Goal: Task Accomplishment & Management: Manage account settings

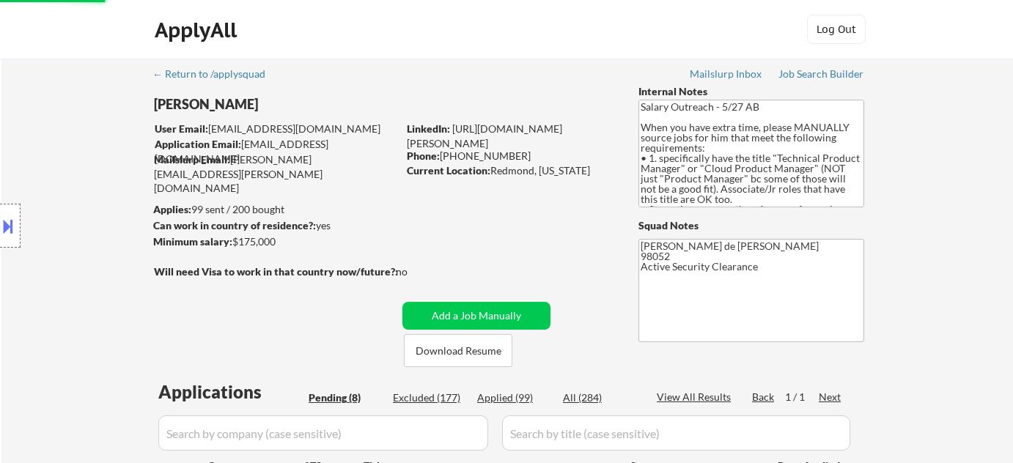
select select ""pending""
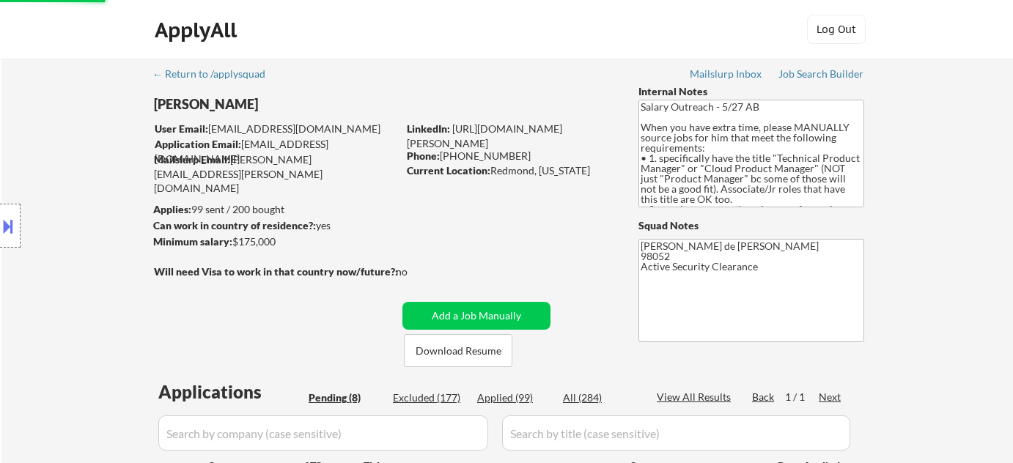
select select ""pending""
select select ""excluded""
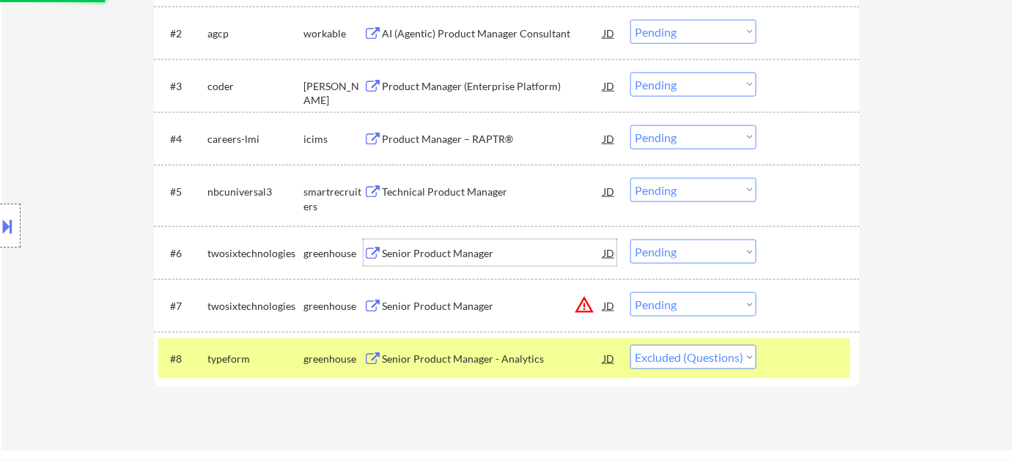
click at [471, 255] on div "Senior Product Manager" at bounding box center [492, 253] width 221 height 15
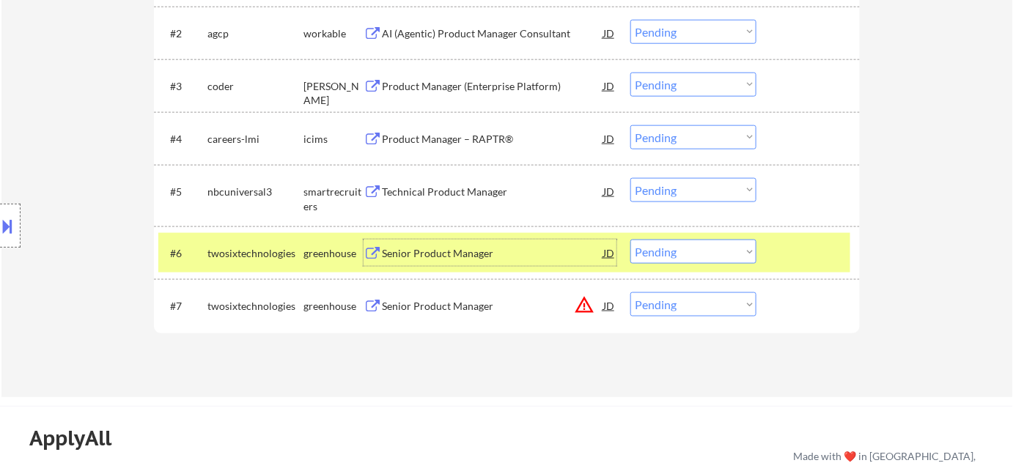
click at [469, 193] on div "Technical Product Manager" at bounding box center [492, 192] width 221 height 15
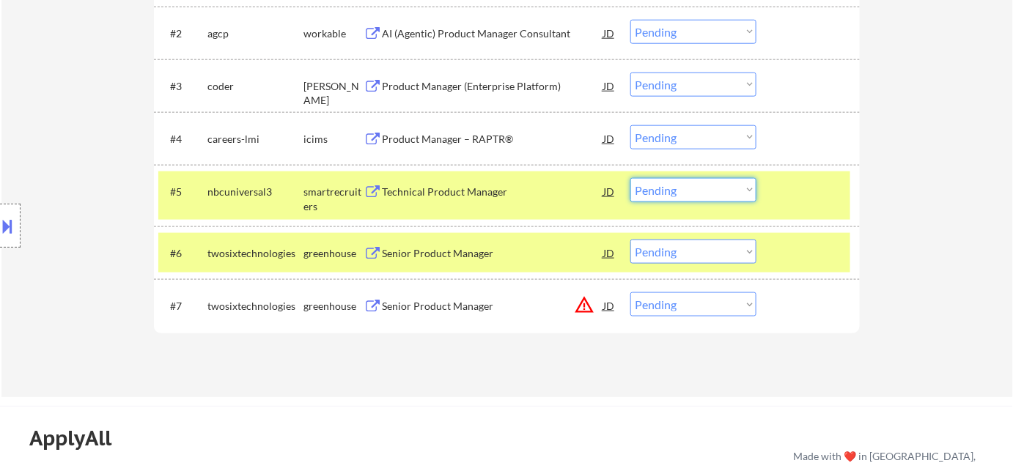
click at [693, 188] on select "Choose an option... Pending Applied Excluded (Questions) Excluded (Expired) Exc…" at bounding box center [693, 190] width 126 height 24
click at [630, 178] on select "Choose an option... Pending Applied Excluded (Questions) Excluded (Expired) Exc…" at bounding box center [693, 190] width 126 height 24
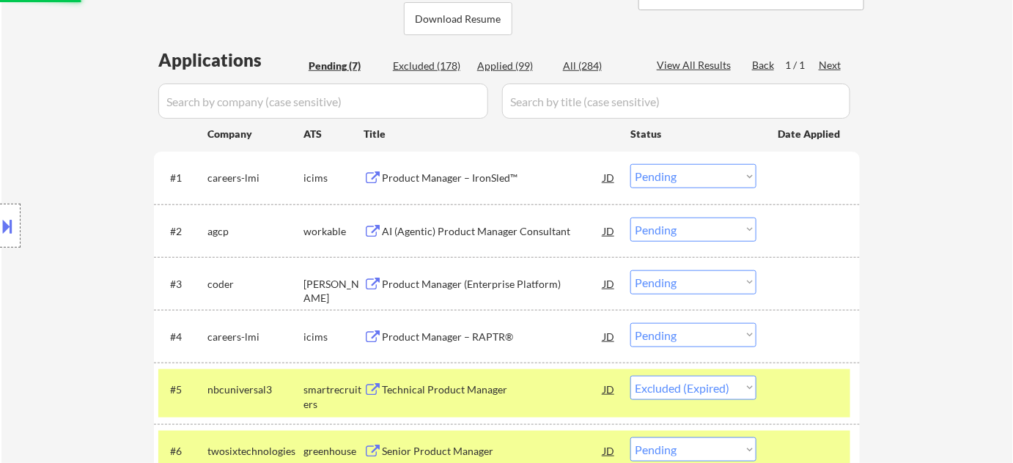
scroll to position [330, 0]
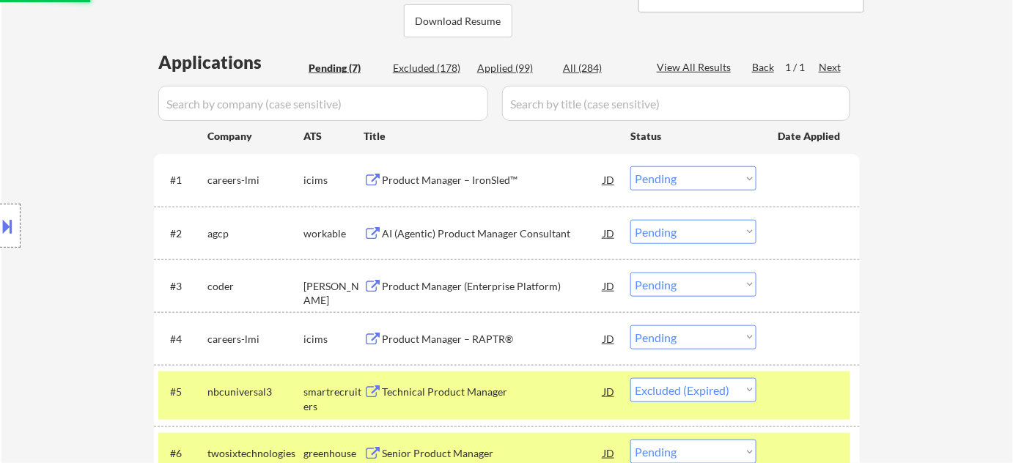
click at [482, 289] on div "Product Manager (Enterprise Platform)" at bounding box center [492, 286] width 221 height 15
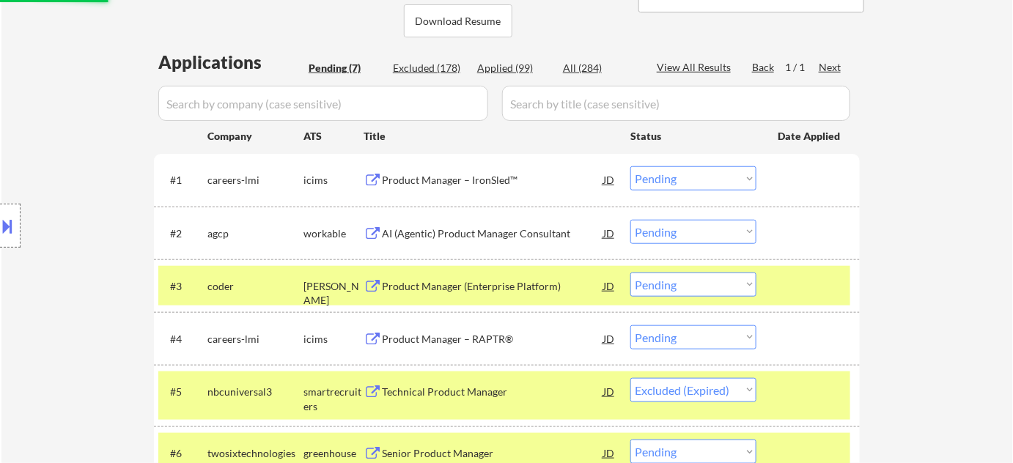
select select ""pending""
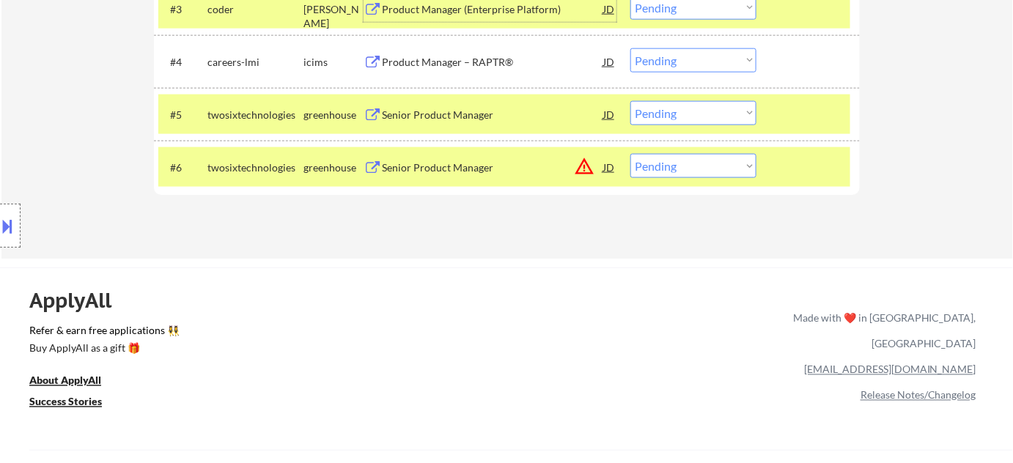
scroll to position [600, 0]
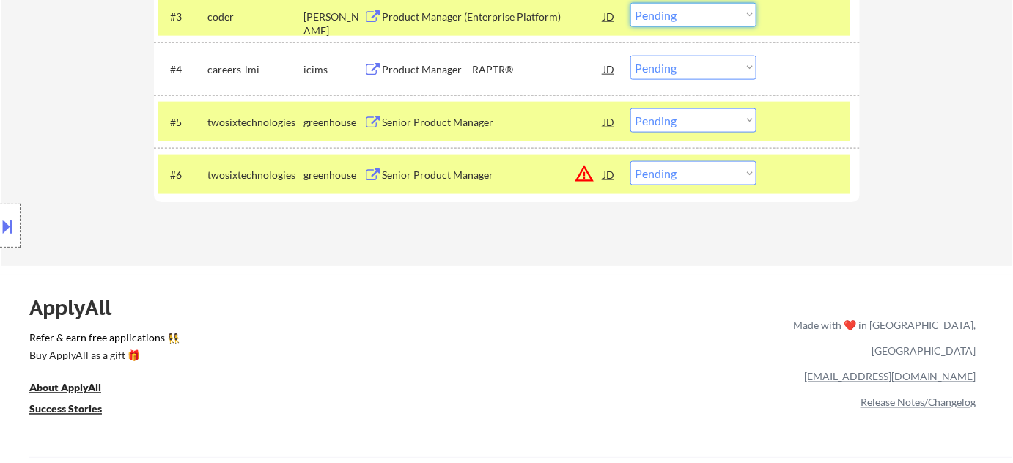
click at [685, 22] on select "Choose an option... Pending Applied Excluded (Questions) Excluded (Expired) Exc…" at bounding box center [693, 15] width 126 height 24
click at [630, 3] on select "Choose an option... Pending Applied Excluded (Questions) Excluded (Expired) Exc…" at bounding box center [693, 15] width 126 height 24
select select ""pending""
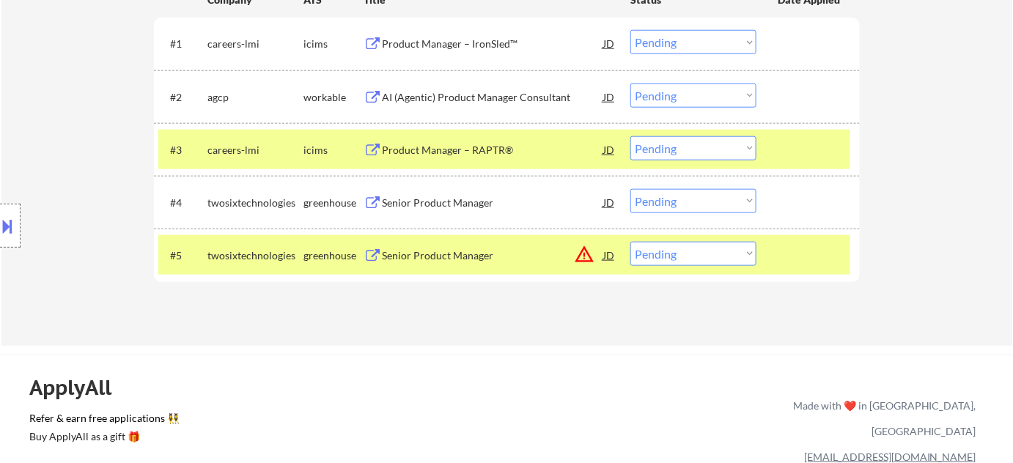
scroll to position [400, 0]
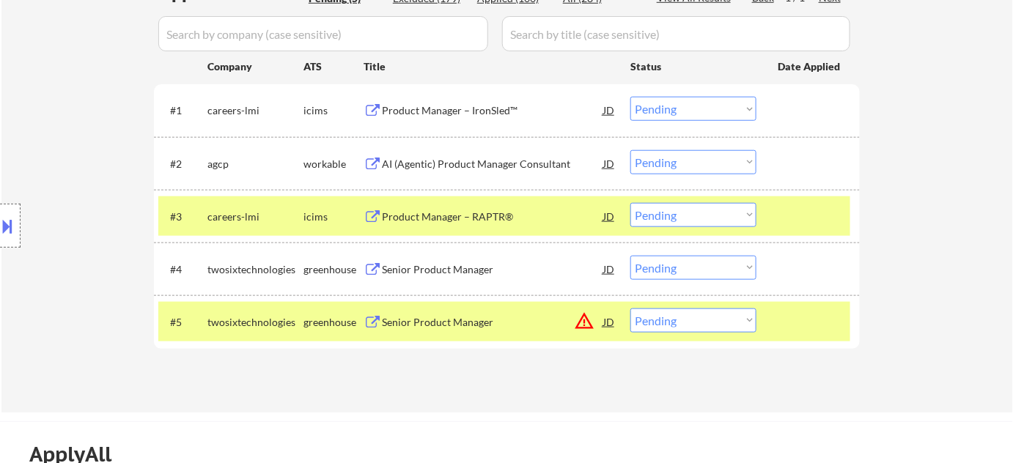
click at [431, 170] on div "AI (Agentic) Product Manager Consultant" at bounding box center [492, 163] width 221 height 26
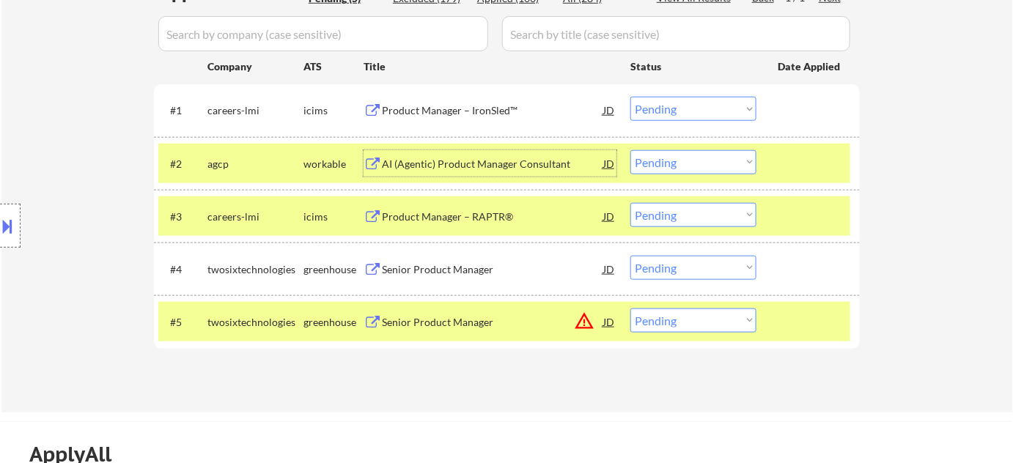
click at [672, 163] on select "Choose an option... Pending Applied Excluded (Questions) Excluded (Expired) Exc…" at bounding box center [693, 162] width 126 height 24
click at [630, 150] on select "Choose an option... Pending Applied Excluded (Questions) Excluded (Expired) Exc…" at bounding box center [693, 162] width 126 height 24
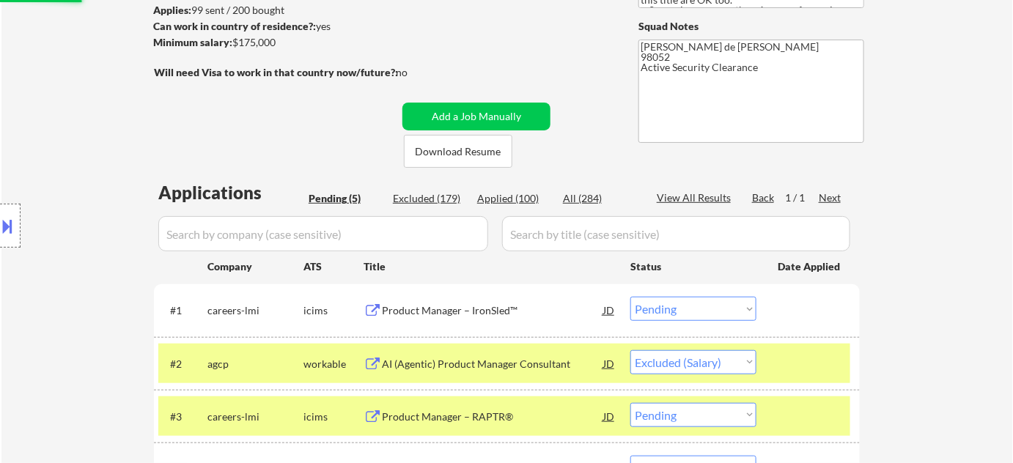
scroll to position [66, 0]
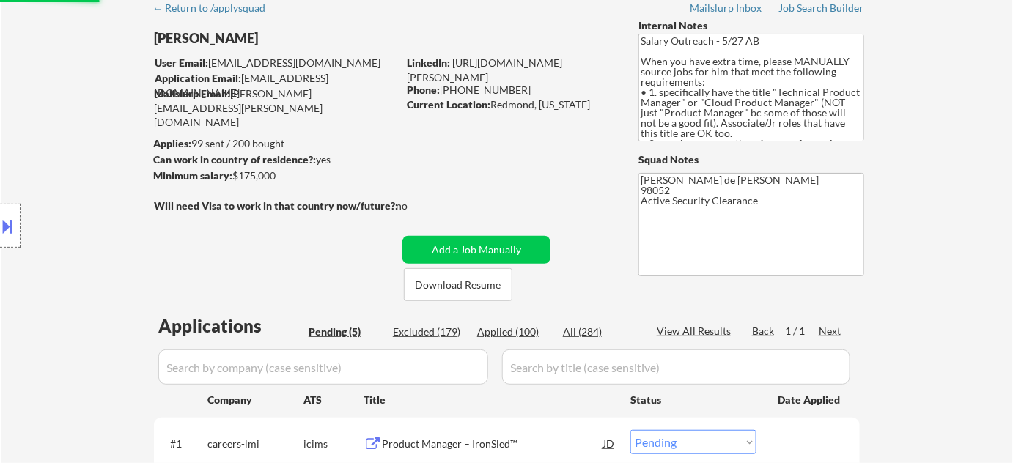
select select ""pending""
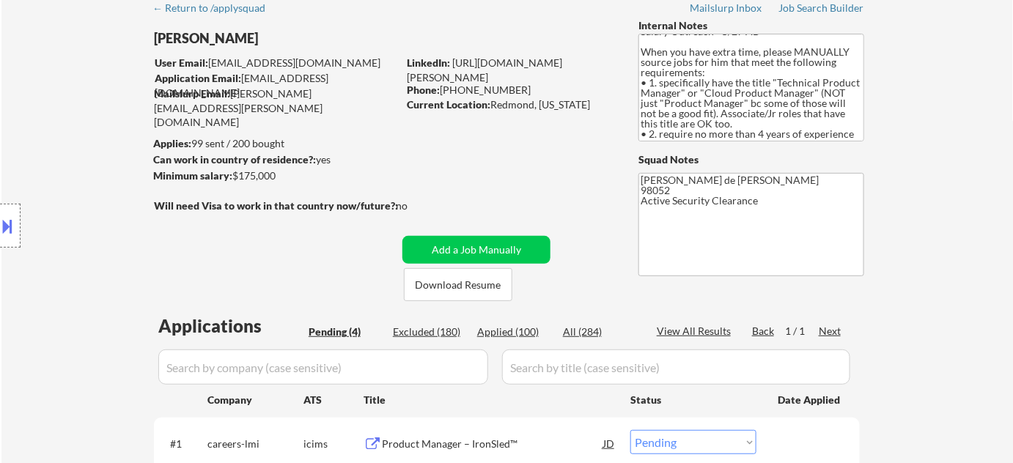
scroll to position [0, 0]
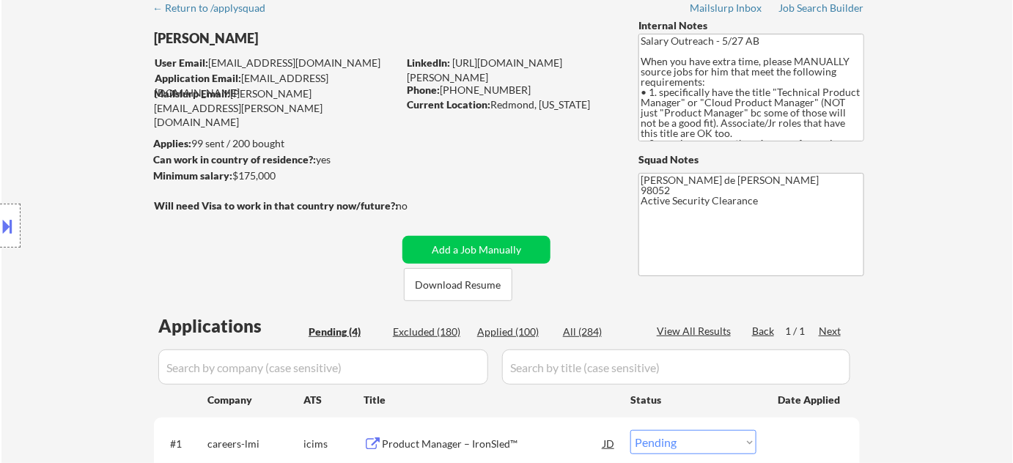
drag, startPoint x: 888, startPoint y: 137, endPoint x: 899, endPoint y: 156, distance: 22.0
click at [888, 137] on div "← Return to /applysquad Mailslurp Inbox Job Search Builder Brenton Mizell User …" at bounding box center [507, 343] width 1012 height 701
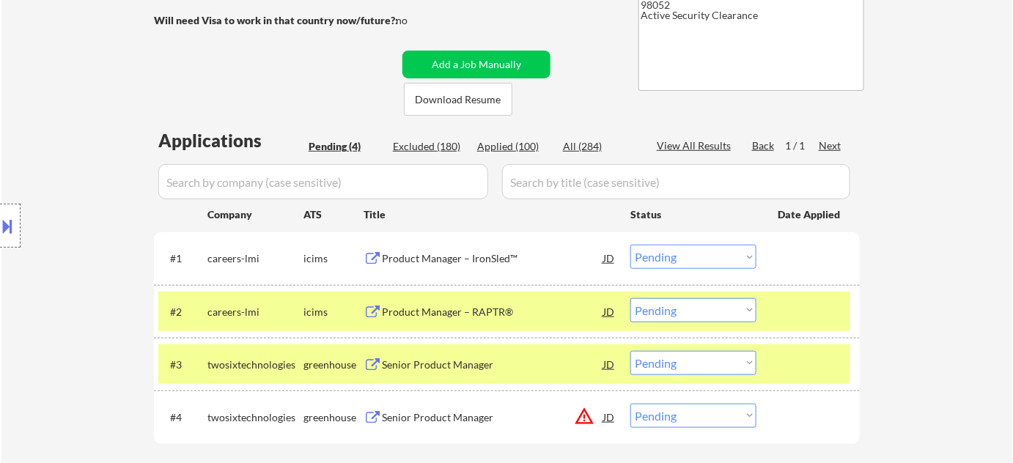
scroll to position [266, 0]
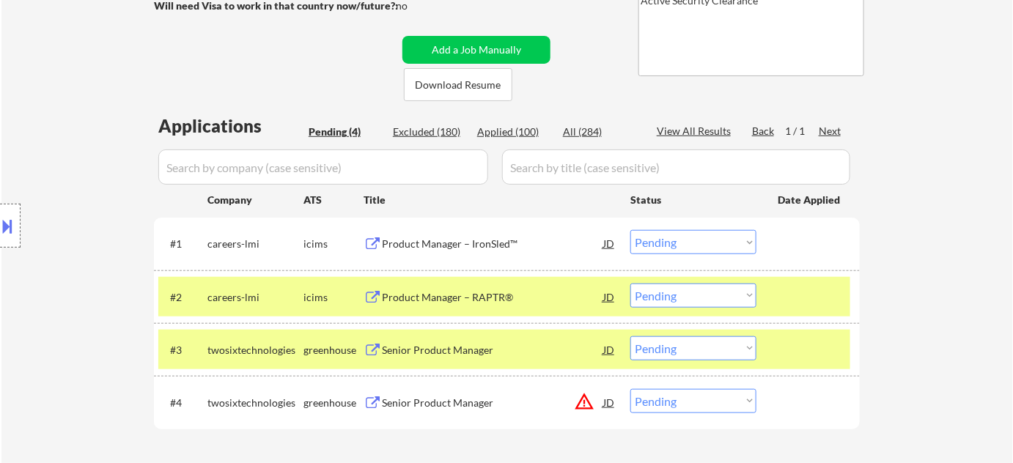
click at [588, 401] on button "warning_amber" at bounding box center [584, 401] width 21 height 21
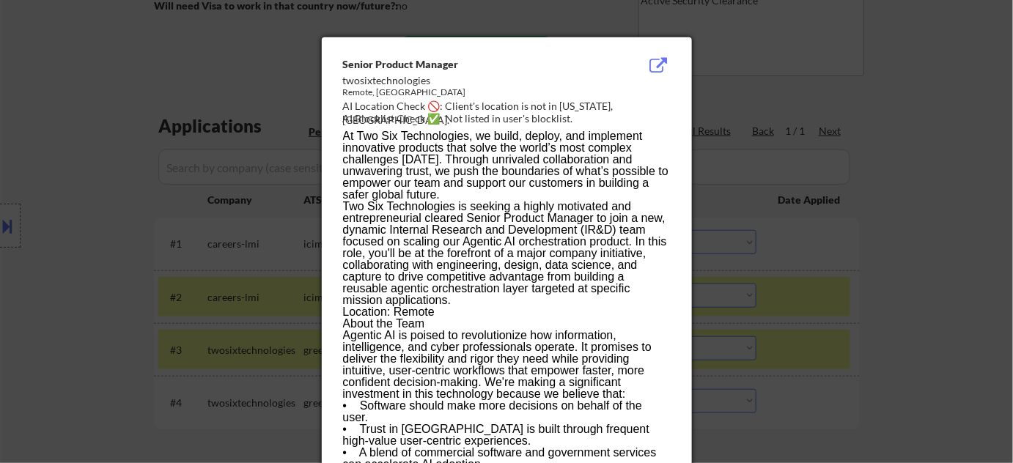
click at [863, 200] on div at bounding box center [506, 231] width 1013 height 463
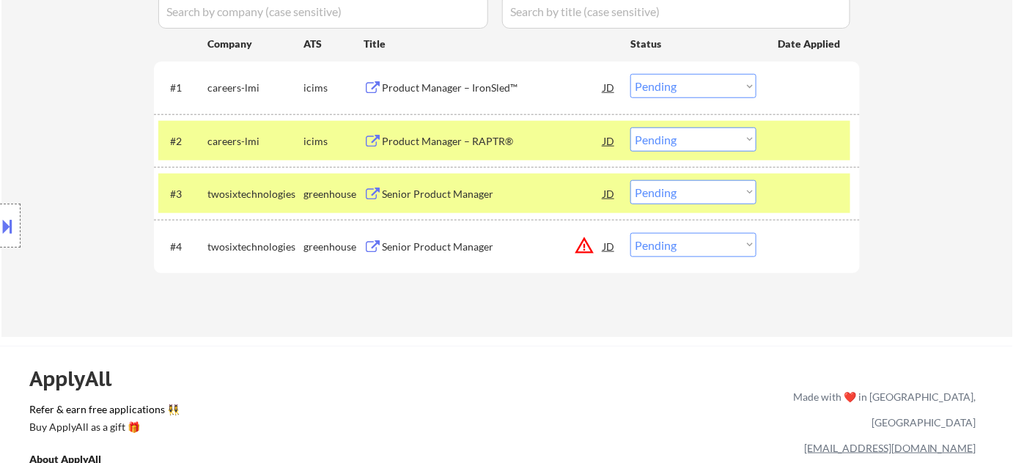
scroll to position [400, 0]
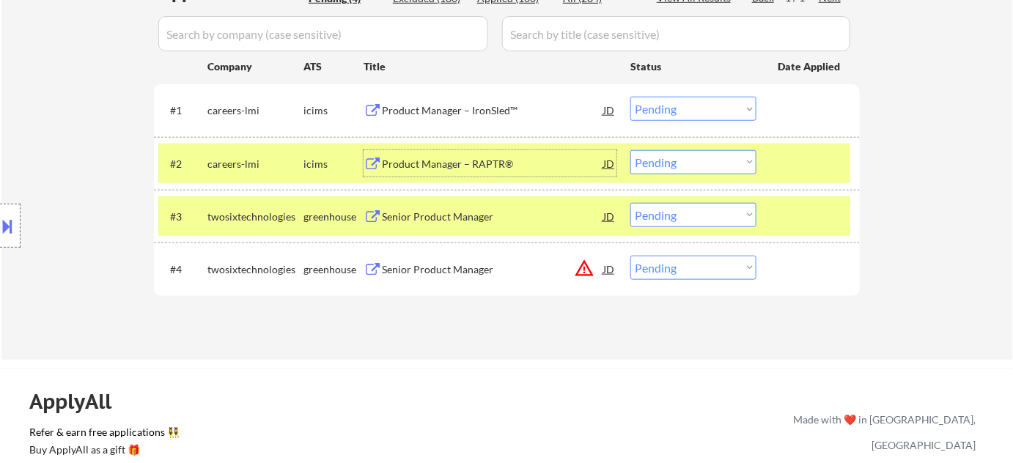
click at [453, 163] on div "Product Manager – RAPTR®" at bounding box center [492, 164] width 221 height 15
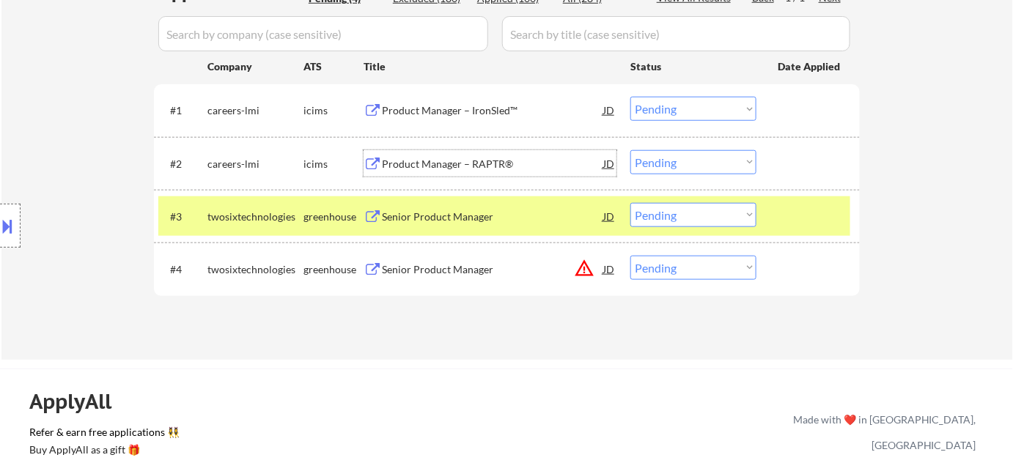
click at [663, 95] on div "#1 careers-lmi icims Product Manager – IronSled™ JD Choose an option... Pending…" at bounding box center [504, 110] width 692 height 40
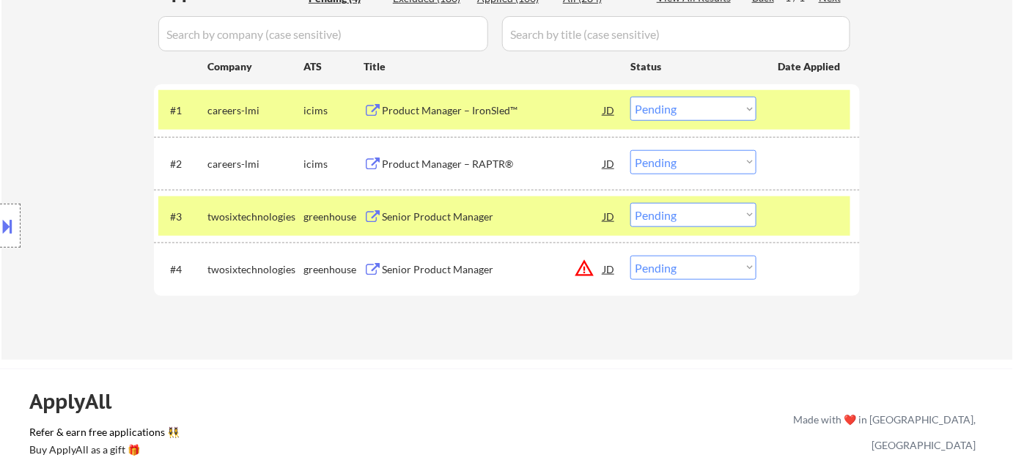
drag, startPoint x: 667, startPoint y: 103, endPoint x: 672, endPoint y: 113, distance: 11.5
click at [667, 104] on select "Choose an option... Pending Applied Excluded (Questions) Excluded (Expired) Exc…" at bounding box center [693, 109] width 126 height 24
click at [630, 97] on select "Choose an option... Pending Applied Excluded (Questions) Excluded (Expired) Exc…" at bounding box center [693, 109] width 126 height 24
click at [671, 160] on select "Choose an option... Pending Applied Excluded (Questions) Excluded (Expired) Exc…" at bounding box center [693, 162] width 126 height 24
click at [485, 157] on div "Product Manager – RAPTR®" at bounding box center [492, 164] width 221 height 15
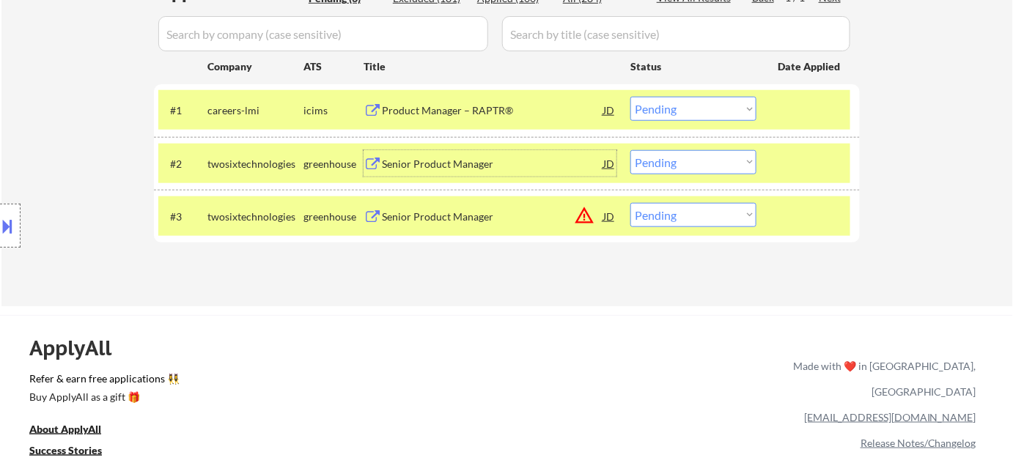
click at [679, 114] on select "Choose an option... Pending Applied Excluded (Questions) Excluded (Expired) Exc…" at bounding box center [693, 109] width 126 height 24
click at [630, 97] on select "Choose an option... Pending Applied Excluded (Questions) Excluded (Expired) Exc…" at bounding box center [693, 109] width 126 height 24
select select ""pending""
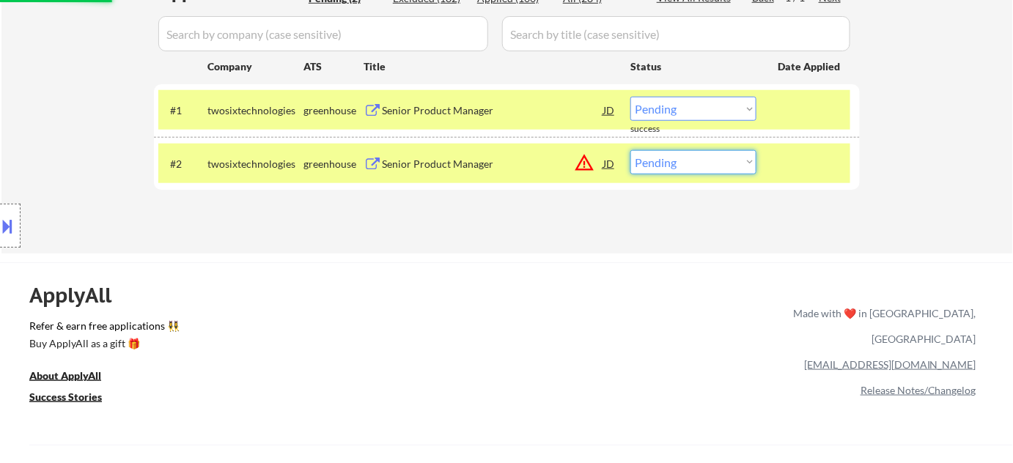
click at [721, 164] on select "Choose an option... Pending Applied Excluded (Questions) Excluded (Expired) Exc…" at bounding box center [693, 162] width 126 height 24
select select ""excluded__location_""
click at [630, 150] on select "Choose an option... Pending Applied Excluded (Questions) Excluded (Expired) Exc…" at bounding box center [693, 162] width 126 height 24
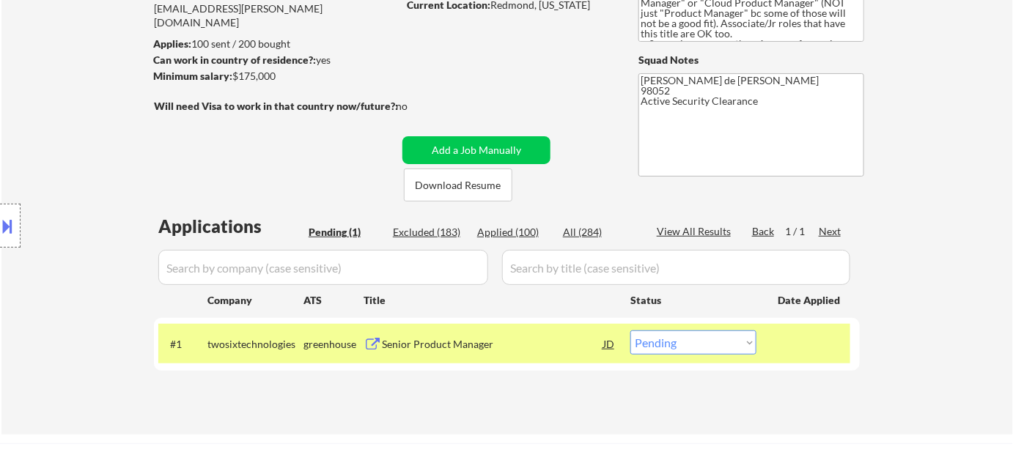
scroll to position [0, 0]
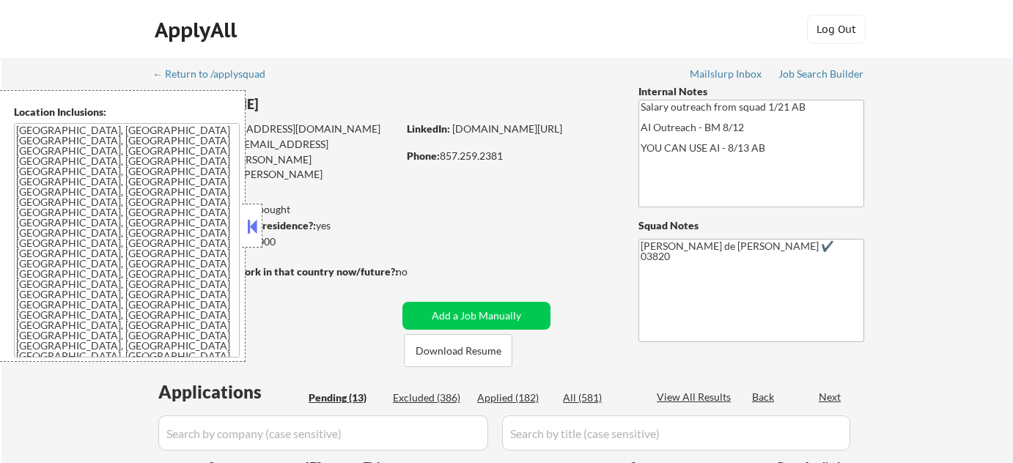
select select ""pending""
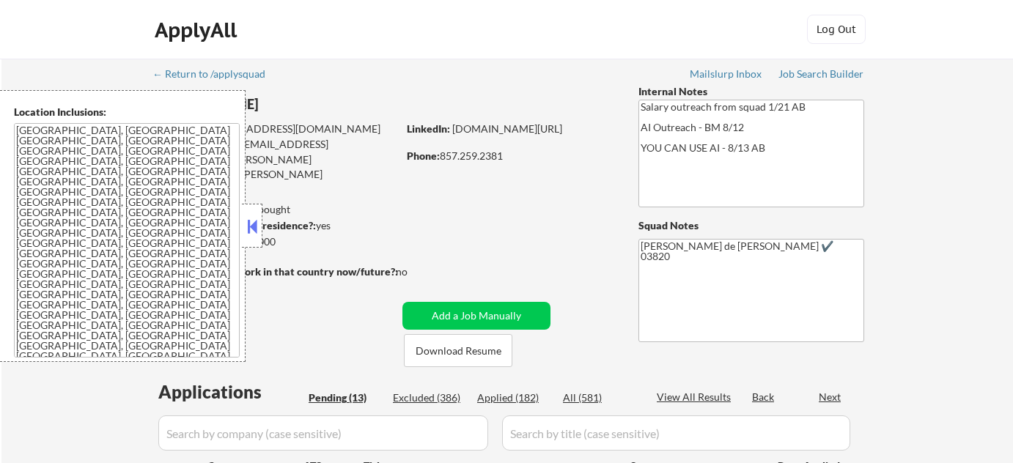
select select ""pending""
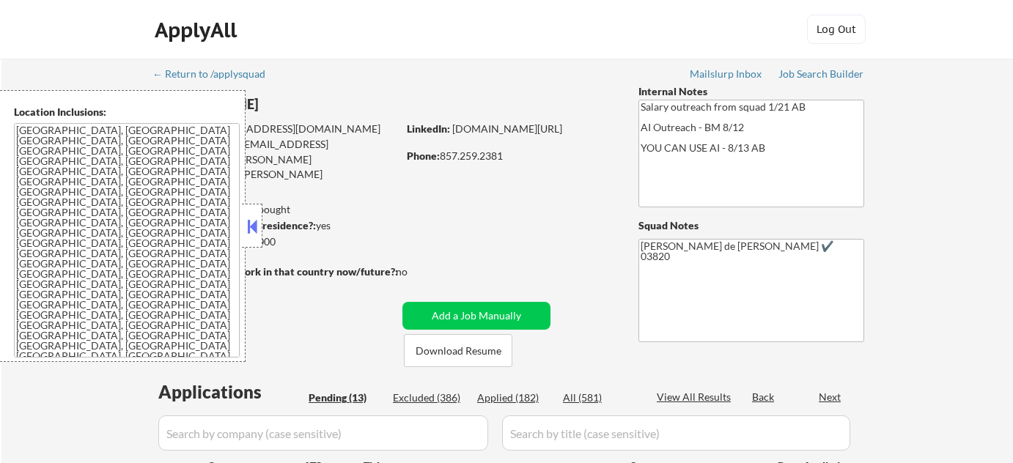
select select ""pending""
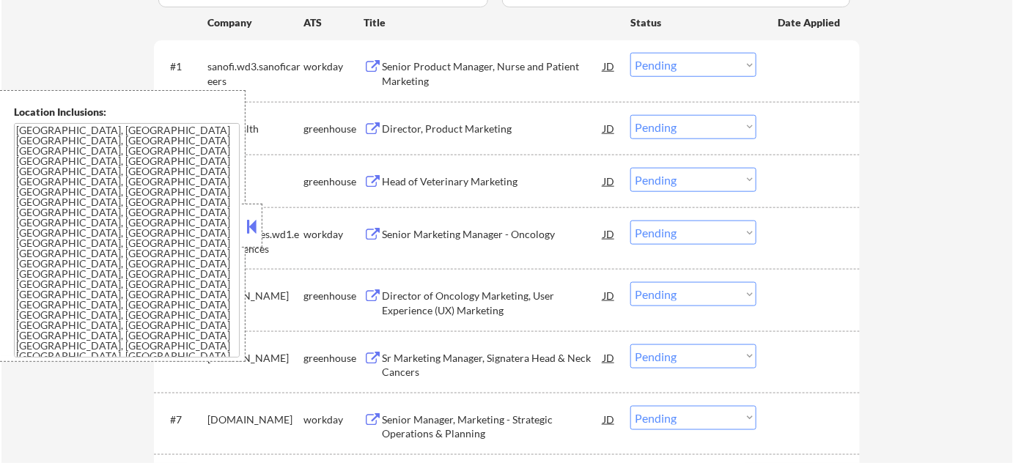
scroll to position [466, 0]
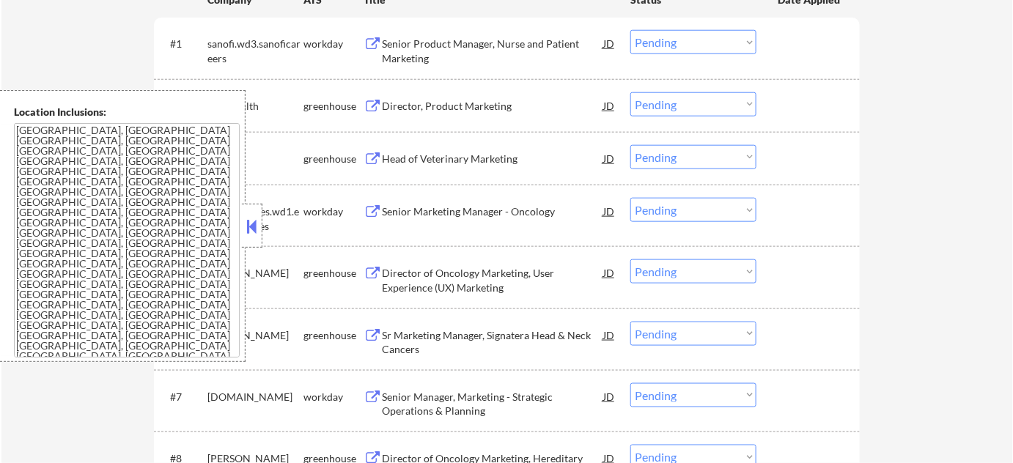
click at [240, 225] on div "Location Inclusions: Cambridge, MA Somerville, MA Brookline, MA Newton, MA Quin…" at bounding box center [123, 226] width 246 height 272
click at [251, 230] on button at bounding box center [252, 227] width 16 height 22
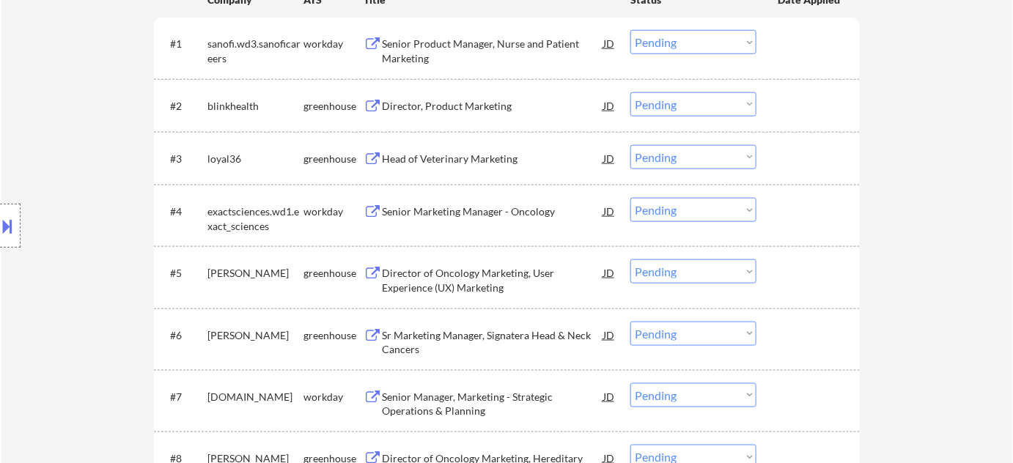
click at [476, 102] on div "Director, Product Marketing" at bounding box center [492, 106] width 221 height 15
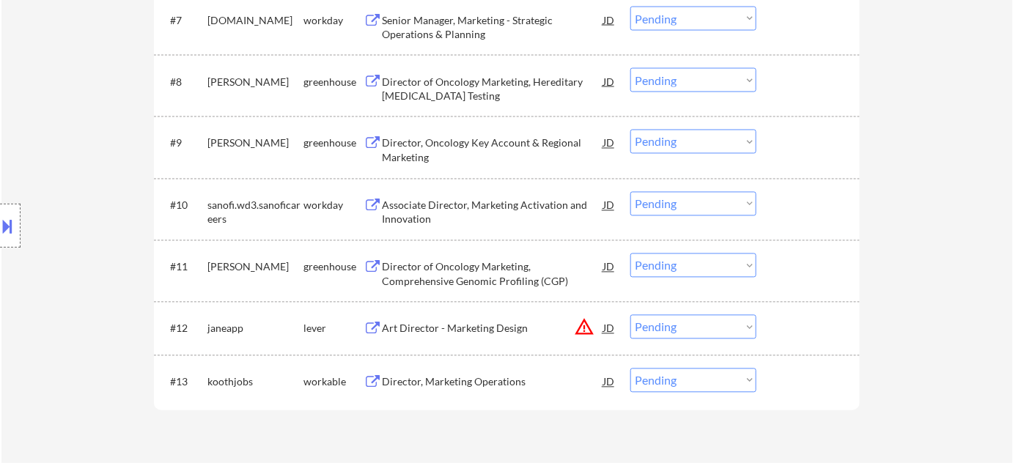
scroll to position [866, 0]
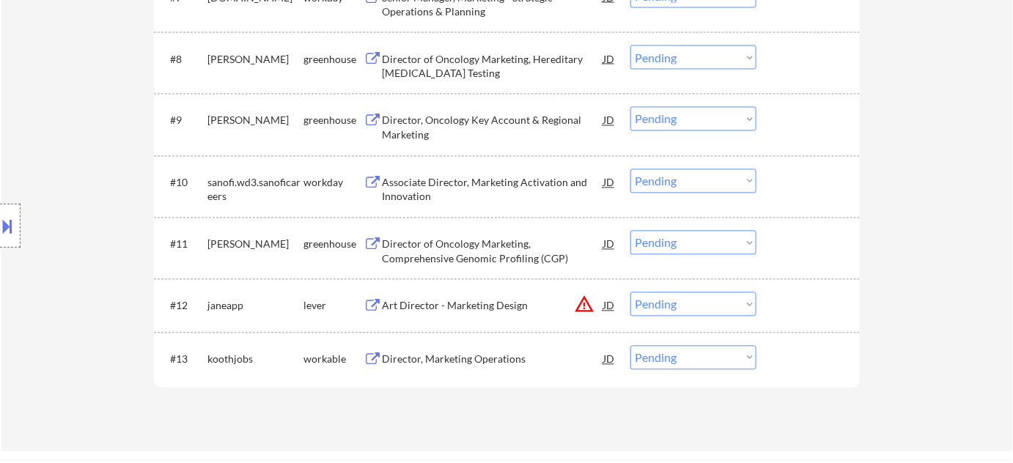
click at [476, 353] on div "Director, Marketing Operations" at bounding box center [492, 360] width 221 height 15
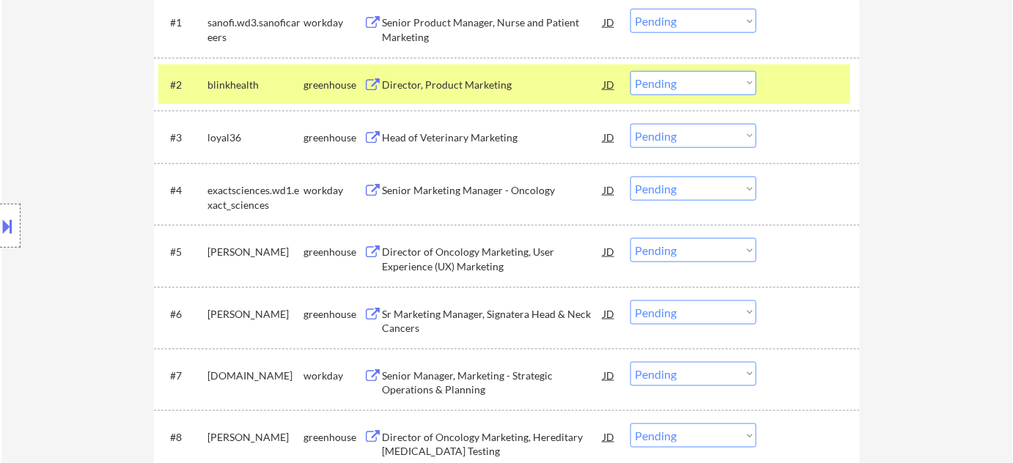
scroll to position [466, 0]
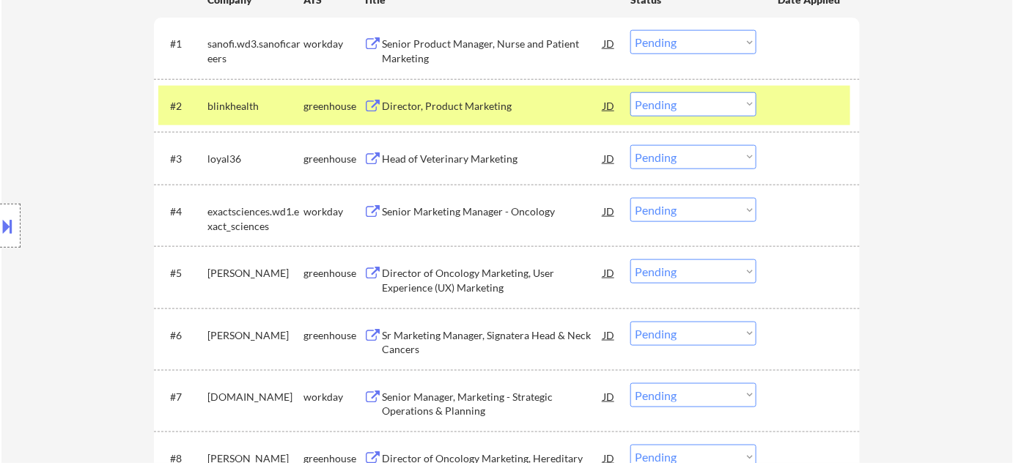
click at [633, 105] on select "Choose an option... Pending Applied Excluded (Questions) Excluded (Expired) Exc…" at bounding box center [693, 104] width 126 height 24
click at [630, 92] on select "Choose an option... Pending Applied Excluded (Questions) Excluded (Expired) Exc…" at bounding box center [693, 104] width 126 height 24
select select ""pending""
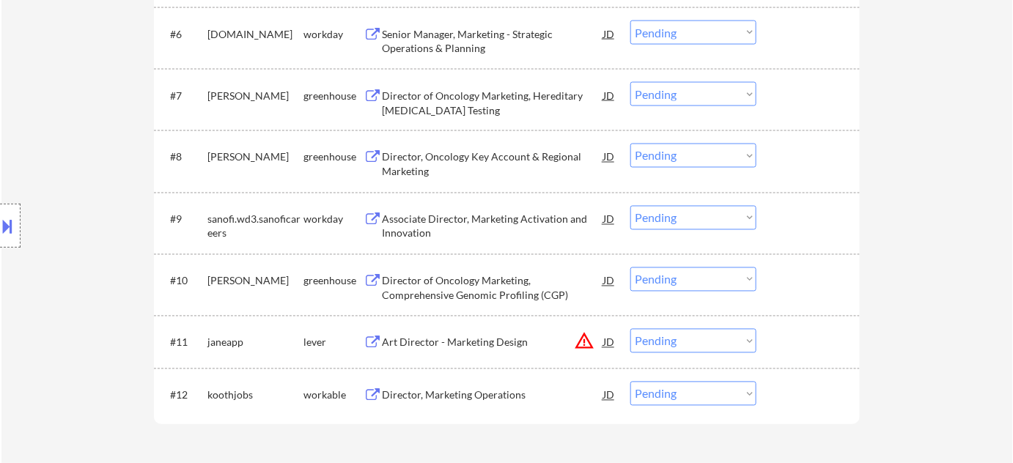
scroll to position [799, 0]
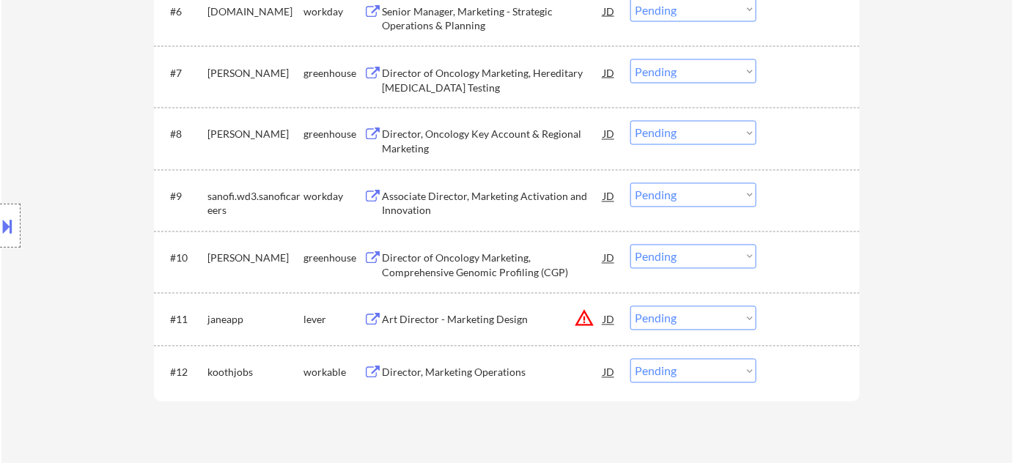
click at [673, 378] on select "Choose an option... Pending Applied Excluded (Questions) Excluded (Expired) Exc…" at bounding box center [693, 371] width 126 height 24
select select ""excluded__salary_""
click at [630, 359] on select "Choose an option... Pending Applied Excluded (Questions) Excluded (Expired) Exc…" at bounding box center [693, 371] width 126 height 24
click at [588, 323] on button "warning_amber" at bounding box center [584, 319] width 21 height 21
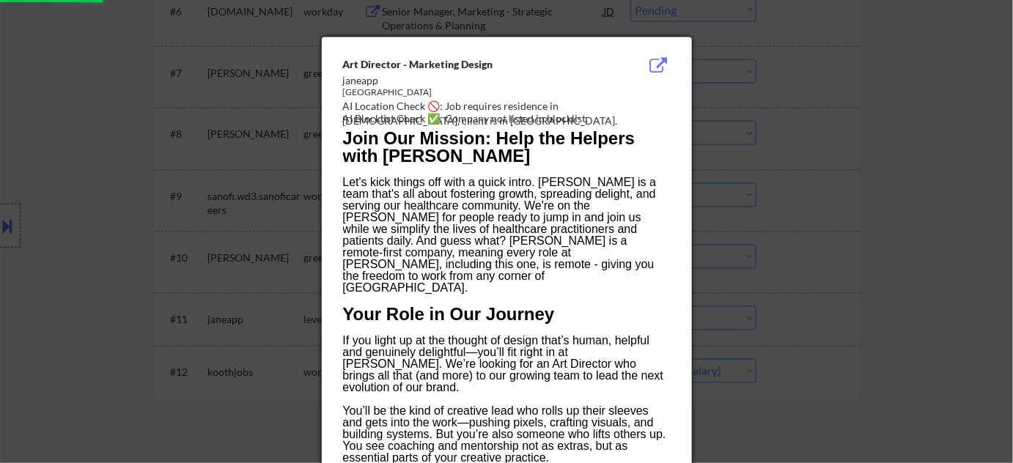
click at [808, 343] on div at bounding box center [506, 231] width 1013 height 463
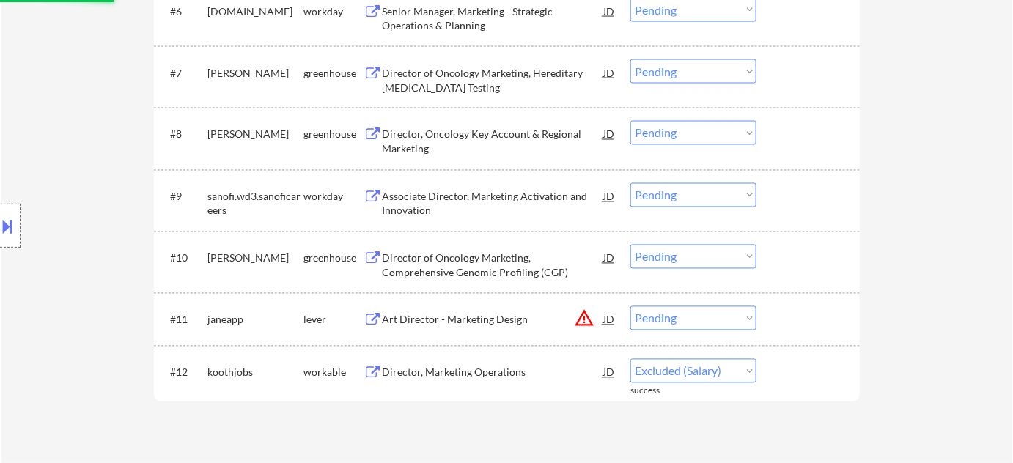
click at [715, 318] on select "Choose an option... Pending Applied Excluded (Questions) Excluded (Expired) Exc…" at bounding box center [693, 318] width 126 height 24
select select ""excluded__location_""
click at [630, 306] on select "Choose an option... Pending Applied Excluded (Questions) Excluded (Expired) Exc…" at bounding box center [693, 318] width 126 height 24
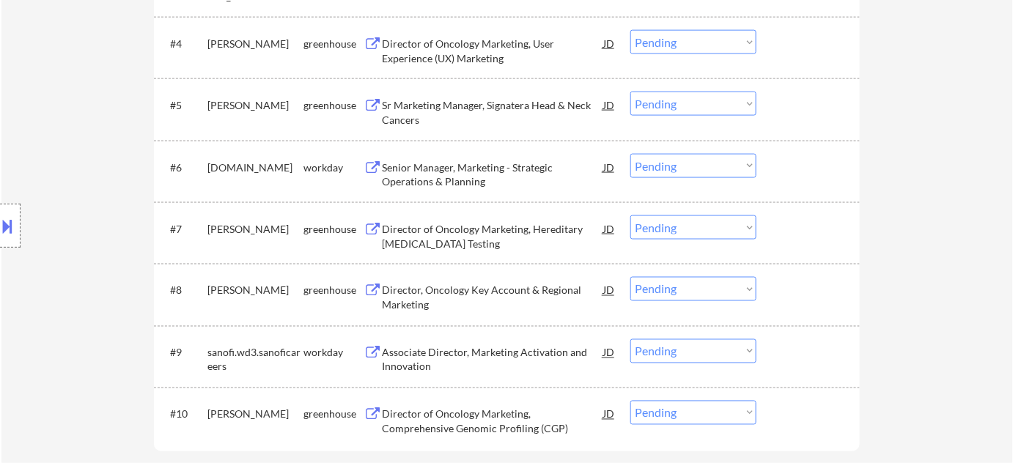
scroll to position [666, 0]
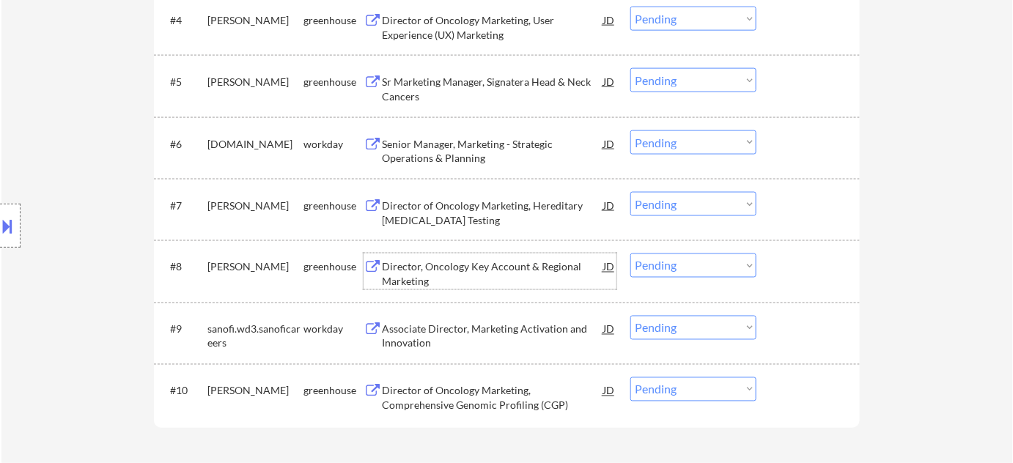
click at [425, 269] on div "Director, Oncology Key Account & Regional Marketing" at bounding box center [492, 274] width 221 height 29
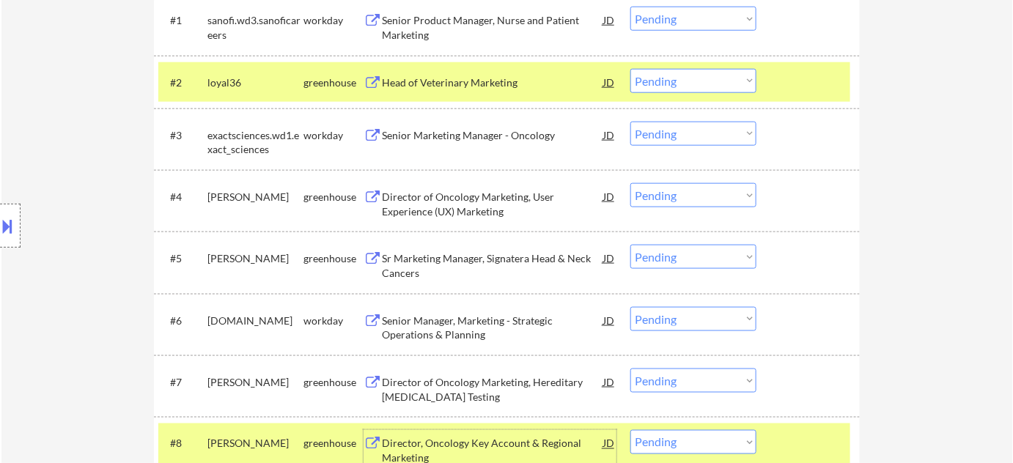
scroll to position [466, 0]
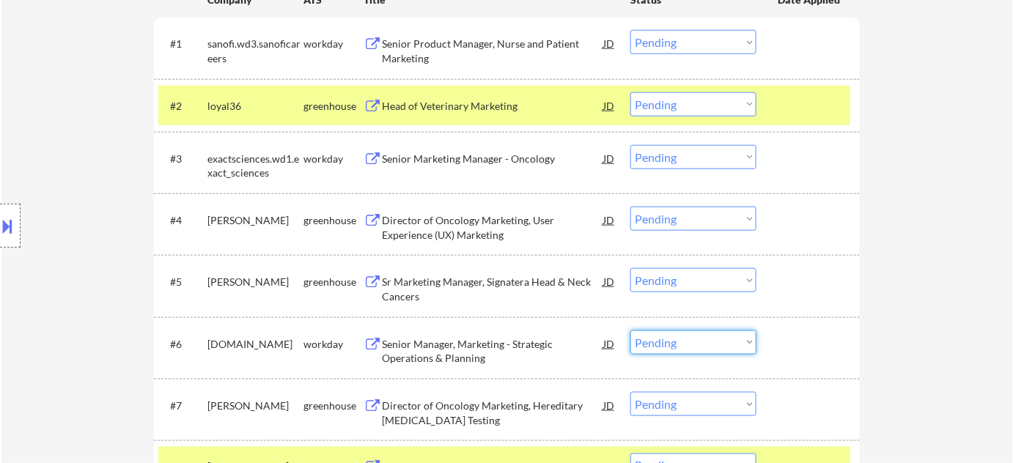
click at [660, 343] on select "Choose an option... Pending Applied Excluded (Questions) Excluded (Expired) Exc…" at bounding box center [693, 343] width 126 height 24
select select ""excluded__other_""
click at [630, 331] on select "Choose an option... Pending Applied Excluded (Questions) Excluded (Expired) Exc…" at bounding box center [693, 343] width 126 height 24
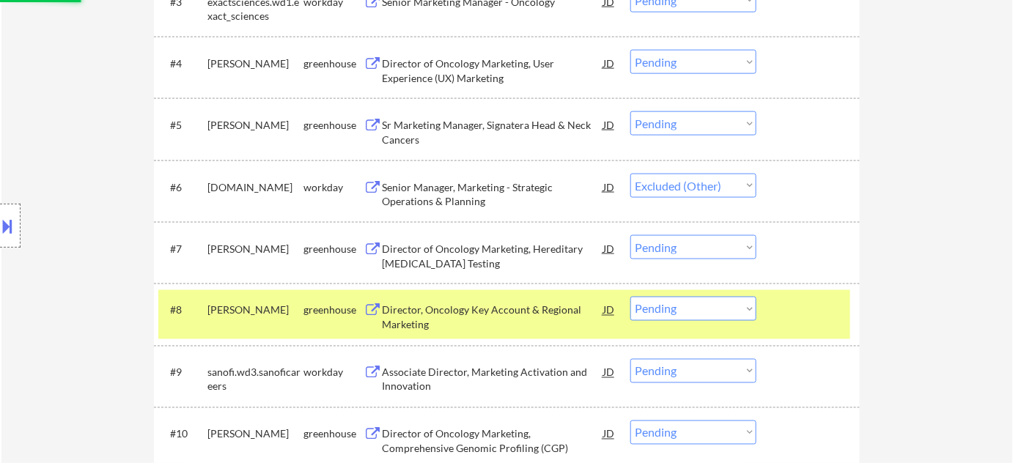
scroll to position [666, 0]
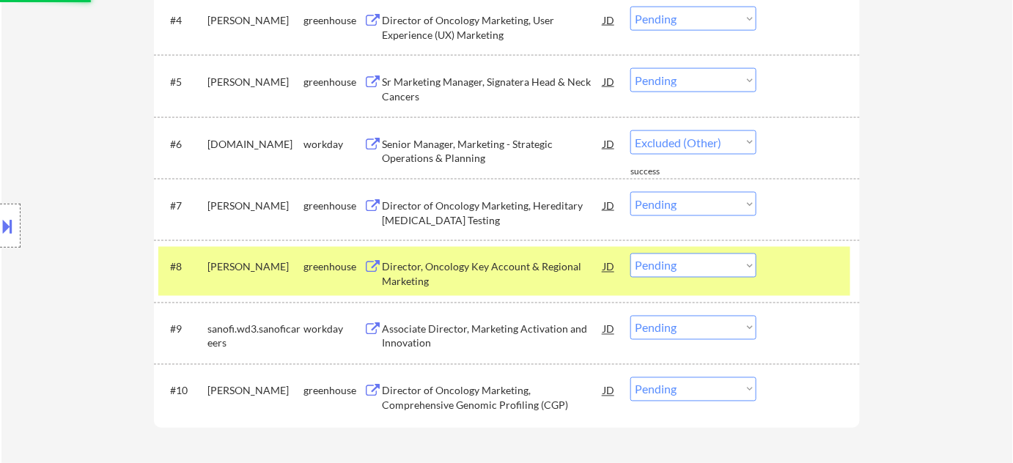
click at [670, 314] on div "#9 sanofi.wd3.sanoficareers workday Associate Director, Marketing Activation an…" at bounding box center [504, 333] width 692 height 48
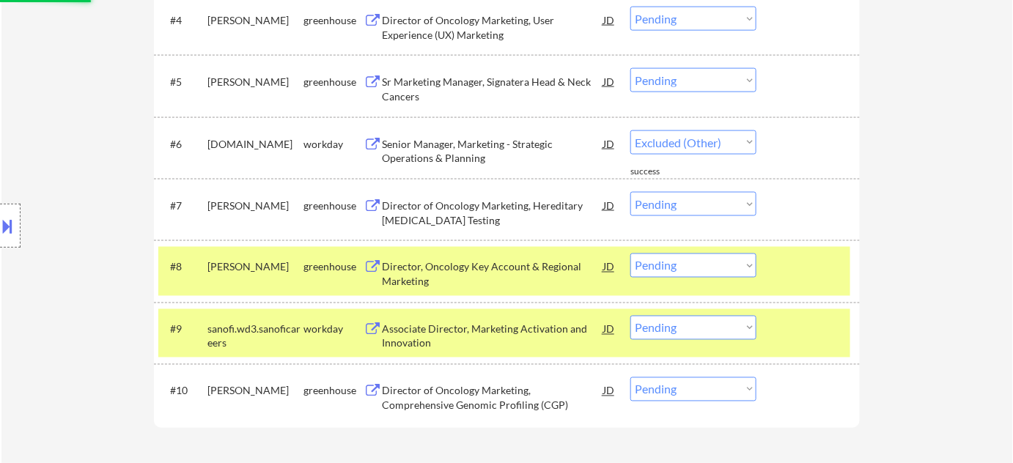
click at [664, 331] on select "Choose an option... Pending Applied Excluded (Questions) Excluded (Expired) Exc…" at bounding box center [693, 328] width 126 height 24
select select ""excluded__other_""
click at [630, 316] on select "Choose an option... Pending Applied Excluded (Questions) Excluded (Expired) Exc…" at bounding box center [693, 328] width 126 height 24
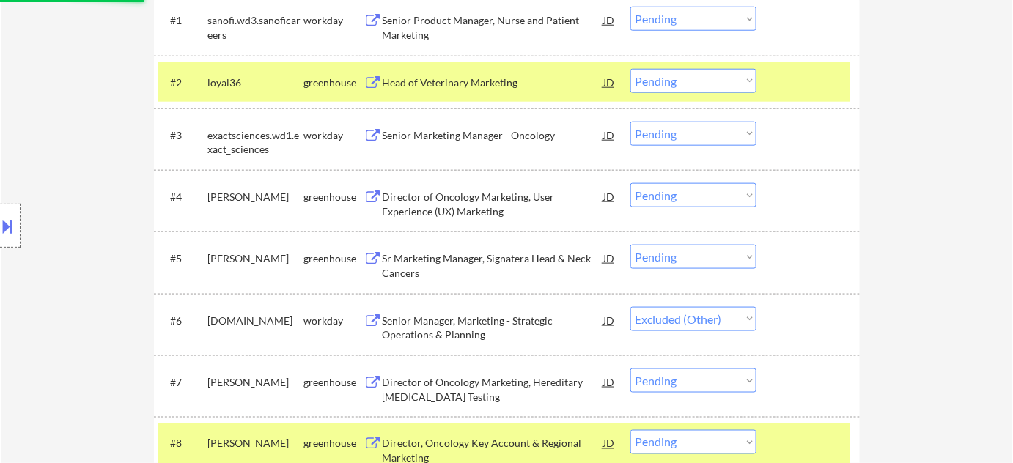
scroll to position [466, 0]
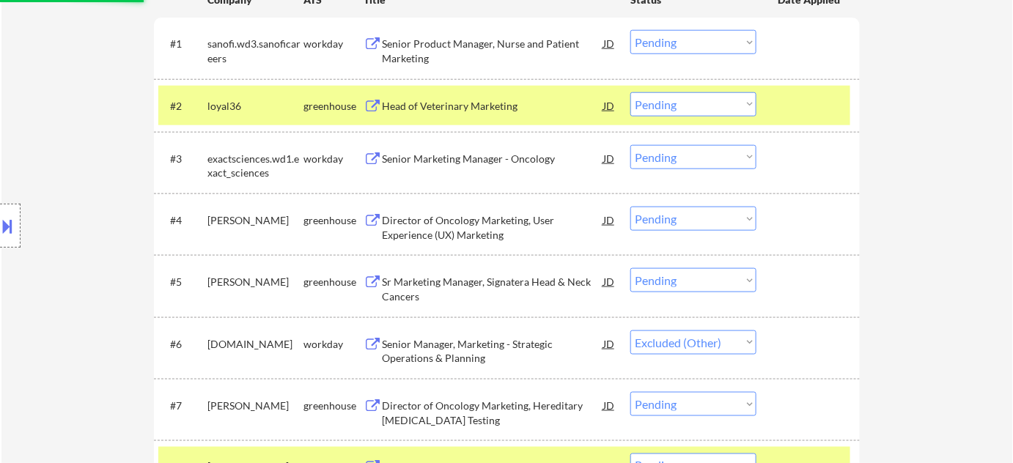
select select ""pending""
click at [465, 113] on div "Head of Veterinary Marketing" at bounding box center [492, 105] width 221 height 26
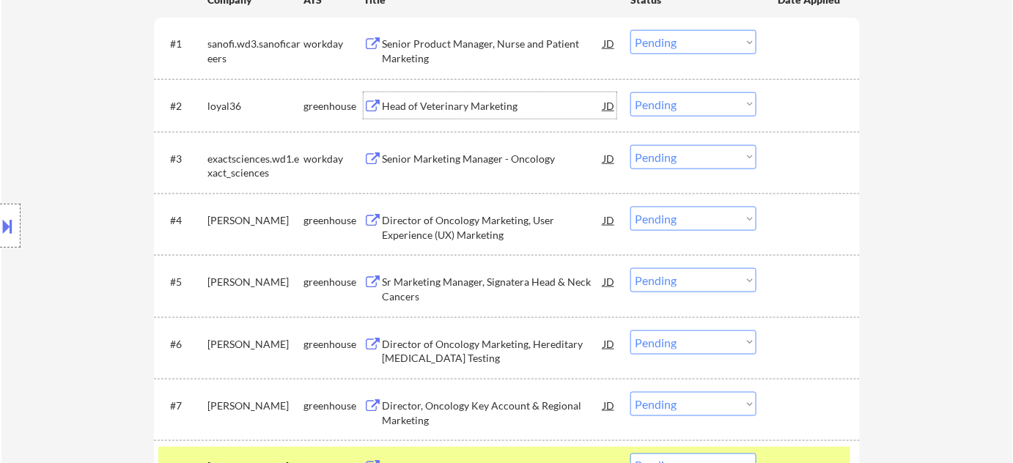
click at [663, 108] on select "Choose an option... Pending Applied Excluded (Questions) Excluded (Expired) Exc…" at bounding box center [693, 104] width 126 height 24
click at [630, 92] on select "Choose an option... Pending Applied Excluded (Questions) Excluded (Expired) Exc…" at bounding box center [693, 104] width 126 height 24
select select ""pending""
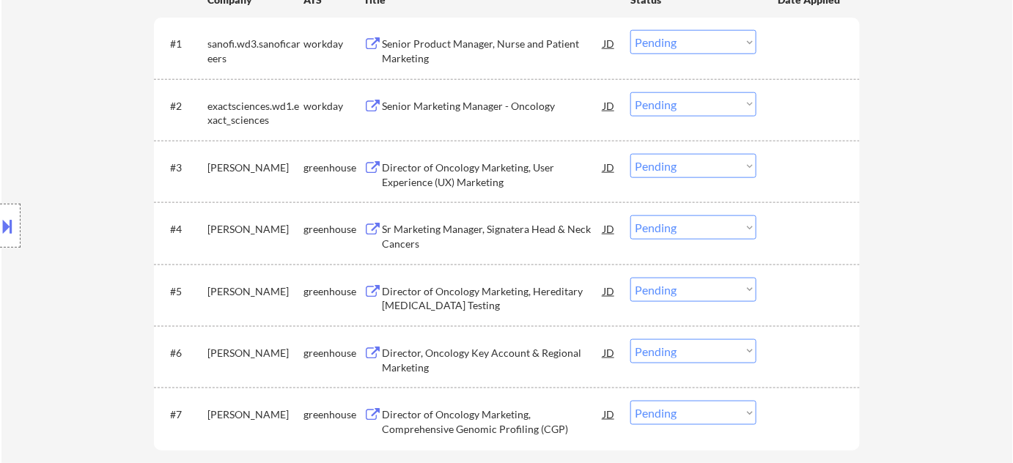
click at [510, 108] on div "Senior Marketing Manager - Oncology" at bounding box center [492, 106] width 221 height 15
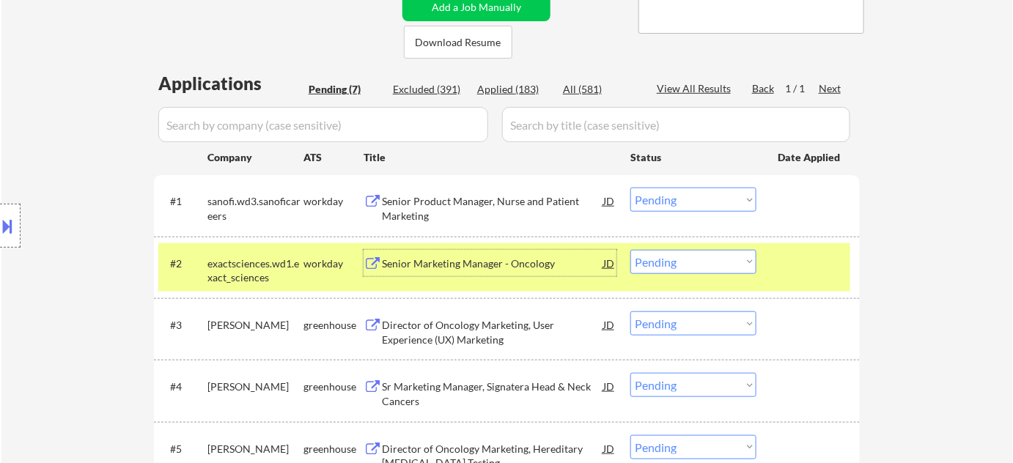
scroll to position [266, 0]
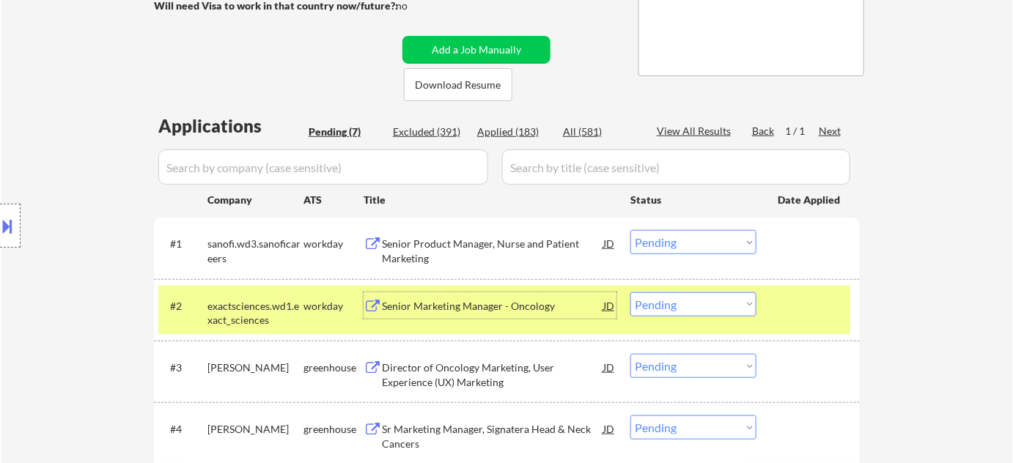
drag, startPoint x: 514, startPoint y: 127, endPoint x: 502, endPoint y: 137, distance: 15.6
click at [513, 128] on div "Applied (183)" at bounding box center [513, 132] width 73 height 15
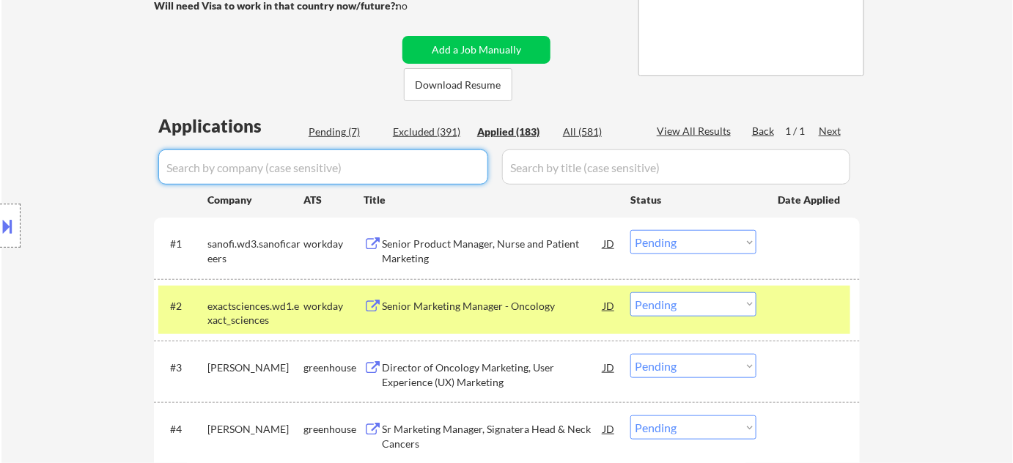
click at [428, 163] on input "input" at bounding box center [323, 167] width 330 height 35
type input "exact"
select select ""applied""
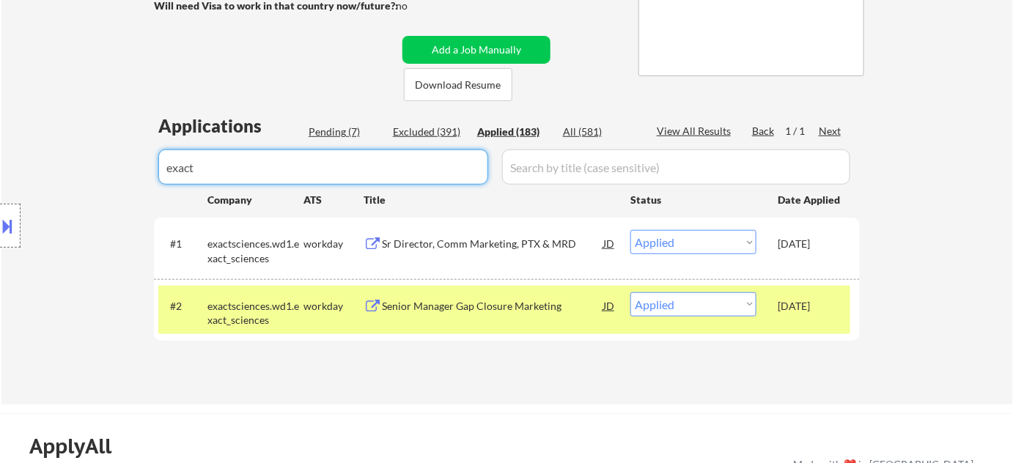
type input "exact"
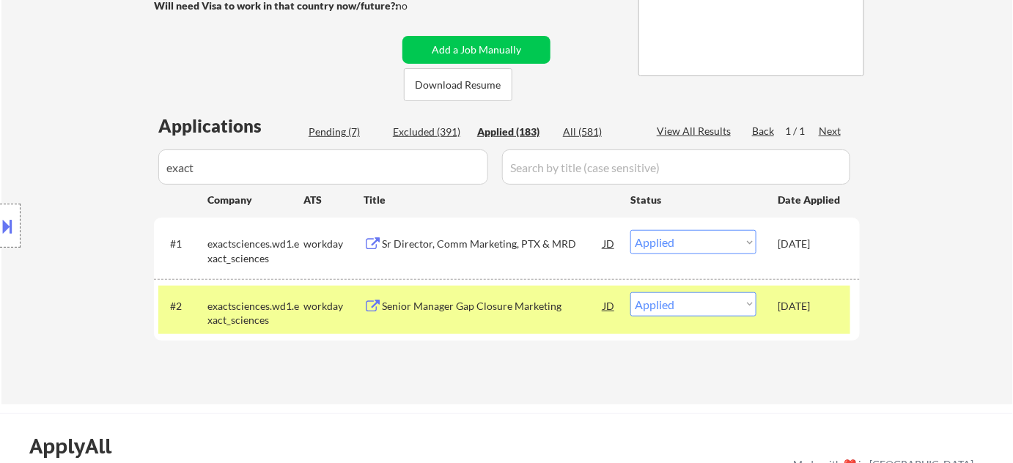
drag, startPoint x: 258, startPoint y: 162, endPoint x: 55, endPoint y: 151, distance: 203.4
click at [81, 158] on div "Location Inclusions: Cambridge, MA Somerville, MA Brookline, MA Newton, MA Quin…" at bounding box center [131, 226] width 262 height 272
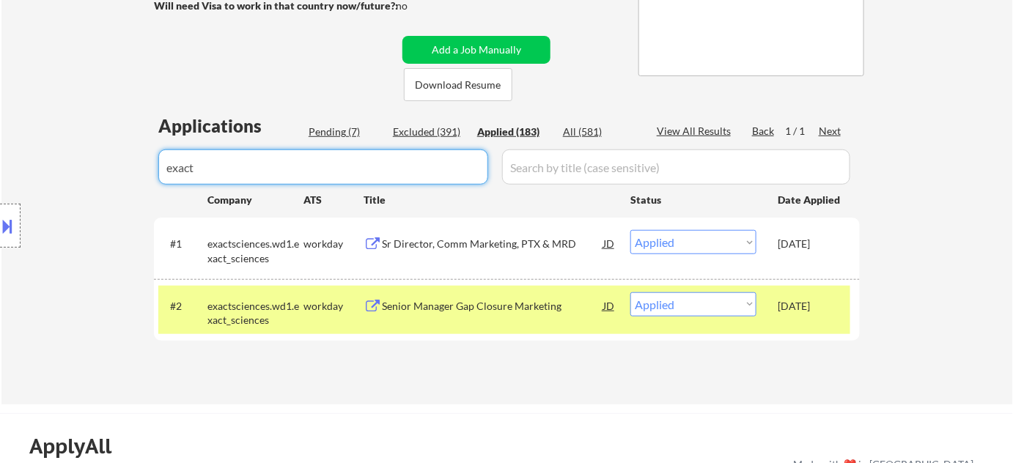
drag, startPoint x: 250, startPoint y: 175, endPoint x: 31, endPoint y: 172, distance: 219.2
click at [350, 128] on div "Pending (7)" at bounding box center [345, 132] width 73 height 15
select select ""applied""
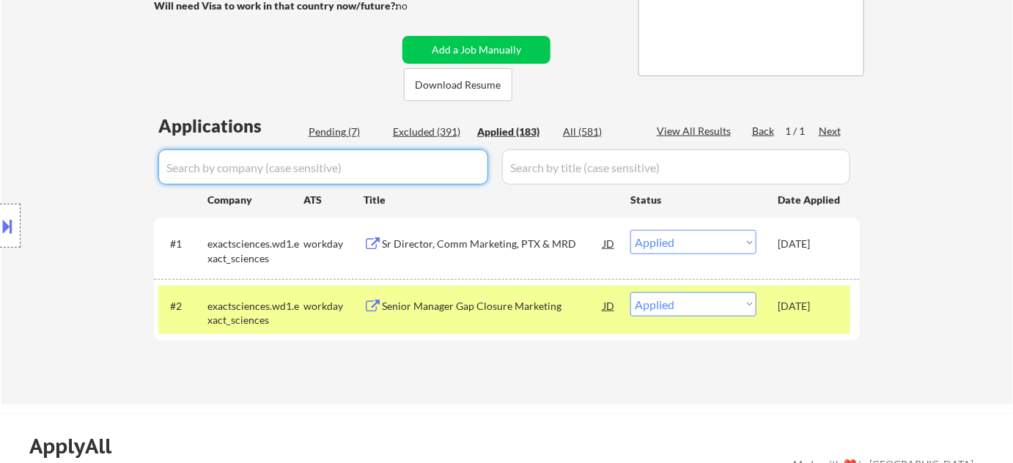
select select ""applied""
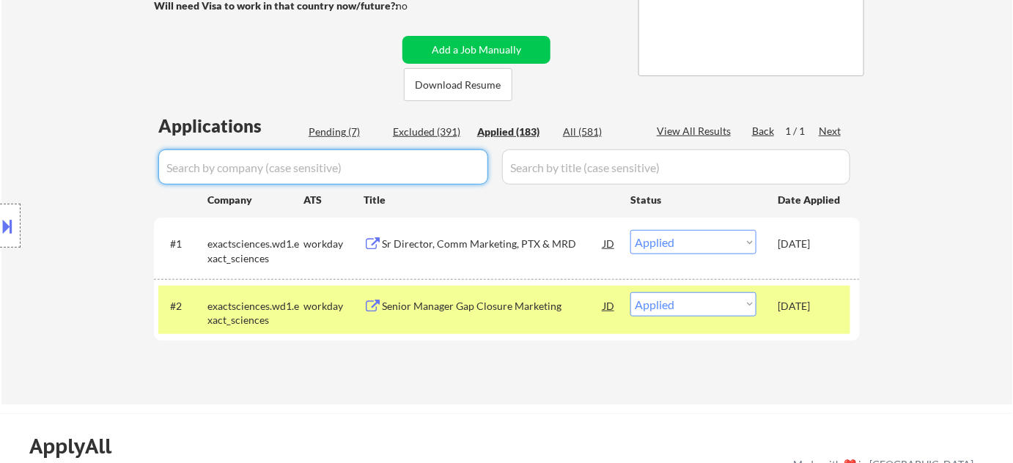
select select ""applied""
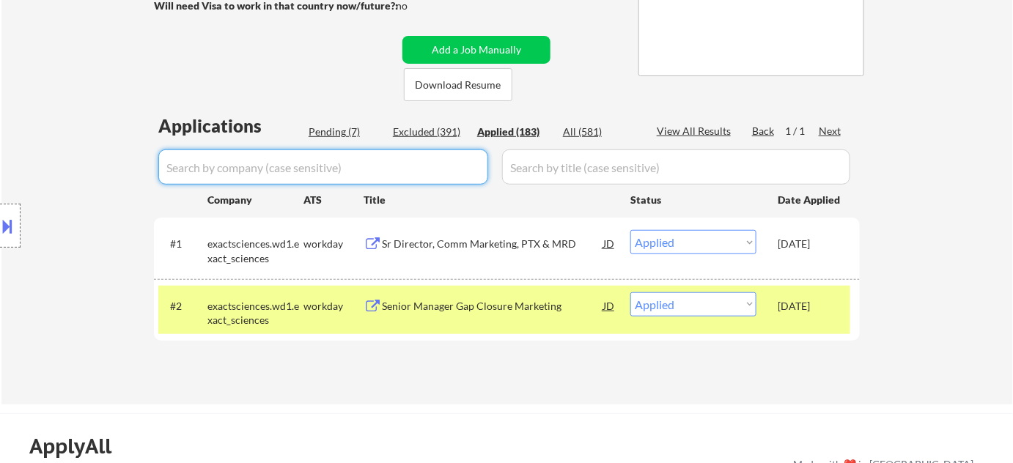
select select ""applied""
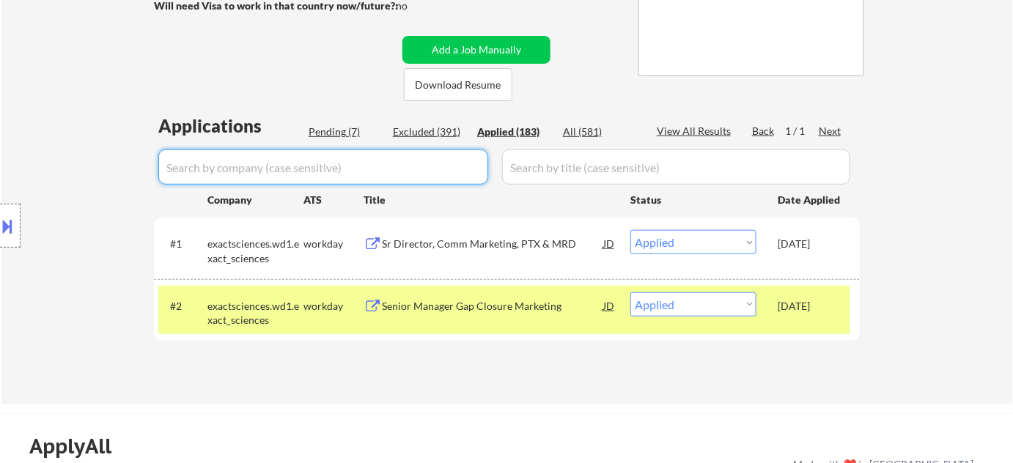
select select ""applied""
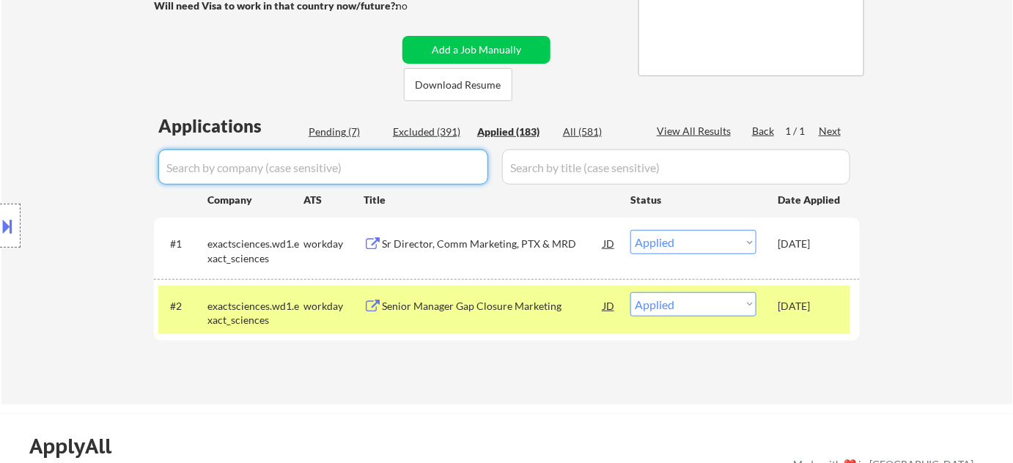
select select ""applied""
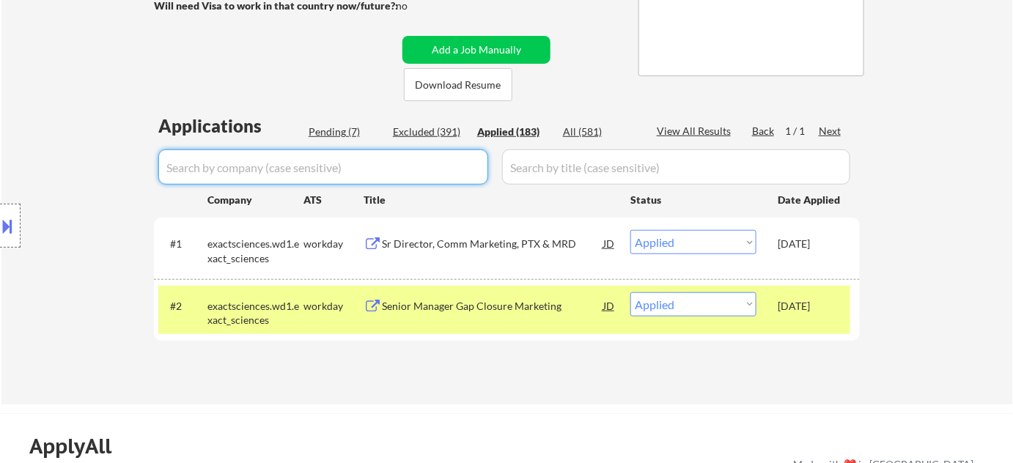
select select ""applied""
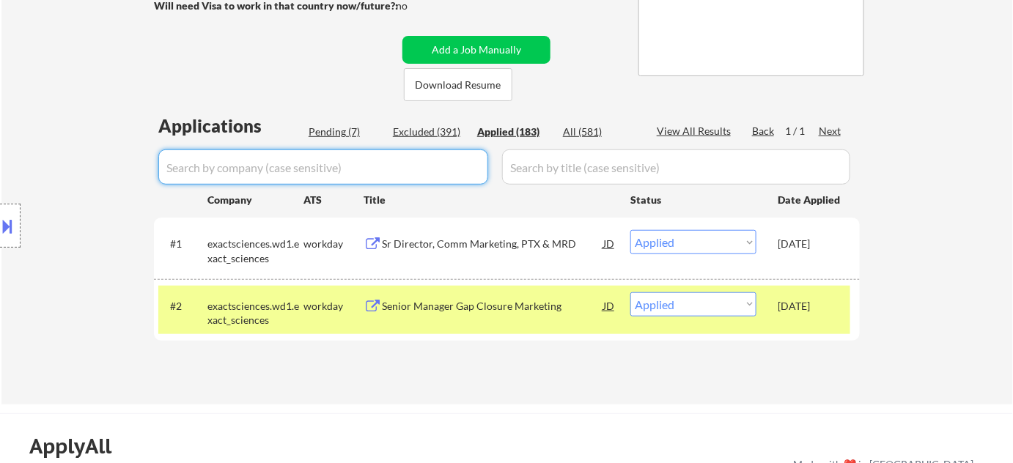
select select ""applied""
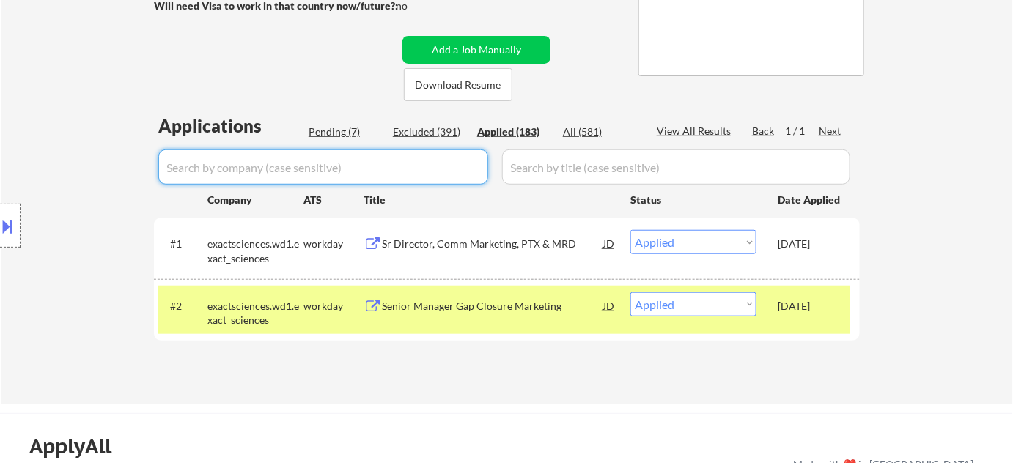
select select ""applied""
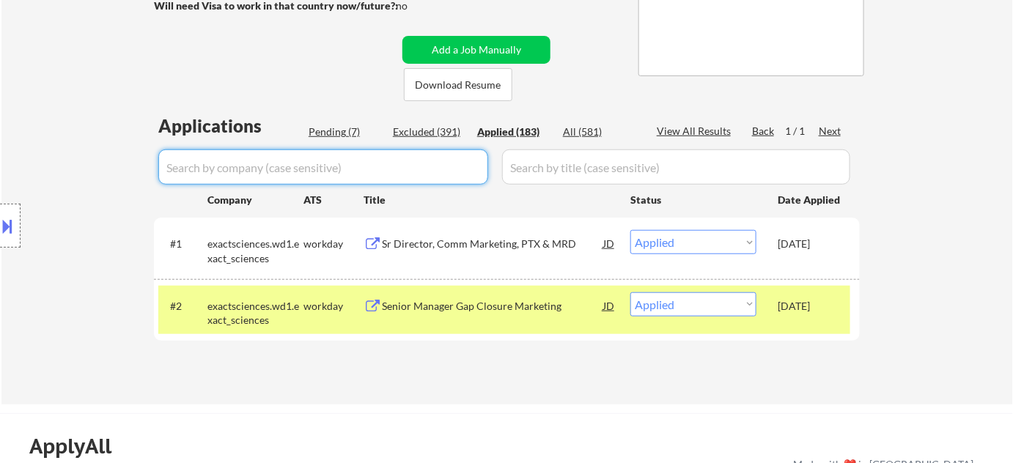
select select ""applied""
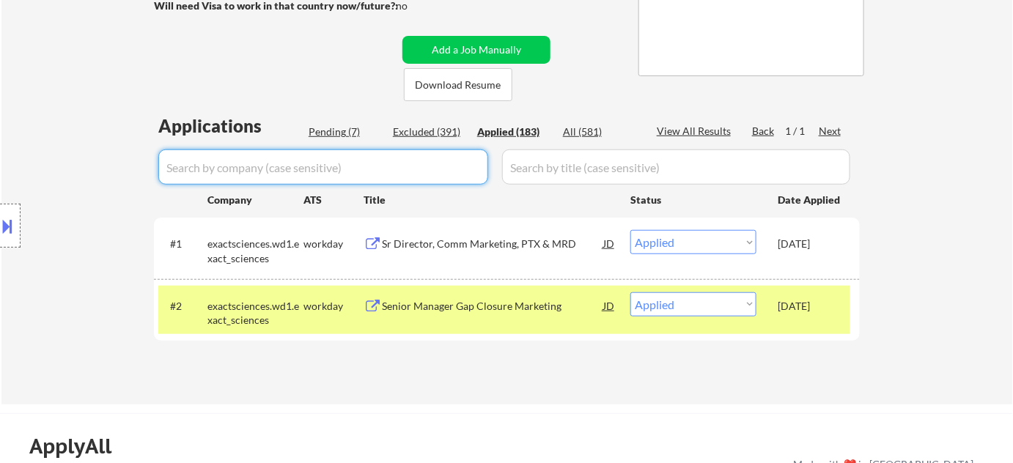
select select ""applied""
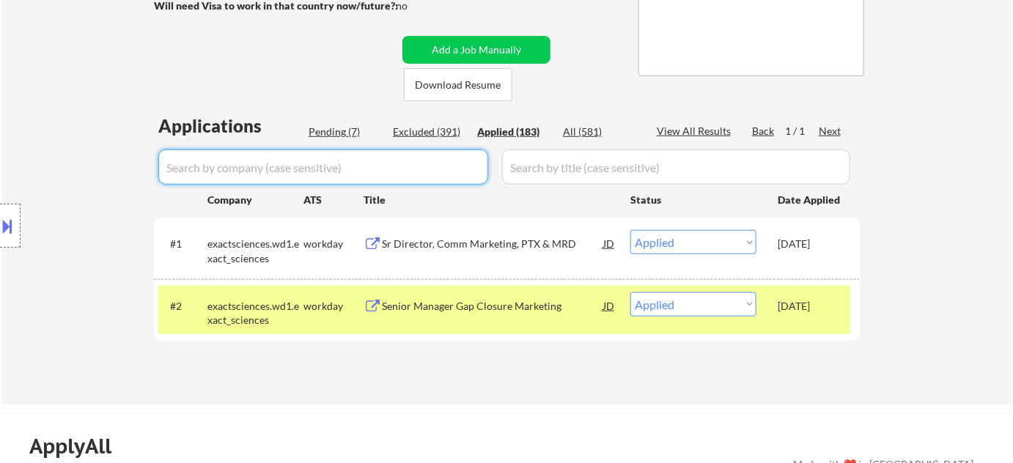
select select ""applied""
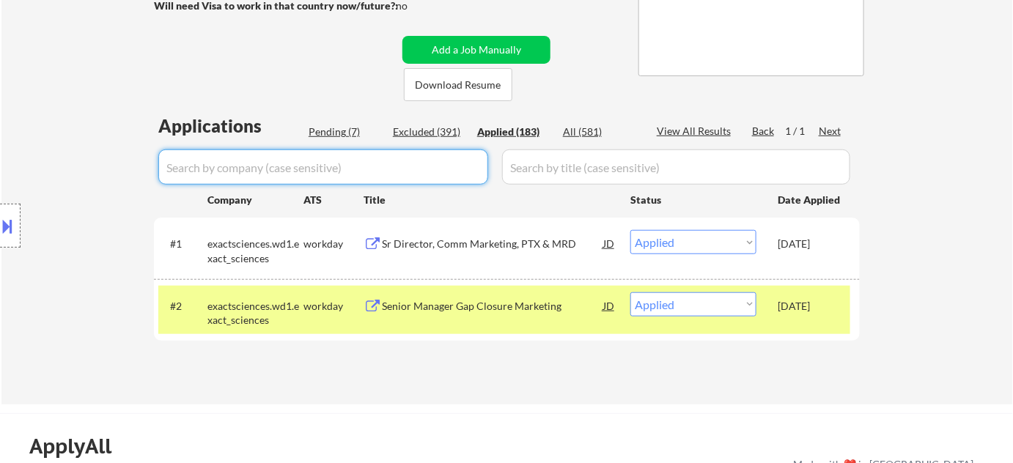
select select ""applied""
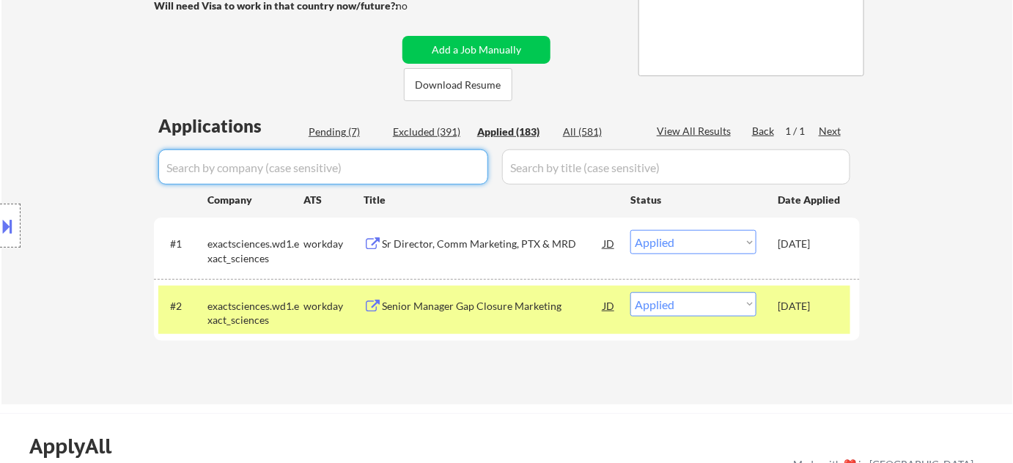
select select ""applied""
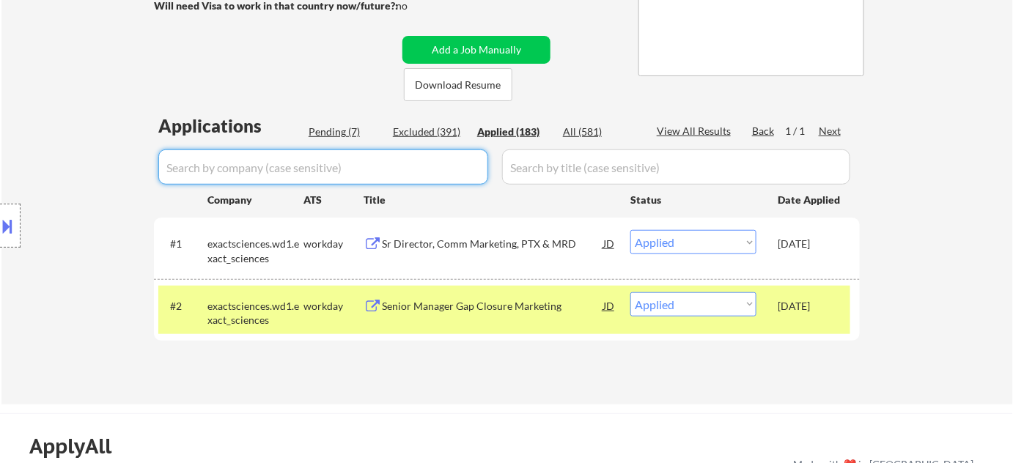
select select ""applied""
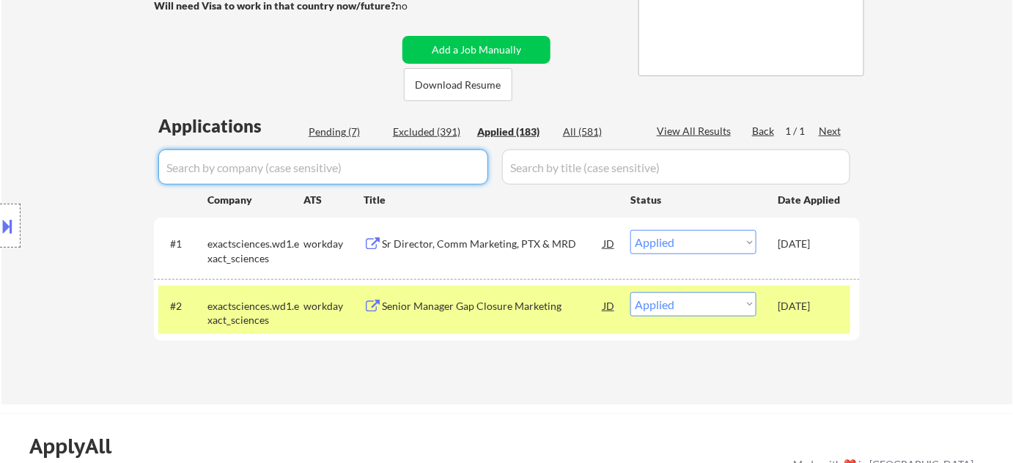
select select ""applied""
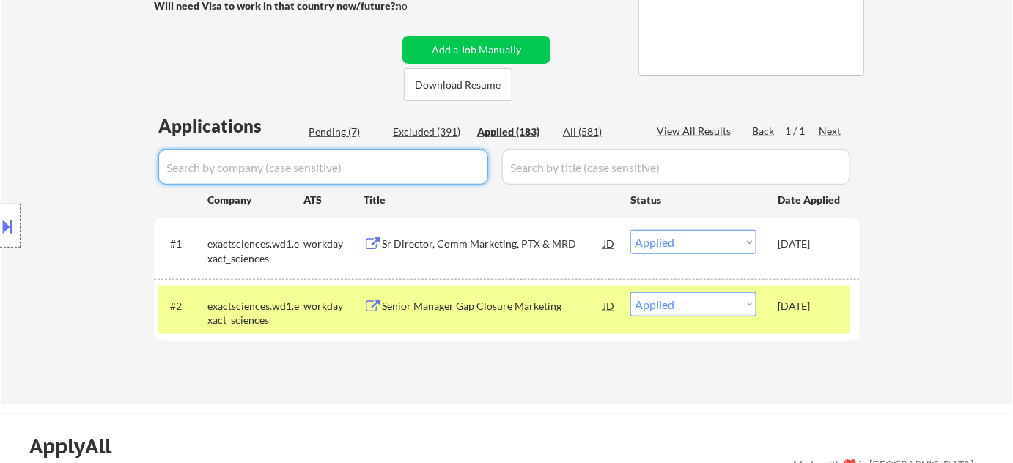
select select ""applied""
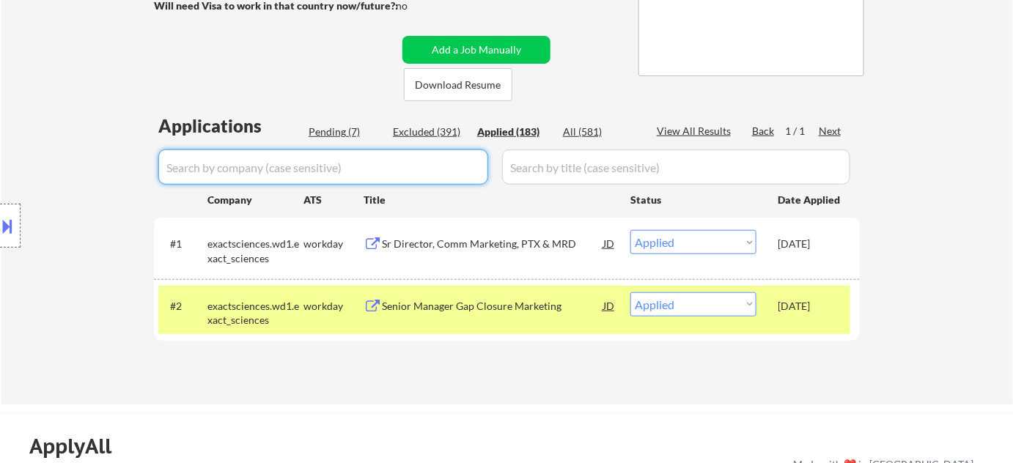
select select ""applied""
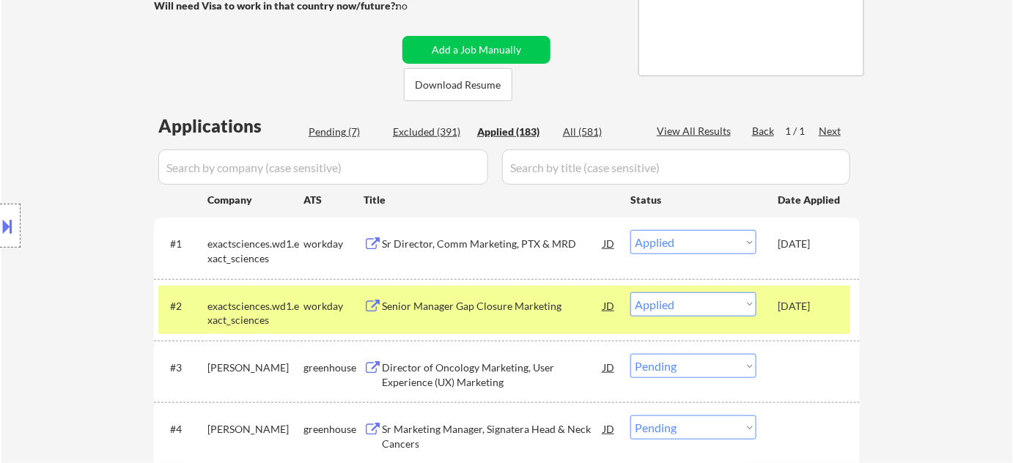
select select ""applied""
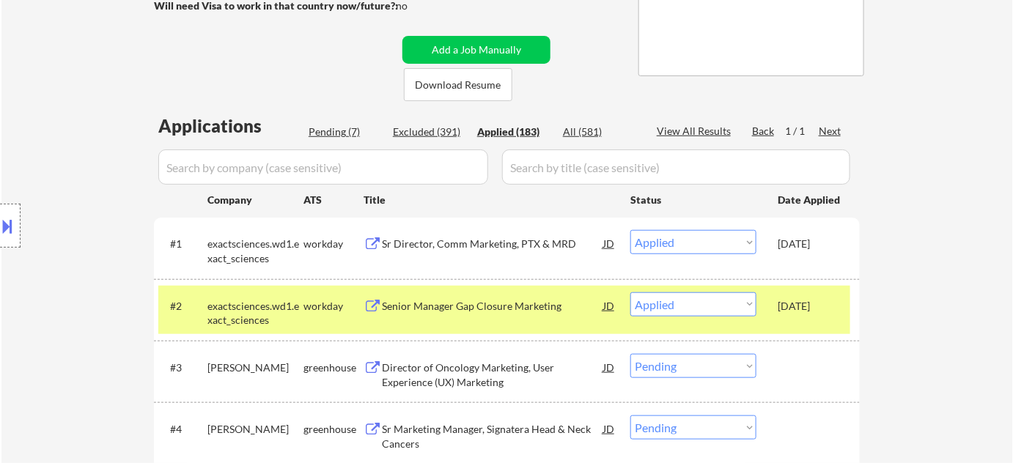
select select ""applied""
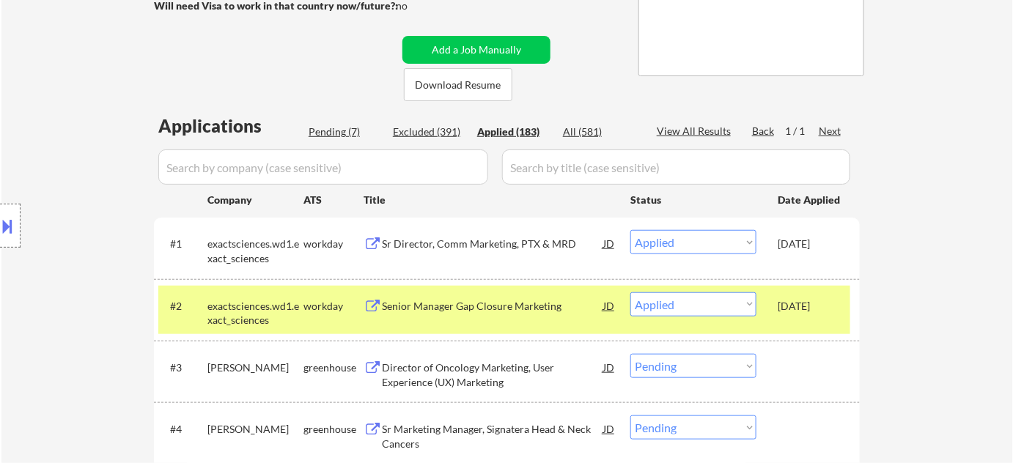
select select ""applied""
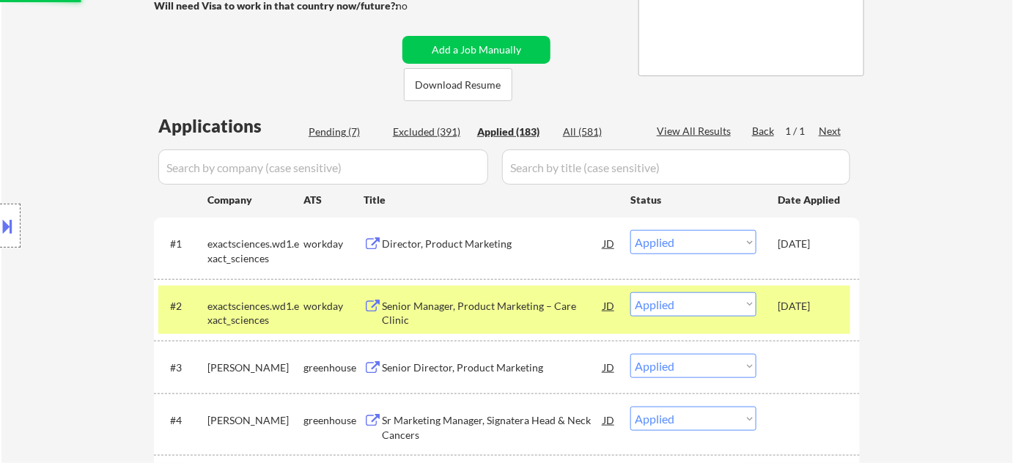
select select ""pending""
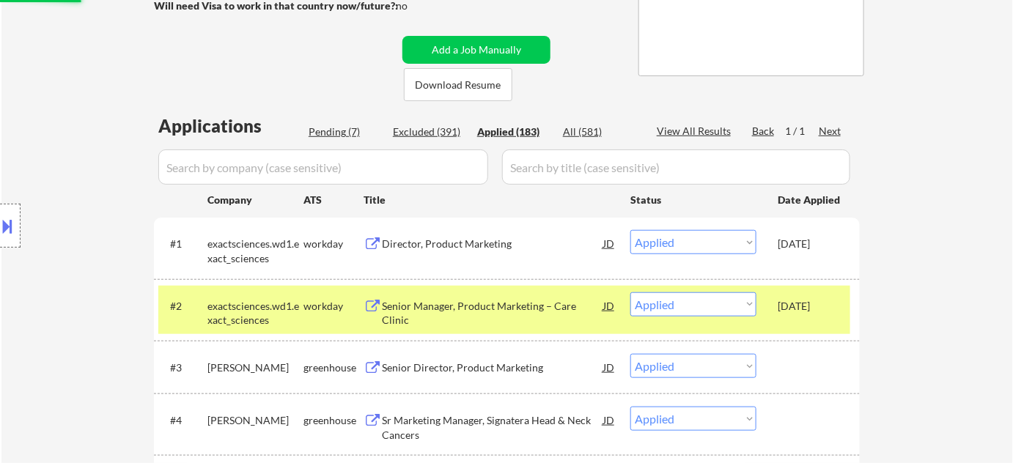
select select ""pending""
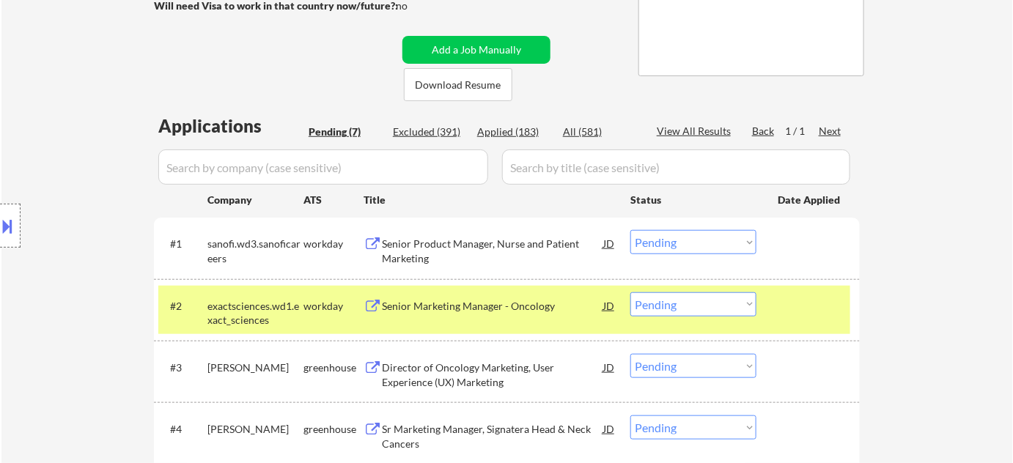
click at [655, 301] on select "Choose an option... Pending Applied Excluded (Questions) Excluded (Expired) Exc…" at bounding box center [693, 304] width 126 height 24
click at [630, 292] on select "Choose an option... Pending Applied Excluded (Questions) Excluded (Expired) Exc…" at bounding box center [693, 304] width 126 height 24
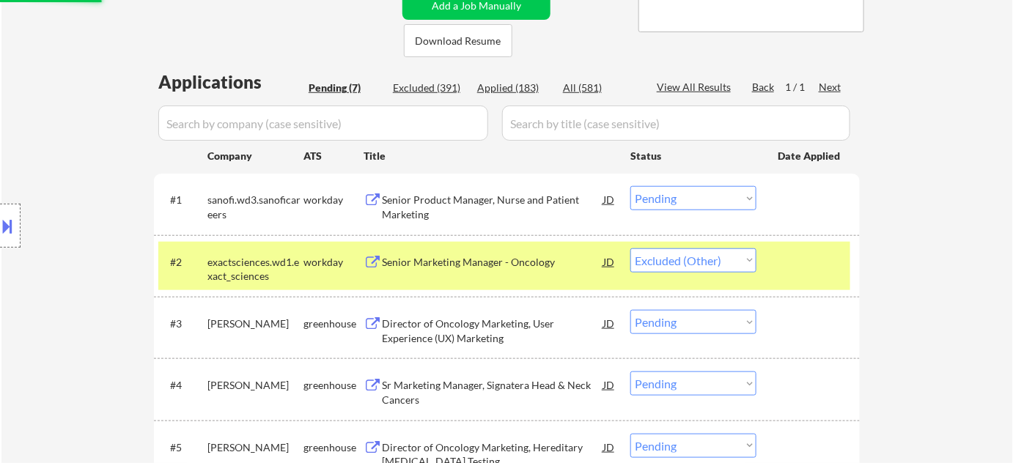
scroll to position [333, 0]
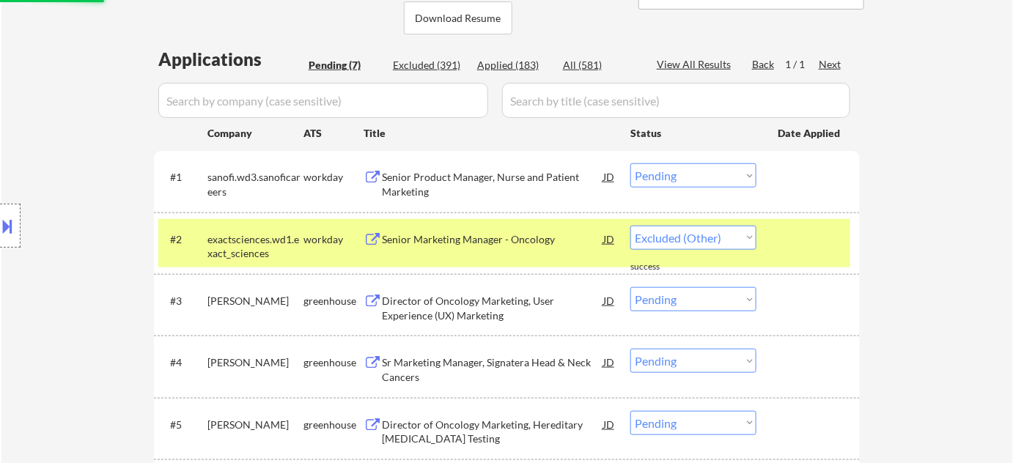
select select ""pending""
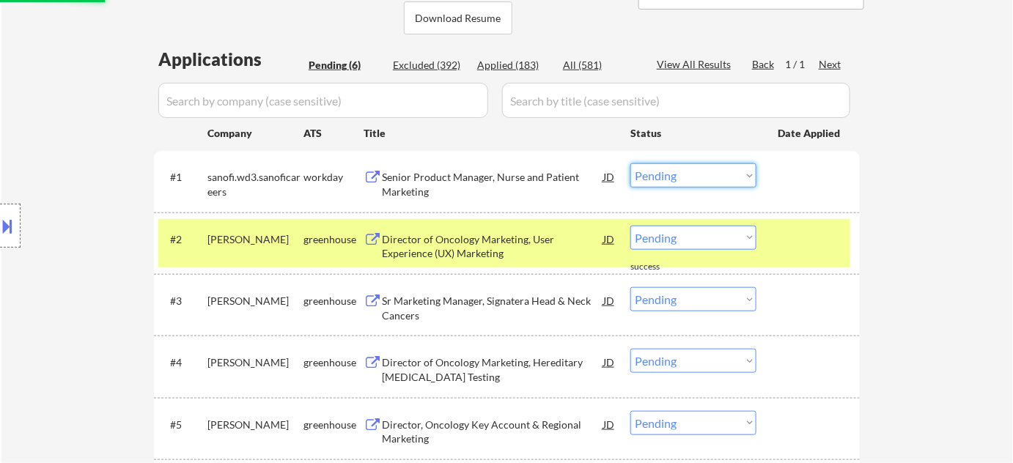
drag, startPoint x: 649, startPoint y: 179, endPoint x: 656, endPoint y: 185, distance: 9.4
click at [649, 179] on select "Choose an option... Pending Applied Excluded (Questions) Excluded (Expired) Exc…" at bounding box center [693, 175] width 126 height 24
click at [630, 163] on select "Choose an option... Pending Applied Excluded (Questions) Excluded (Expired) Exc…" at bounding box center [693, 175] width 126 height 24
select select ""pending""
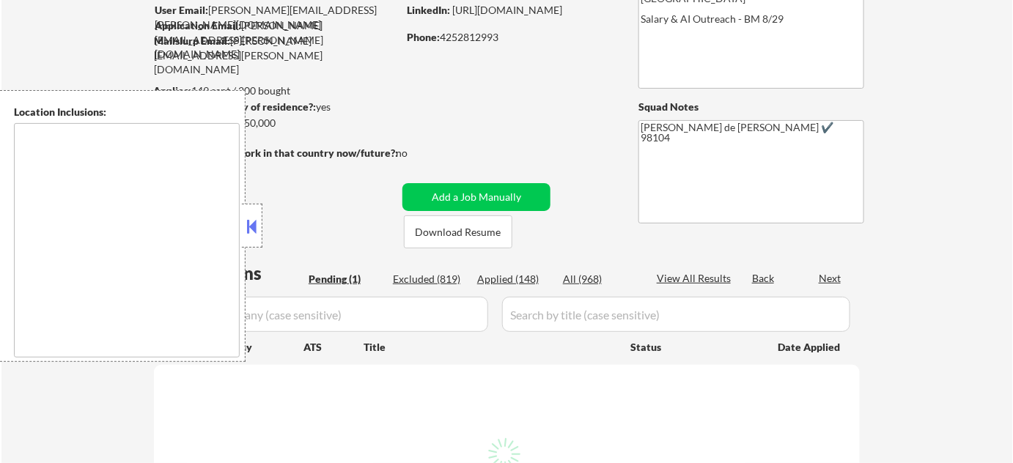
scroll to position [133, 0]
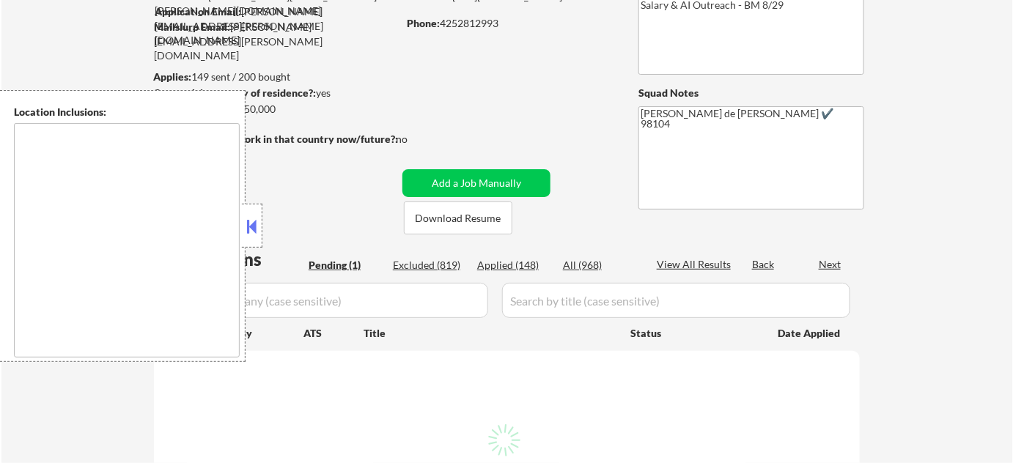
select select ""pending""
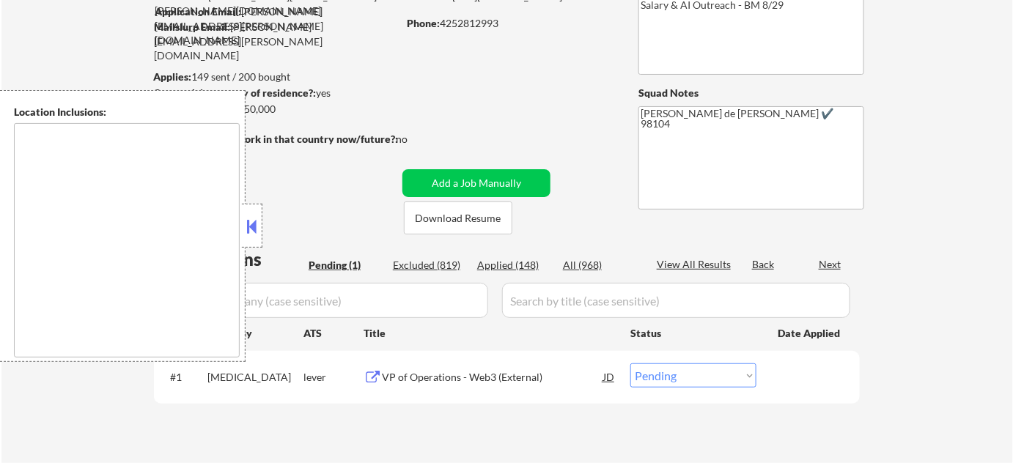
type textarea "Bend, OR [GEOGRAPHIC_DATA], [GEOGRAPHIC_DATA] [GEOGRAPHIC_DATA][PERSON_NAME], […"
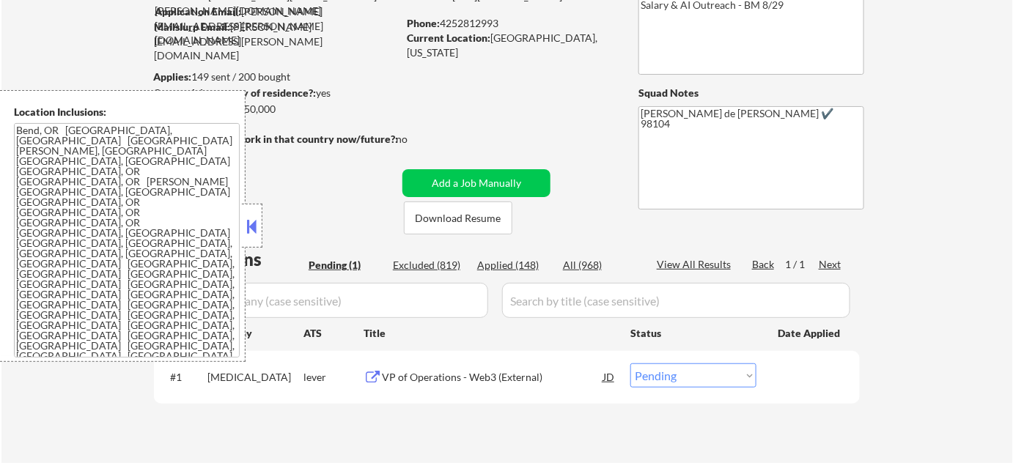
click at [429, 370] on div "VP of Operations - Web3 (External)" at bounding box center [492, 377] width 221 height 15
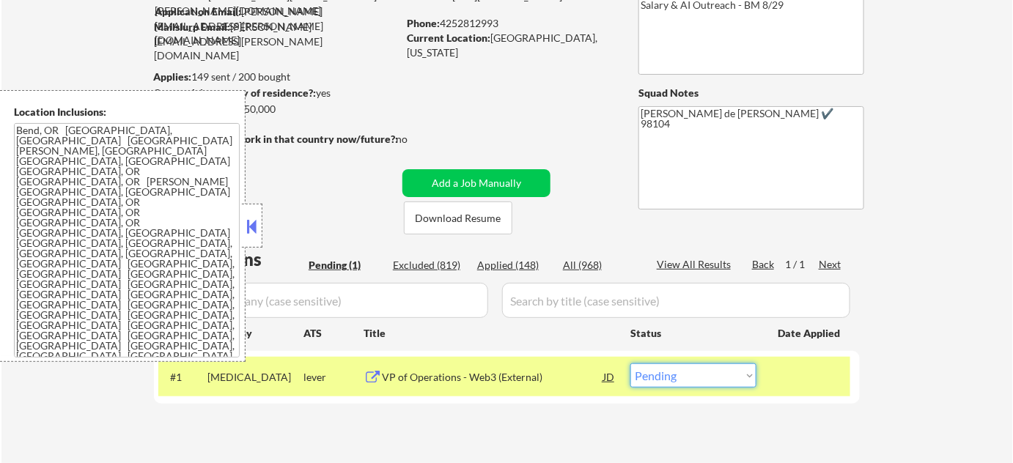
drag, startPoint x: 700, startPoint y: 375, endPoint x: 700, endPoint y: 363, distance: 12.5
click at [699, 375] on select "Choose an option... Pending Applied Excluded (Questions) Excluded (Expired) Exc…" at bounding box center [693, 376] width 126 height 24
select select ""excluded__bad_match_""
click at [630, 364] on select "Choose an option... Pending Applied Excluded (Questions) Excluded (Expired) Exc…" at bounding box center [693, 376] width 126 height 24
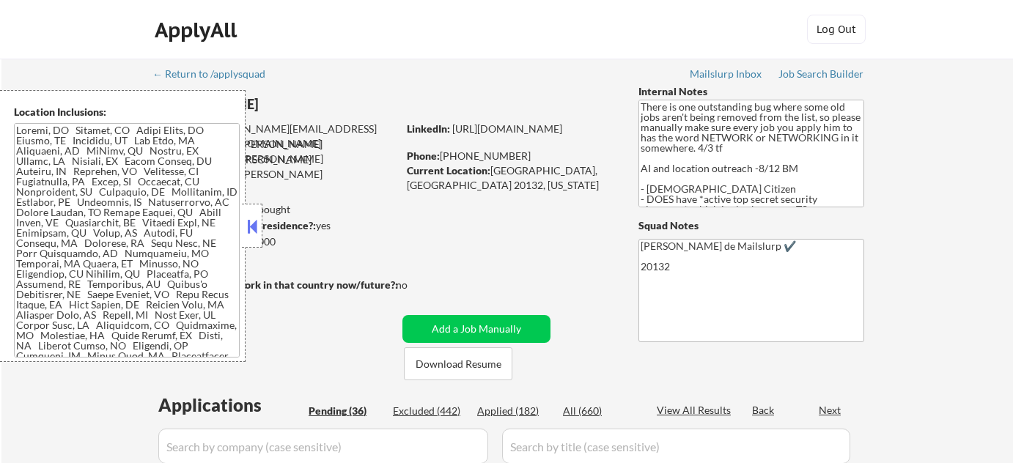
select select ""pending""
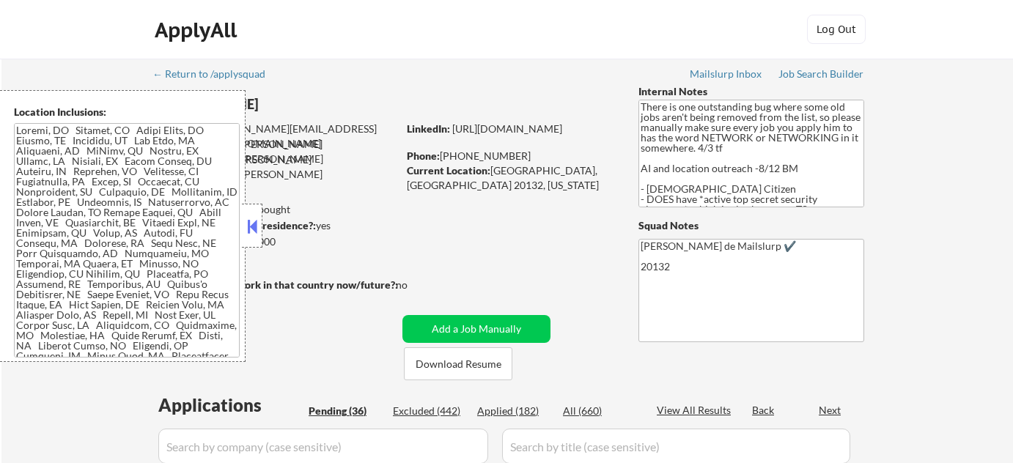
select select ""pending""
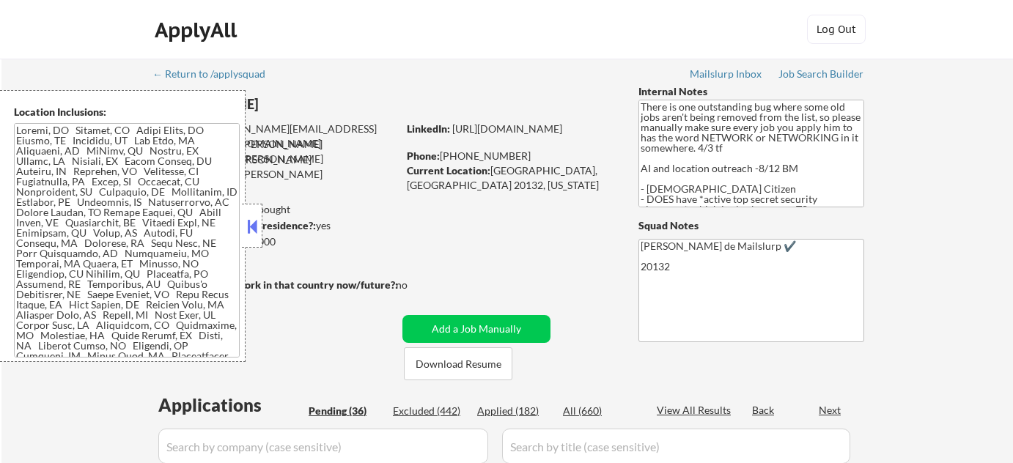
select select ""pending""
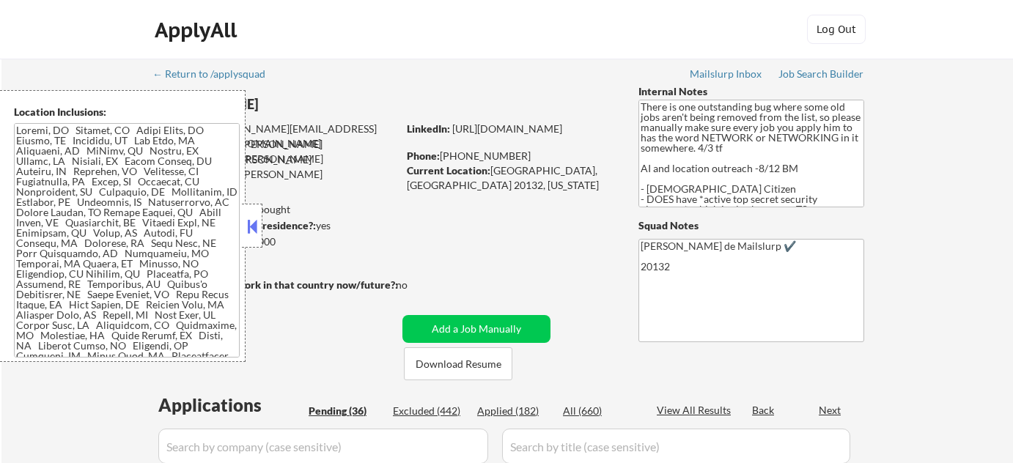
select select ""pending""
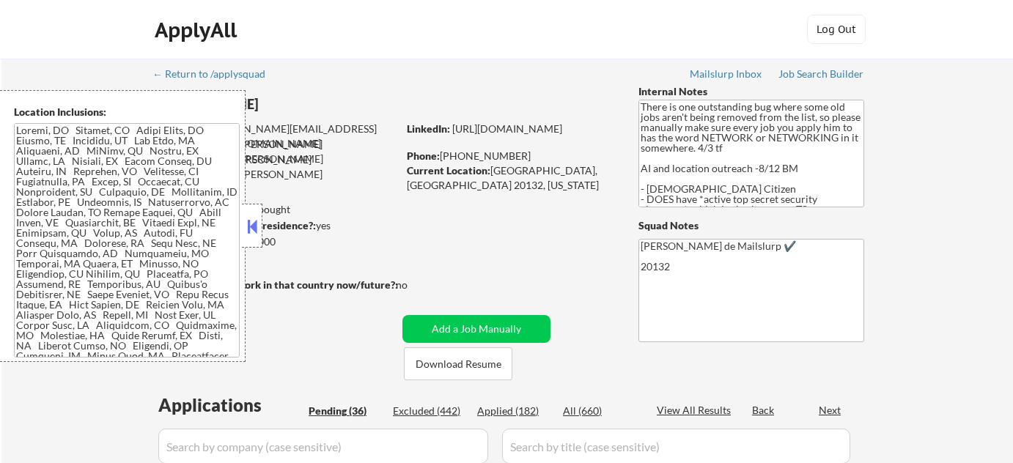
select select ""pending""
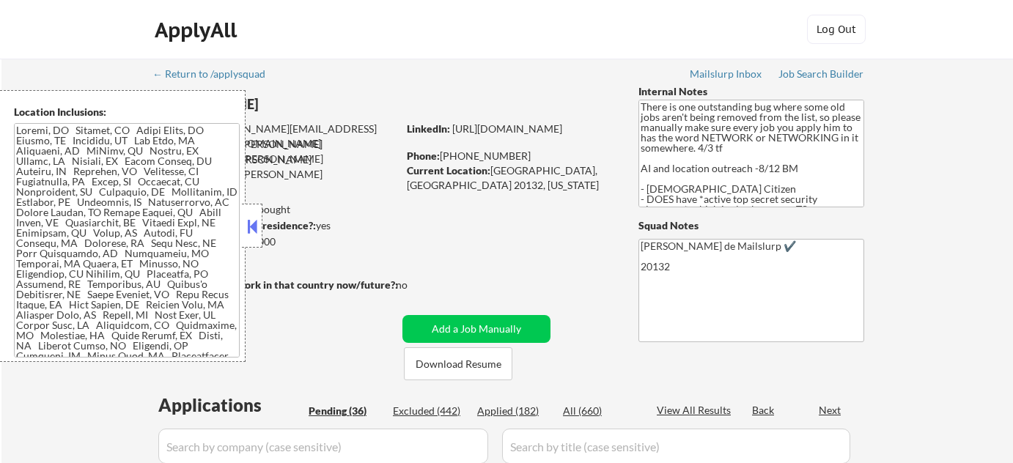
select select ""pending""
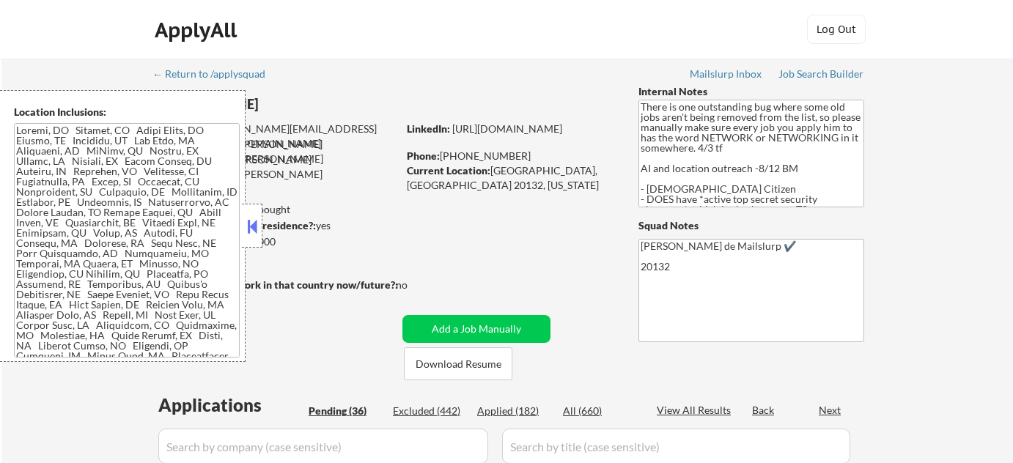
select select ""pending""
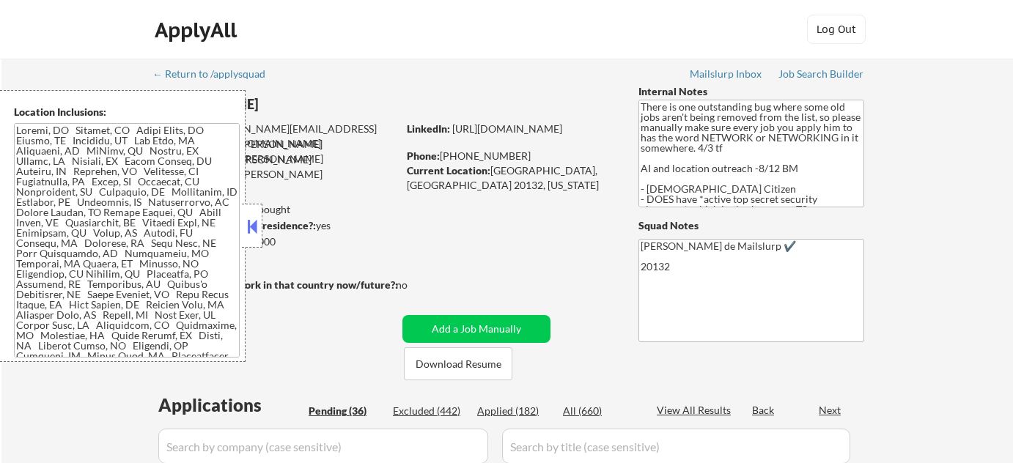
select select ""pending""
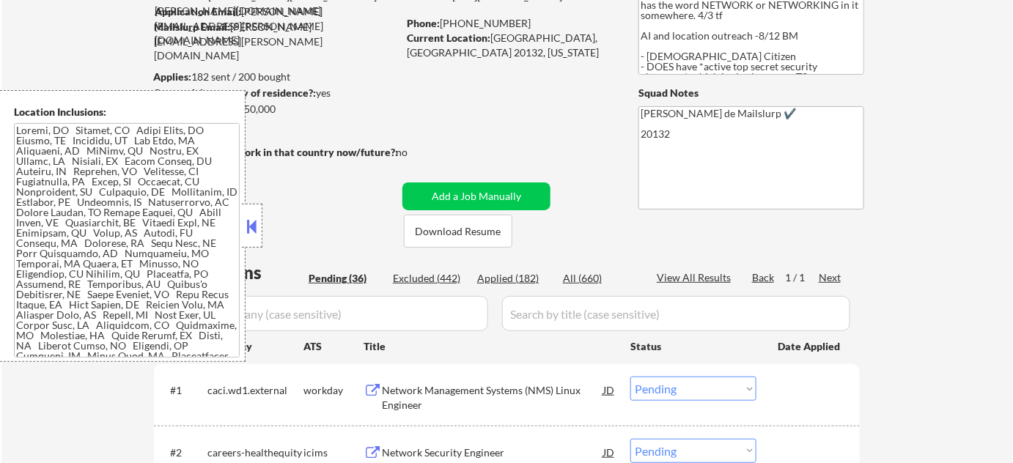
click at [258, 234] on button at bounding box center [252, 227] width 16 height 22
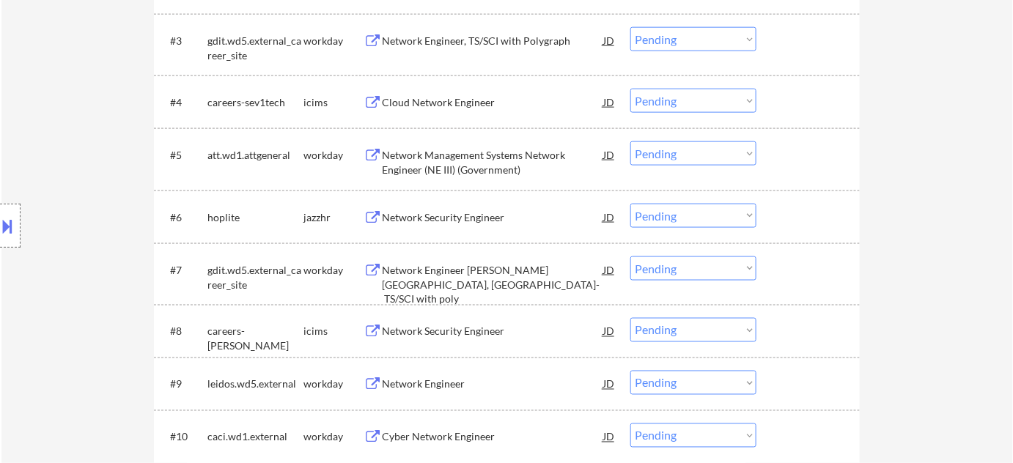
scroll to position [600, 0]
click at [485, 163] on div "Network Management Systems Network Engineer (NE III) (Government)" at bounding box center [492, 160] width 221 height 29
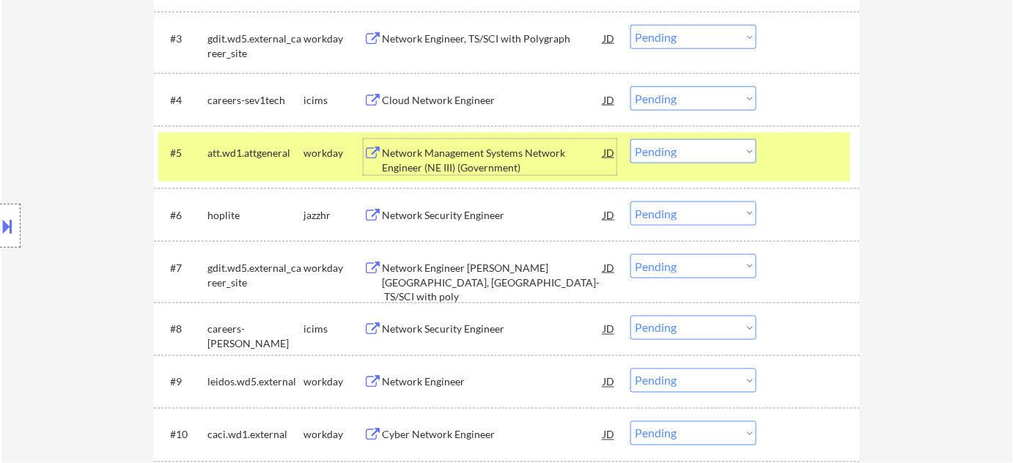
click at [7, 229] on button at bounding box center [8, 226] width 16 height 24
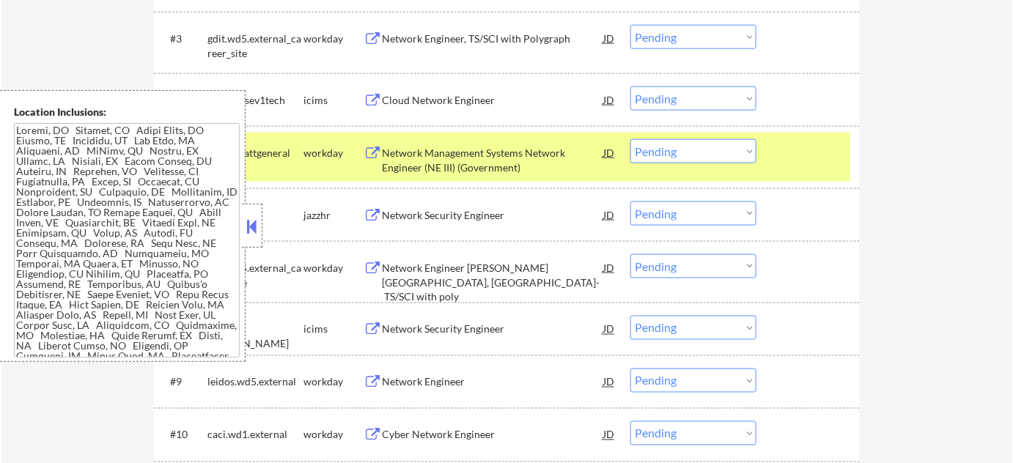
scroll to position [2430, 0]
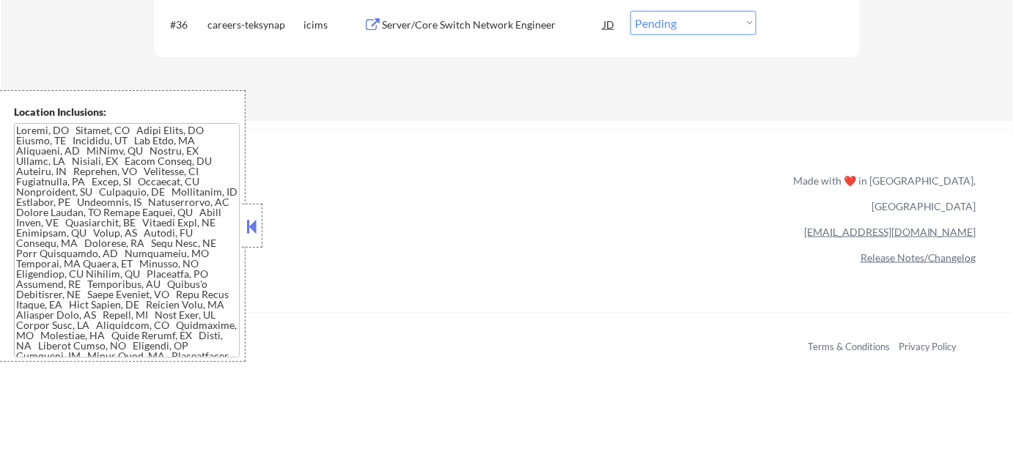
click at [257, 229] on button at bounding box center [252, 227] width 16 height 22
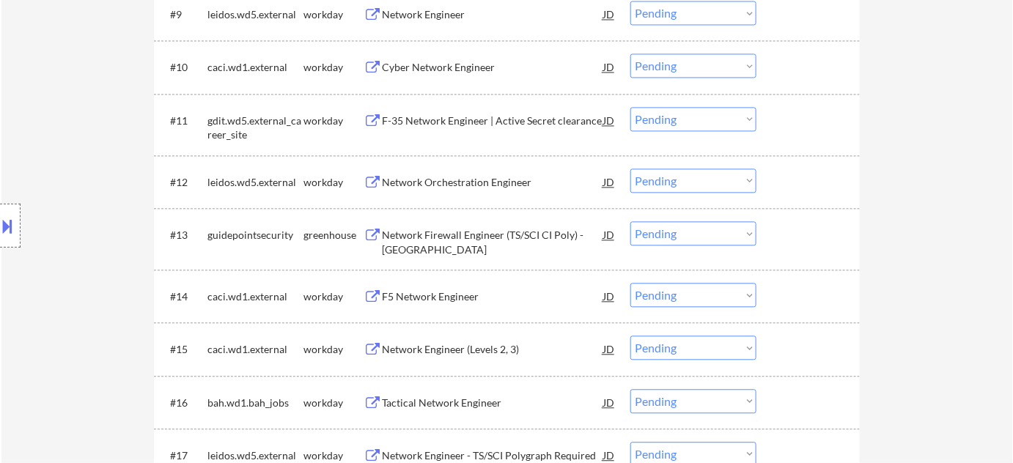
scroll to position [964, 0]
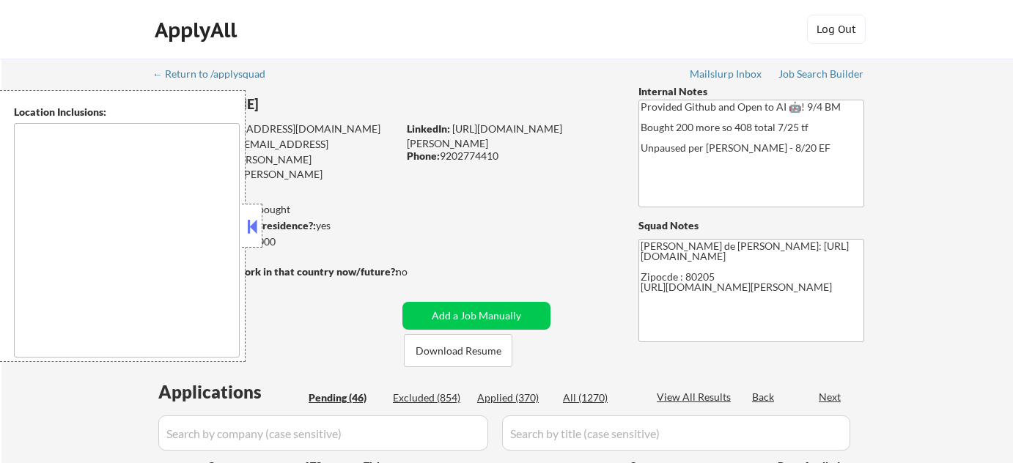
select select ""pending""
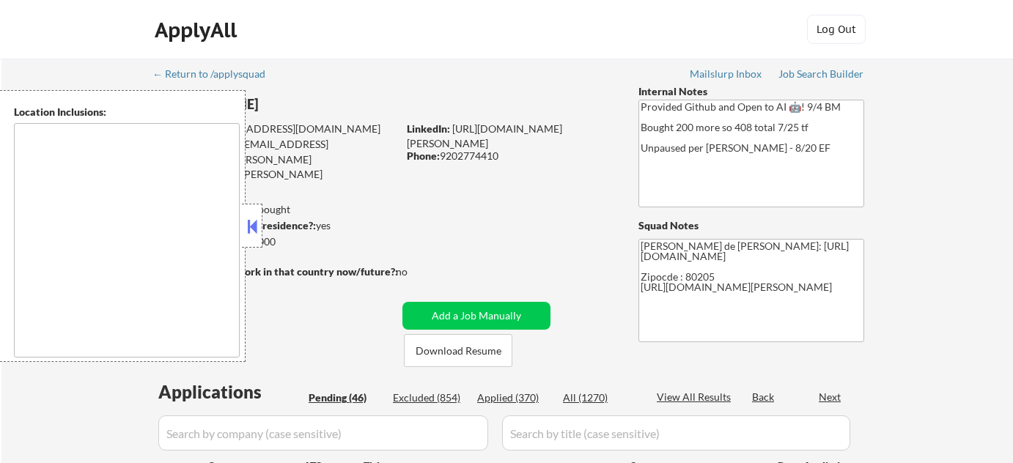
select select ""pending""
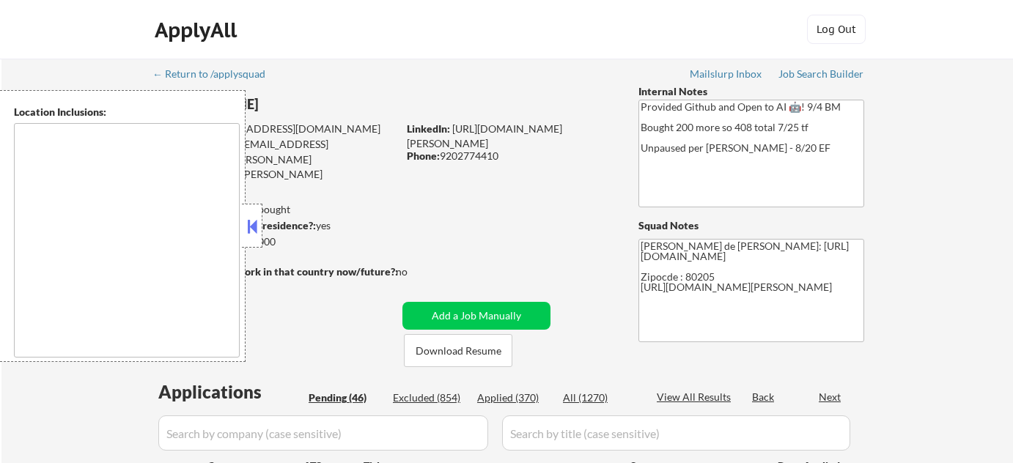
select select ""pending""
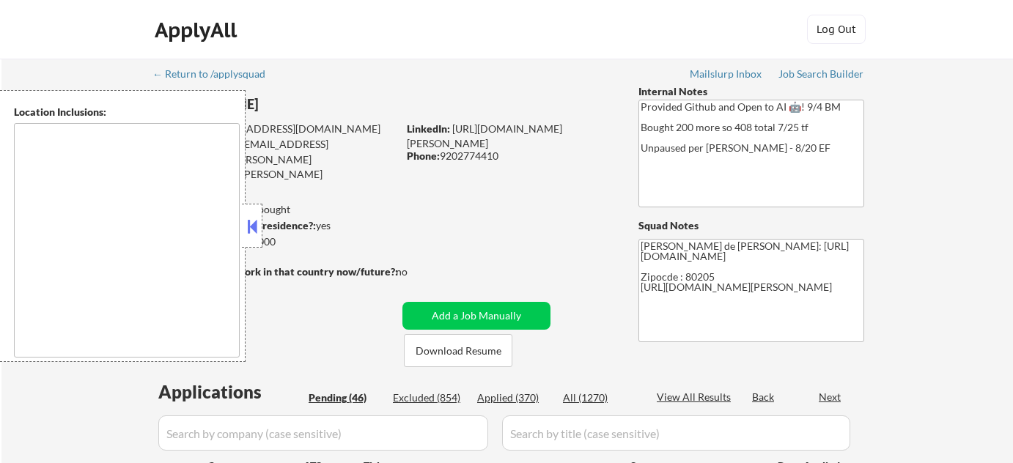
select select ""pending""
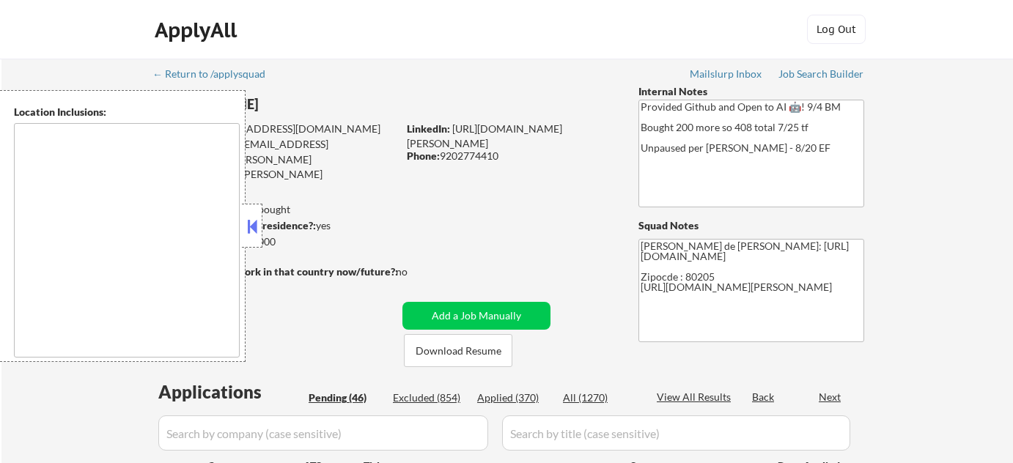
select select ""pending""
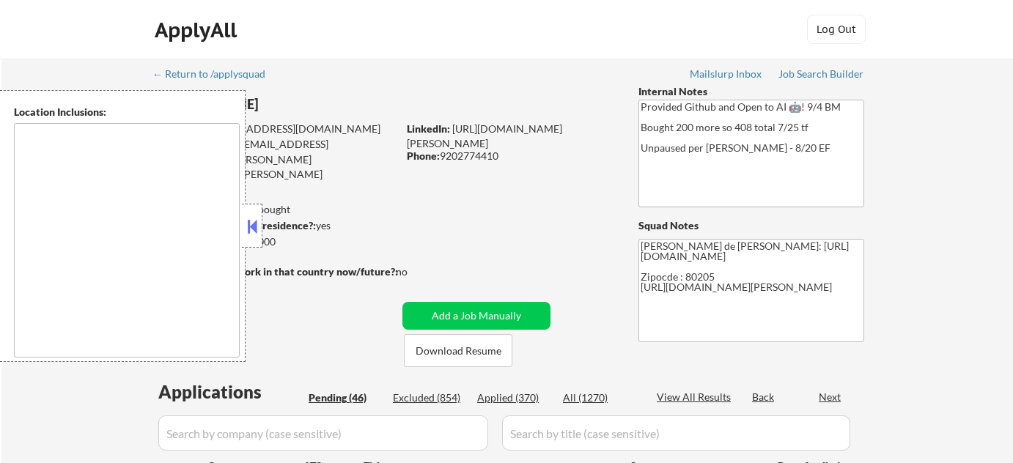
select select ""pending""
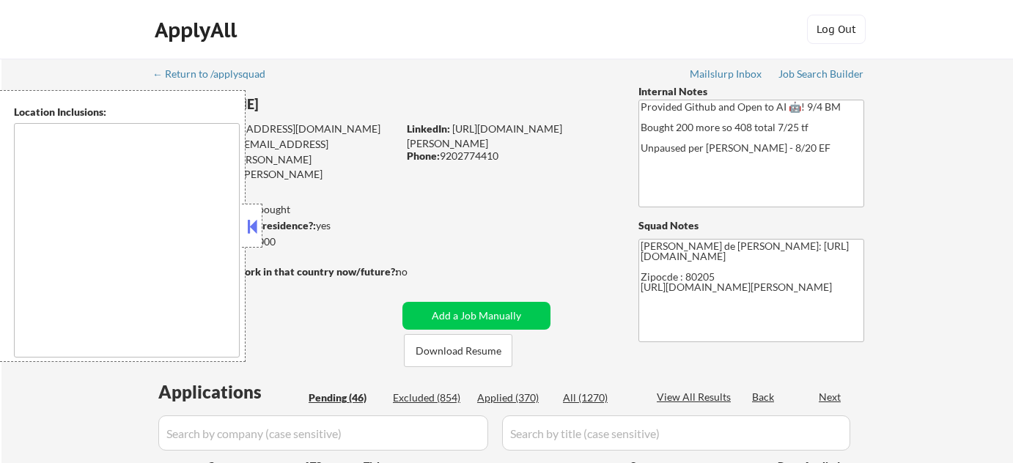
select select ""pending""
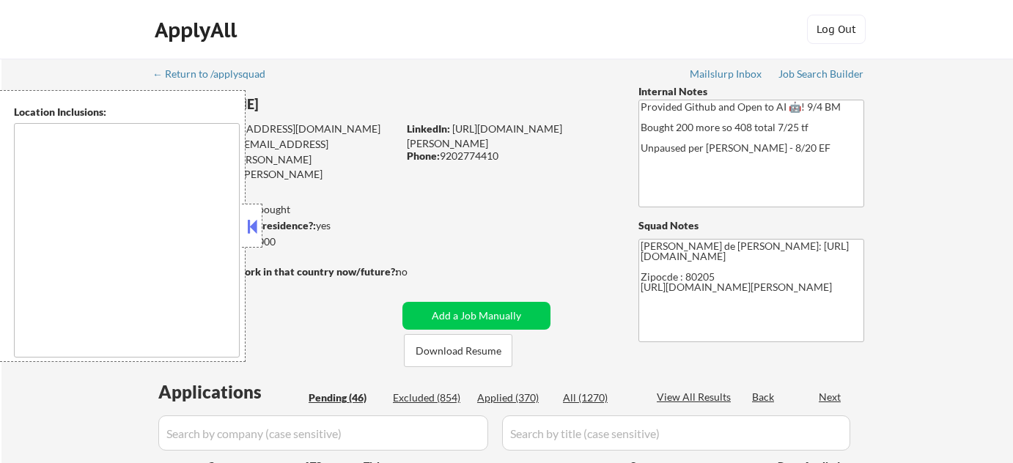
select select ""pending""
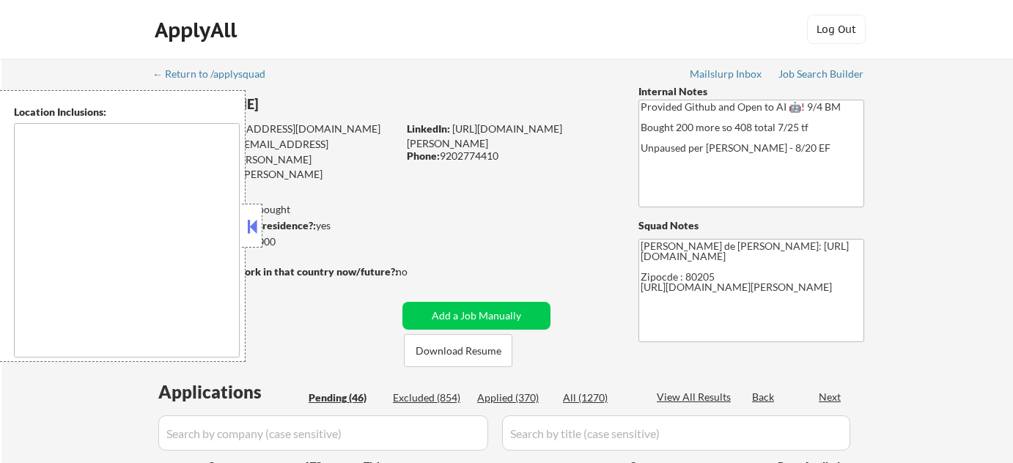
select select ""pending""
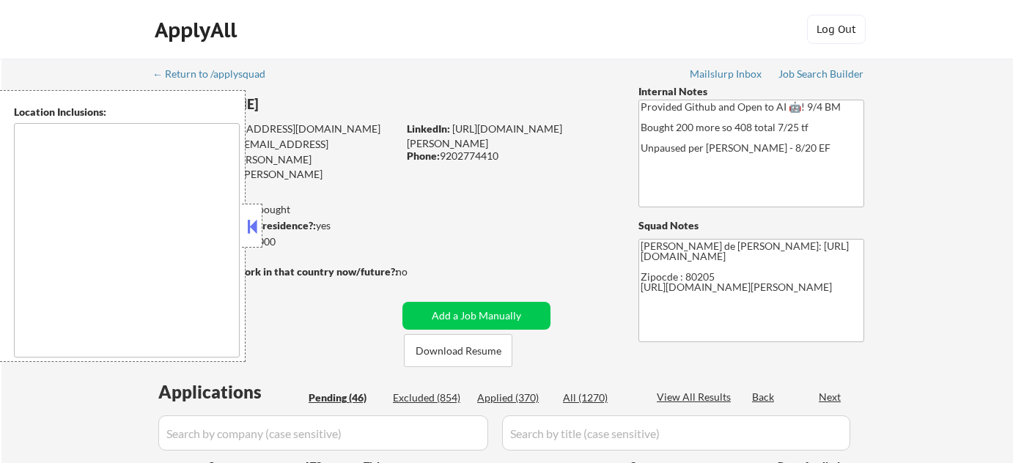
select select ""pending""
type textarea "[GEOGRAPHIC_DATA], [GEOGRAPHIC_DATA] [GEOGRAPHIC_DATA], [GEOGRAPHIC_DATA], [GEO…"
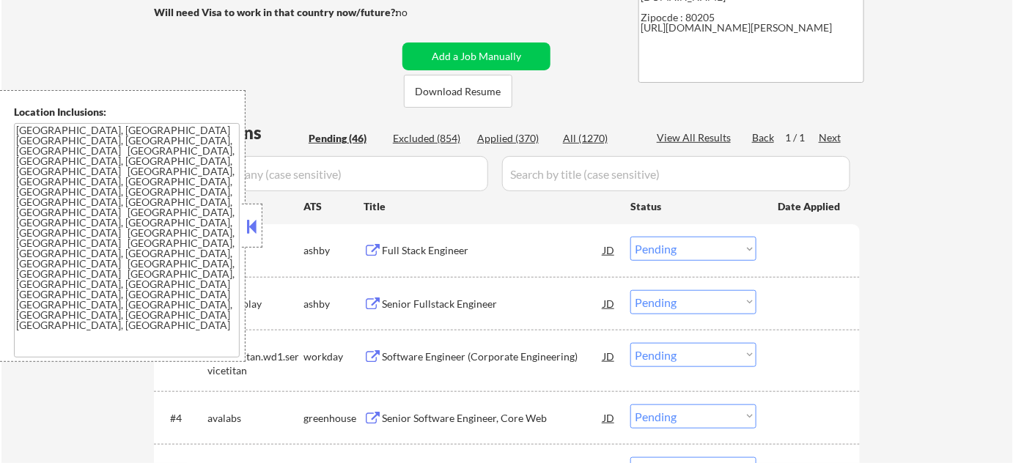
scroll to position [266, 0]
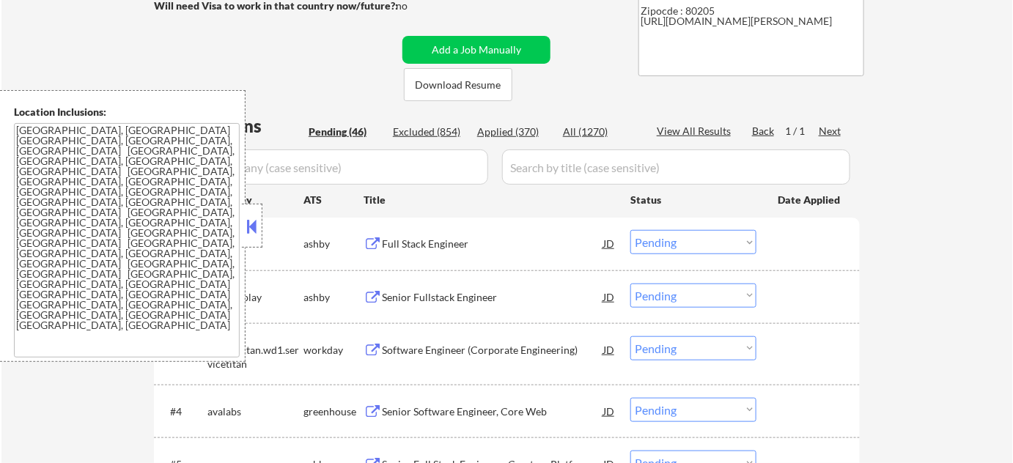
click at [260, 231] on button at bounding box center [252, 227] width 16 height 22
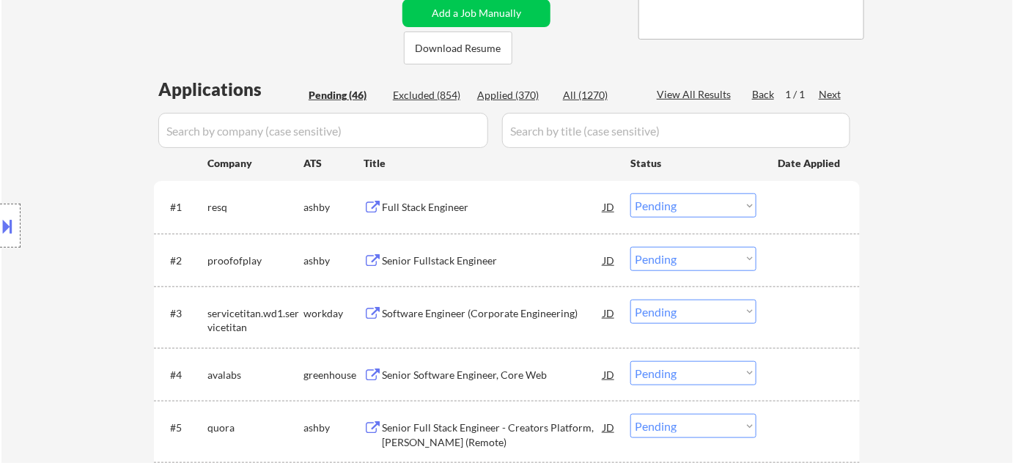
scroll to position [333, 0]
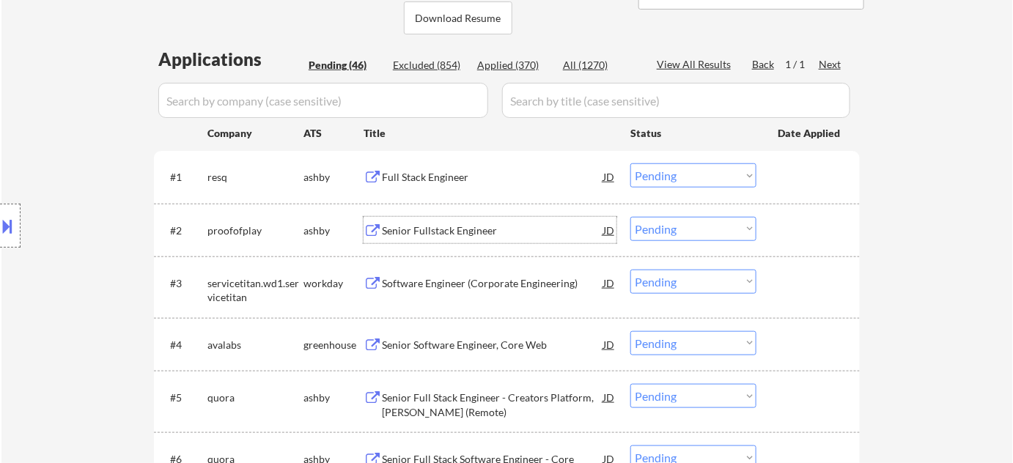
click at [467, 230] on div "Senior Fullstack Engineer" at bounding box center [492, 231] width 221 height 15
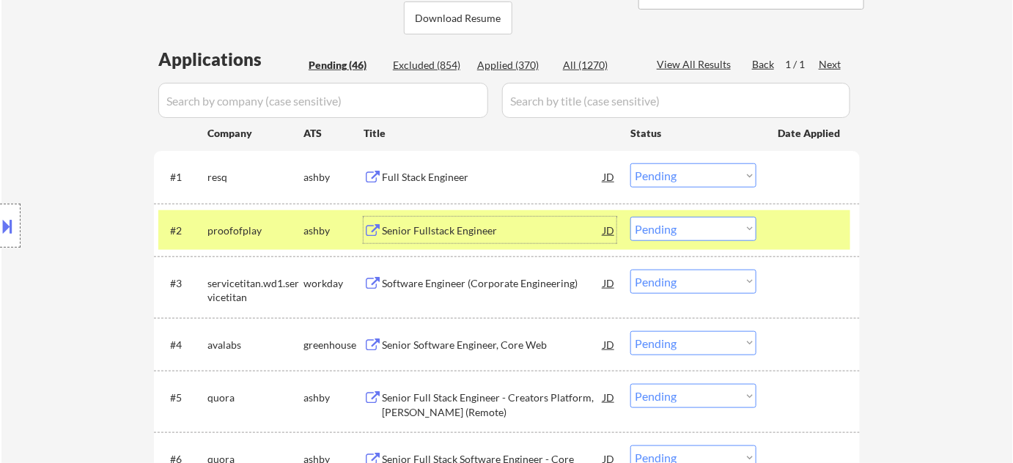
click at [671, 236] on select "Choose an option... Pending Applied Excluded (Questions) Excluded (Expired) Exc…" at bounding box center [693, 229] width 126 height 24
click at [630, 217] on select "Choose an option... Pending Applied Excluded (Questions) Excluded (Expired) Exc…" at bounding box center [693, 229] width 126 height 24
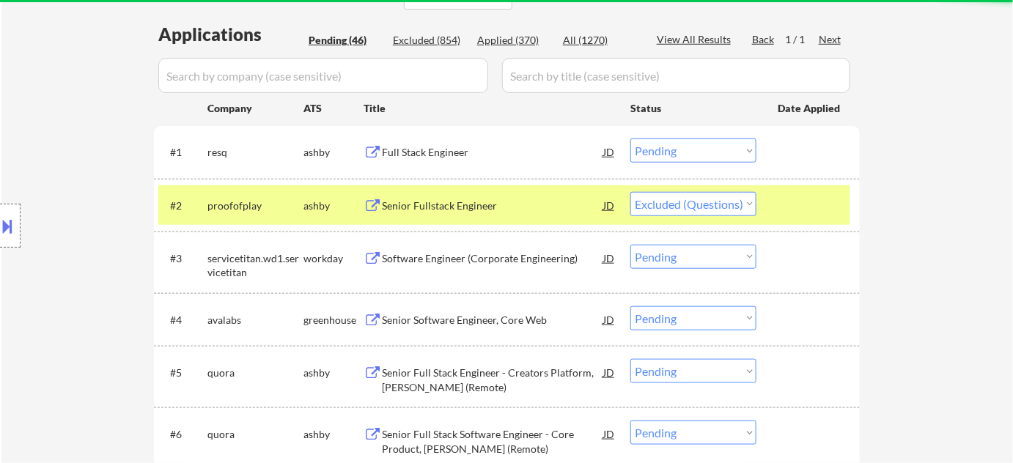
select select ""pending""
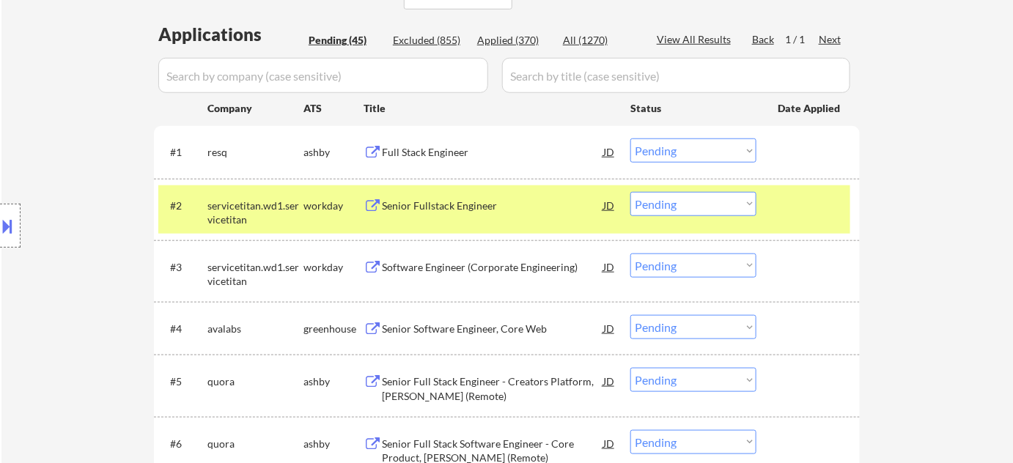
scroll to position [400, 0]
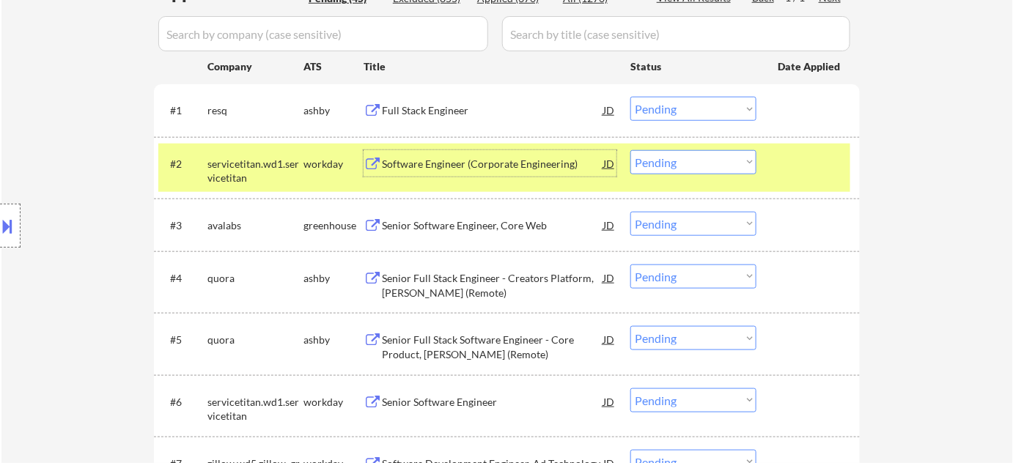
click at [457, 163] on div "Software Engineer (Corporate Engineering)" at bounding box center [492, 164] width 221 height 15
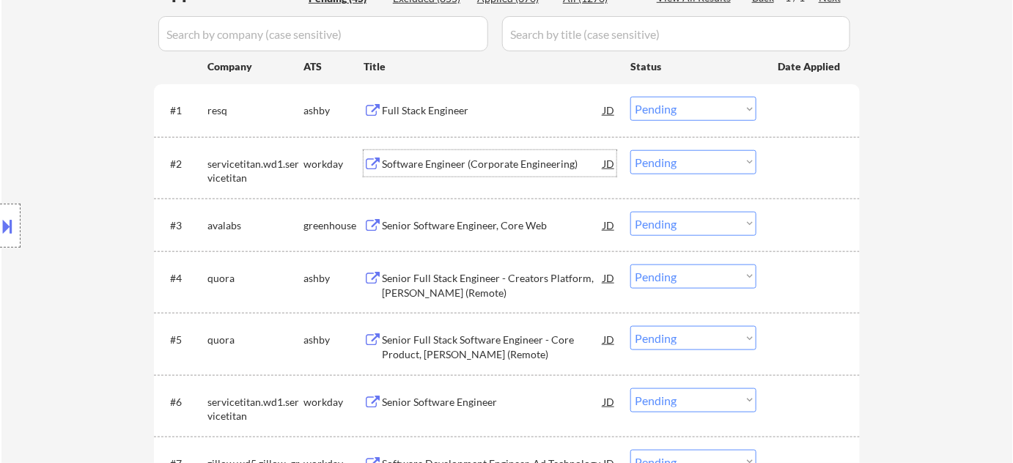
click at [402, 162] on div "Software Engineer (Corporate Engineering)" at bounding box center [492, 164] width 221 height 15
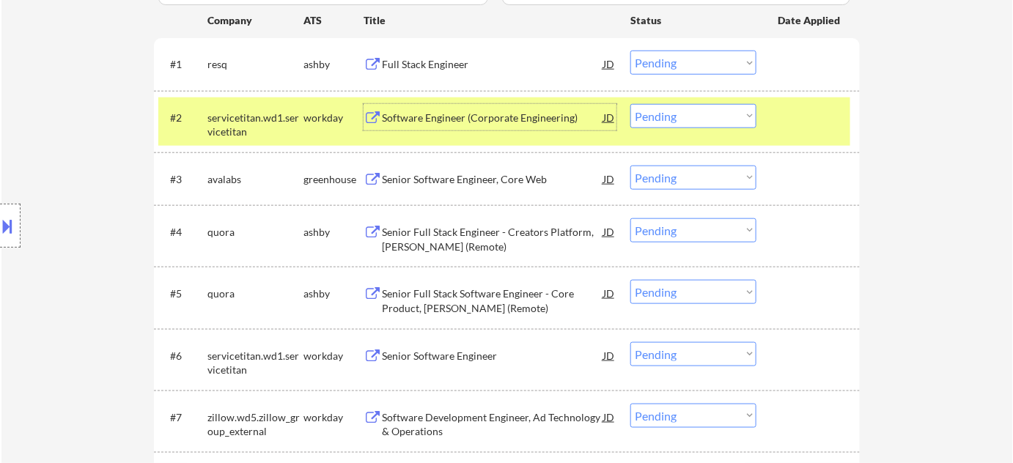
scroll to position [466, 0]
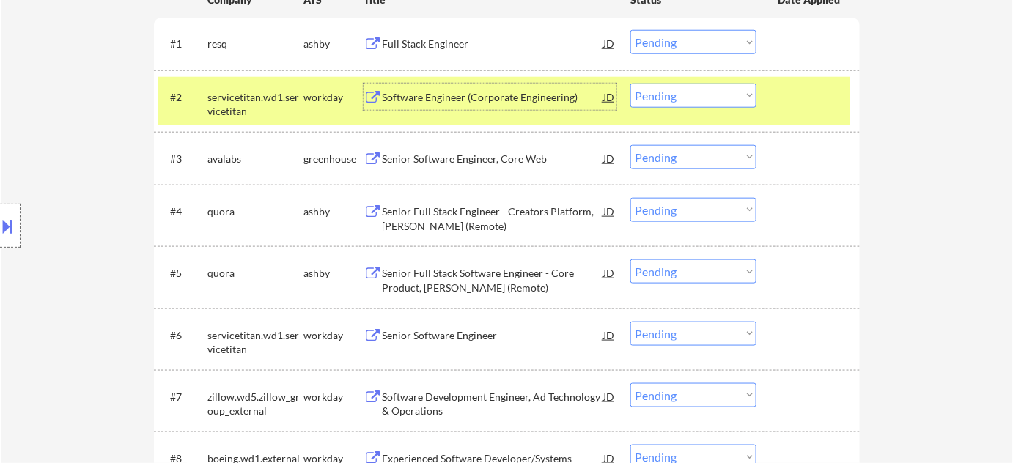
click at [420, 156] on div "Senior Software Engineer, Core Web" at bounding box center [492, 159] width 221 height 15
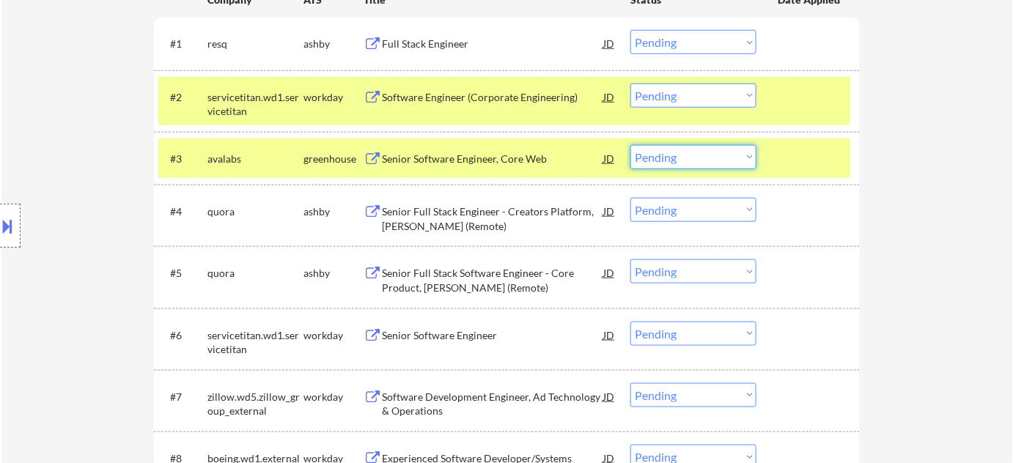
click at [657, 160] on select "Choose an option... Pending Applied Excluded (Questions) Excluded (Expired) Exc…" at bounding box center [693, 157] width 126 height 24
click at [630, 145] on select "Choose an option... Pending Applied Excluded (Questions) Excluded (Expired) Exc…" at bounding box center [693, 157] width 126 height 24
select select ""pending""
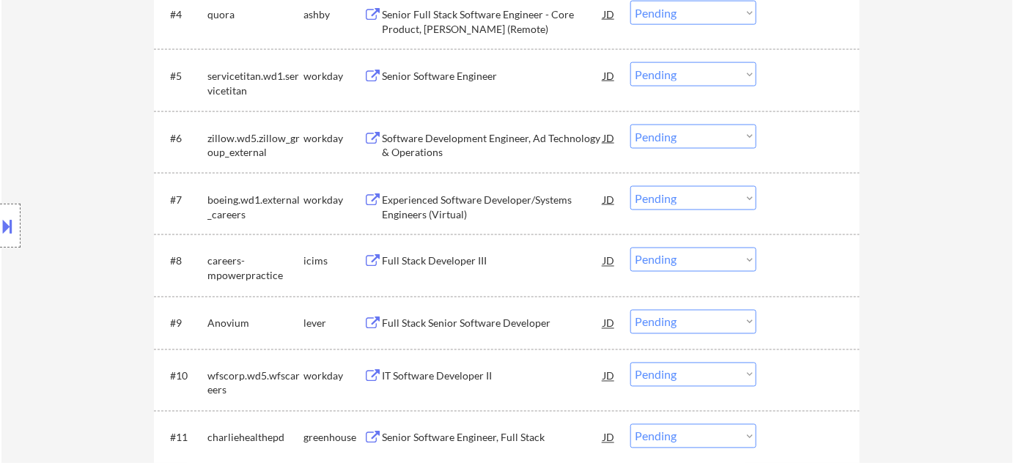
scroll to position [666, 0]
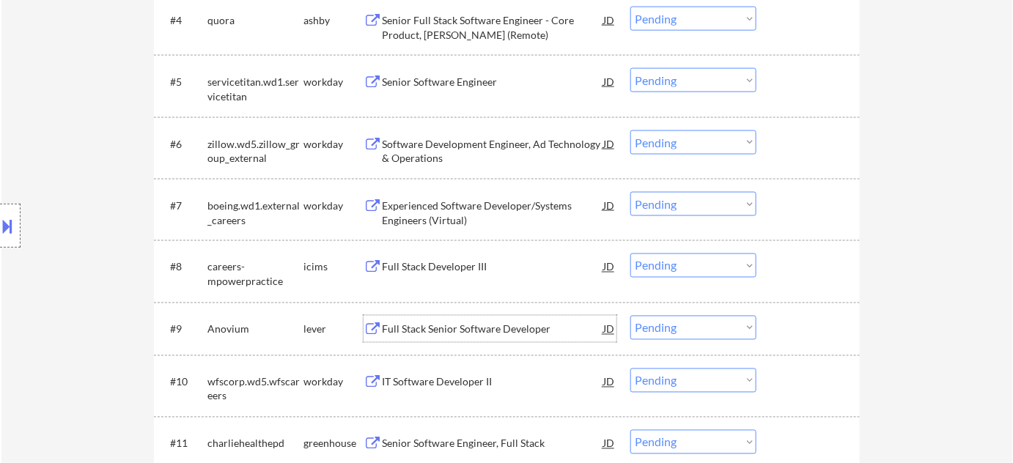
click at [468, 330] on div "Full Stack Senior Software Developer" at bounding box center [492, 330] width 221 height 15
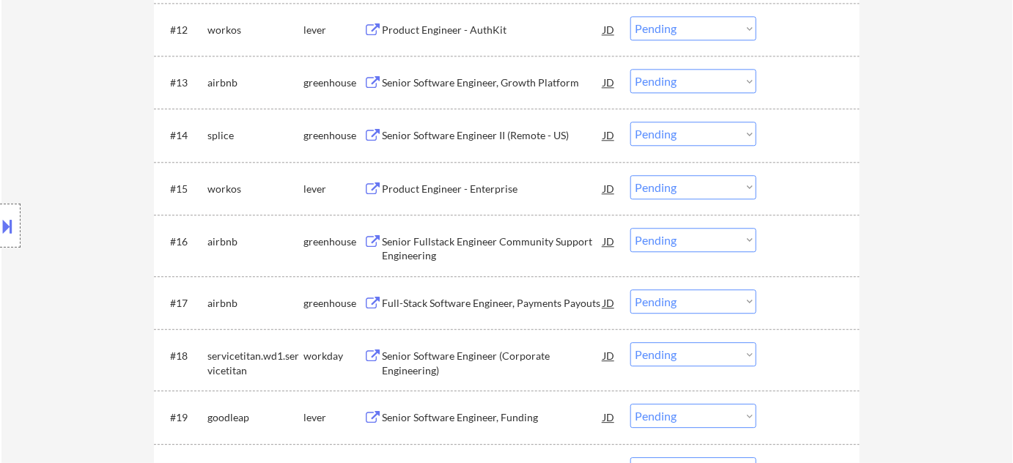
scroll to position [1199, 0]
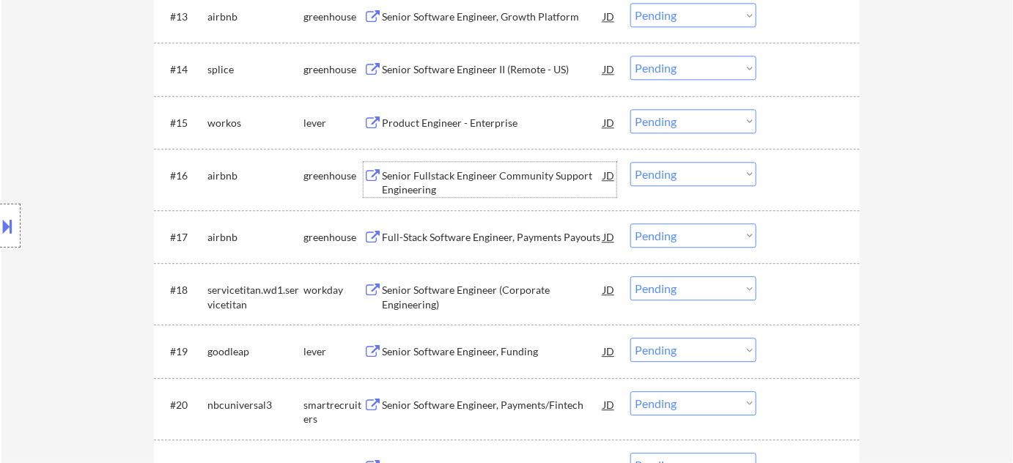
click at [427, 183] on div "Senior Fullstack Engineer Community Support Engineering" at bounding box center [492, 183] width 221 height 29
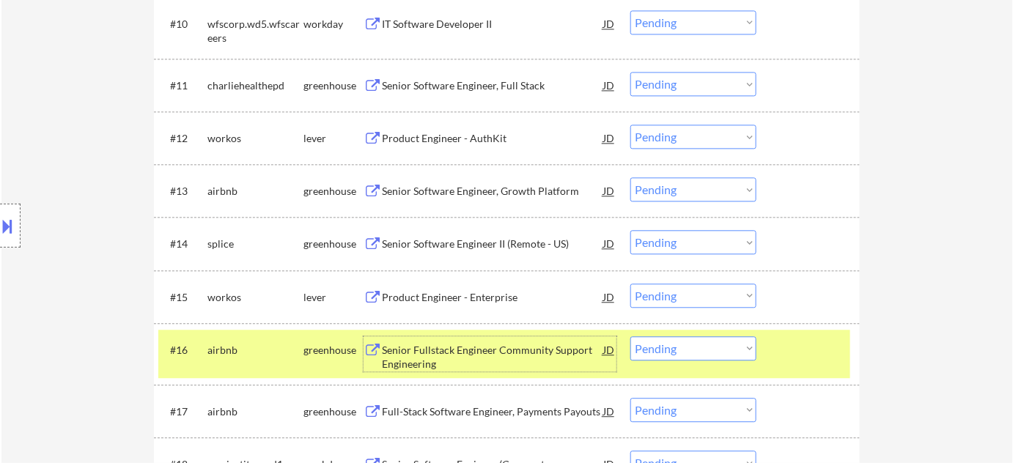
scroll to position [932, 0]
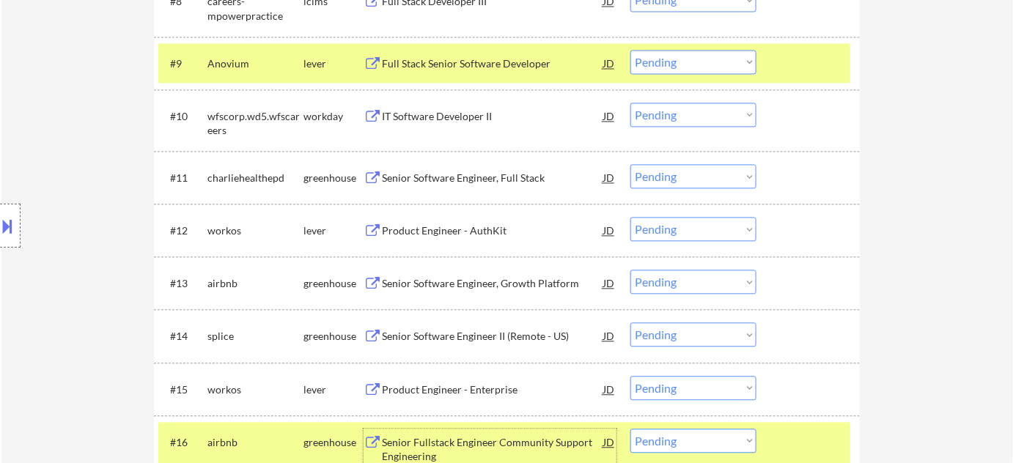
click at [675, 65] on select "Choose an option... Pending Applied Excluded (Questions) Excluded (Expired) Exc…" at bounding box center [693, 62] width 126 height 24
click at [630, 50] on select "Choose an option... Pending Applied Excluded (Questions) Excluded (Expired) Exc…" at bounding box center [693, 62] width 126 height 24
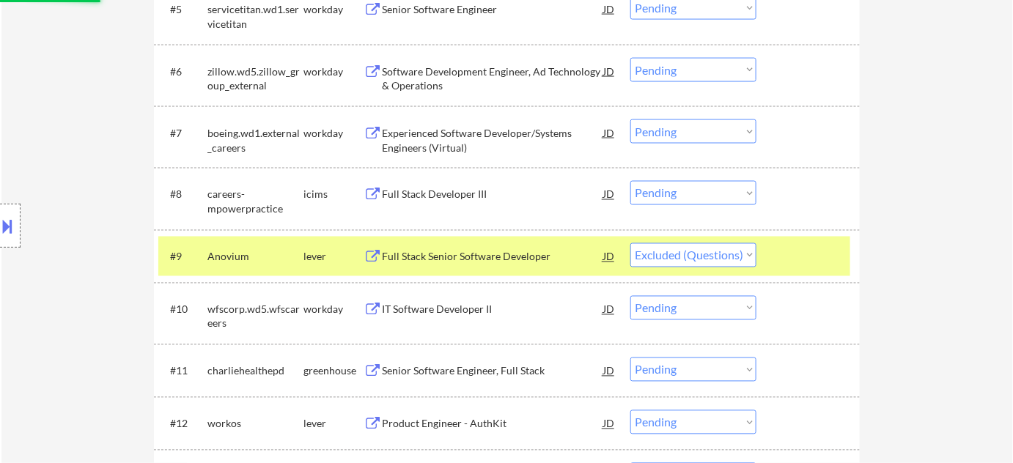
scroll to position [733, 0]
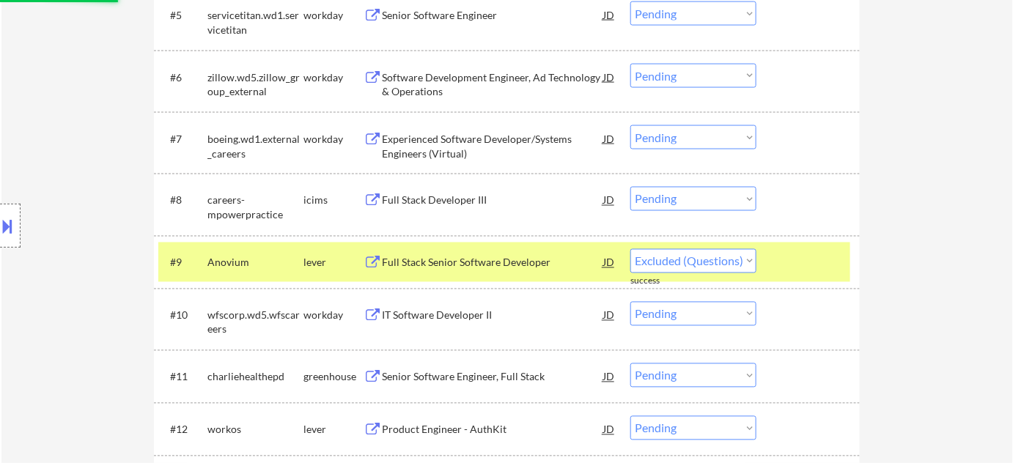
select select ""pending""
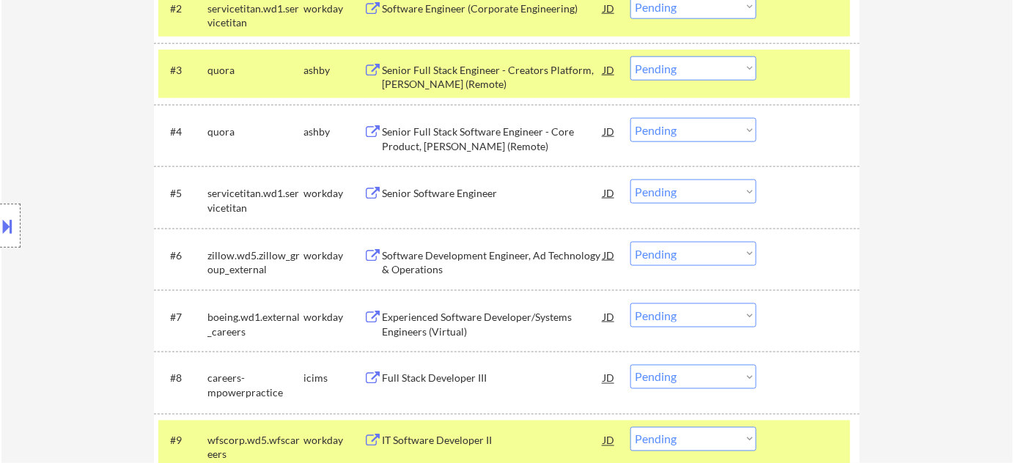
scroll to position [533, 0]
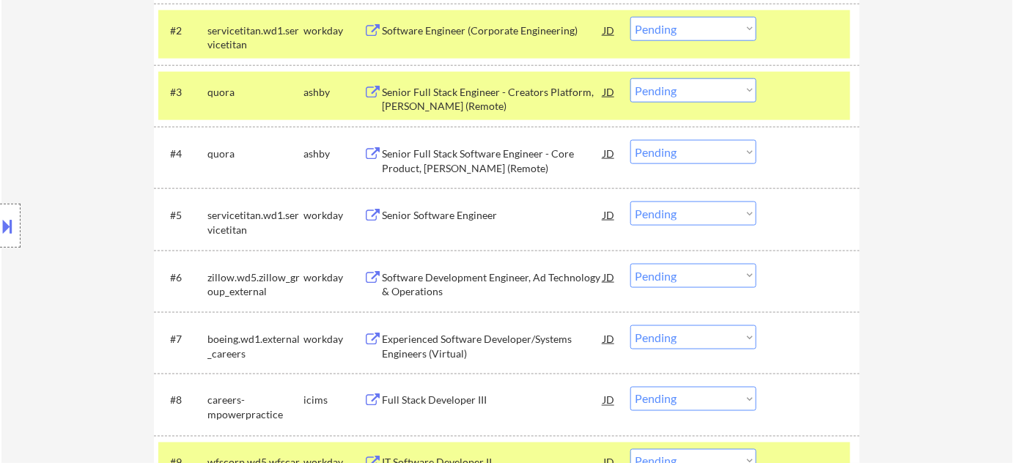
click at [419, 100] on div "Senior Full Stack Engineer - Creators Platform, Poe (Remote)" at bounding box center [492, 99] width 221 height 29
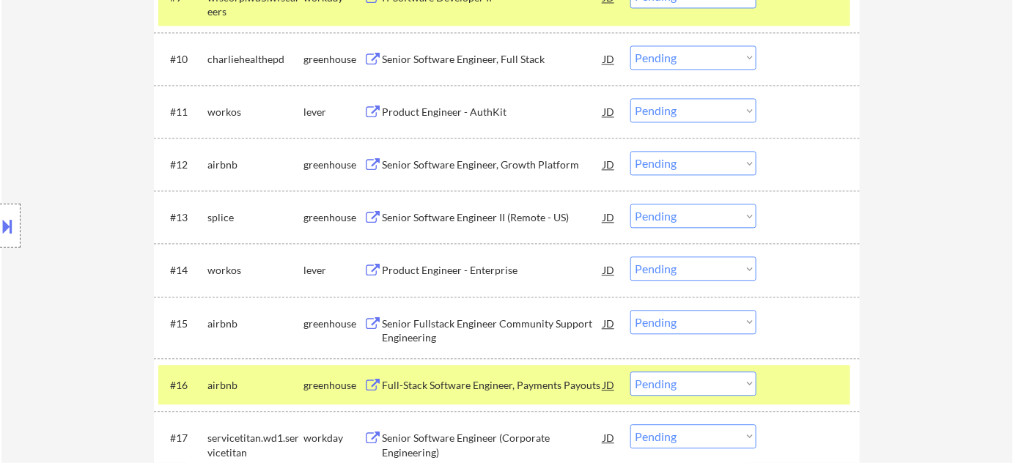
scroll to position [999, 0]
click at [676, 318] on select "Choose an option... Pending Applied Excluded (Questions) Excluded (Expired) Exc…" at bounding box center [693, 321] width 126 height 24
click at [630, 309] on select "Choose an option... Pending Applied Excluded (Questions) Excluded (Expired) Exc…" at bounding box center [693, 321] width 126 height 24
select select ""pending""
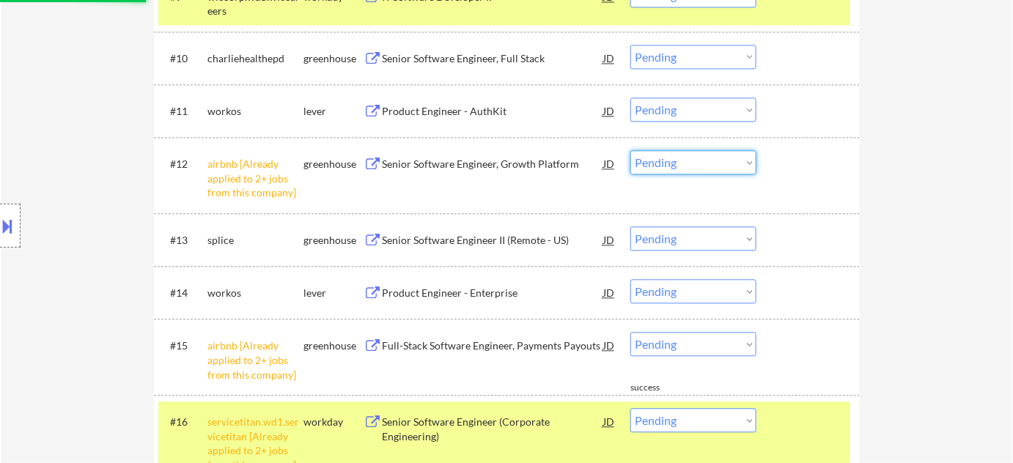
drag, startPoint x: 731, startPoint y: 160, endPoint x: 731, endPoint y: 172, distance: 11.7
click at [731, 160] on select "Choose an option... Pending Applied Excluded (Questions) Excluded (Expired) Exc…" at bounding box center [693, 162] width 126 height 24
select select ""excluded__other_""
click at [630, 150] on select "Choose an option... Pending Applied Excluded (Questions) Excluded (Expired) Exc…" at bounding box center [693, 162] width 126 height 24
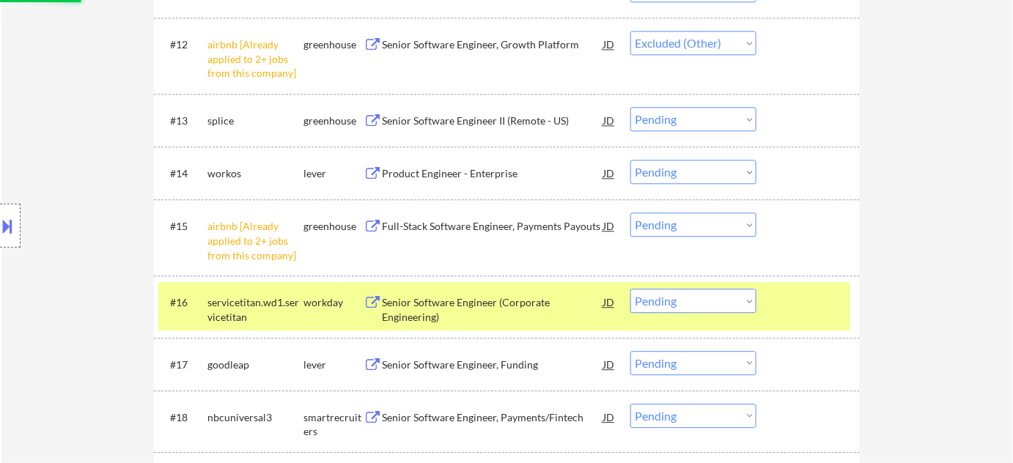
scroll to position [1133, 0]
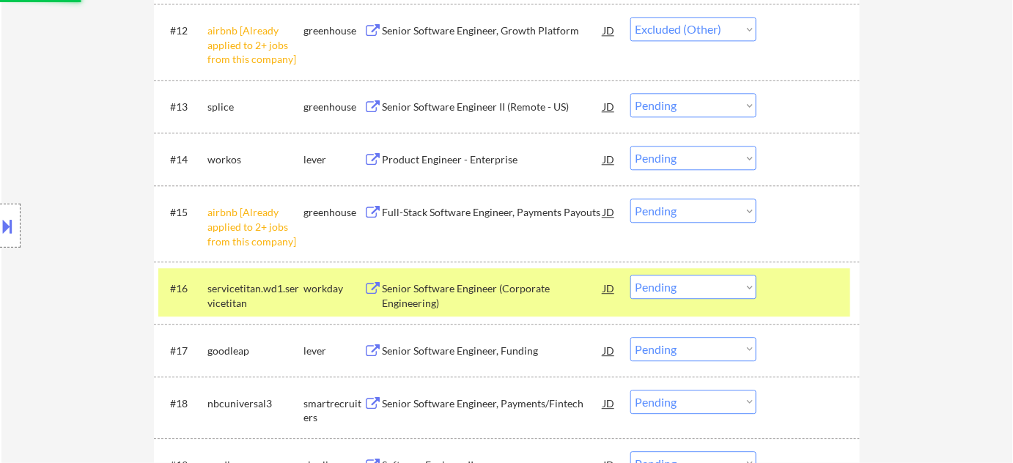
click at [669, 216] on select "Choose an option... Pending Applied Excluded (Questions) Excluded (Expired) Exc…" at bounding box center [693, 211] width 126 height 24
select select ""excluded__other_""
click at [630, 199] on select "Choose an option... Pending Applied Excluded (Questions) Excluded (Expired) Exc…" at bounding box center [693, 211] width 126 height 24
select select ""pending""
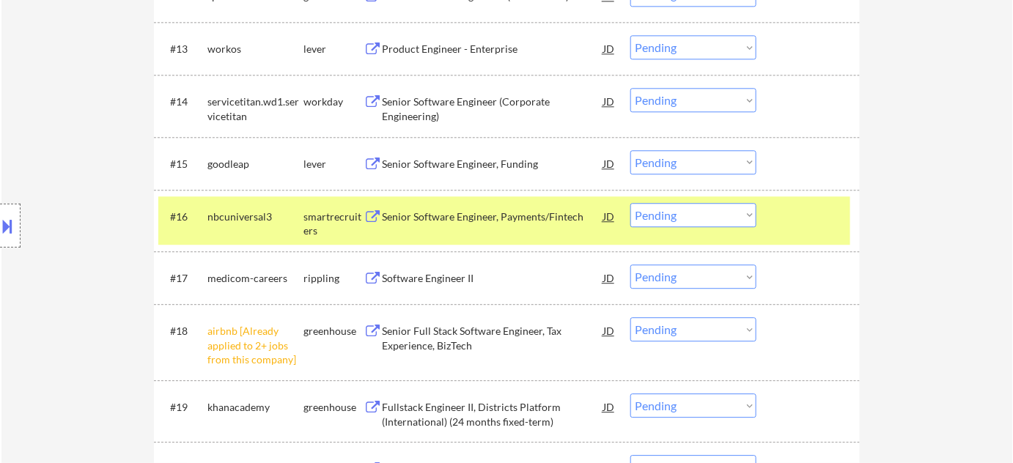
scroll to position [1199, 0]
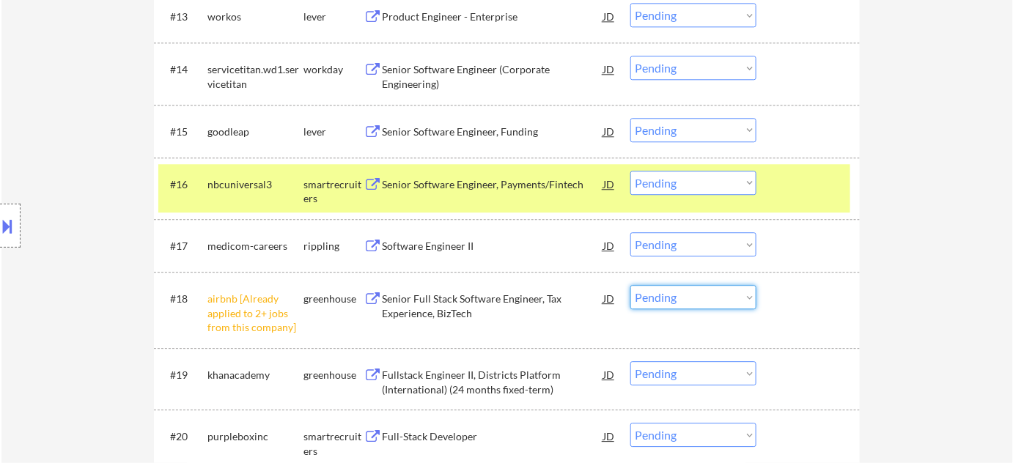
click at [667, 306] on select "Choose an option... Pending Applied Excluded (Questions) Excluded (Expired) Exc…" at bounding box center [693, 297] width 126 height 24
click at [630, 285] on select "Choose an option... Pending Applied Excluded (Questions) Excluded (Expired) Exc…" at bounding box center [693, 297] width 126 height 24
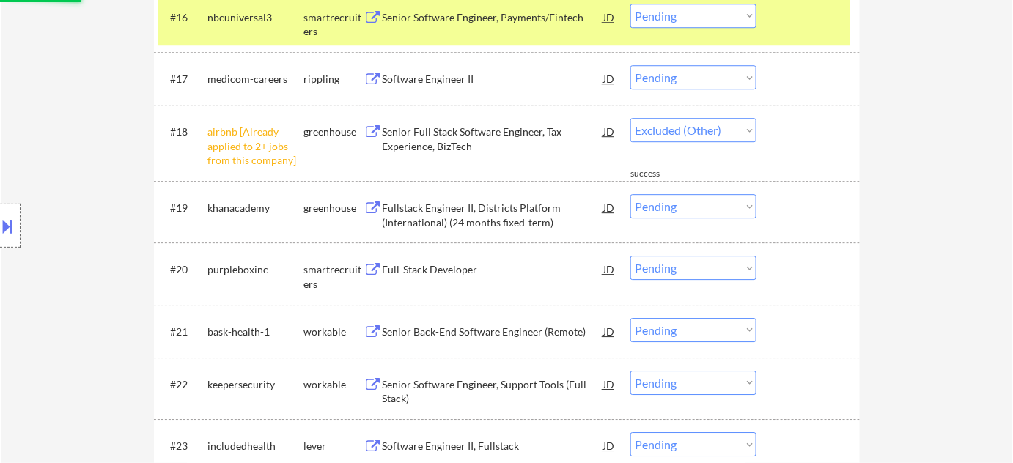
scroll to position [1399, 0]
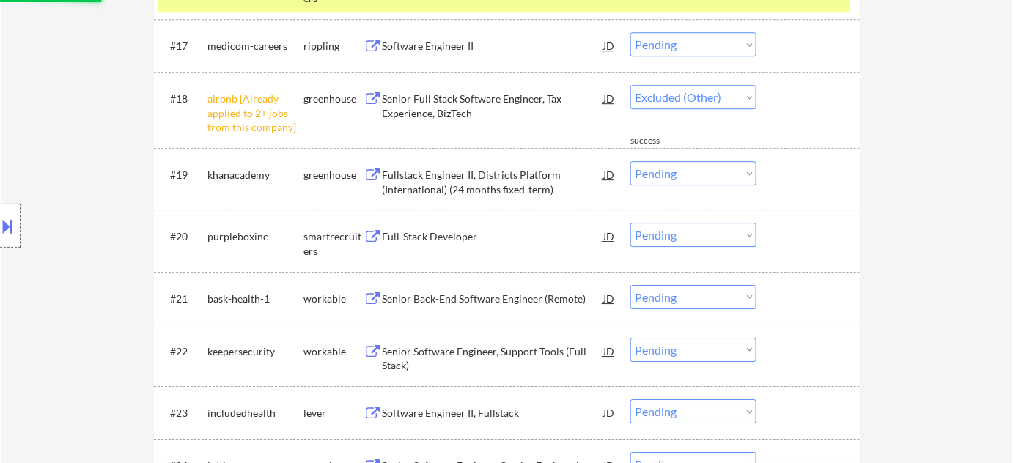
select select ""pending""
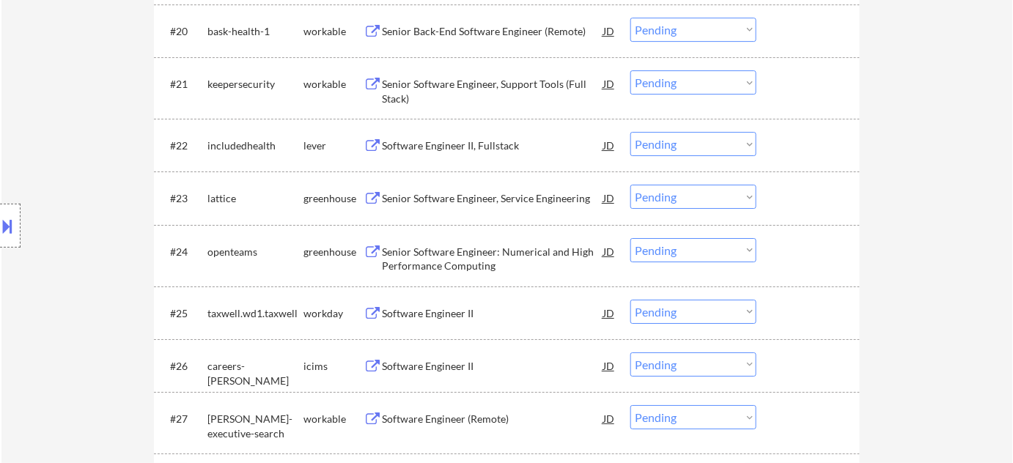
scroll to position [1599, 0]
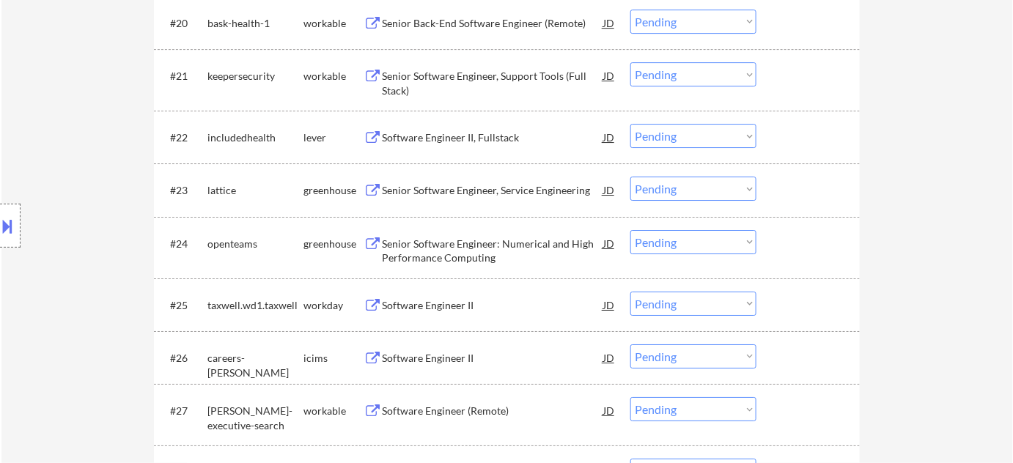
click at [494, 191] on div "Senior Software Engineer, Service Engineering" at bounding box center [492, 190] width 221 height 15
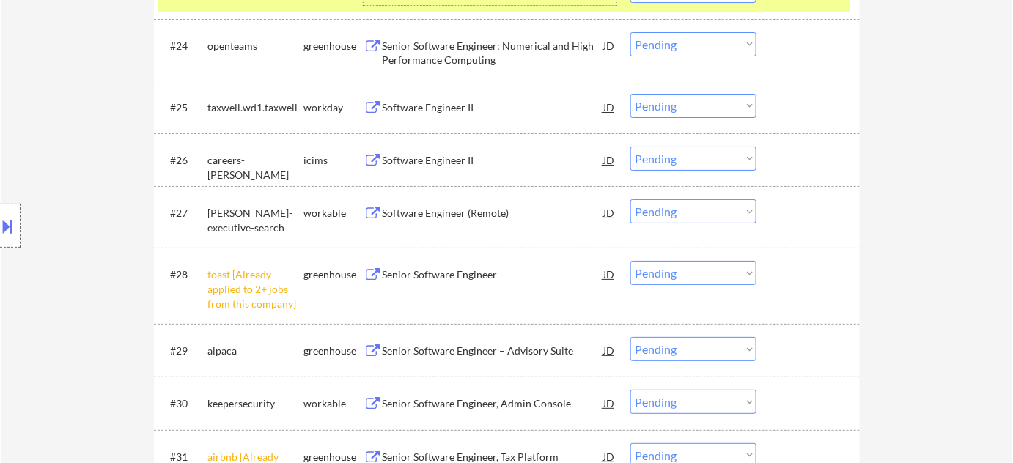
scroll to position [1799, 0]
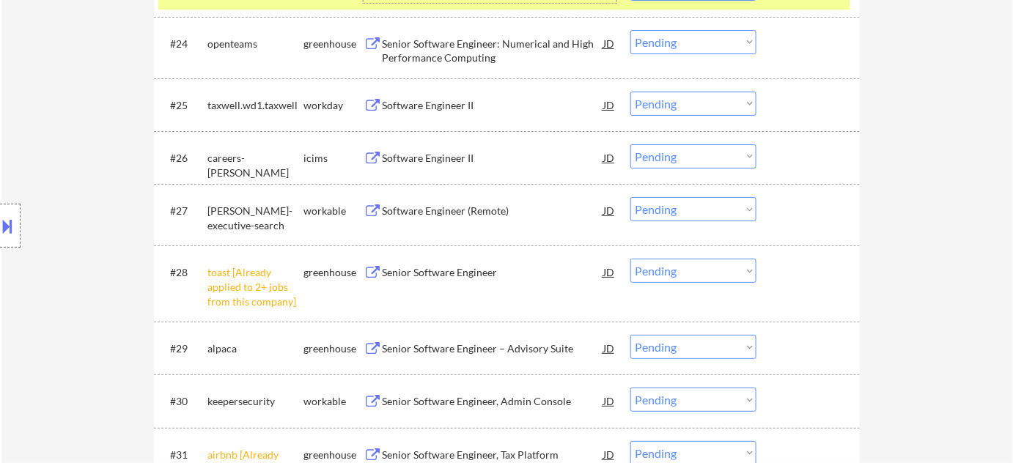
click at [682, 271] on select "Choose an option... Pending Applied Excluded (Questions) Excluded (Expired) Exc…" at bounding box center [693, 271] width 126 height 24
select select ""excluded__other_""
click at [630, 259] on select "Choose an option... Pending Applied Excluded (Questions) Excluded (Expired) Exc…" at bounding box center [693, 271] width 126 height 24
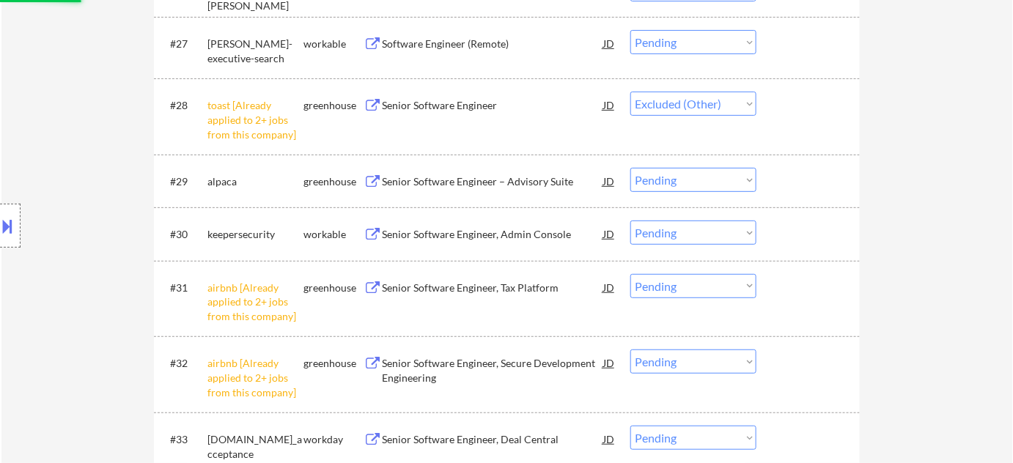
scroll to position [1999, 0]
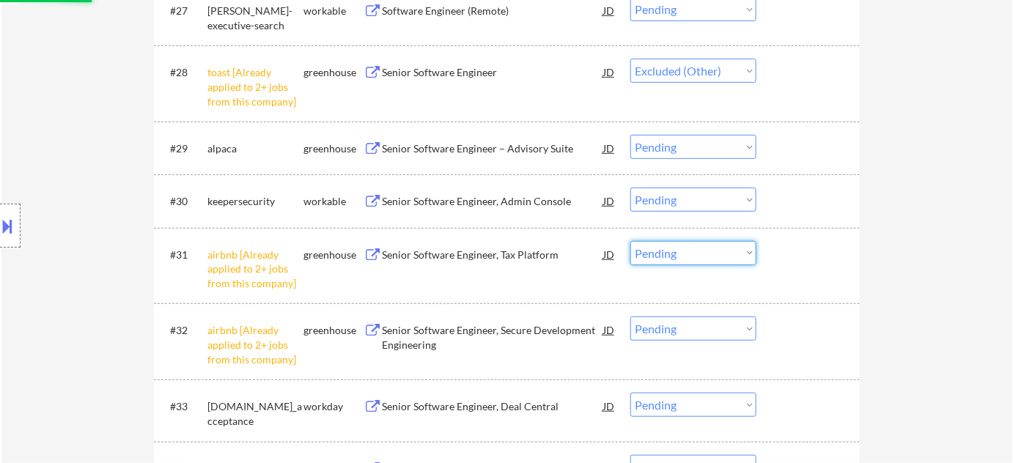
click at [652, 260] on select "Choose an option... Pending Applied Excluded (Questions) Excluded (Expired) Exc…" at bounding box center [693, 253] width 126 height 24
select select ""excluded__other_""
click at [630, 241] on select "Choose an option... Pending Applied Excluded (Questions) Excluded (Expired) Exc…" at bounding box center [693, 253] width 126 height 24
select select ""pending""
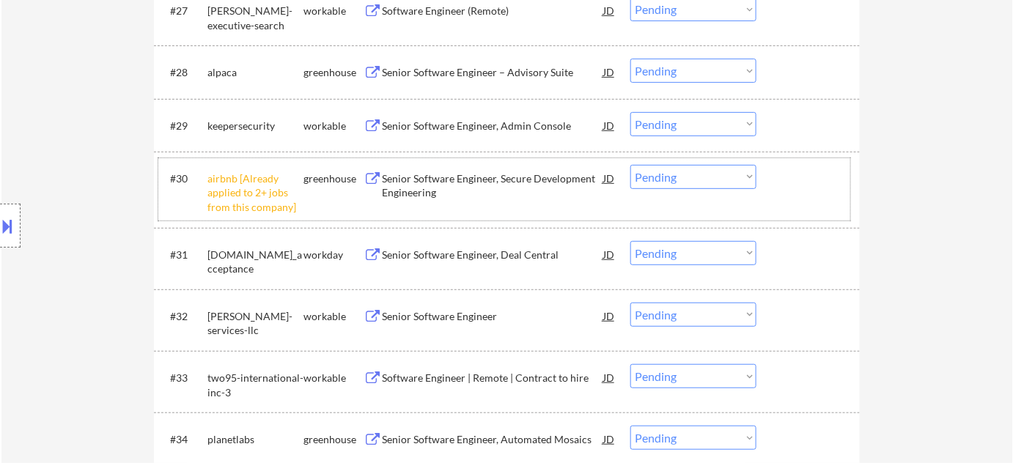
click at [700, 191] on div "#30 airbnb [Already applied to 2+ jobs from this company] greenhouse Senior Sof…" at bounding box center [504, 189] width 692 height 63
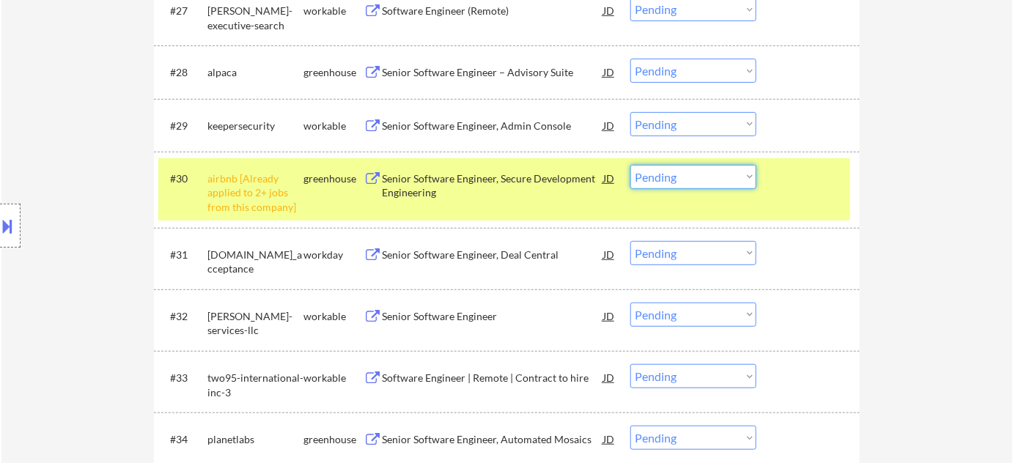
click at [707, 182] on select "Choose an option... Pending Applied Excluded (Questions) Excluded (Expired) Exc…" at bounding box center [693, 177] width 126 height 24
click at [630, 165] on select "Choose an option... Pending Applied Excluded (Questions) Excluded (Expired) Exc…" at bounding box center [693, 177] width 126 height 24
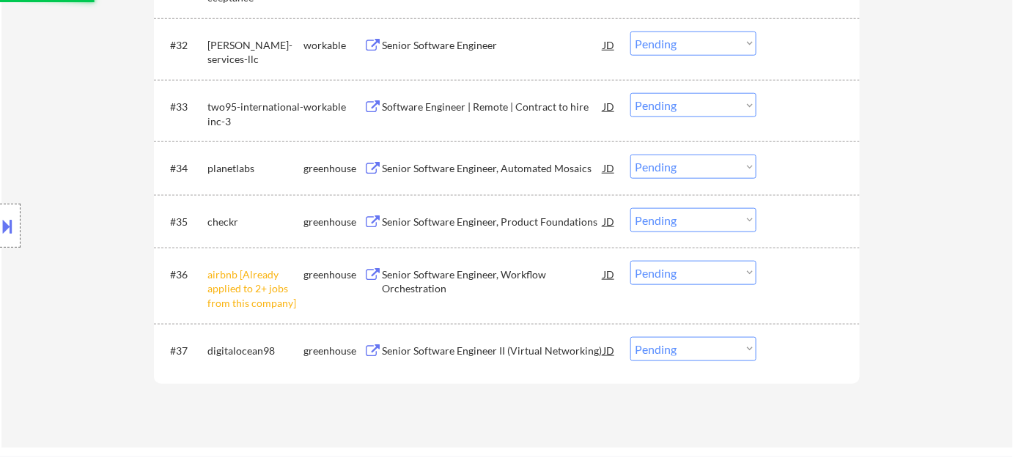
scroll to position [2265, 0]
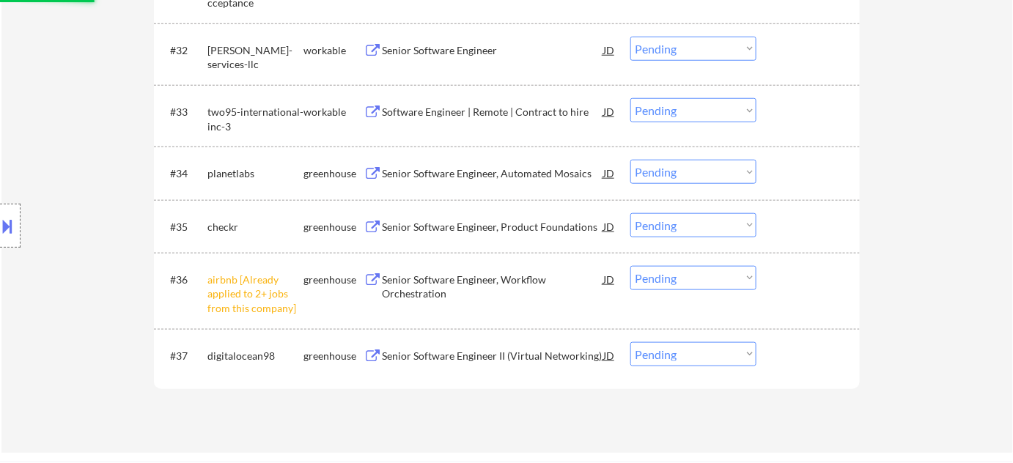
select select ""pending""
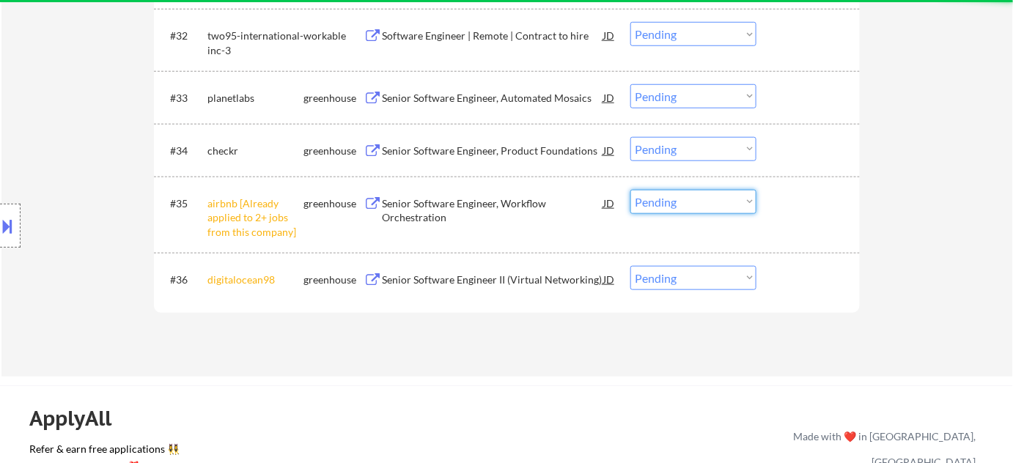
click at [691, 210] on select "Choose an option... Pending Applied Excluded (Questions) Excluded (Expired) Exc…" at bounding box center [693, 202] width 126 height 24
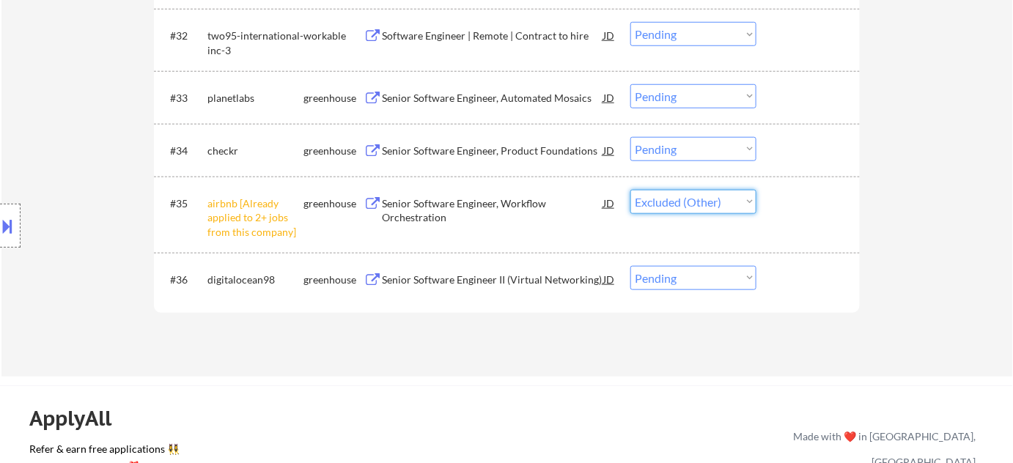
click at [630, 190] on select "Choose an option... Pending Applied Excluded (Questions) Excluded (Expired) Exc…" at bounding box center [693, 202] width 126 height 24
select select ""pending""
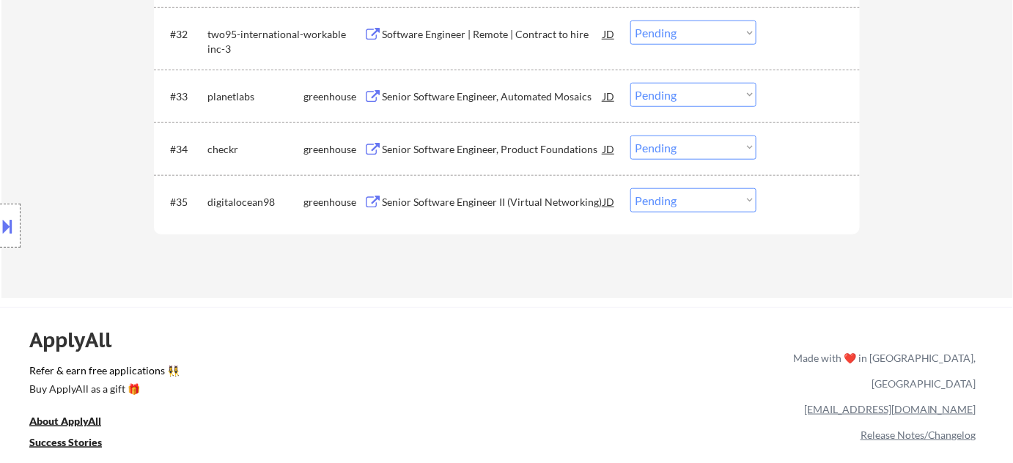
scroll to position [2199, 0]
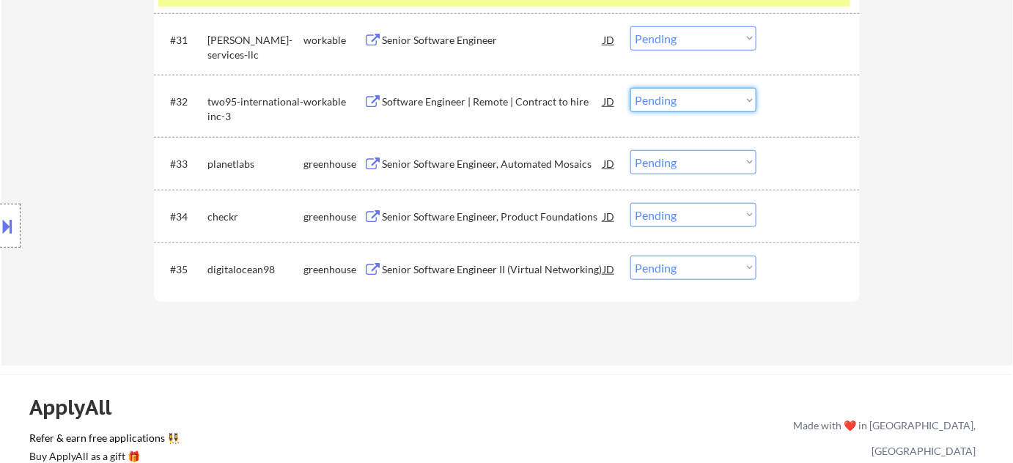
drag, startPoint x: 645, startPoint y: 100, endPoint x: 655, endPoint y: 111, distance: 14.0
click at [645, 100] on select "Choose an option... Pending Applied Excluded (Questions) Excluded (Expired) Exc…" at bounding box center [693, 100] width 126 height 24
click at [630, 88] on select "Choose an option... Pending Applied Excluded (Questions) Excluded (Expired) Exc…" at bounding box center [693, 100] width 126 height 24
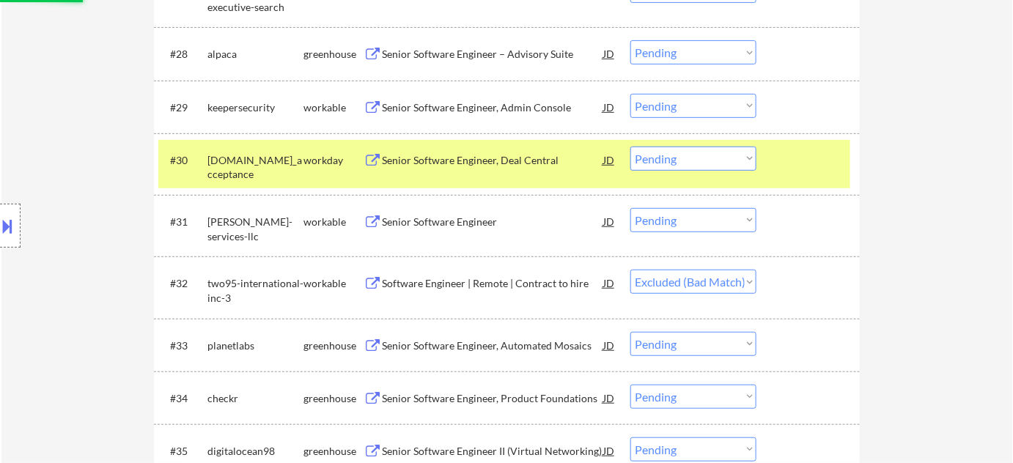
scroll to position [1999, 0]
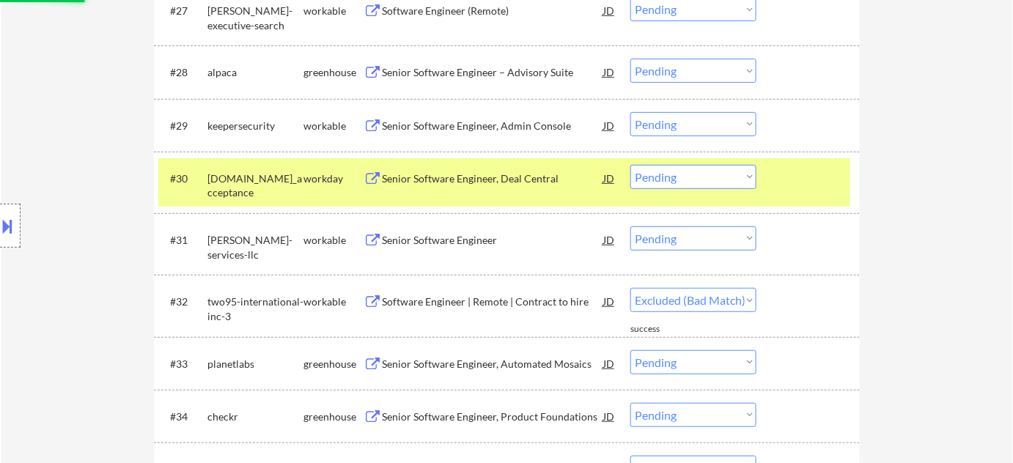
select select ""pending""
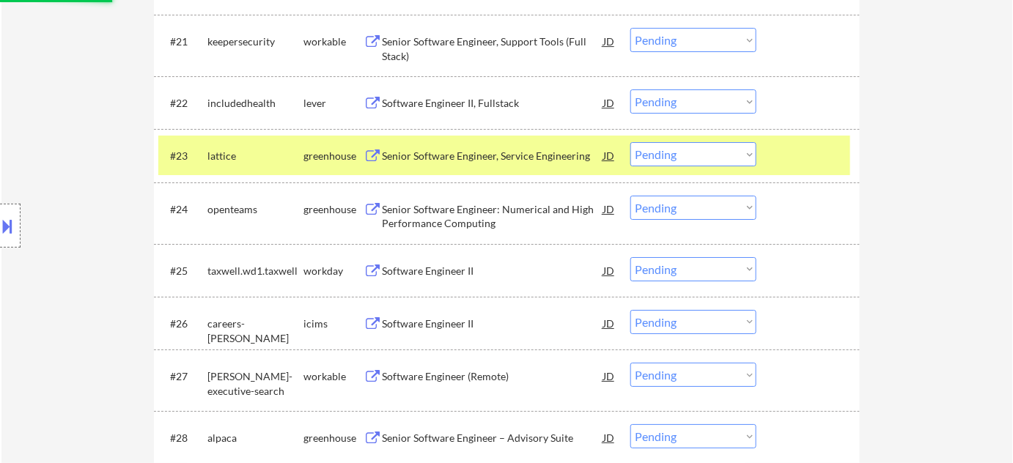
scroll to position [1532, 0]
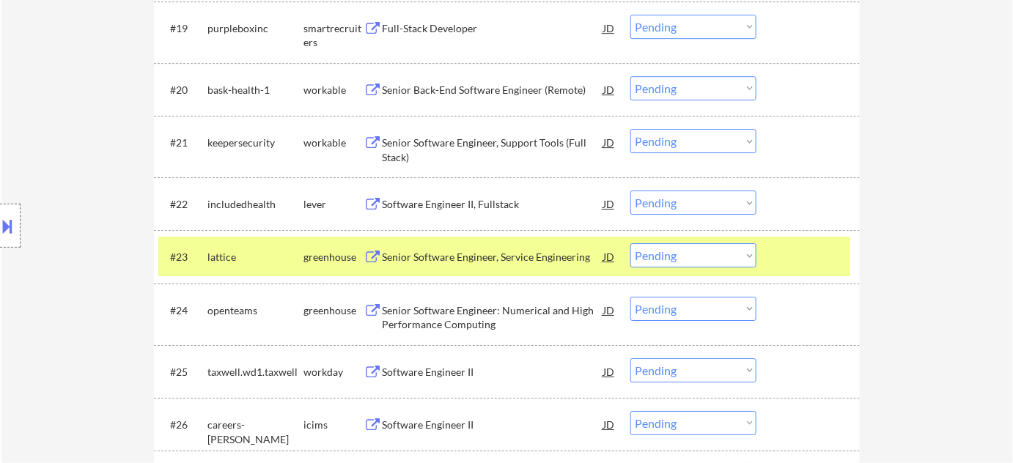
click at [462, 142] on div "Senior Software Engineer, Support Tools (Full Stack)" at bounding box center [492, 150] width 221 height 29
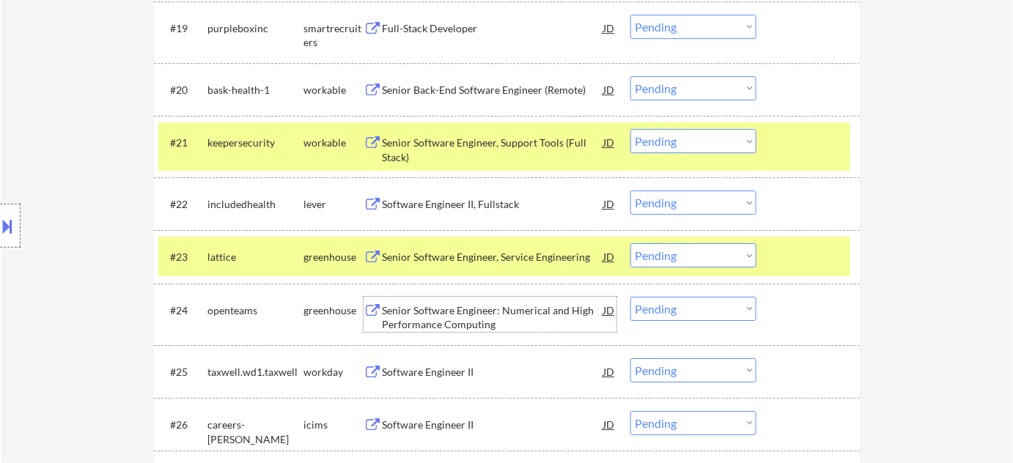
click at [446, 320] on div "Senior Software Engineer: Numerical and High Performance Computing" at bounding box center [492, 317] width 221 height 29
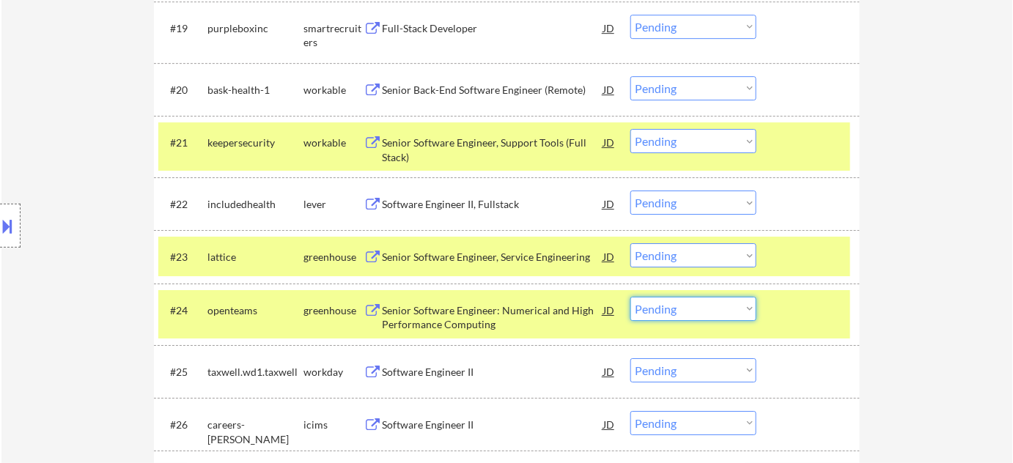
click at [726, 313] on select "Choose an option... Pending Applied Excluded (Questions) Excluded (Expired) Exc…" at bounding box center [693, 309] width 126 height 24
click at [630, 297] on select "Choose an option... Pending Applied Excluded (Questions) Excluded (Expired) Exc…" at bounding box center [693, 309] width 126 height 24
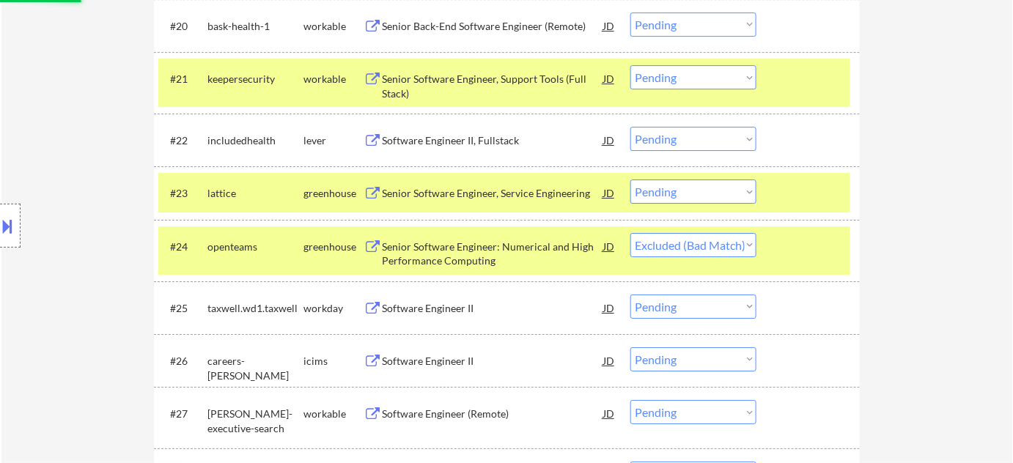
scroll to position [1599, 0]
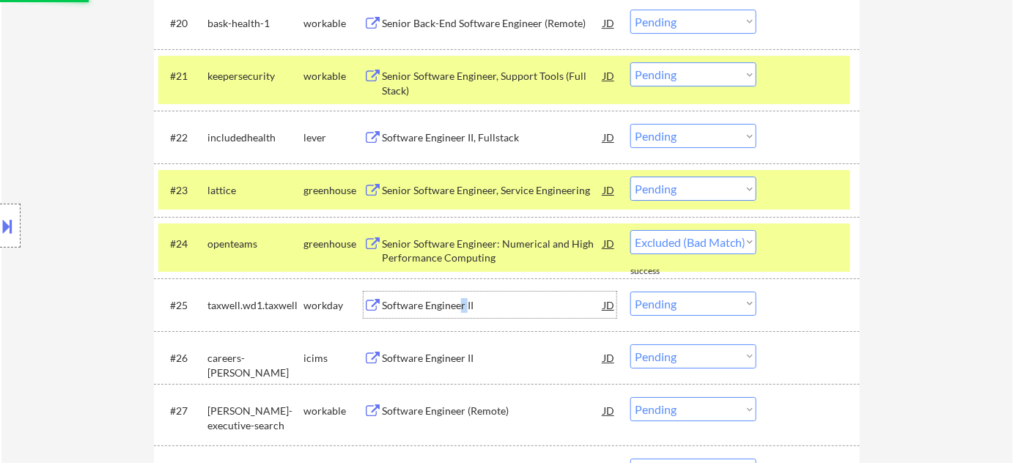
click at [463, 305] on div "Software Engineer II" at bounding box center [492, 305] width 221 height 15
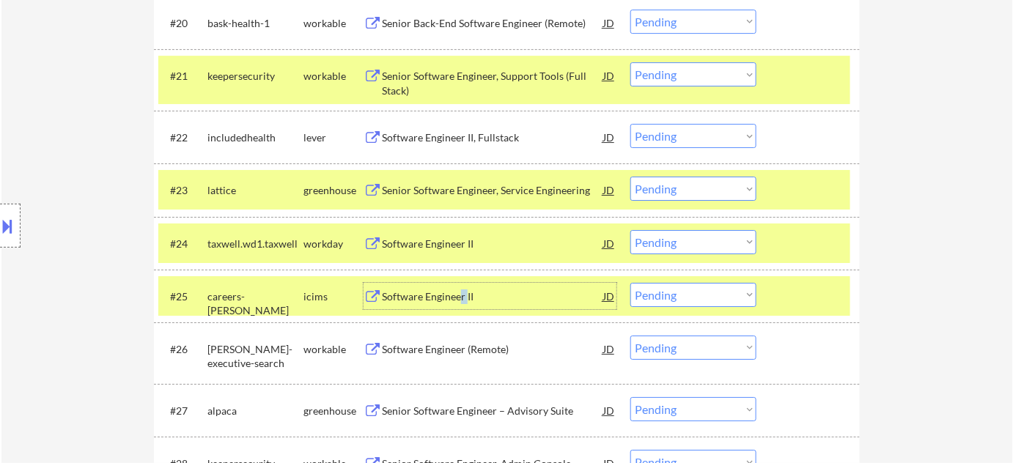
click at [688, 250] on select "Choose an option... Pending Applied Excluded (Questions) Excluded (Expired) Exc…" at bounding box center [693, 242] width 126 height 24
click at [630, 230] on select "Choose an option... Pending Applied Excluded (Questions) Excluded (Expired) Exc…" at bounding box center [693, 242] width 126 height 24
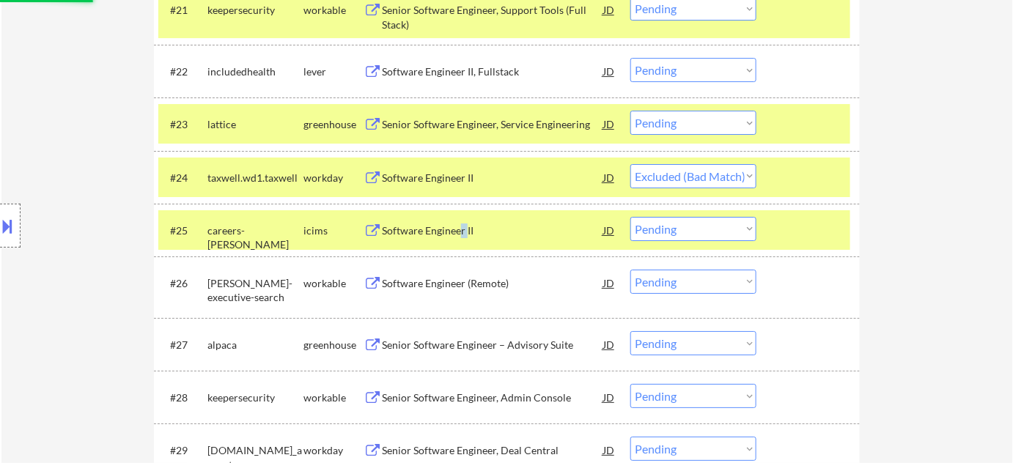
scroll to position [1666, 0]
select select ""pending""
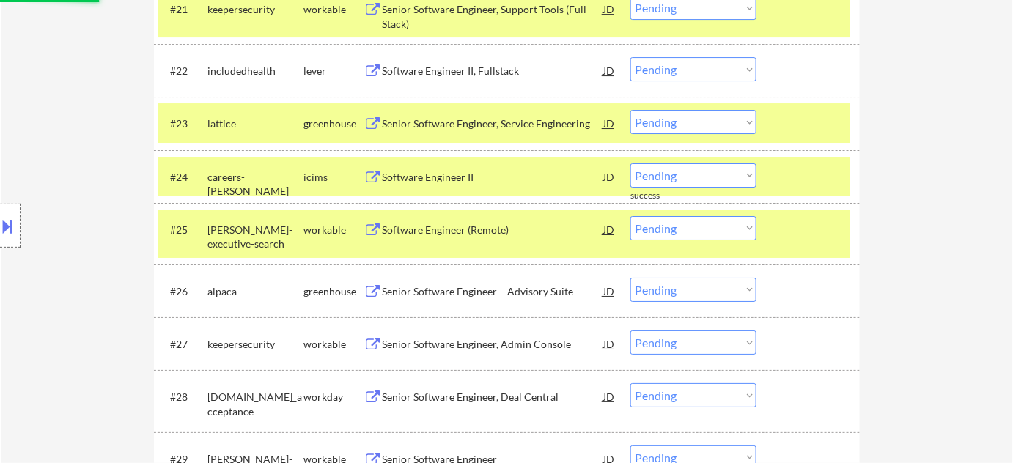
click at [460, 291] on div "Senior Software Engineer – Advisory Suite" at bounding box center [492, 291] width 221 height 15
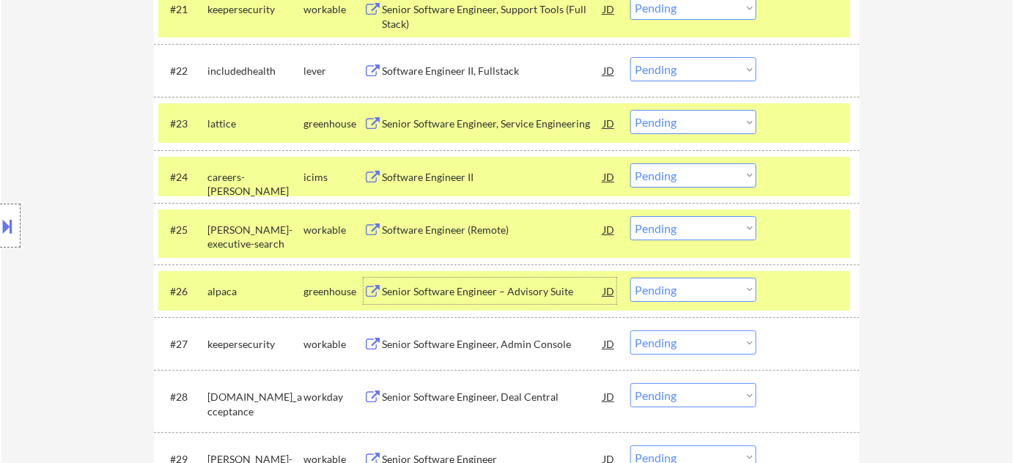
click at [658, 284] on select "Choose an option... Pending Applied Excluded (Questions) Excluded (Expired) Exc…" at bounding box center [693, 290] width 126 height 24
click at [630, 278] on select "Choose an option... Pending Applied Excluded (Questions) Excluded (Expired) Exc…" at bounding box center [693, 290] width 126 height 24
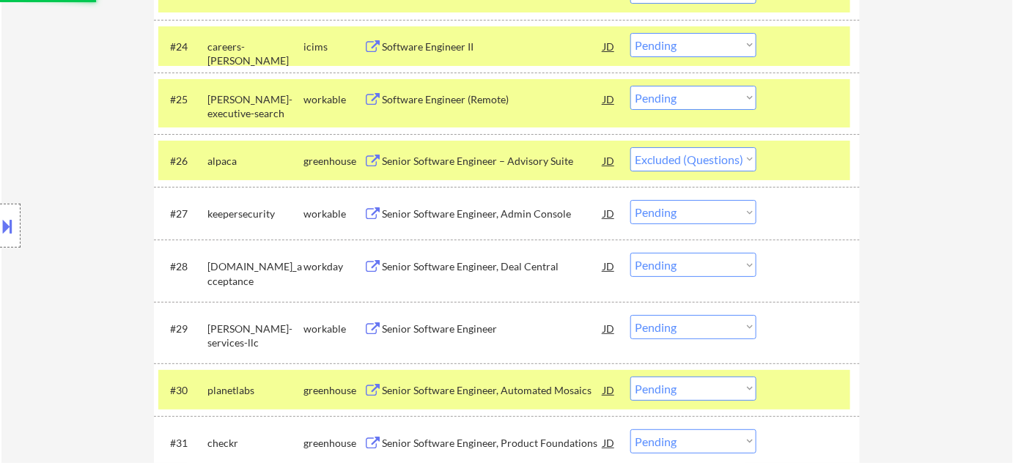
scroll to position [1799, 0]
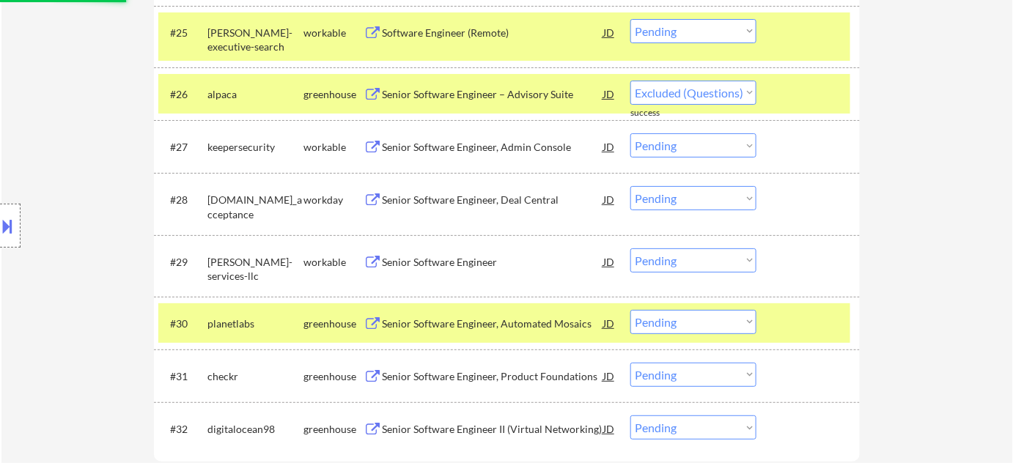
select select ""pending""
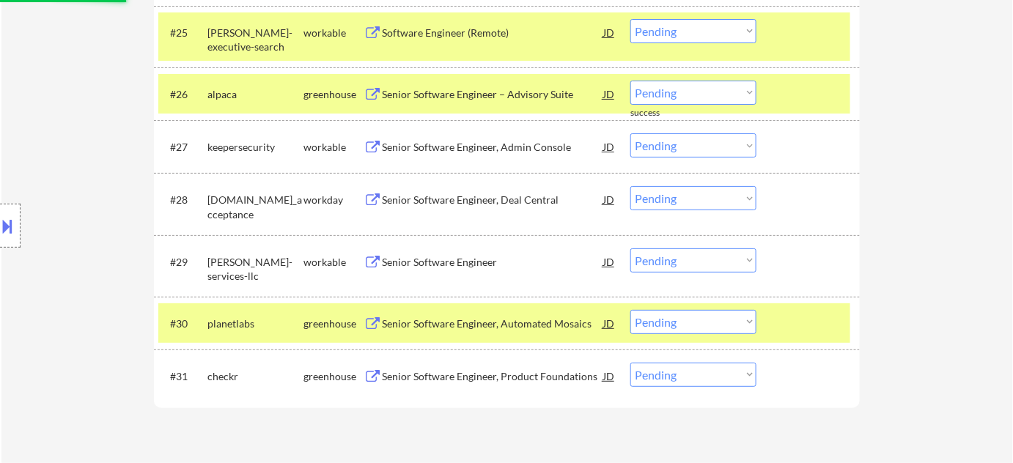
scroll to position [1866, 0]
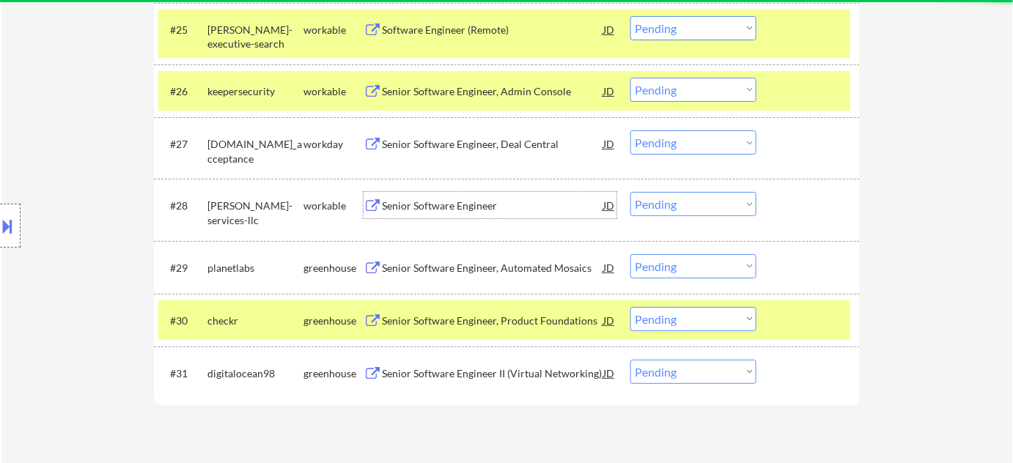
click at [470, 207] on div "Senior Software Engineer" at bounding box center [492, 206] width 221 height 15
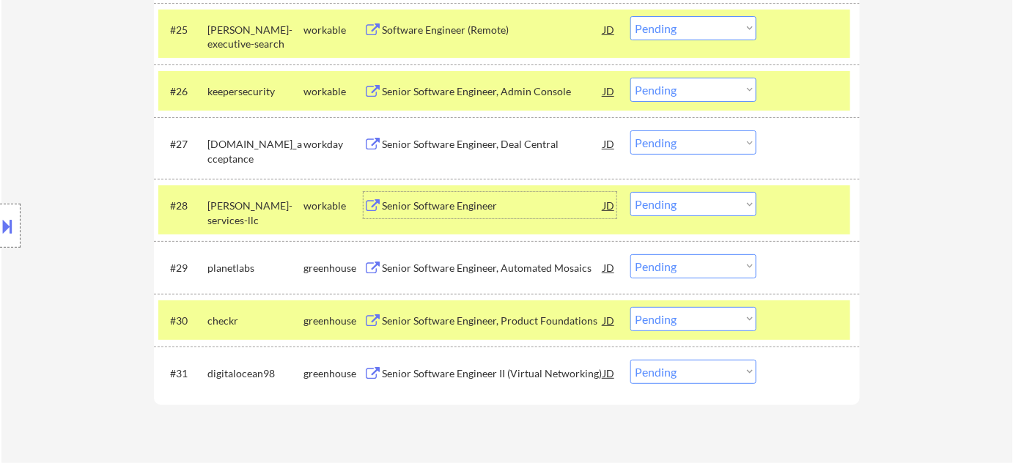
click at [704, 208] on select "Choose an option... Pending Applied Excluded (Questions) Excluded (Expired) Exc…" at bounding box center [693, 204] width 126 height 24
click at [630, 192] on select "Choose an option... Pending Applied Excluded (Questions) Excluded (Expired) Exc…" at bounding box center [693, 204] width 126 height 24
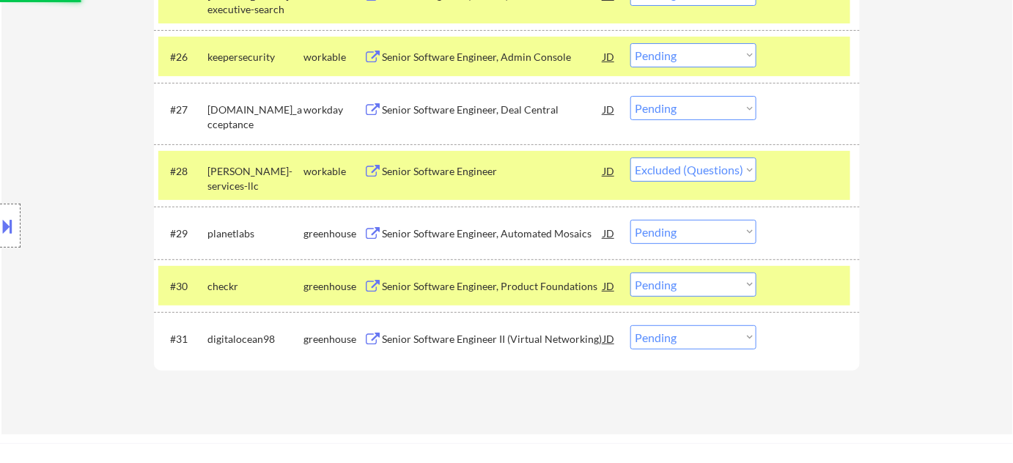
scroll to position [1932, 0]
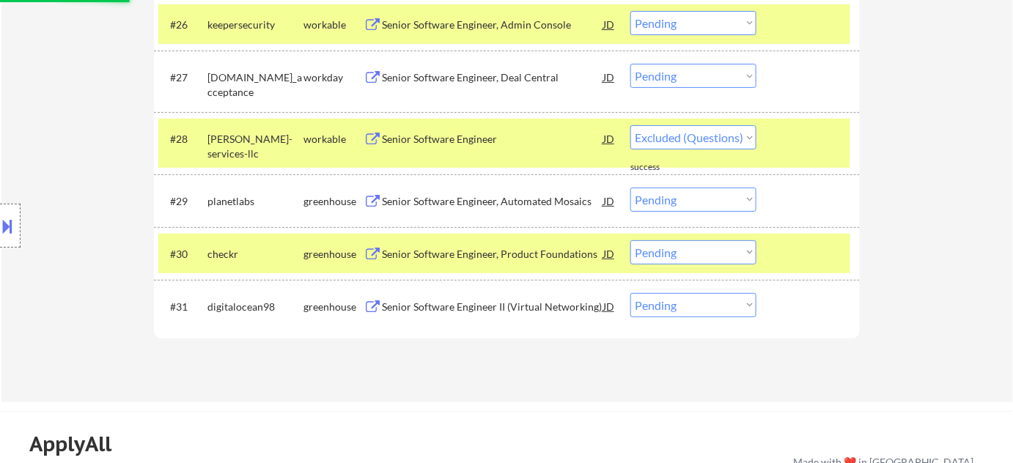
select select ""pending""
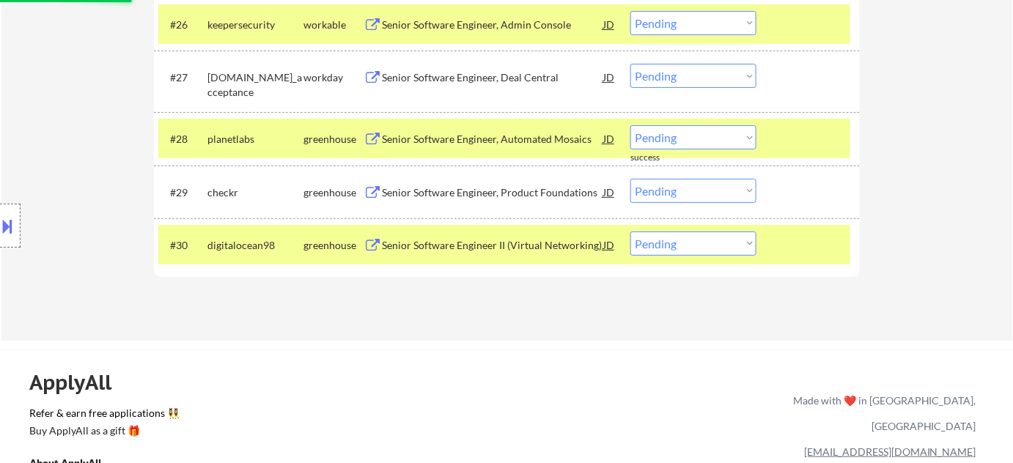
click at [513, 185] on div "Senior Software Engineer, Product Foundations" at bounding box center [492, 192] width 221 height 15
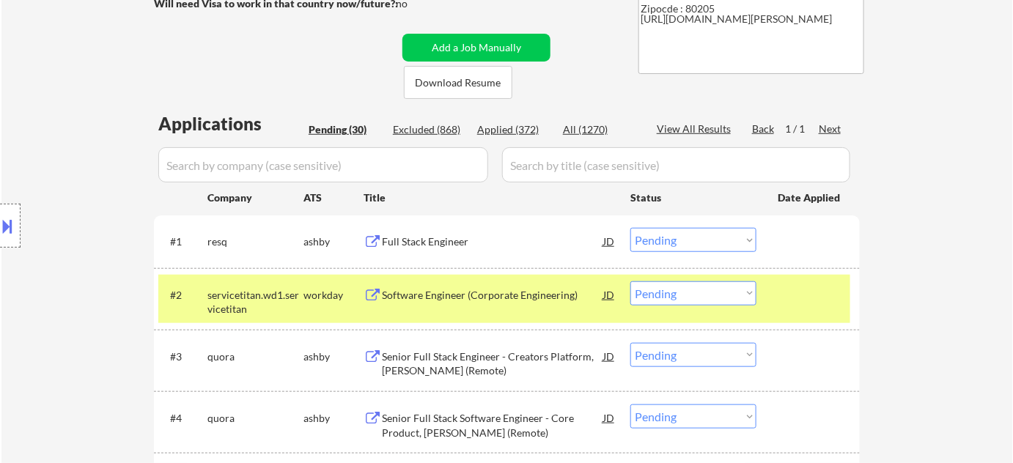
scroll to position [224, 0]
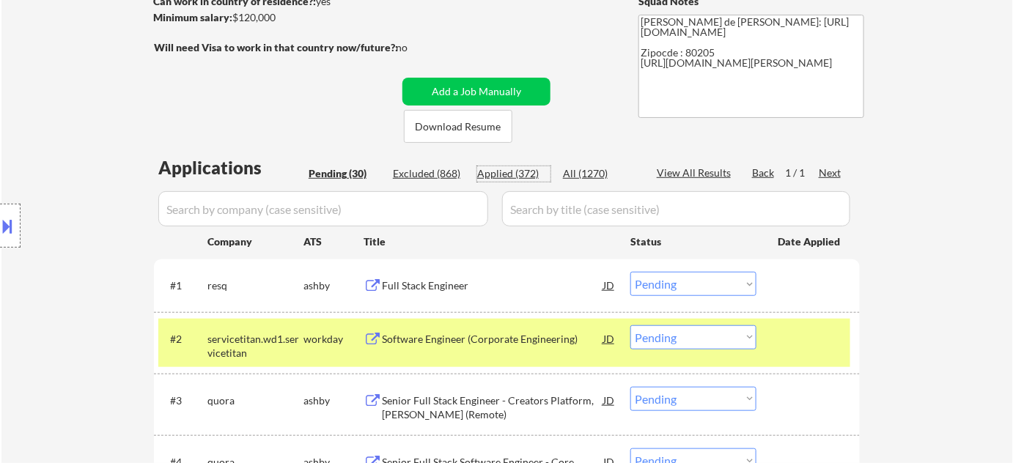
drag, startPoint x: 523, startPoint y: 170, endPoint x: 485, endPoint y: 180, distance: 39.5
click at [523, 169] on div "Applied (372)" at bounding box center [513, 173] width 73 height 15
click at [397, 213] on input "input" at bounding box center [323, 208] width 330 height 35
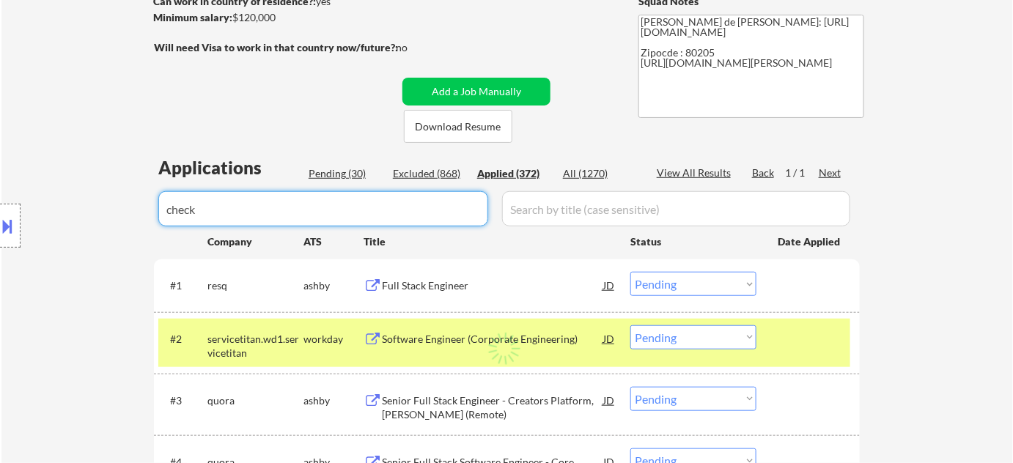
type input "checkr"
select select ""applied""
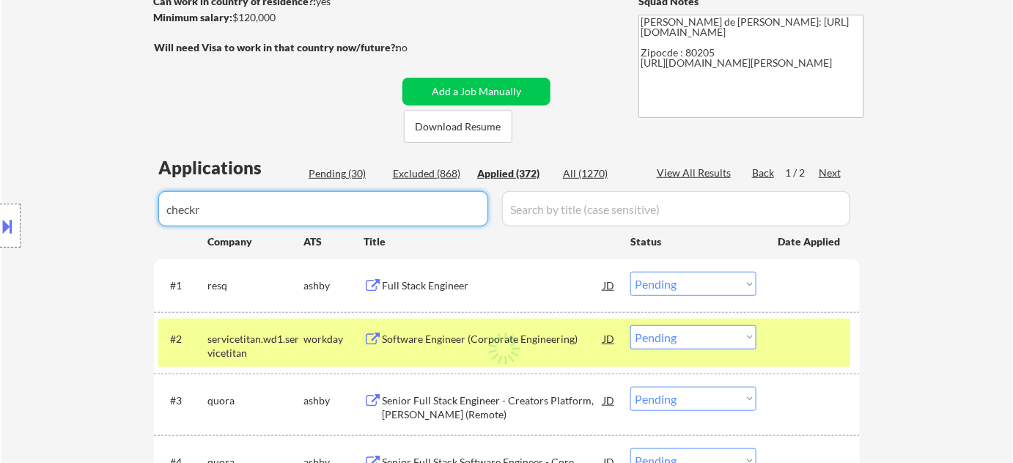
select select ""applied""
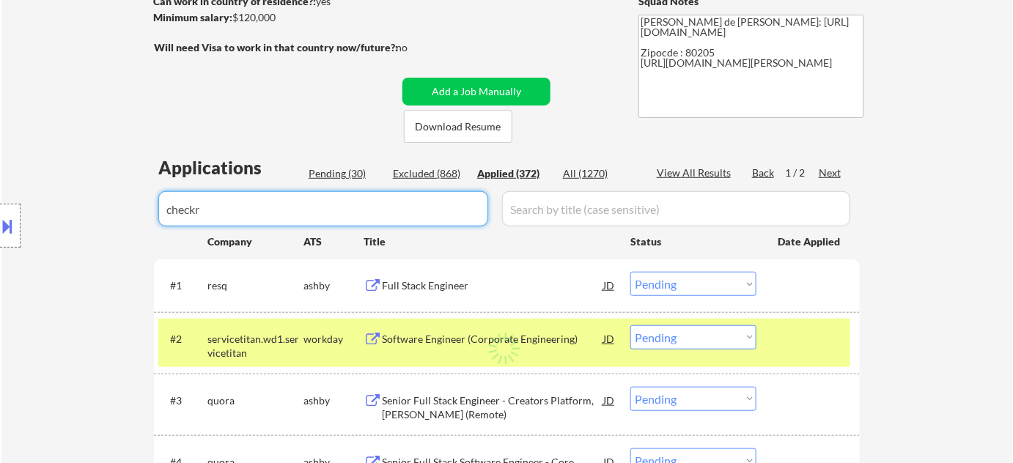
select select ""applied""
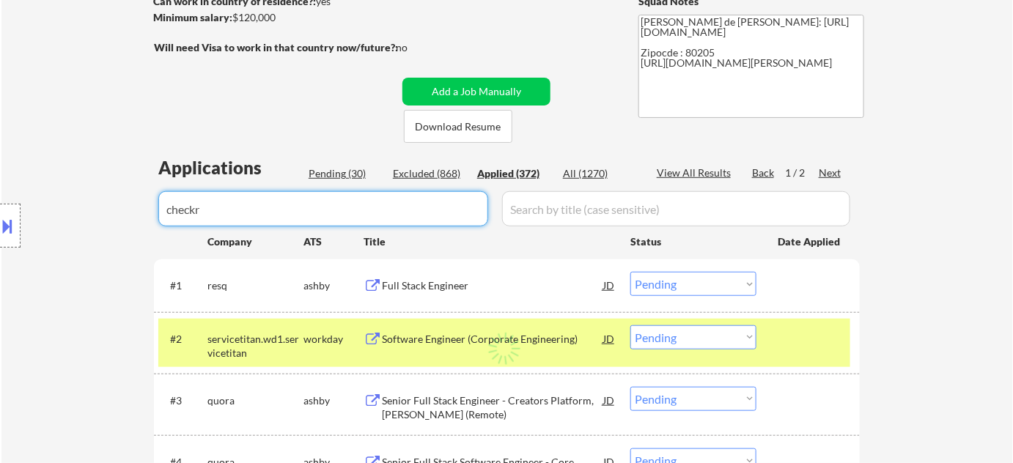
select select ""applied""
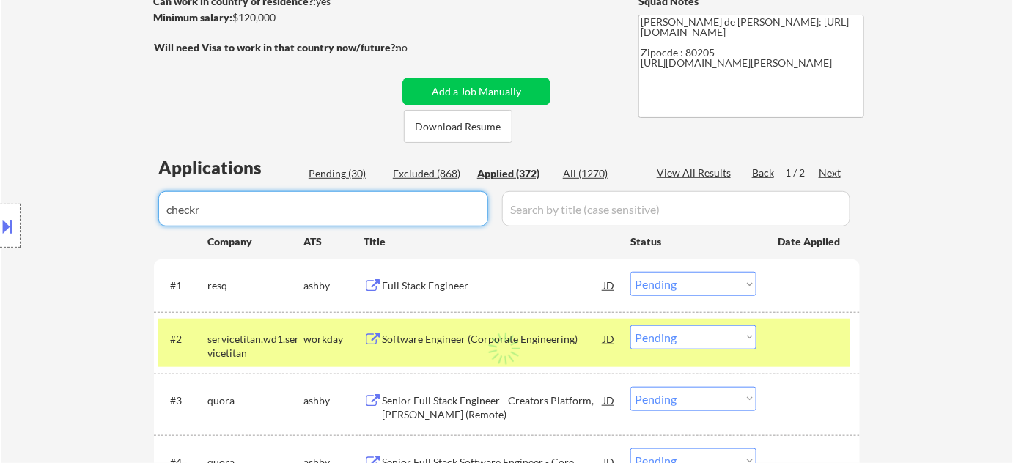
select select ""applied""
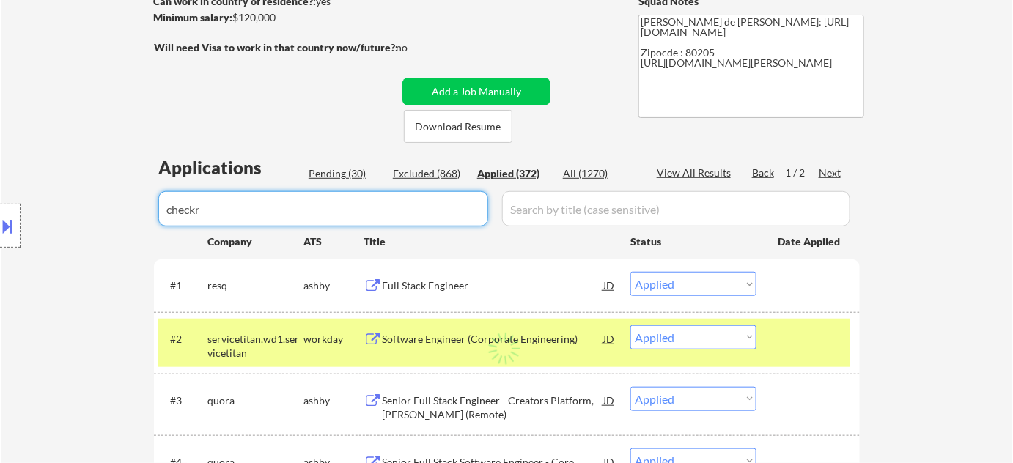
select select ""applied""
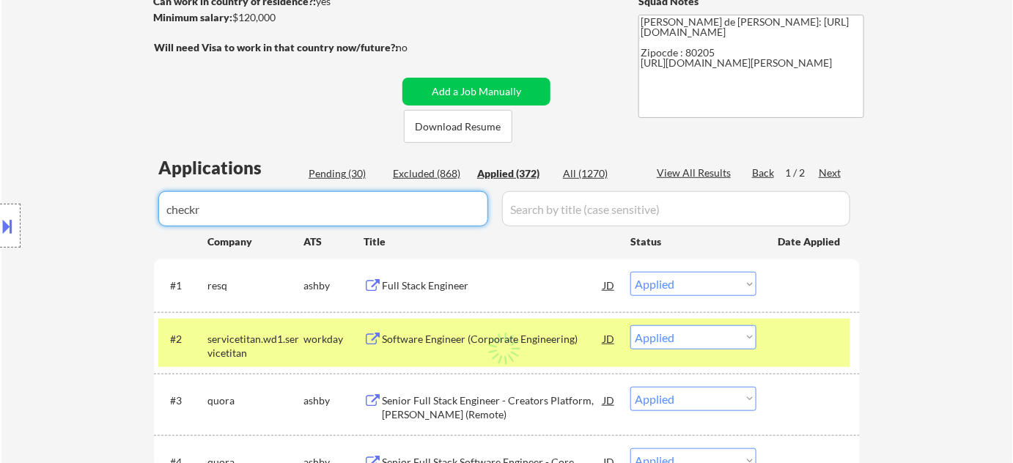
select select ""applied""
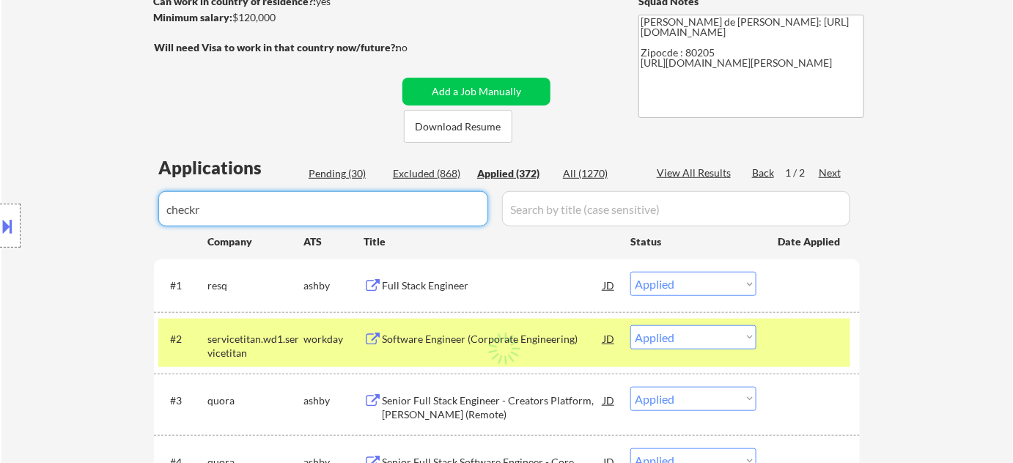
select select ""applied""
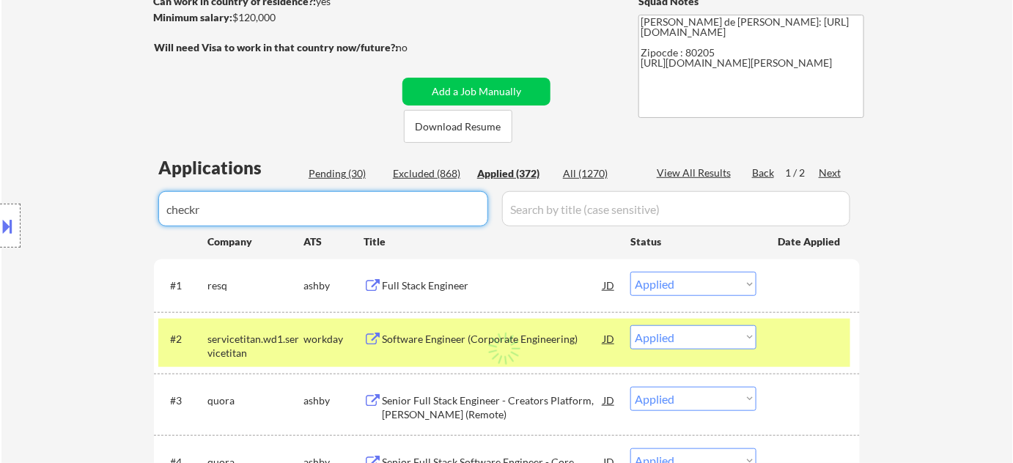
select select ""applied""
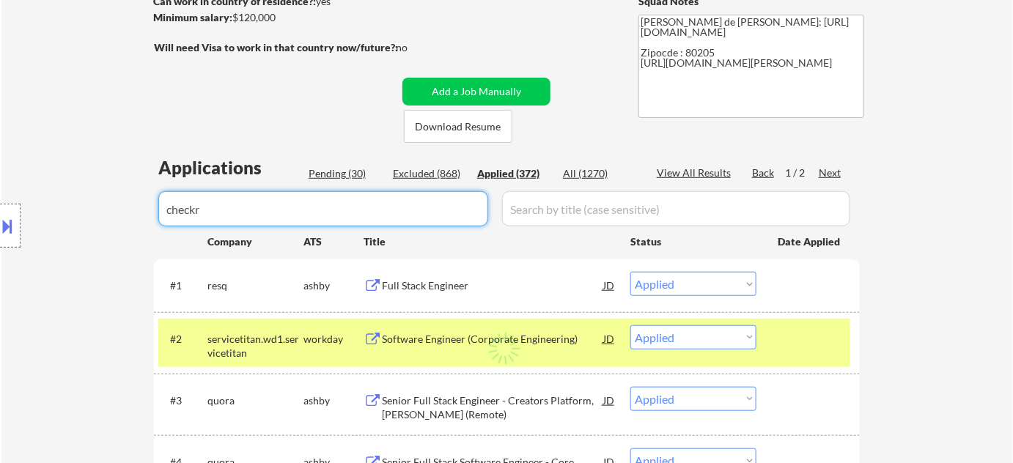
select select ""applied""
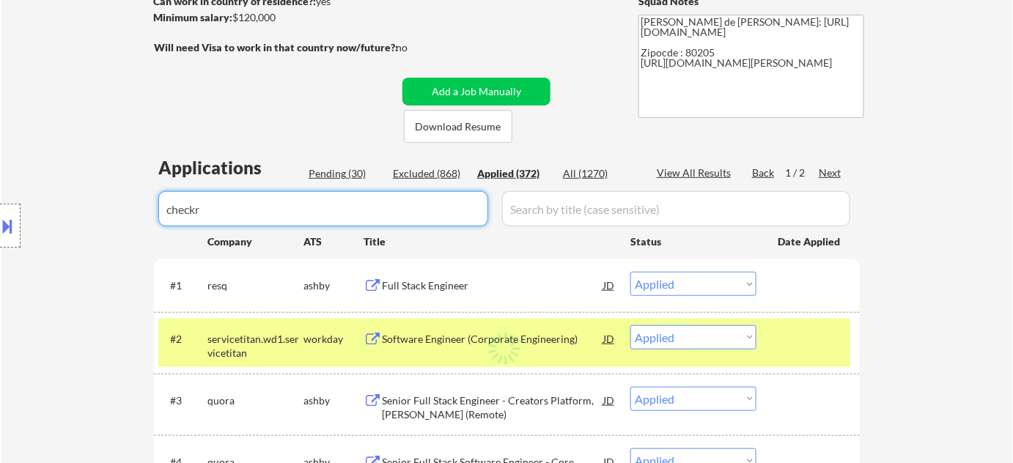
select select ""applied""
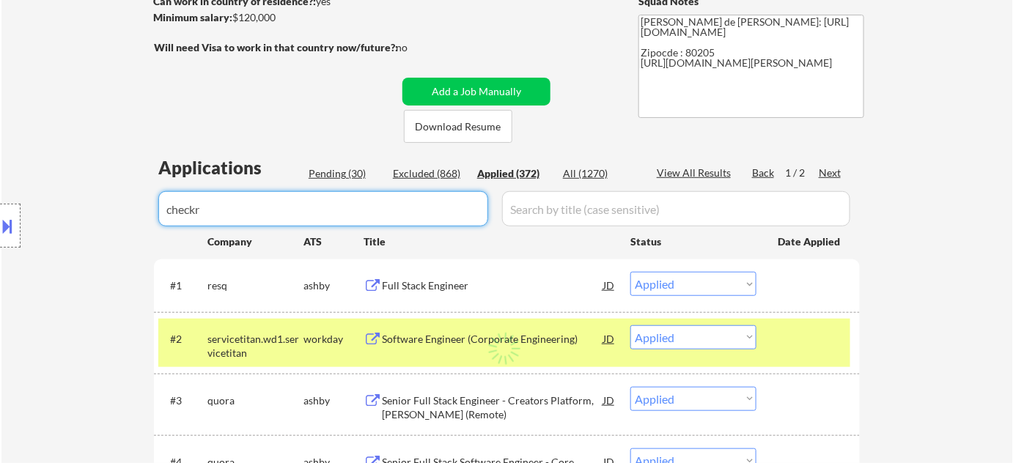
select select ""applied""
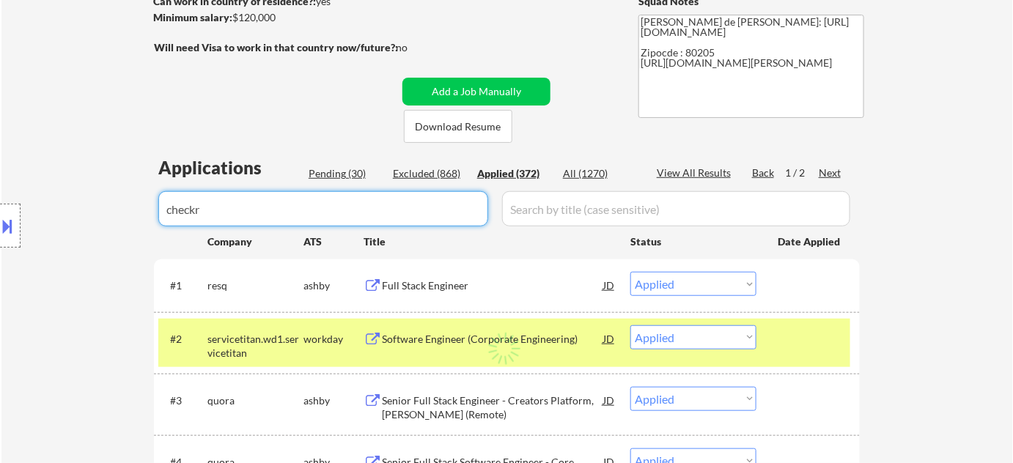
select select ""applied""
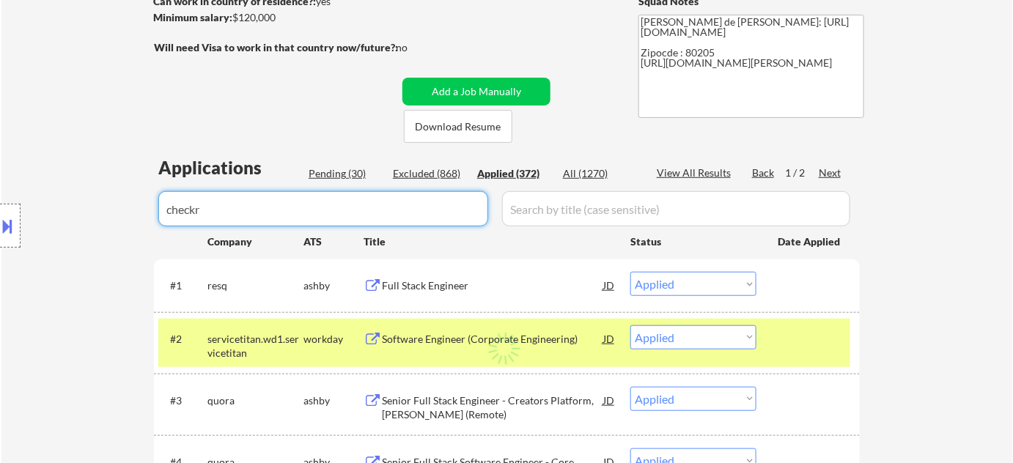
select select ""applied""
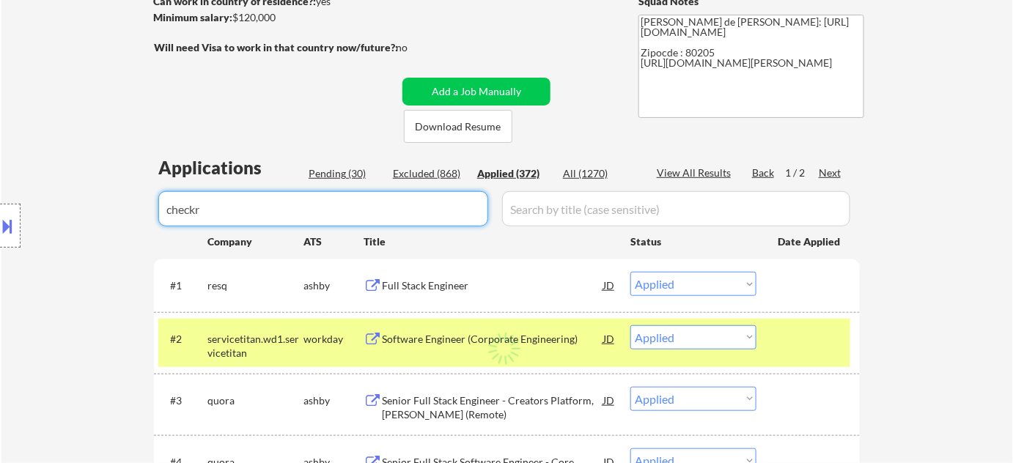
select select ""applied""
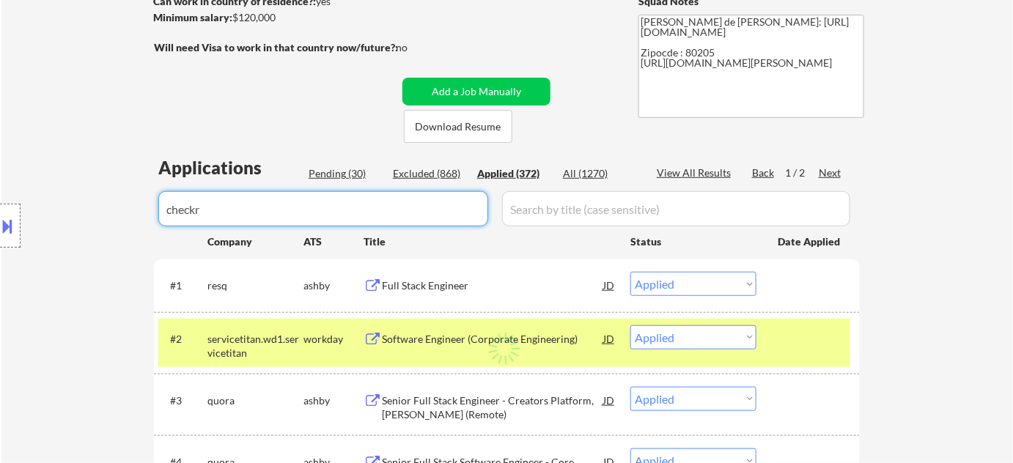
select select ""applied""
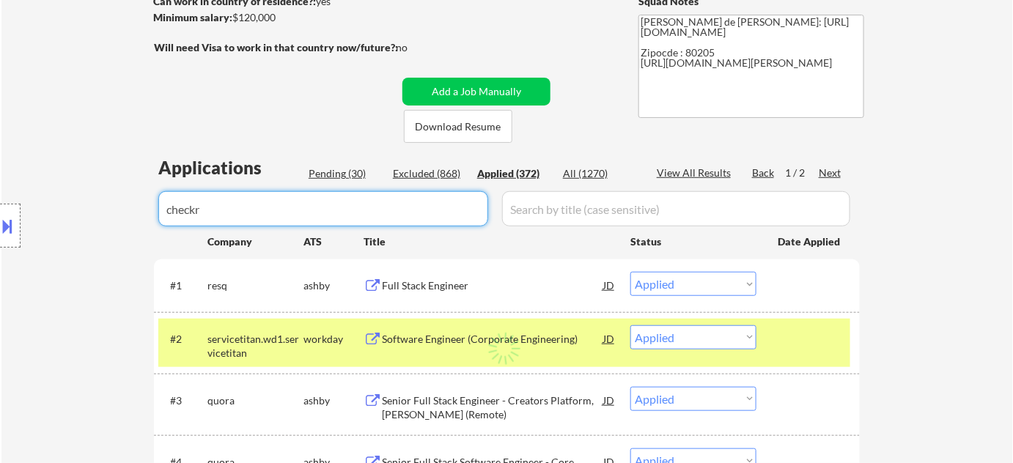
select select ""applied""
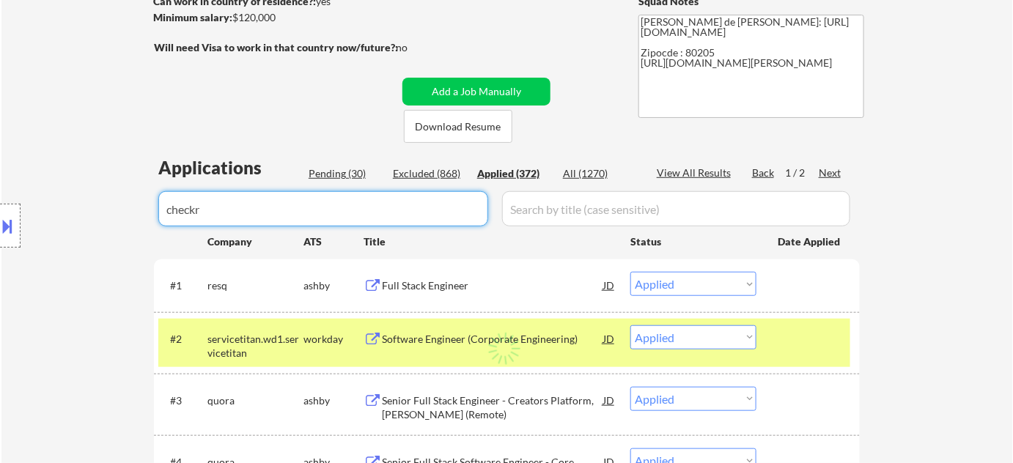
select select ""applied""
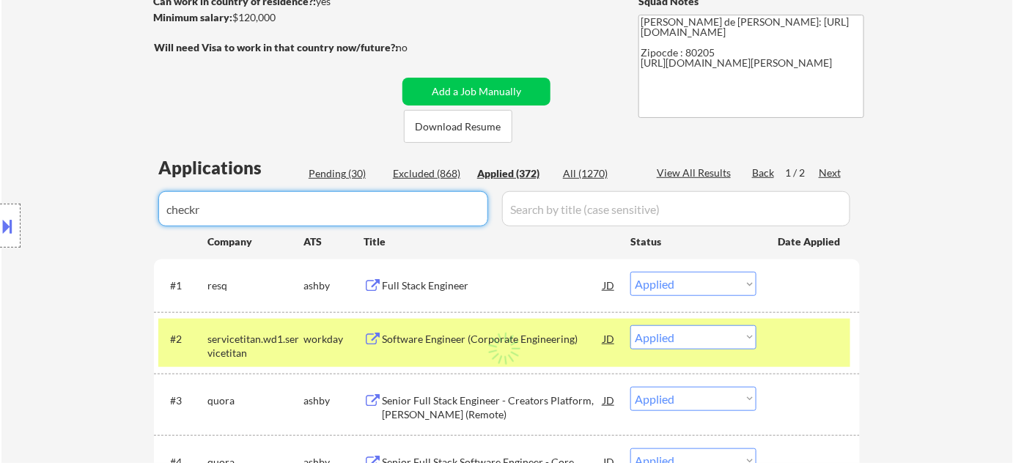
select select ""applied""
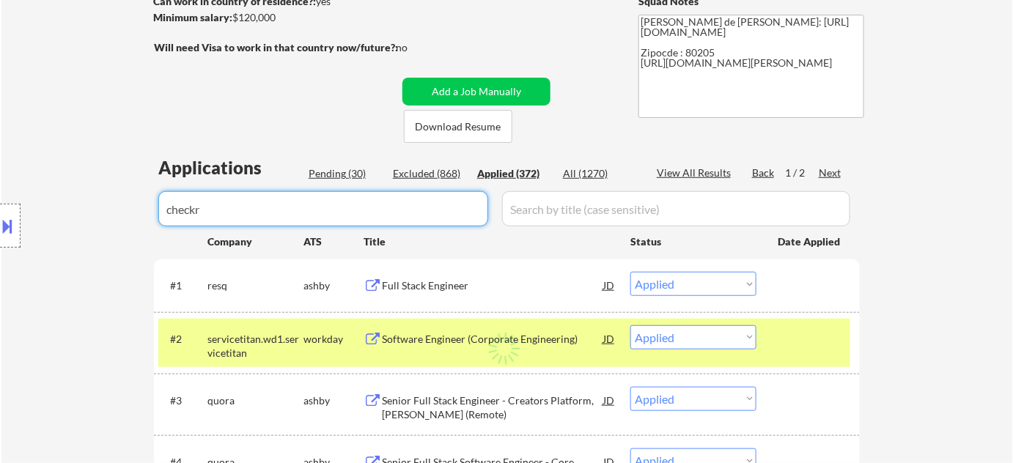
select select ""applied""
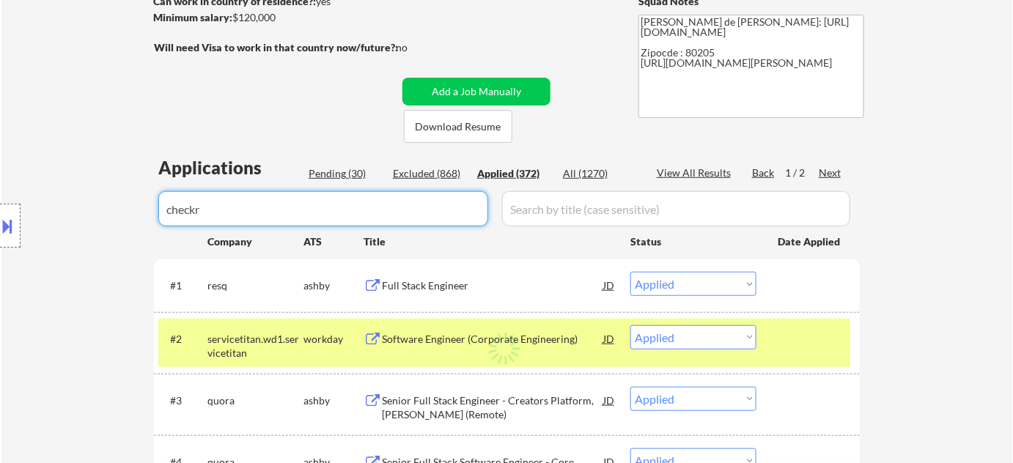
select select ""applied""
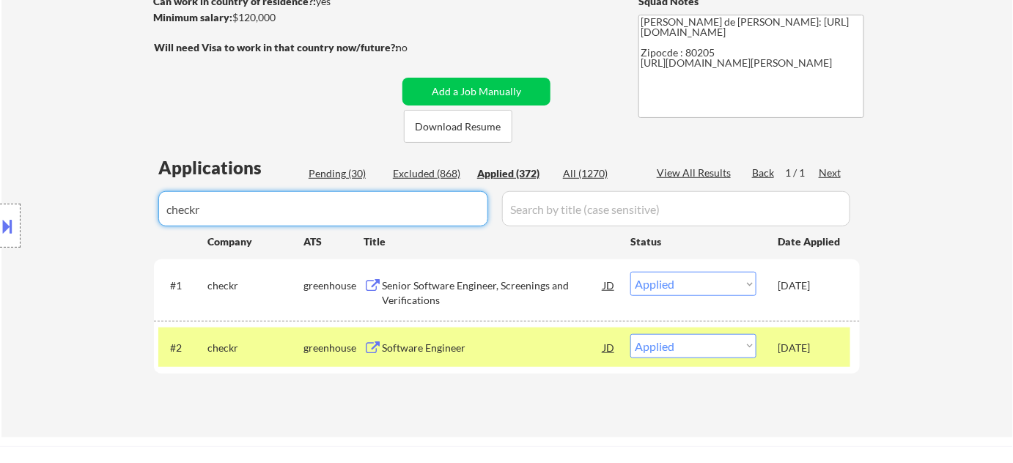
type input "checkr"
drag, startPoint x: 330, startPoint y: 196, endPoint x: 1, endPoint y: 177, distance: 329.0
click at [46, 188] on body "← Return to /applysquad Mailslurp Inbox Job Search Builder Adam Gusky User Emai…" at bounding box center [506, 7] width 1013 height 463
click at [343, 175] on div "Pending (30)" at bounding box center [345, 173] width 73 height 15
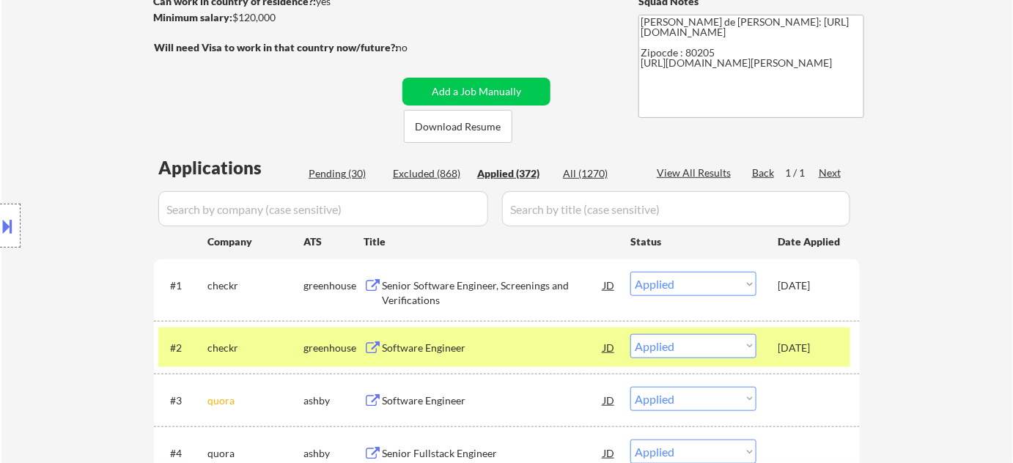
click at [358, 169] on div "Pending (30)" at bounding box center [345, 173] width 73 height 15
select select ""pending""
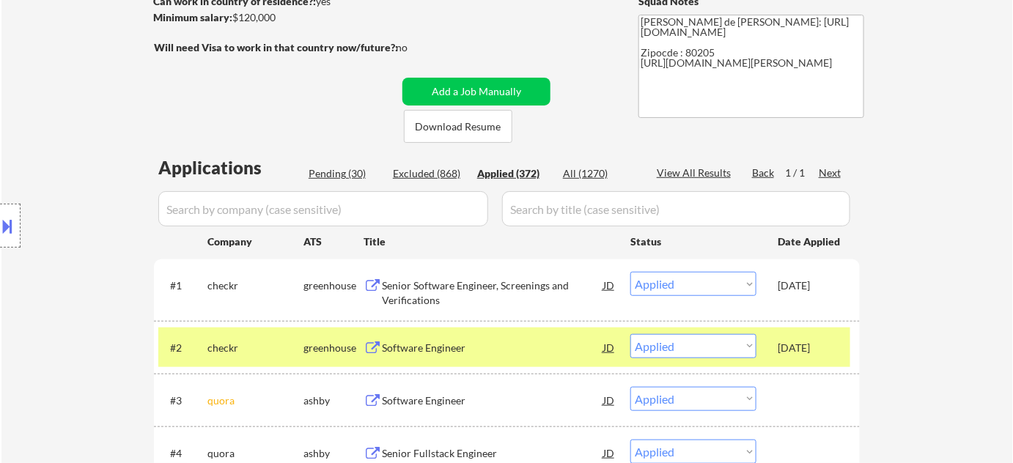
select select ""pending""
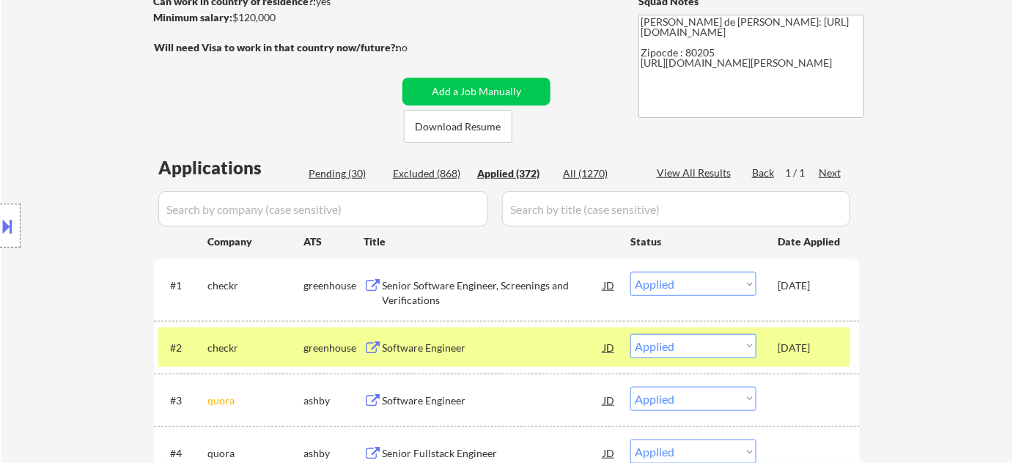
select select ""pending""
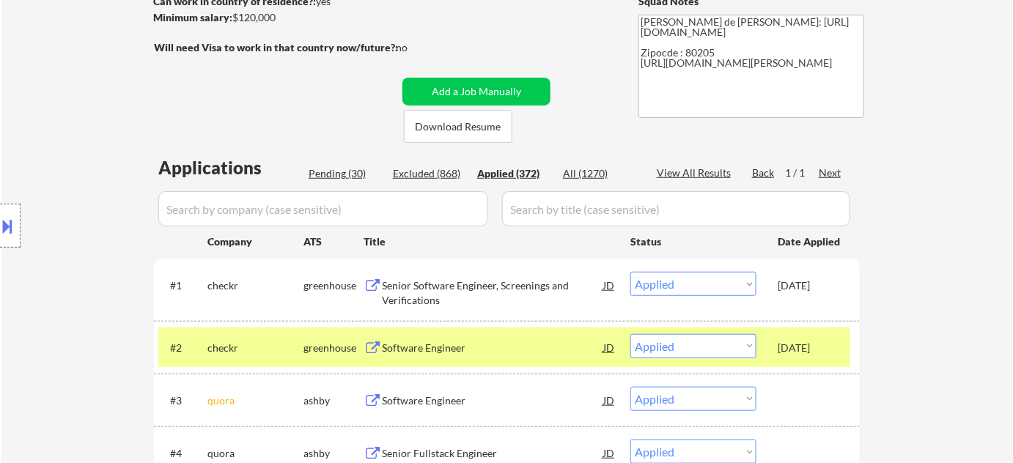
select select ""pending""
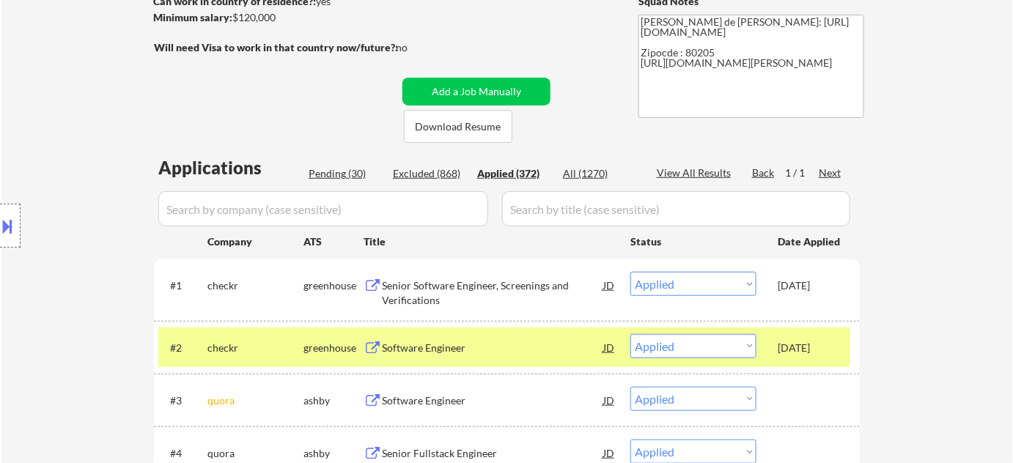
select select ""pending""
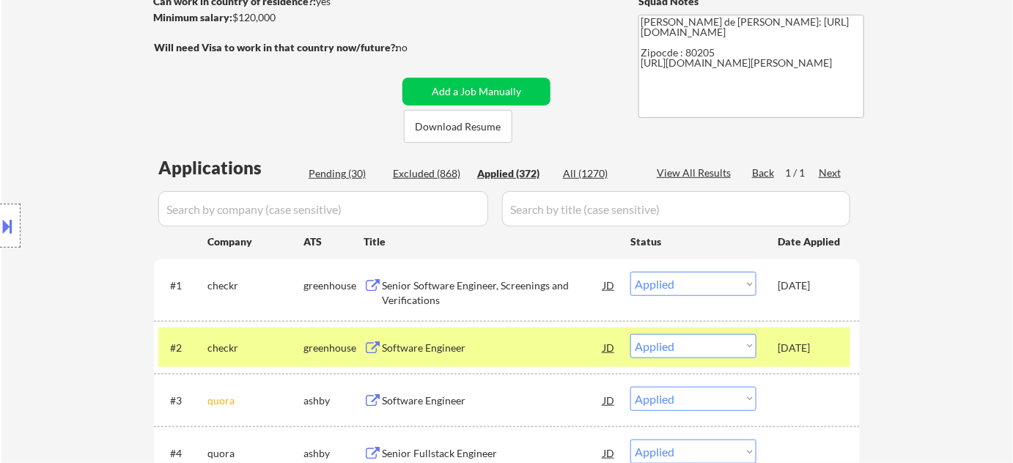
select select ""pending""
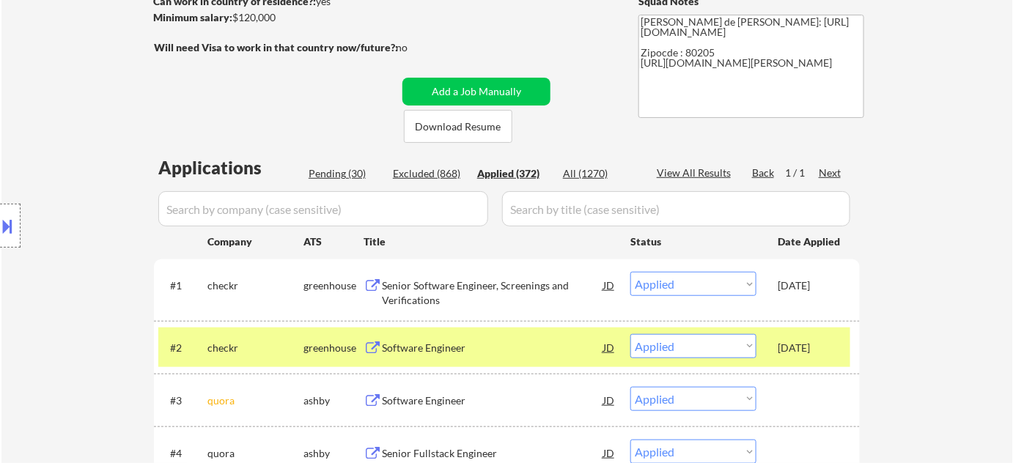
select select ""pending""
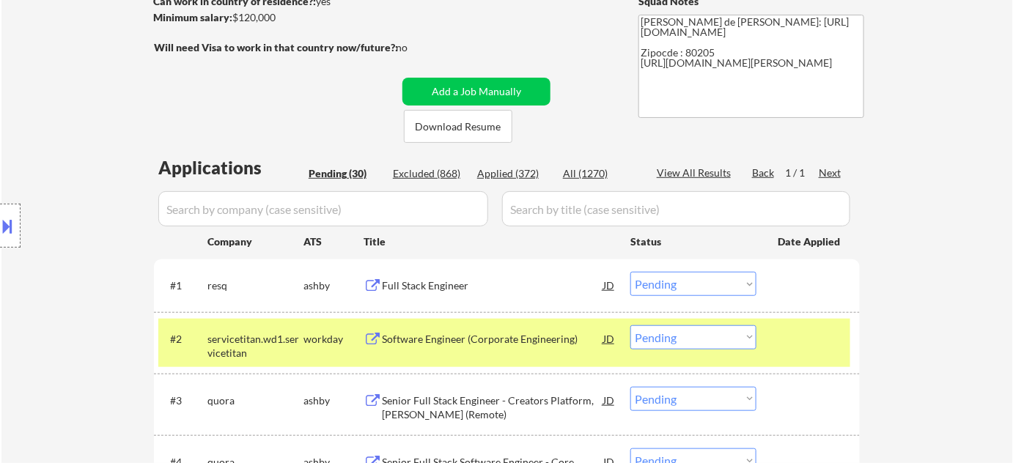
click at [432, 287] on div "Full Stack Engineer" at bounding box center [492, 286] width 221 height 15
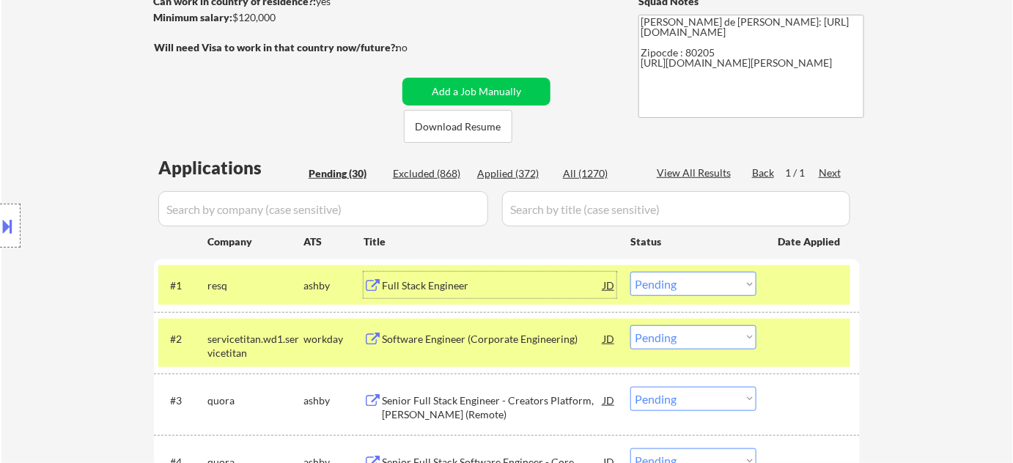
click at [682, 279] on select "Choose an option... Pending Applied Excluded (Questions) Excluded (Expired) Exc…" at bounding box center [693, 284] width 126 height 24
click at [630, 272] on select "Choose an option... Pending Applied Excluded (Questions) Excluded (Expired) Exc…" at bounding box center [693, 284] width 126 height 24
select select ""pending""
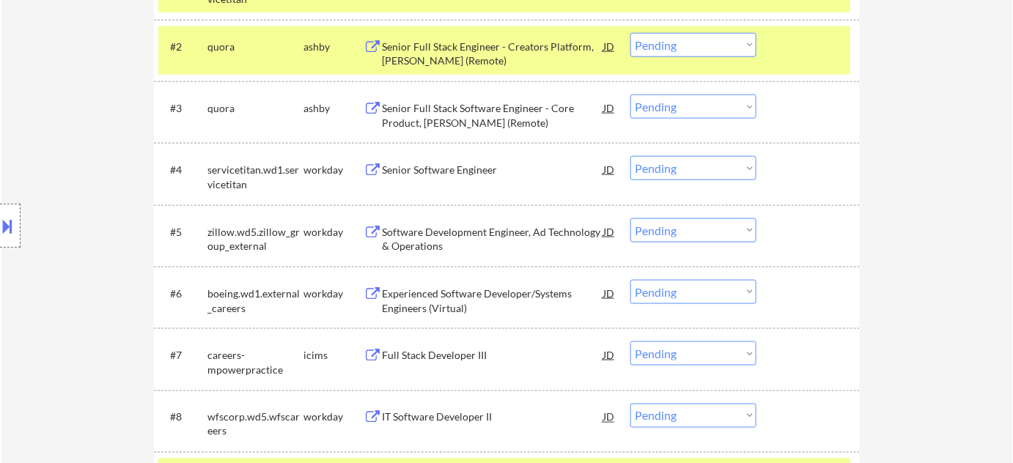
scroll to position [558, 0]
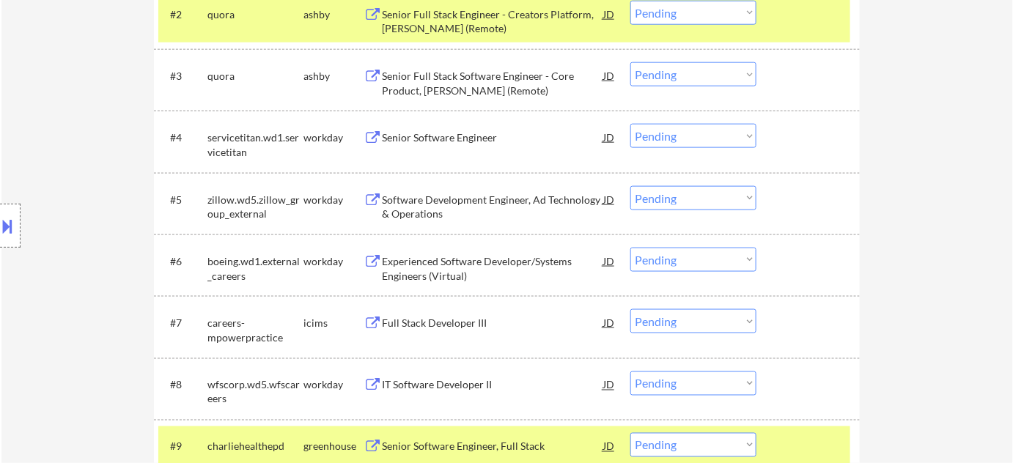
click at [443, 256] on div "Experienced Software Developer/Systems Engineers (Virtual)" at bounding box center [492, 268] width 221 height 29
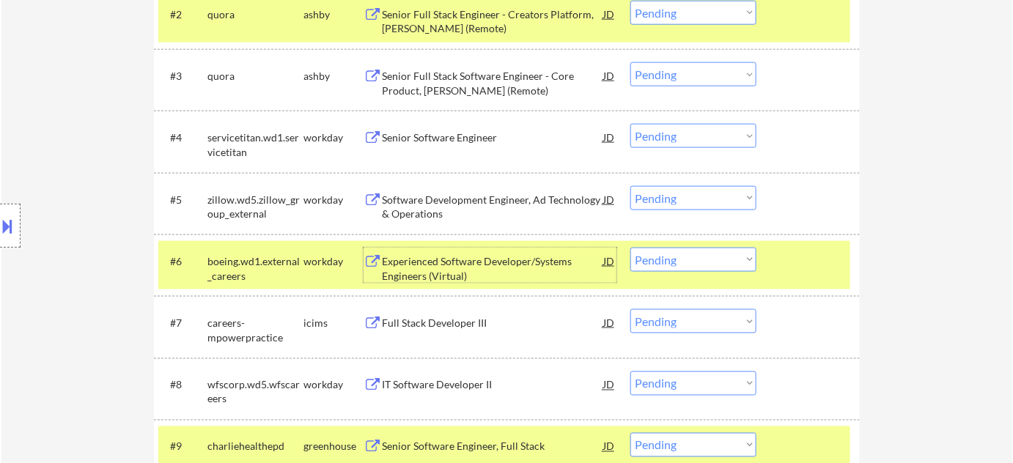
click at [698, 259] on select "Choose an option... Pending Applied Excluded (Questions) Excluded (Expired) Exc…" at bounding box center [693, 260] width 126 height 24
click at [630, 248] on select "Choose an option... Pending Applied Excluded (Questions) Excluded (Expired) Exc…" at bounding box center [693, 260] width 126 height 24
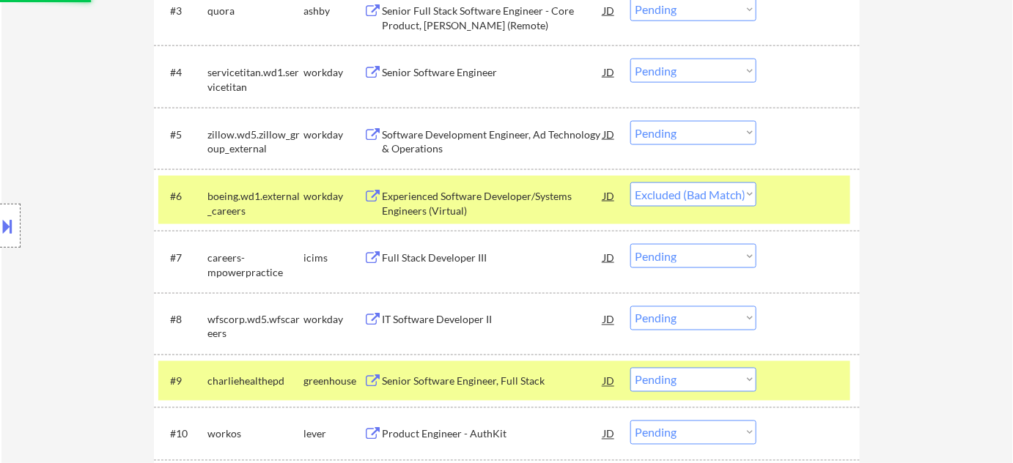
scroll to position [625, 0]
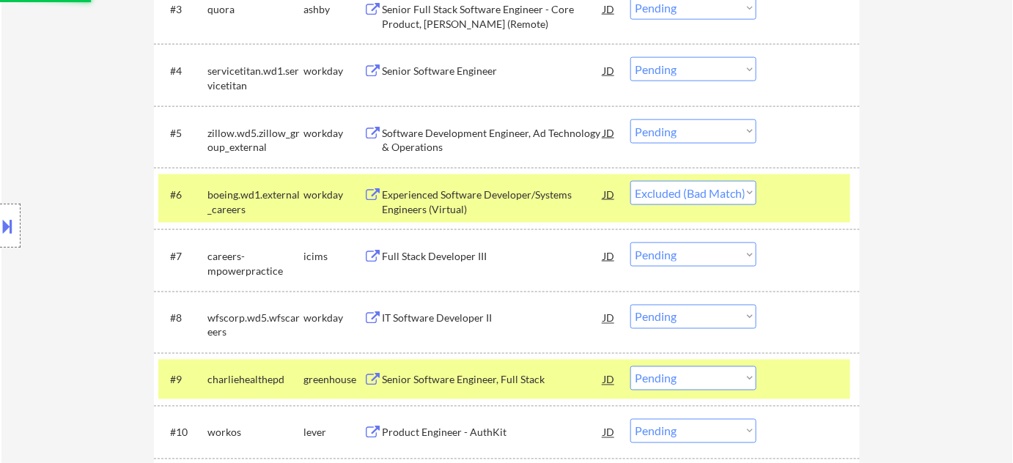
click at [430, 317] on div "IT Software Developer II" at bounding box center [492, 319] width 221 height 15
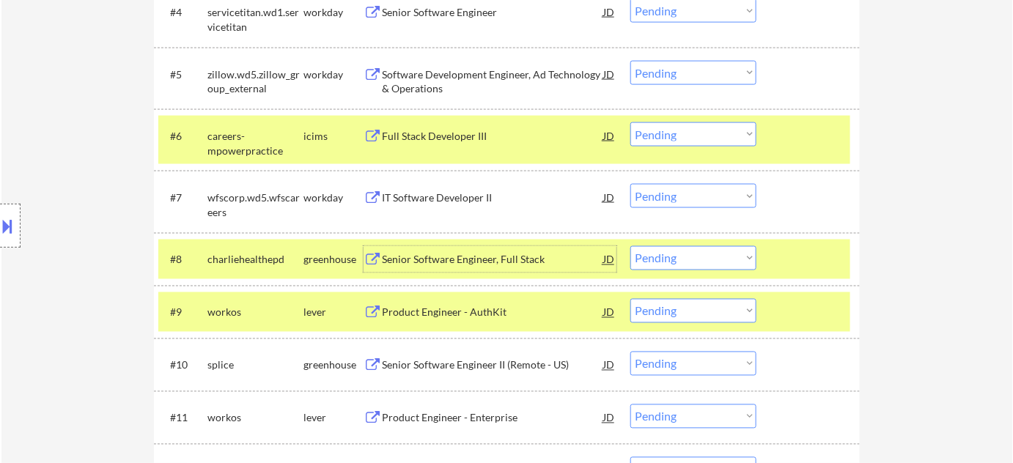
scroll to position [676, 0]
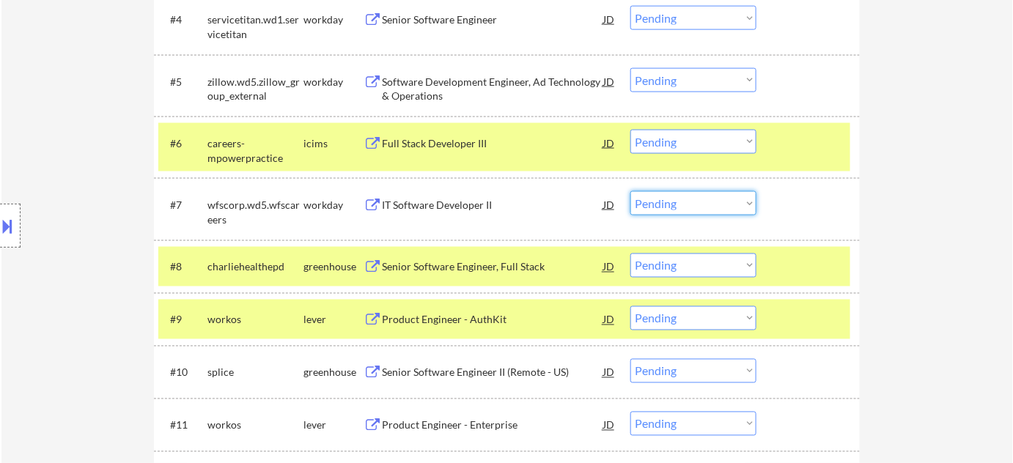
click at [721, 210] on select "Choose an option... Pending Applied Excluded (Questions) Excluded (Expired) Exc…" at bounding box center [693, 203] width 126 height 24
click at [630, 191] on select "Choose an option... Pending Applied Excluded (Questions) Excluded (Expired) Exc…" at bounding box center [693, 203] width 126 height 24
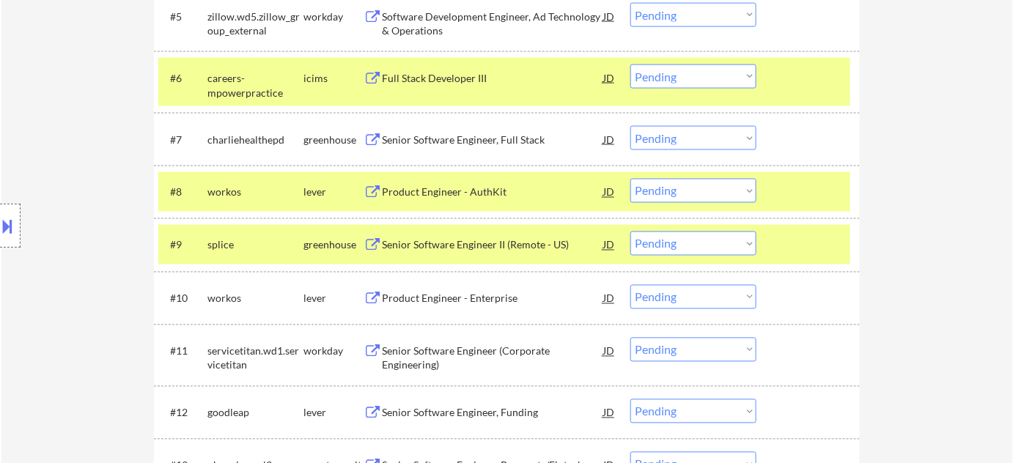
scroll to position [743, 0]
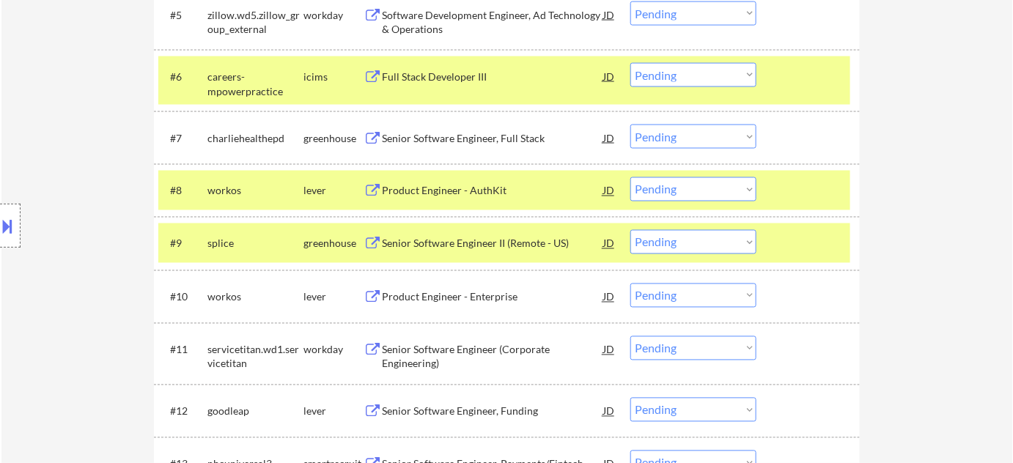
click at [488, 296] on div "Product Engineer - Enterprise" at bounding box center [492, 297] width 221 height 15
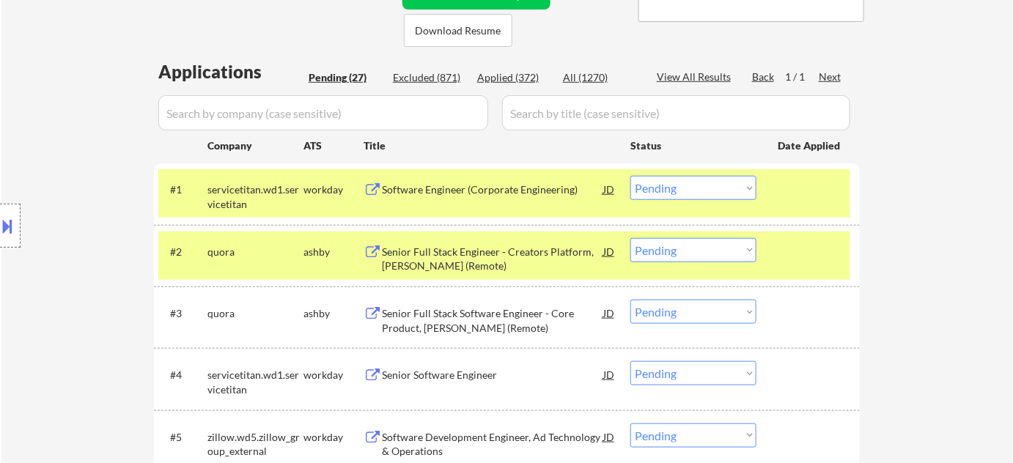
scroll to position [266, 0]
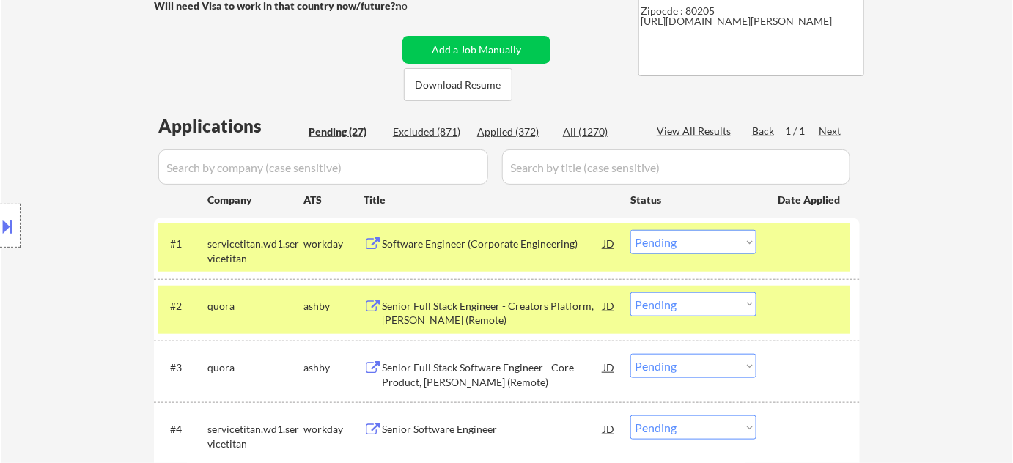
click at [506, 130] on div "Applied (372)" at bounding box center [513, 132] width 73 height 15
click at [419, 163] on input "input" at bounding box center [323, 167] width 330 height 35
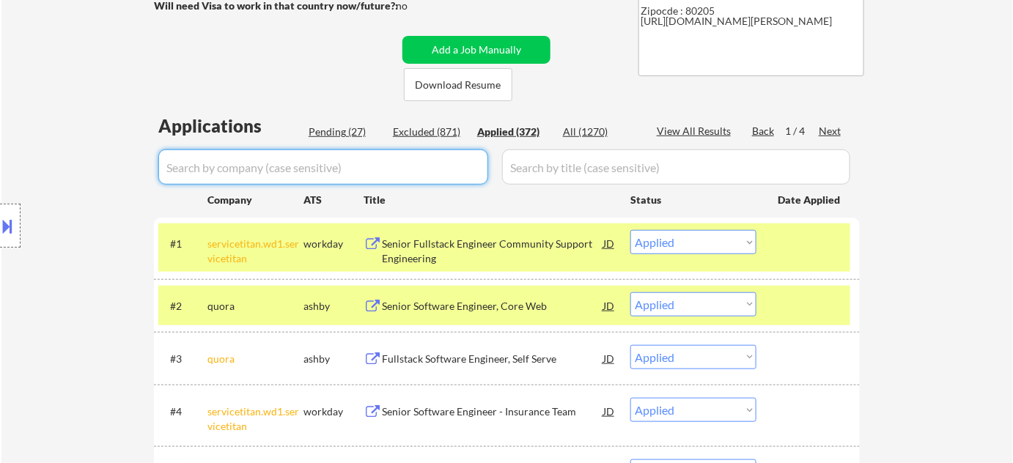
click at [443, 174] on input "input" at bounding box center [323, 167] width 330 height 35
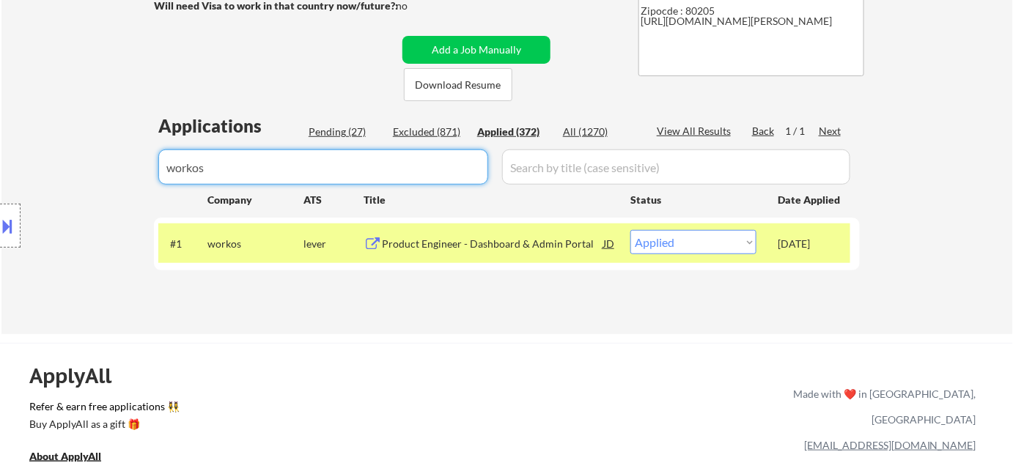
drag, startPoint x: 209, startPoint y: 177, endPoint x: 0, endPoint y: 174, distance: 208.9
click at [340, 121] on div "Applications Pending (27) Excluded (871) Applied (372) All (1270) View All Resu…" at bounding box center [507, 210] width 706 height 192
click at [336, 132] on div "Pending (27)" at bounding box center [345, 132] width 73 height 15
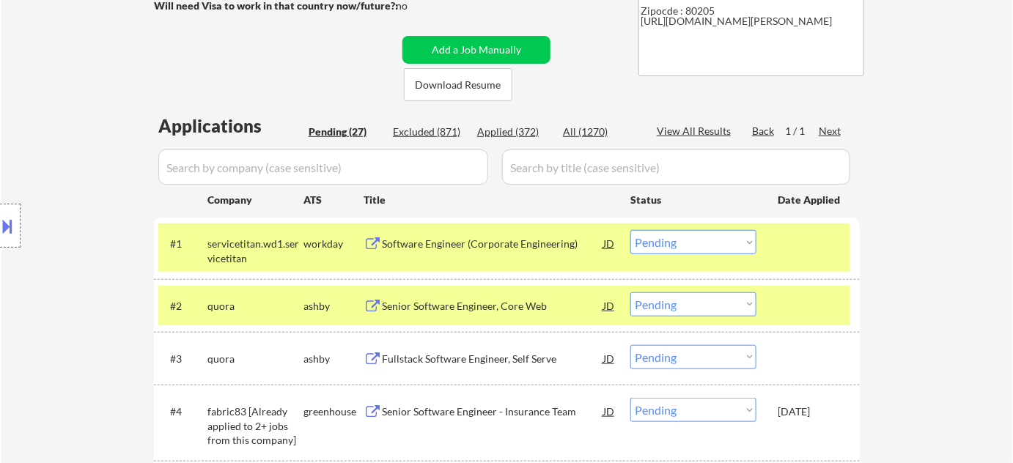
click at [344, 132] on div "Pending (27)" at bounding box center [345, 132] width 73 height 15
click at [328, 177] on input "input" at bounding box center [323, 167] width 330 height 35
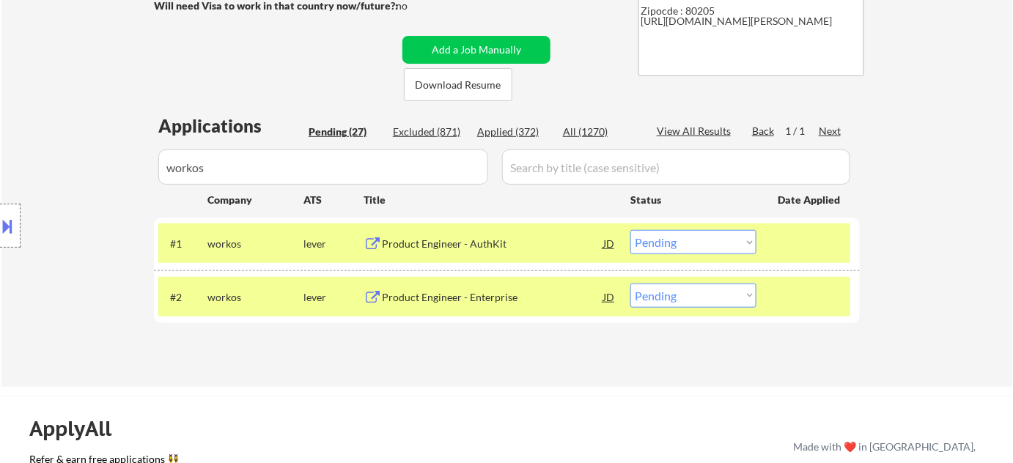
click at [676, 293] on select "Choose an option... Pending Applied Excluded (Questions) Excluded (Expired) Exc…" at bounding box center [693, 296] width 126 height 24
drag, startPoint x: 681, startPoint y: 292, endPoint x: 682, endPoint y: 301, distance: 8.8
click at [681, 292] on select "Choose an option... Pending Applied Excluded (Questions) Excluded (Expired) Exc…" at bounding box center [693, 296] width 126 height 24
click at [630, 284] on select "Choose an option... Pending Applied Excluded (Questions) Excluded (Expired) Exc…" at bounding box center [693, 296] width 126 height 24
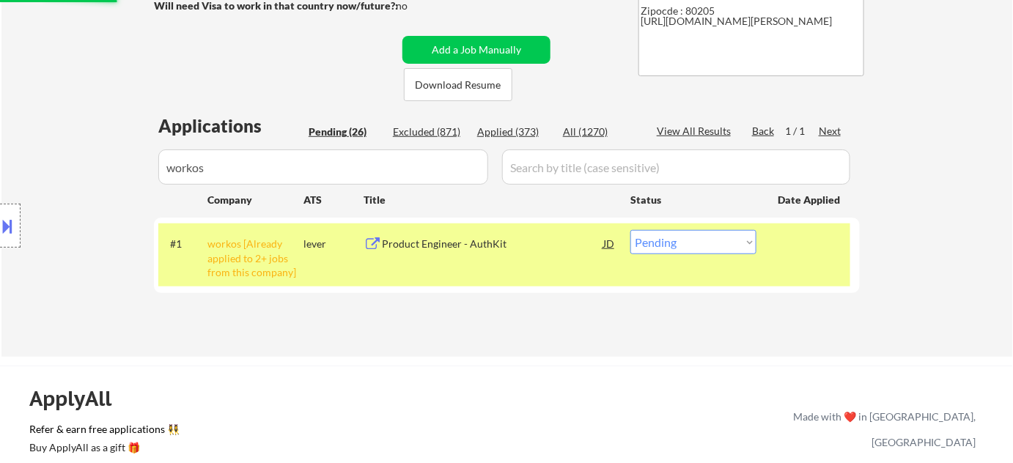
click at [687, 242] on select "Choose an option... Pending Applied Excluded (Questions) Excluded (Expired) Exc…" at bounding box center [693, 242] width 126 height 24
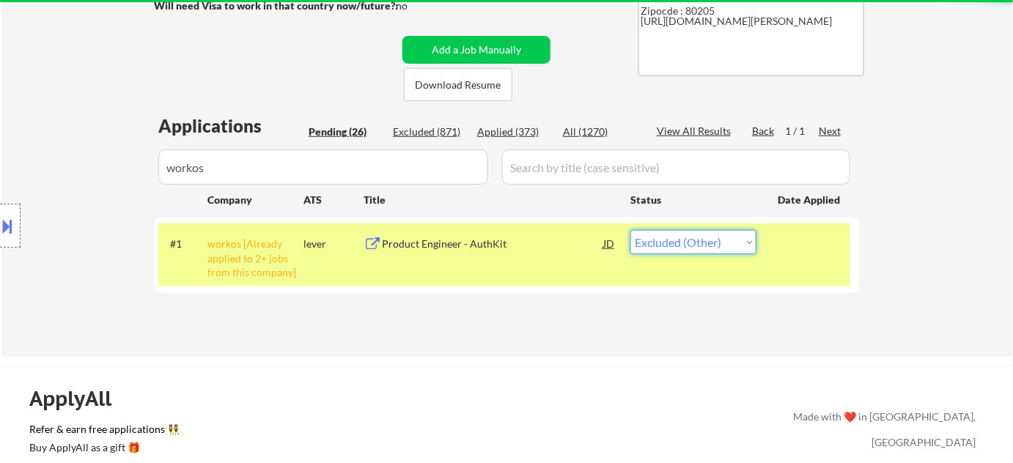
click at [630, 230] on select "Choose an option... Pending Applied Excluded (Questions) Excluded (Expired) Exc…" at bounding box center [693, 242] width 126 height 24
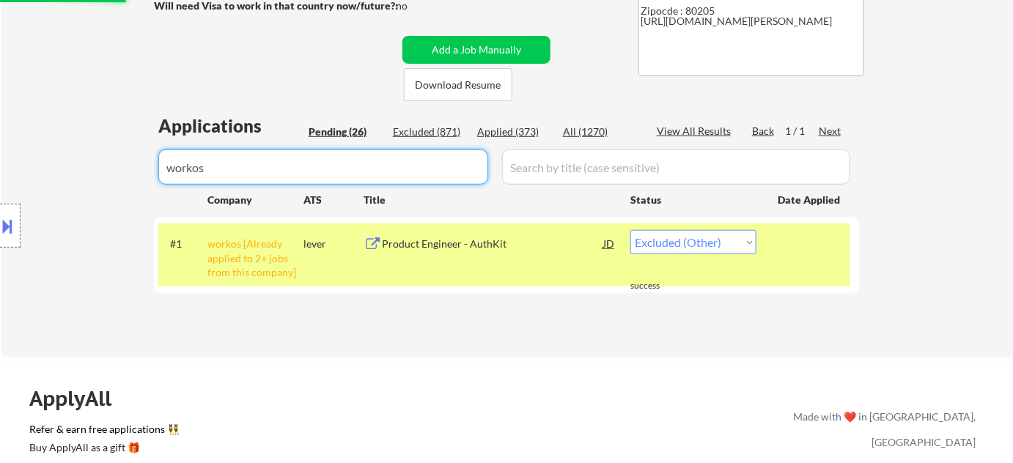
drag, startPoint x: 312, startPoint y: 173, endPoint x: 34, endPoint y: 170, distance: 278.6
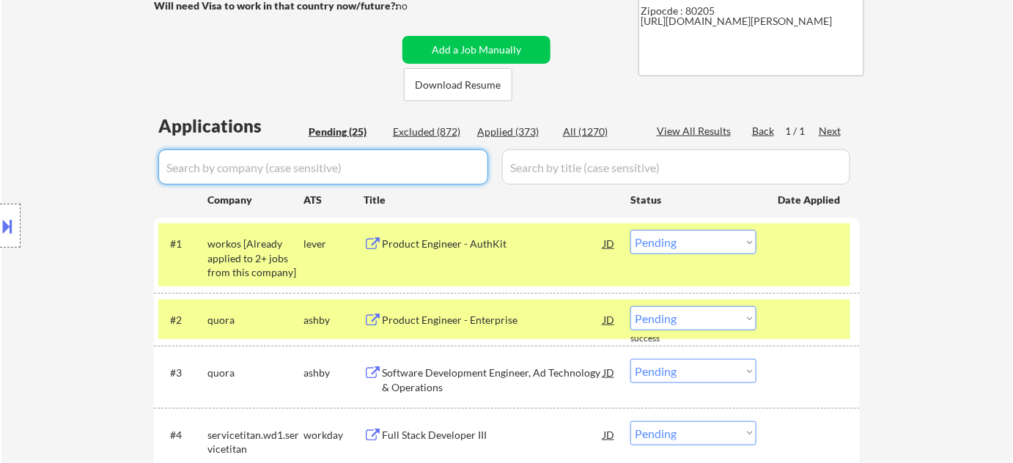
click at [364, 128] on div "Pending (25)" at bounding box center [345, 132] width 73 height 15
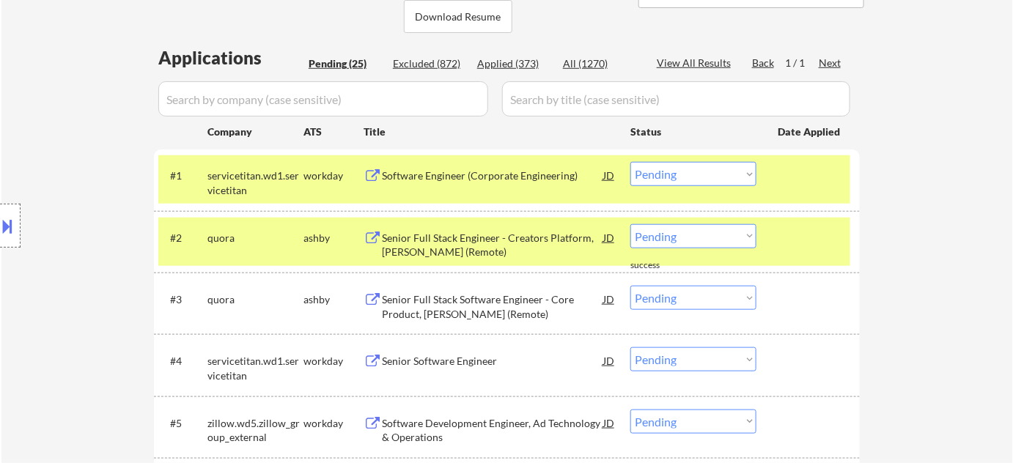
scroll to position [333, 0]
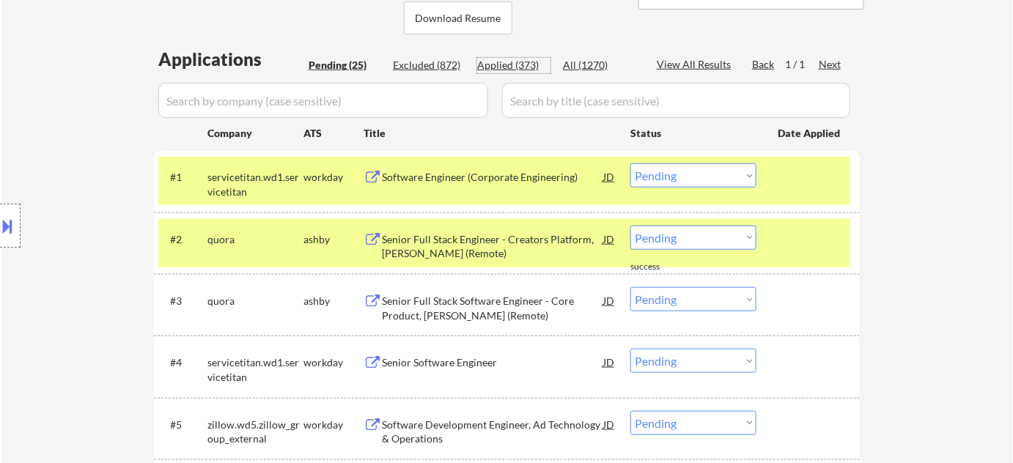
click at [516, 62] on div "Applied (373)" at bounding box center [513, 65] width 73 height 15
click at [449, 100] on input "input" at bounding box center [323, 100] width 330 height 35
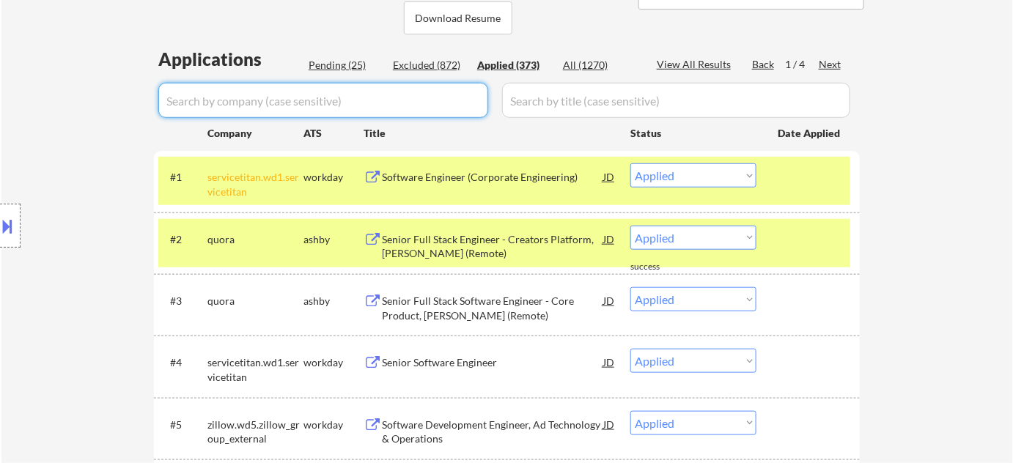
click at [440, 108] on input "input" at bounding box center [323, 100] width 330 height 35
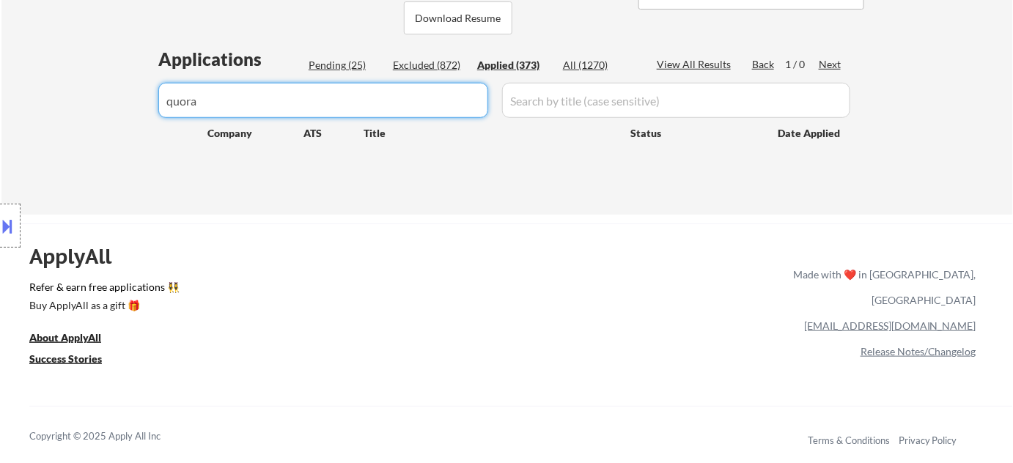
click at [350, 65] on div "Pending (25)" at bounding box center [345, 65] width 73 height 15
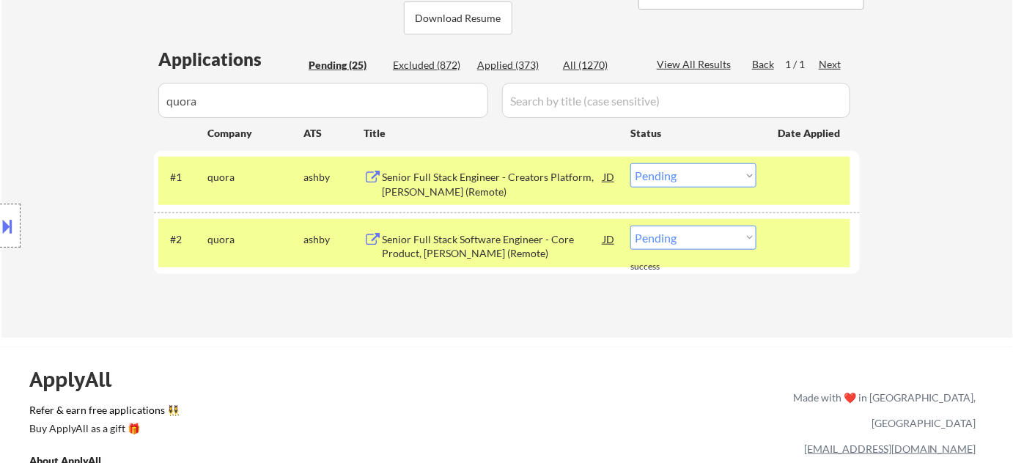
click at [452, 243] on div "Senior Full Stack Software Engineer - Core Product, Poe (Remote)" at bounding box center [492, 246] width 221 height 29
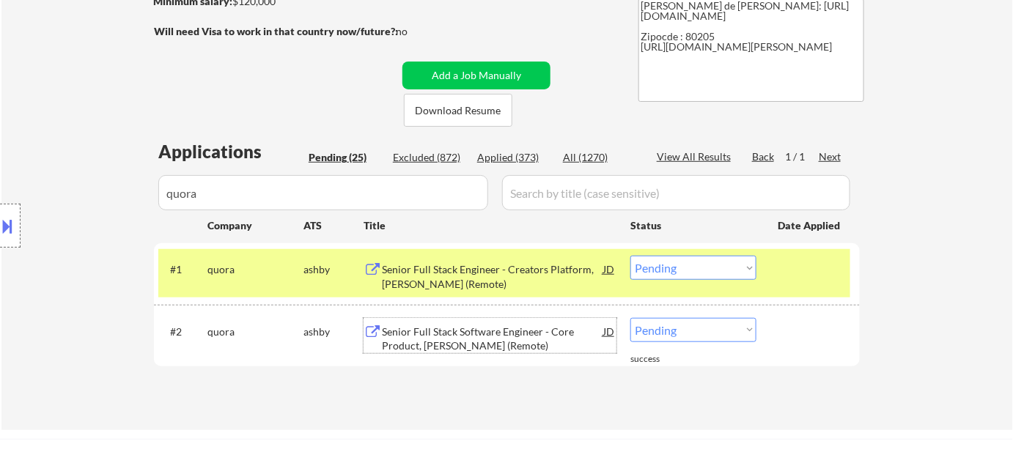
scroll to position [199, 0]
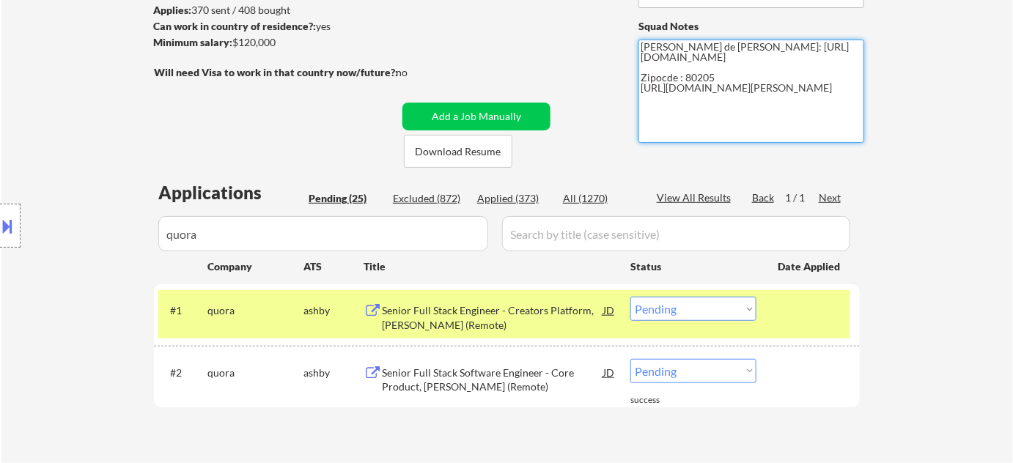
drag, startPoint x: 643, startPoint y: 91, endPoint x: 715, endPoint y: 107, distance: 73.6
click at [715, 107] on textarea "Flor de Mae Github: https://github.com/adamgusky Zipocde : 80205 https://www.li…" at bounding box center [752, 91] width 226 height 103
click at [657, 302] on select "Choose an option... Pending Applied Excluded (Questions) Excluded (Expired) Exc…" at bounding box center [693, 309] width 126 height 24
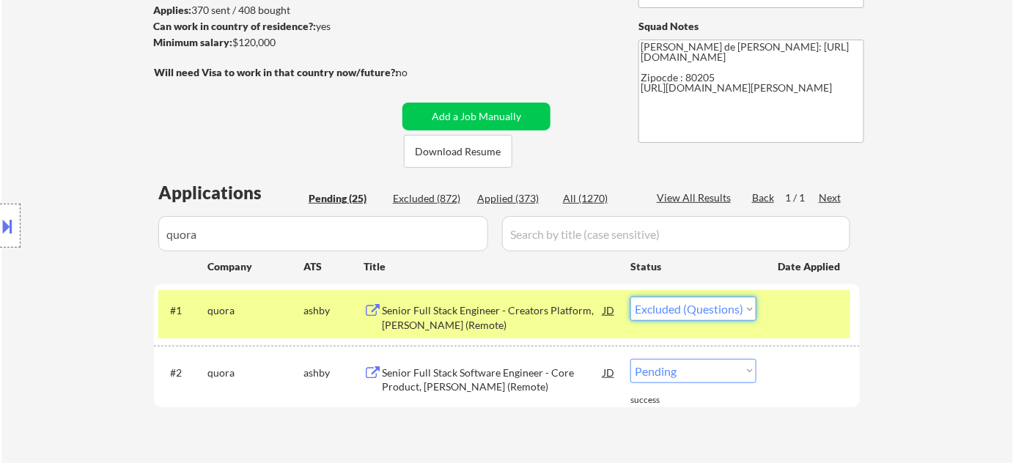
click at [630, 297] on select "Choose an option... Pending Applied Excluded (Questions) Excluded (Expired) Exc…" at bounding box center [693, 309] width 126 height 24
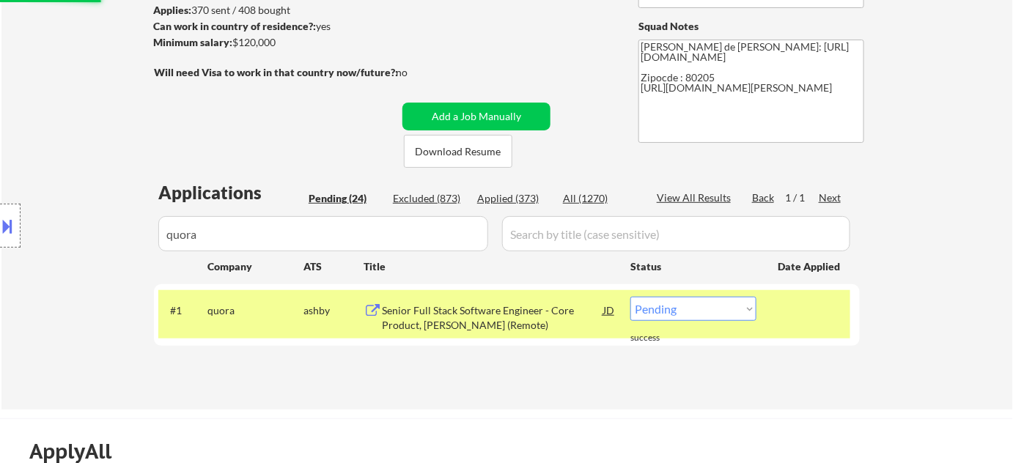
click at [704, 315] on select "Choose an option... Pending Applied Excluded (Questions) Excluded (Expired) Exc…" at bounding box center [693, 309] width 126 height 24
click at [630, 297] on select "Choose an option... Pending Applied Excluded (Questions) Excluded (Expired) Exc…" at bounding box center [693, 309] width 126 height 24
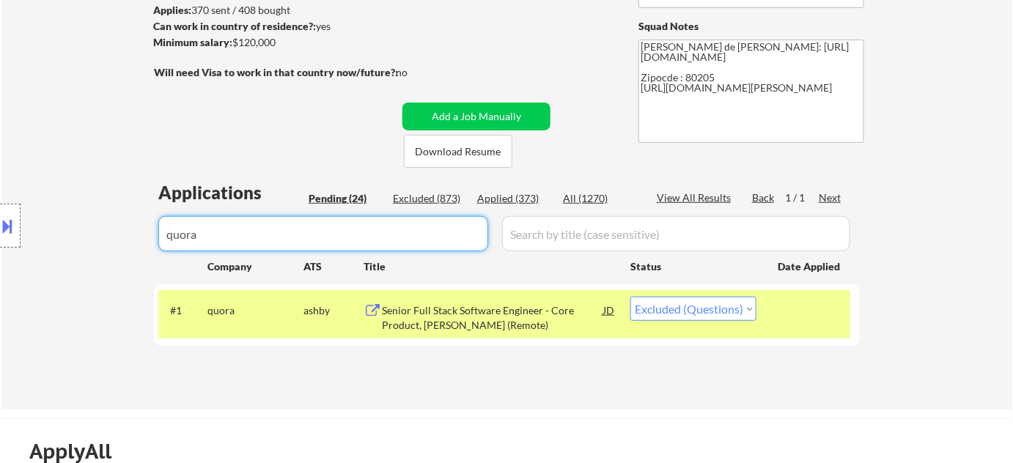
drag, startPoint x: 299, startPoint y: 239, endPoint x: 0, endPoint y: 257, distance: 299.6
click at [0, 257] on body "← Return to /applysquad Mailslurp Inbox Job Search Builder Adam Gusky User Emai…" at bounding box center [506, 32] width 1013 height 463
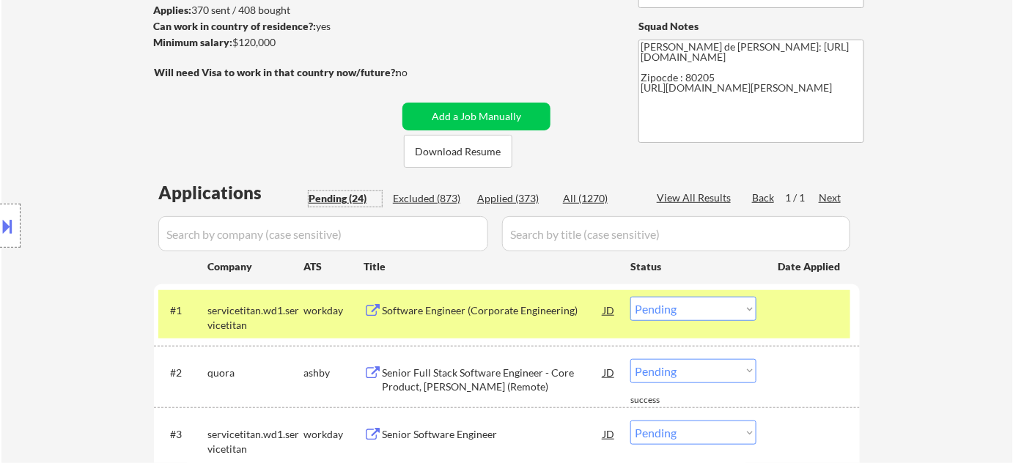
click at [341, 196] on div "Pending (24)" at bounding box center [345, 198] width 73 height 15
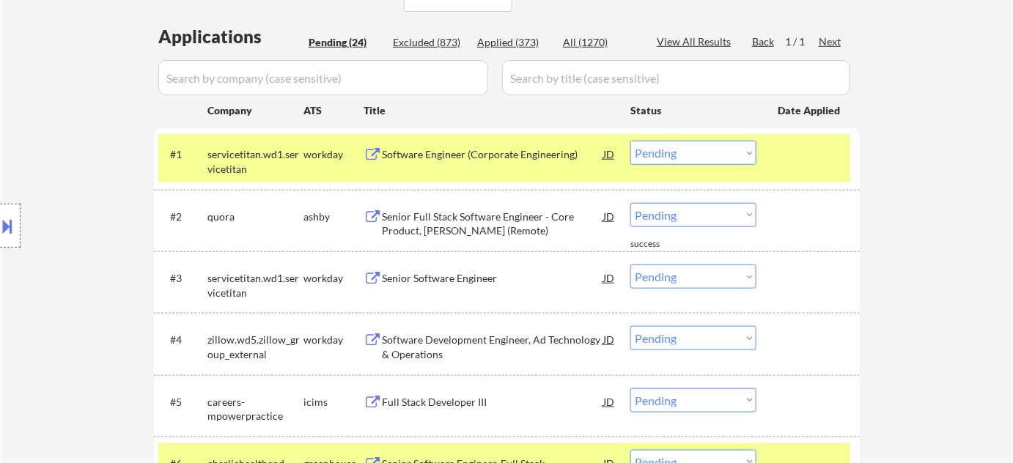
scroll to position [466, 0]
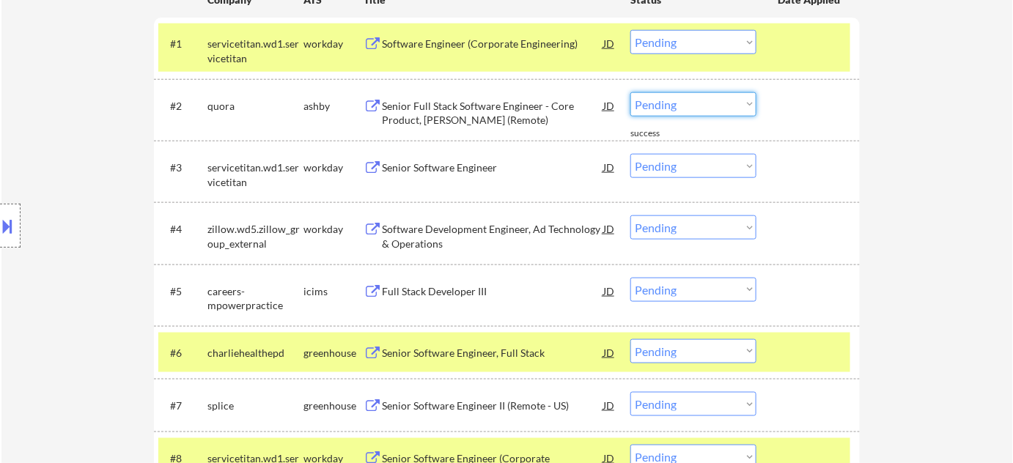
click at [696, 101] on select "Choose an option... Pending Applied Excluded (Questions) Excluded (Expired) Exc…" at bounding box center [693, 104] width 126 height 24
click at [630, 92] on select "Choose an option... Pending Applied Excluded (Questions) Excluded (Expired) Exc…" at bounding box center [693, 104] width 126 height 24
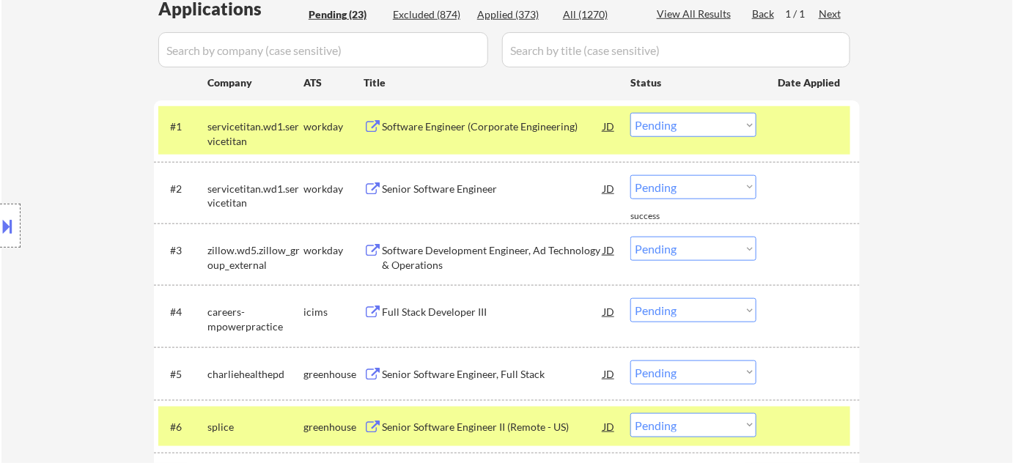
scroll to position [333, 0]
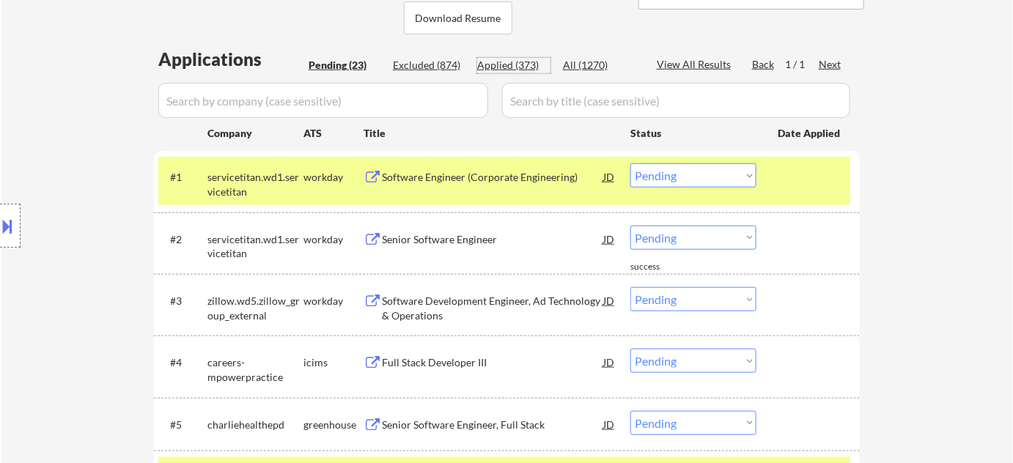
click at [511, 67] on div "Applied (373)" at bounding box center [513, 65] width 73 height 15
click at [377, 105] on input "input" at bounding box center [323, 100] width 330 height 35
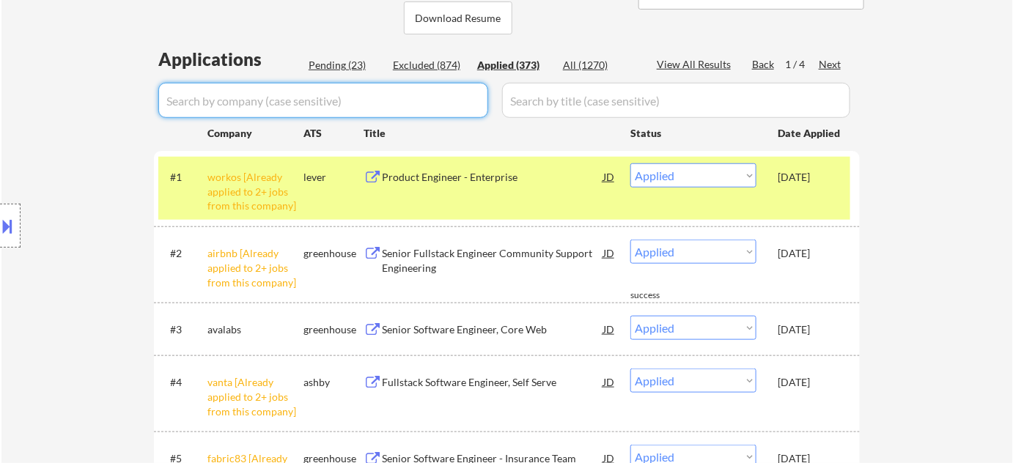
click at [401, 85] on input "input" at bounding box center [323, 100] width 330 height 35
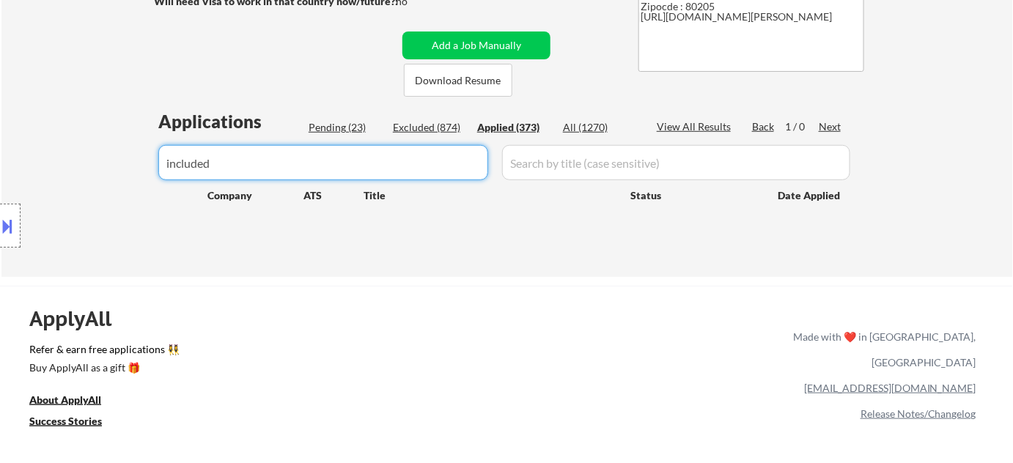
scroll to position [266, 0]
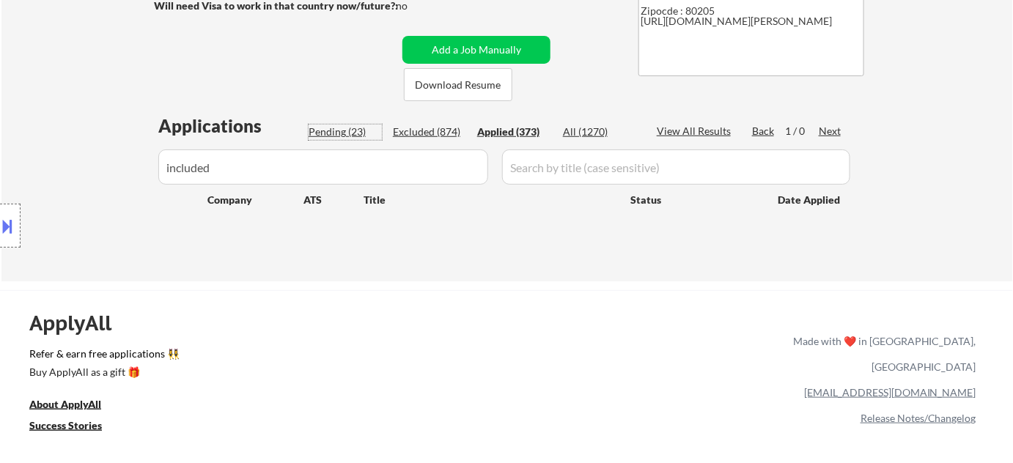
click at [352, 130] on div "Pending (23)" at bounding box center [345, 132] width 73 height 15
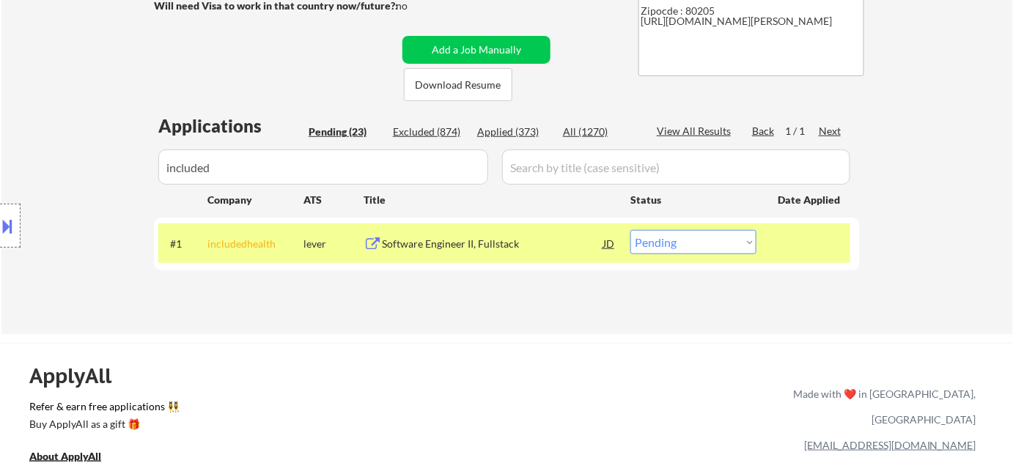
click at [449, 248] on div "Software Engineer II, Fullstack" at bounding box center [492, 244] width 221 height 15
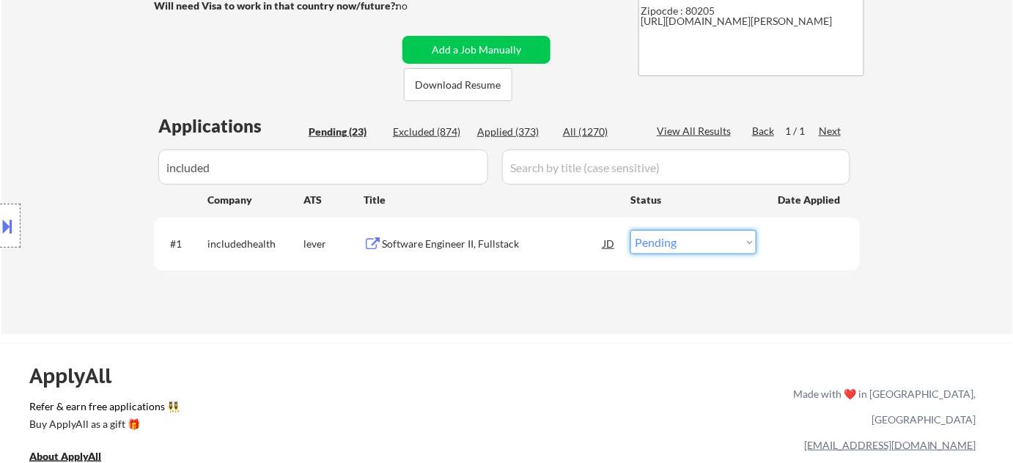
click at [702, 239] on select "Choose an option... Pending Applied Excluded (Questions) Excluded (Expired) Exc…" at bounding box center [693, 242] width 126 height 24
click at [630, 230] on select "Choose an option... Pending Applied Excluded (Questions) Excluded (Expired) Exc…" at bounding box center [693, 242] width 126 height 24
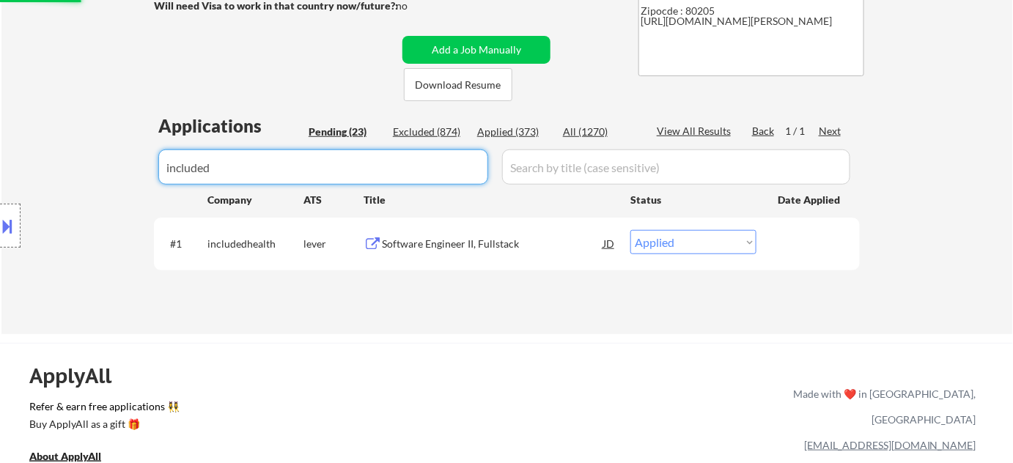
drag, startPoint x: 324, startPoint y: 164, endPoint x: 0, endPoint y: 150, distance: 324.3
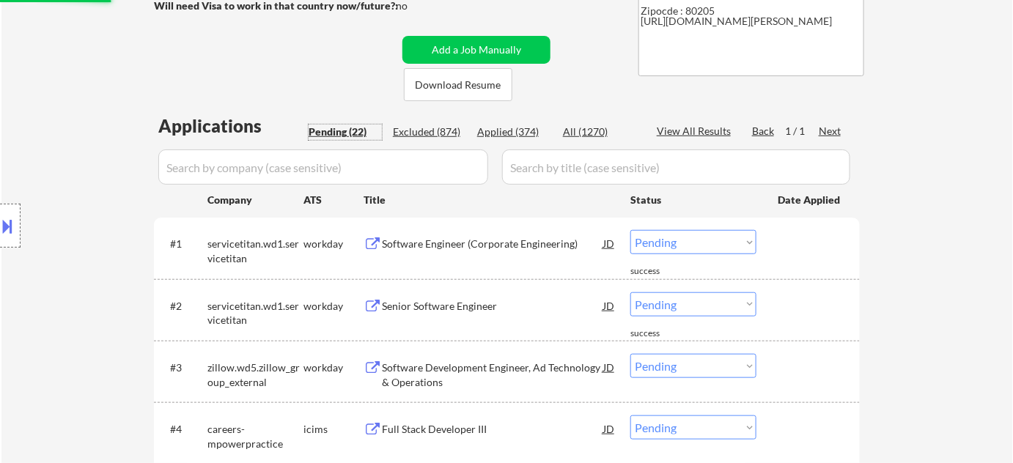
click at [342, 126] on div "Pending (22)" at bounding box center [345, 132] width 73 height 15
click at [485, 301] on div "Senior Software Engineer" at bounding box center [492, 306] width 221 height 15
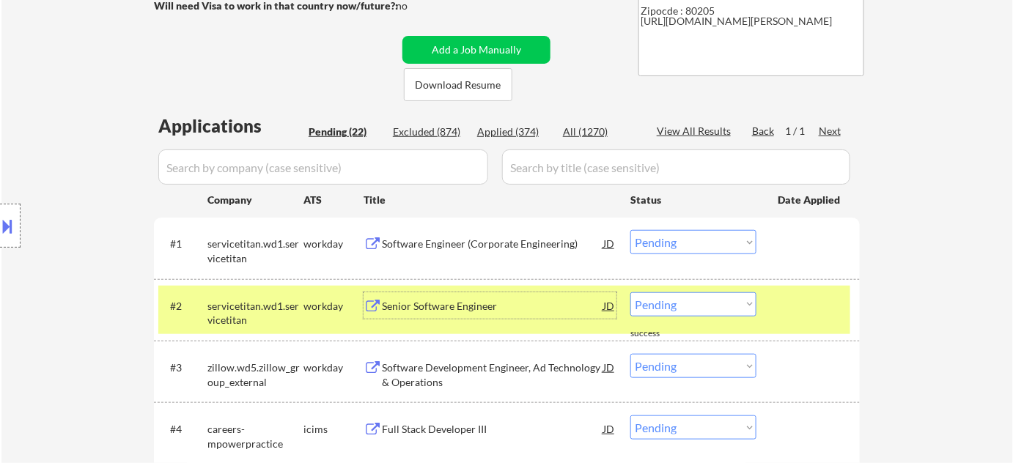
click at [531, 133] on div "Applied (374)" at bounding box center [513, 132] width 73 height 15
click at [411, 165] on input "input" at bounding box center [323, 167] width 330 height 35
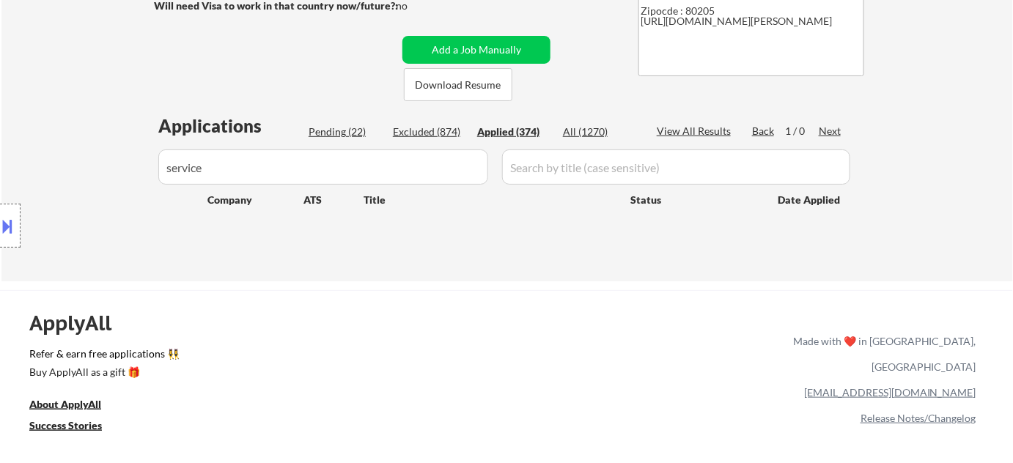
click at [350, 138] on div "Pending (22)" at bounding box center [345, 132] width 73 height 15
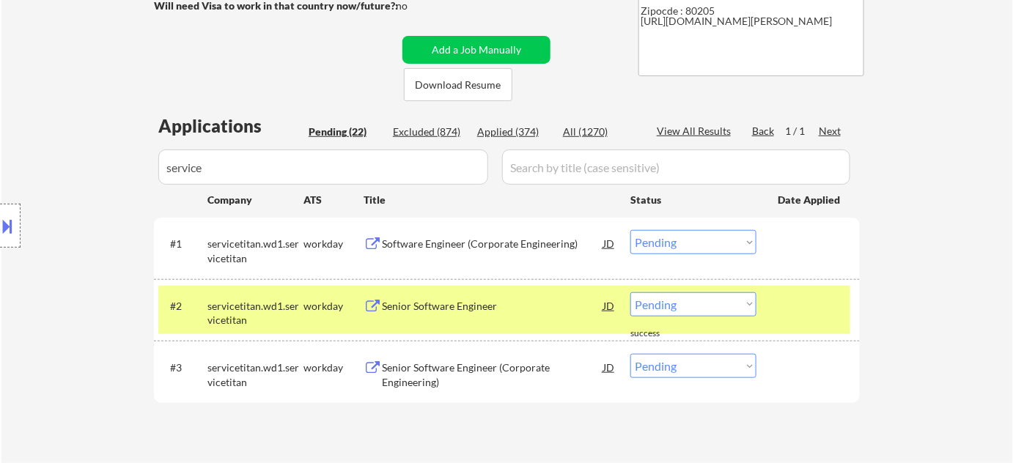
click at [672, 302] on select "Choose an option... Pending Applied Excluded (Questions) Excluded (Expired) Exc…" at bounding box center [693, 304] width 126 height 24
click at [630, 292] on select "Choose an option... Pending Applied Excluded (Questions) Excluded (Expired) Exc…" at bounding box center [693, 304] width 126 height 24
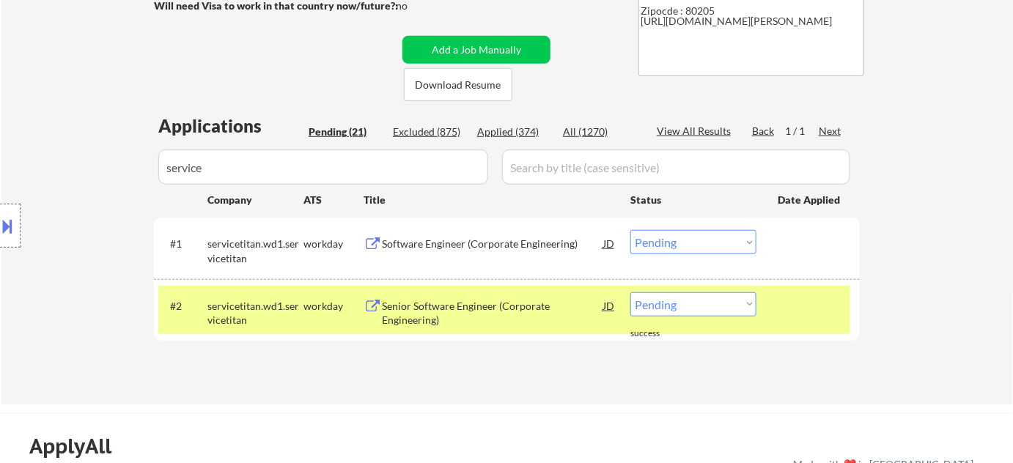
click at [453, 241] on div "Software Engineer (Corporate Engineering)" at bounding box center [492, 244] width 221 height 15
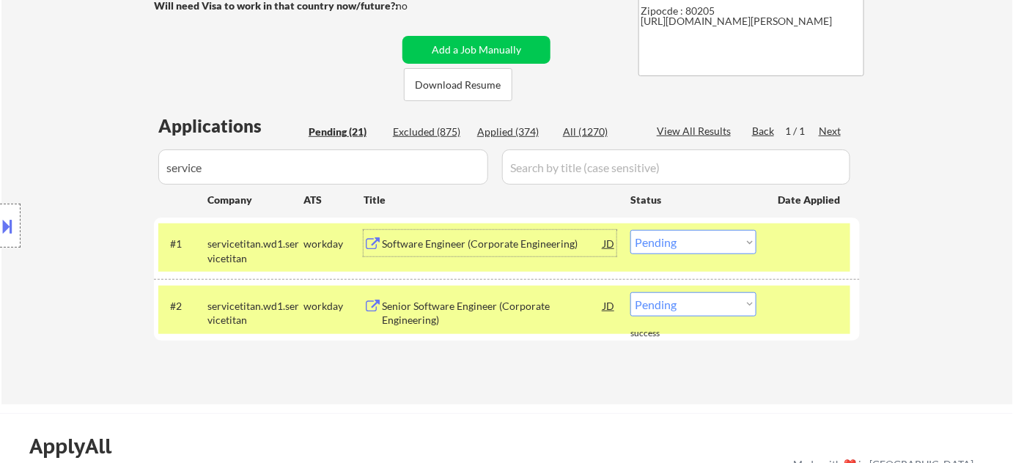
click at [723, 249] on select "Choose an option... Pending Applied Excluded (Questions) Excluded (Expired) Exc…" at bounding box center [693, 242] width 126 height 24
click at [630, 230] on select "Choose an option... Pending Applied Excluded (Questions) Excluded (Expired) Exc…" at bounding box center [693, 242] width 126 height 24
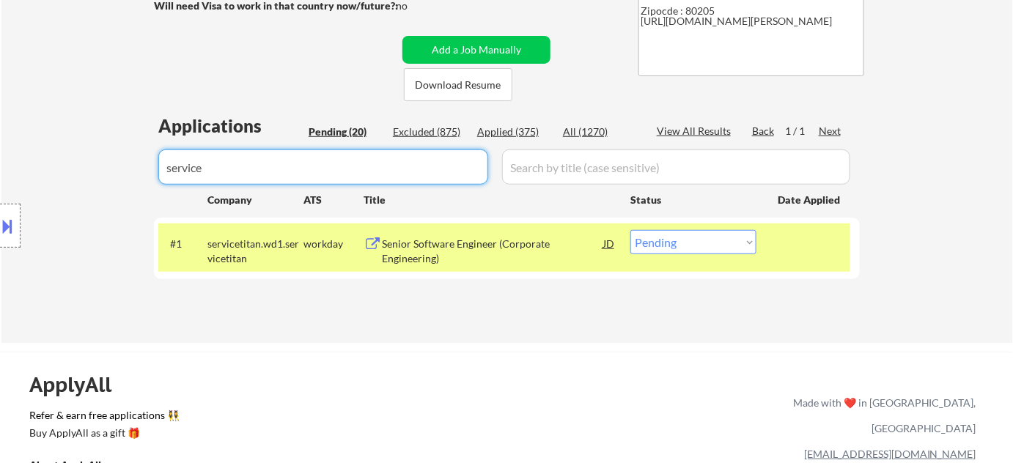
drag, startPoint x: 245, startPoint y: 158, endPoint x: 0, endPoint y: 150, distance: 245.0
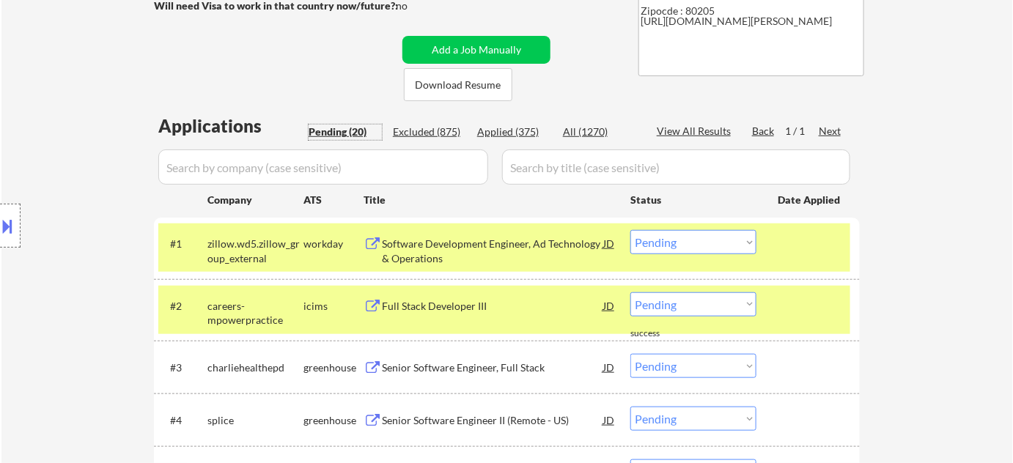
click at [350, 133] on div "Pending (20)" at bounding box center [345, 132] width 73 height 15
click at [497, 132] on div "Applied (375)" at bounding box center [513, 132] width 73 height 15
click at [426, 164] on input "input" at bounding box center [323, 167] width 330 height 35
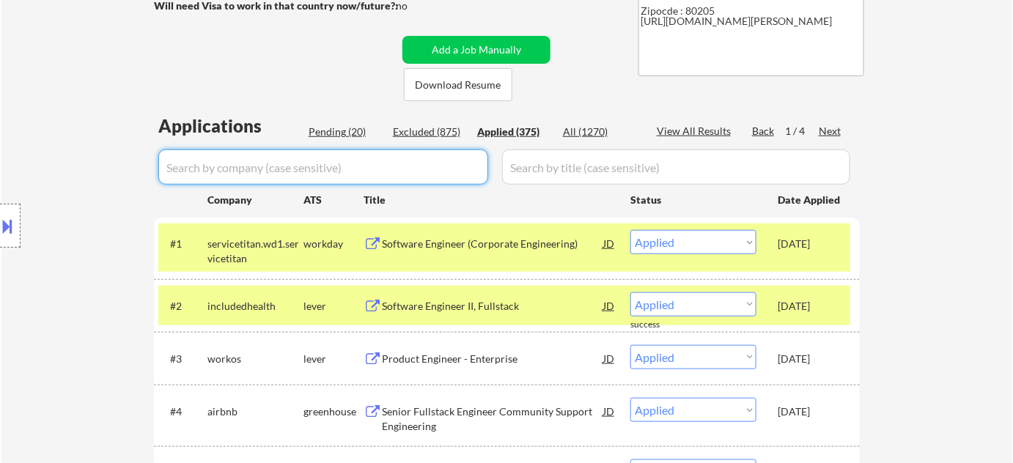
click at [430, 178] on input "input" at bounding box center [323, 167] width 330 height 35
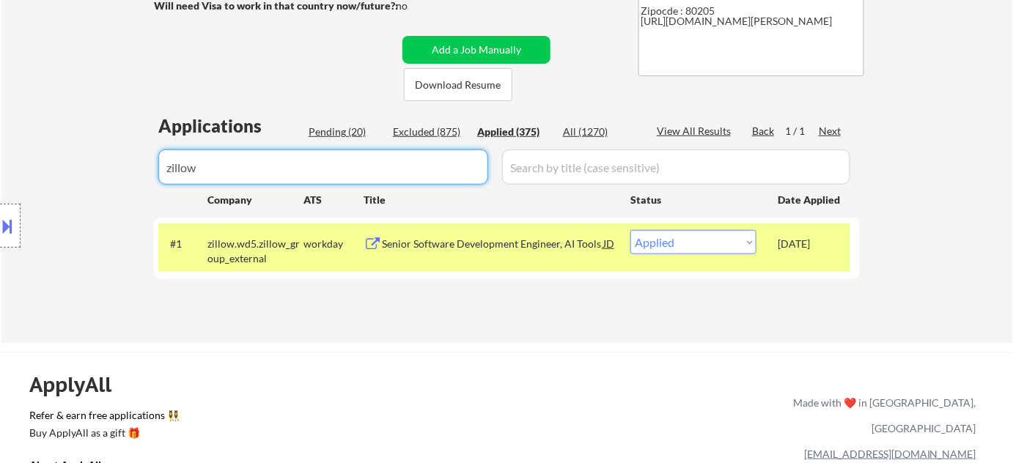
drag, startPoint x: 246, startPoint y: 183, endPoint x: 0, endPoint y: 183, distance: 246.3
click at [329, 129] on div "Pending (20)" at bounding box center [345, 132] width 73 height 15
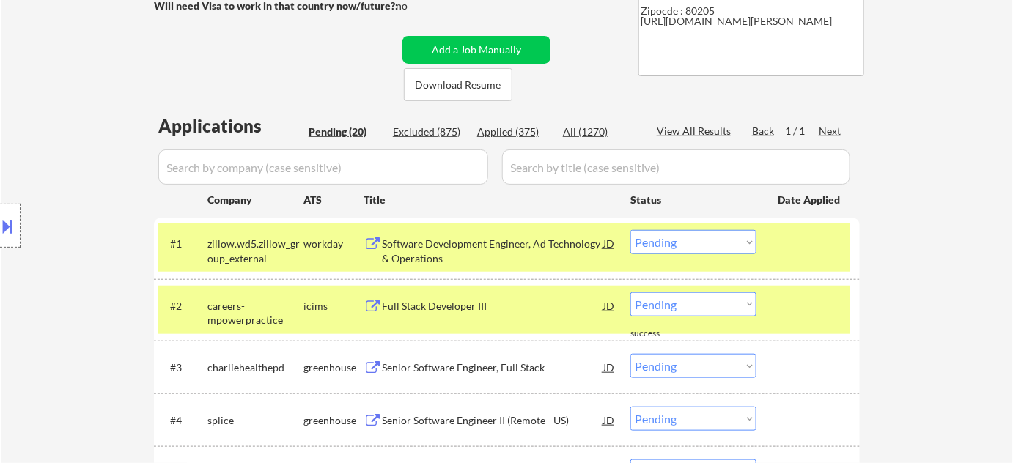
click at [339, 129] on div "Pending (20)" at bounding box center [345, 132] width 73 height 15
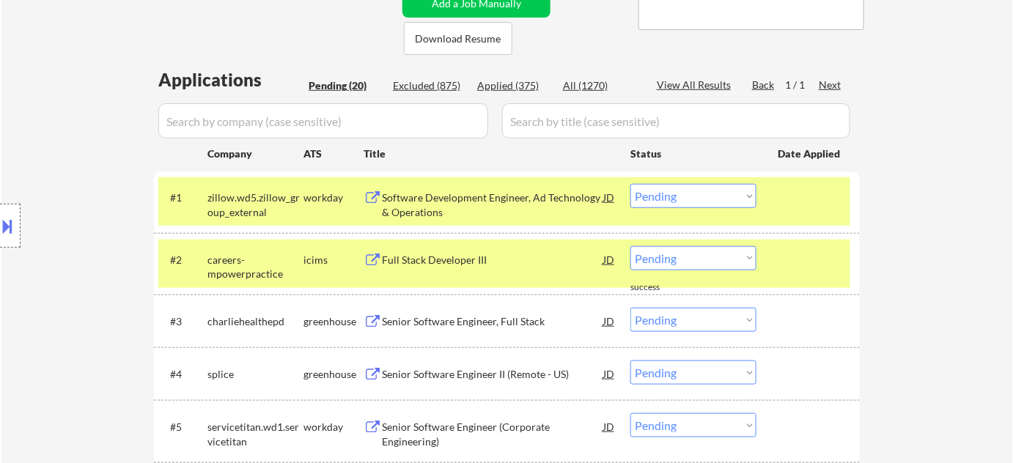
scroll to position [333, 0]
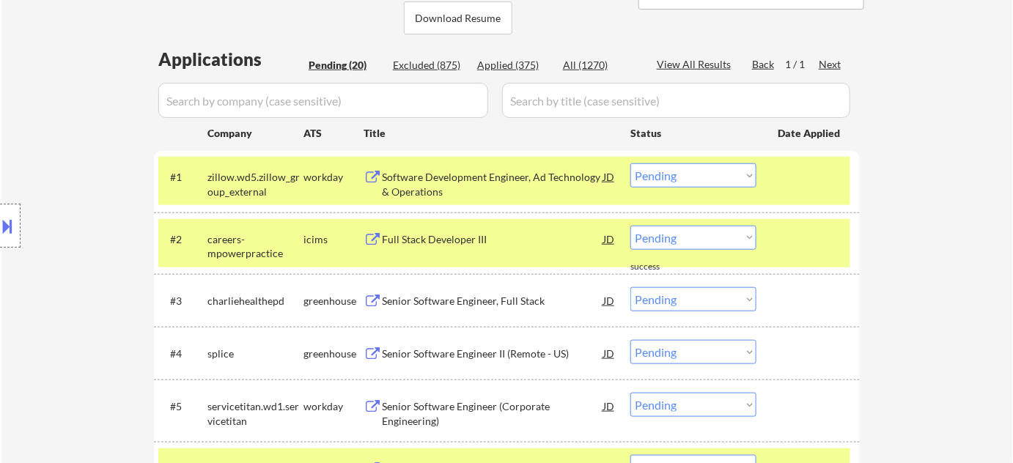
click at [456, 233] on div "Full Stack Developer III" at bounding box center [492, 239] width 221 height 15
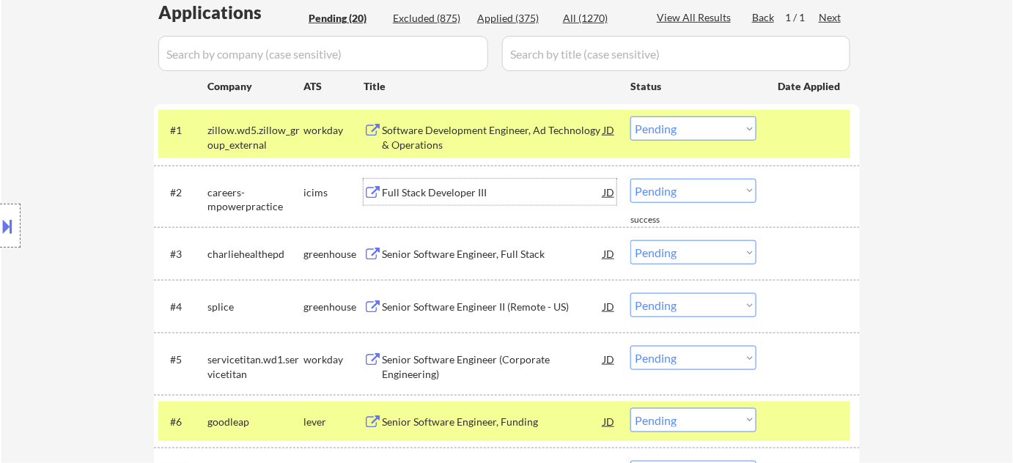
scroll to position [400, 0]
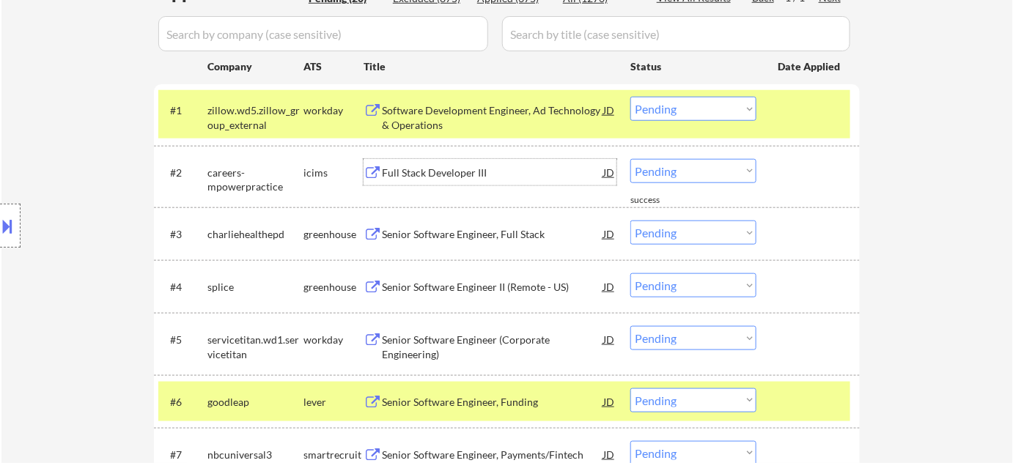
click at [457, 232] on div "Senior Software Engineer, Full Stack" at bounding box center [492, 234] width 221 height 15
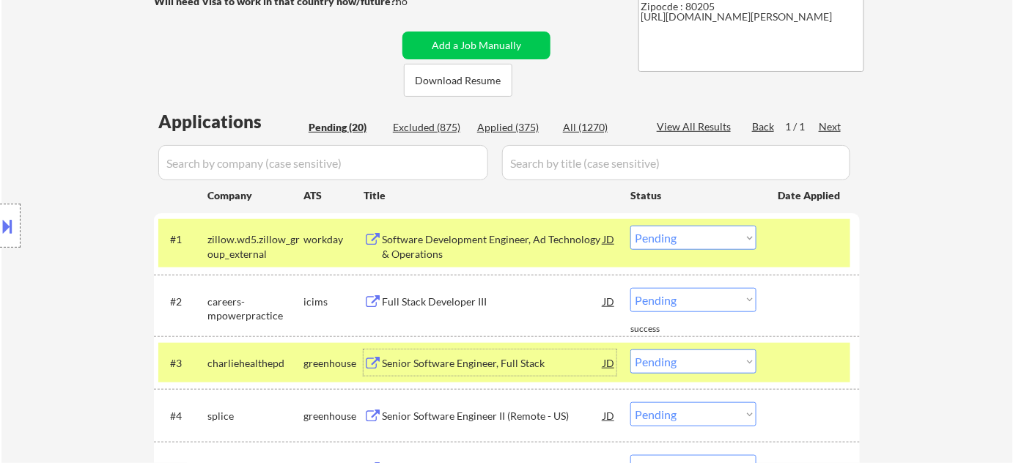
scroll to position [266, 0]
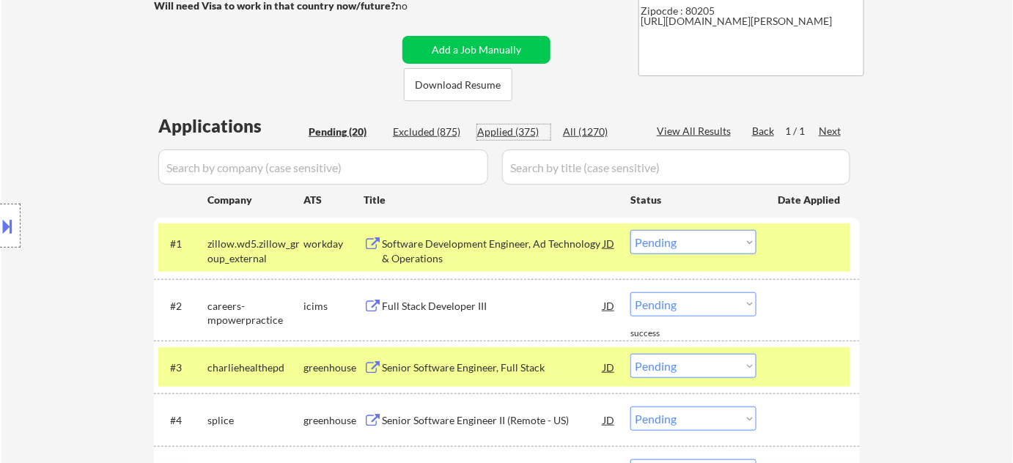
click at [520, 125] on div "Applied (375)" at bounding box center [513, 132] width 73 height 15
click at [391, 163] on input "input" at bounding box center [323, 167] width 330 height 35
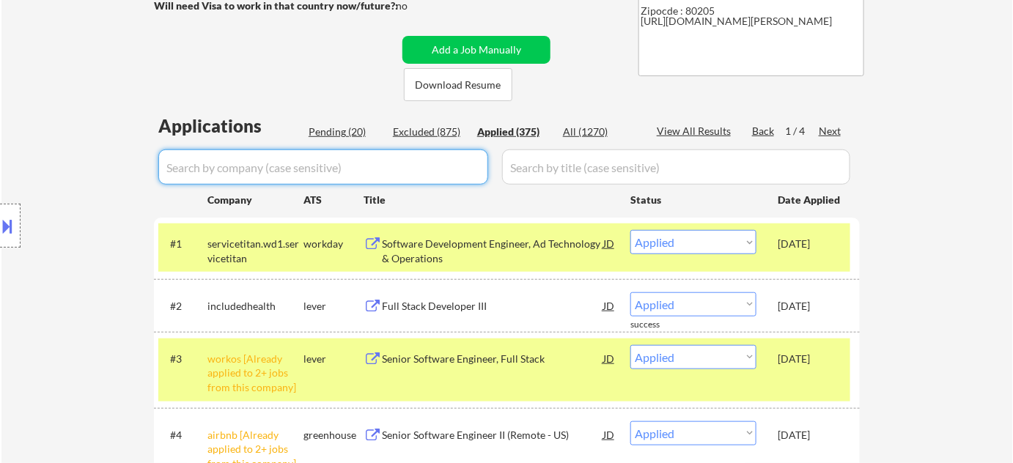
click at [394, 160] on input "input" at bounding box center [323, 167] width 330 height 35
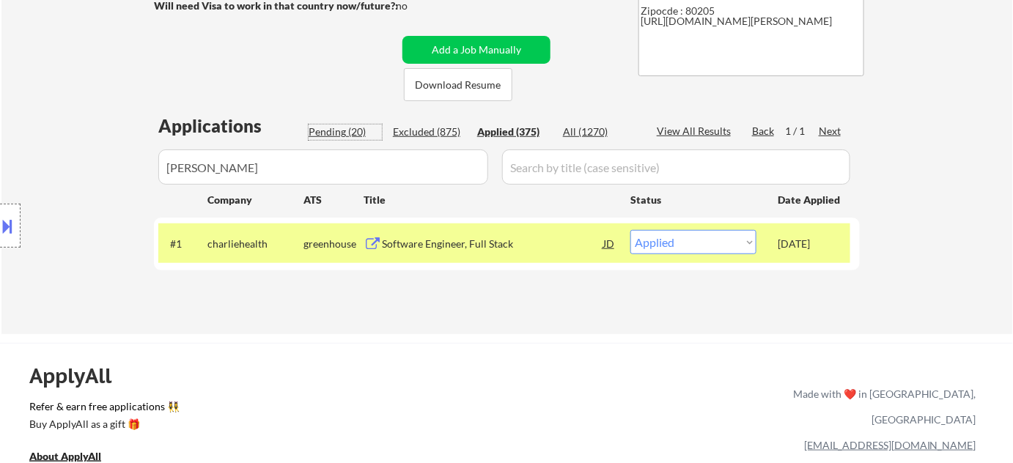
click at [347, 134] on div "Pending (20)" at bounding box center [345, 132] width 73 height 15
click at [666, 241] on select "Choose an option... Pending Applied Excluded (Questions) Excluded (Expired) Exc…" at bounding box center [693, 242] width 126 height 24
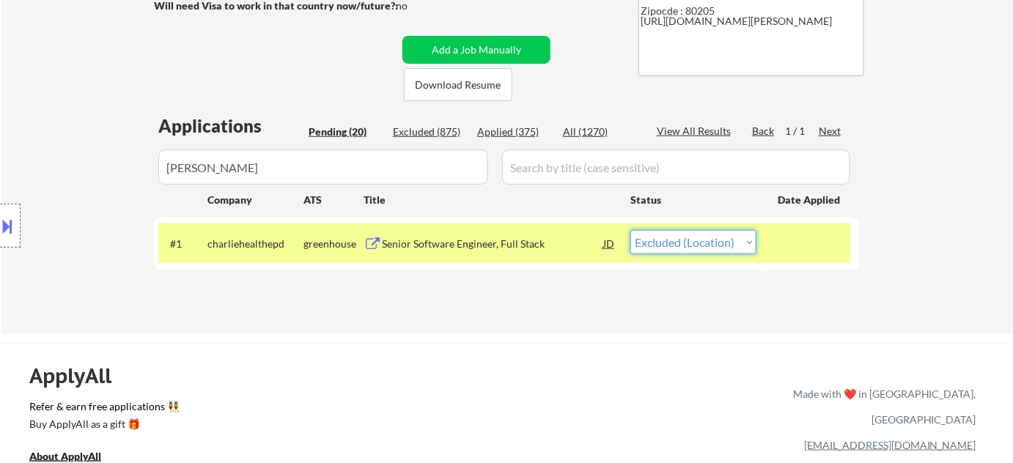
click at [630, 230] on select "Choose an option... Pending Applied Excluded (Questions) Excluded (Expired) Exc…" at bounding box center [693, 242] width 126 height 24
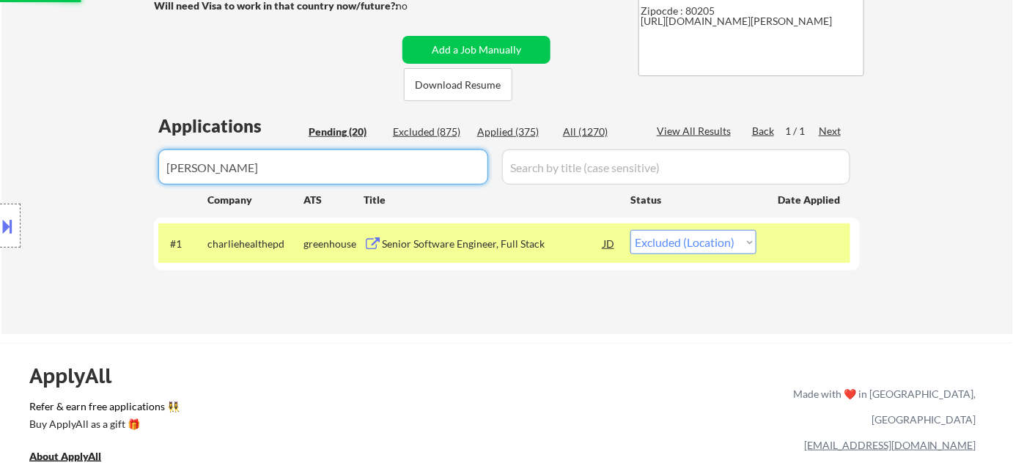
drag, startPoint x: 359, startPoint y: 172, endPoint x: 0, endPoint y: 153, distance: 359.7
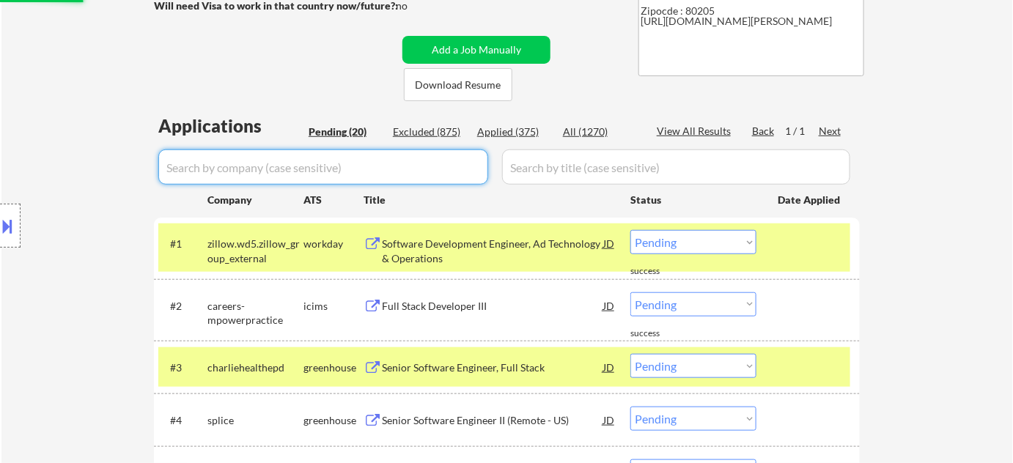
click at [344, 138] on div "Pending (20)" at bounding box center [345, 132] width 73 height 15
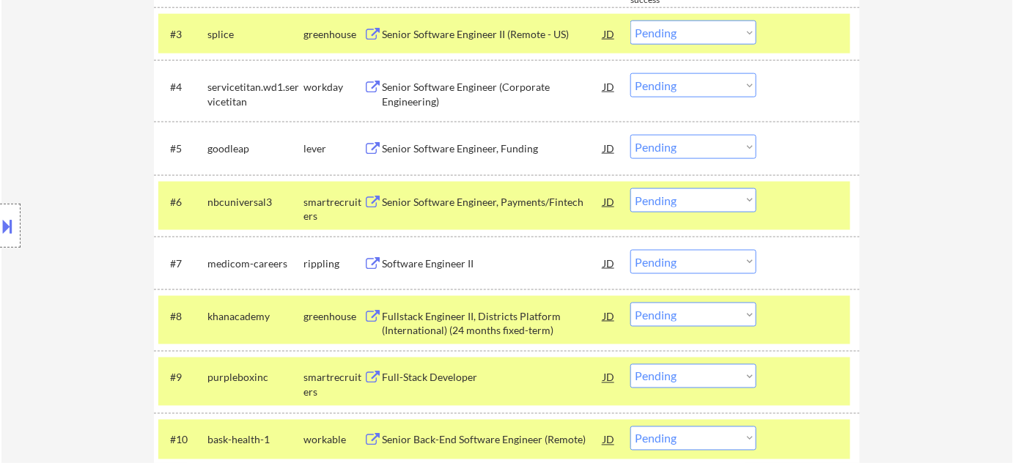
scroll to position [666, 0]
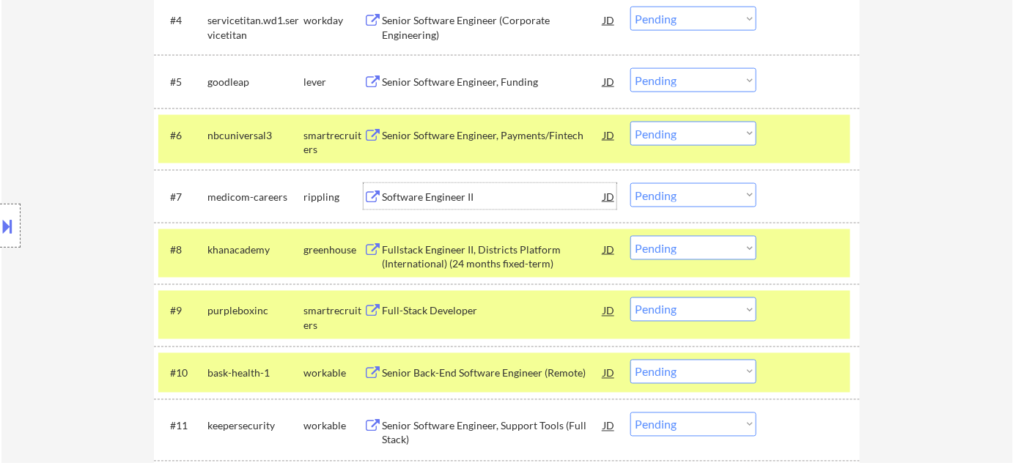
click at [453, 196] on div "Software Engineer II" at bounding box center [492, 197] width 221 height 15
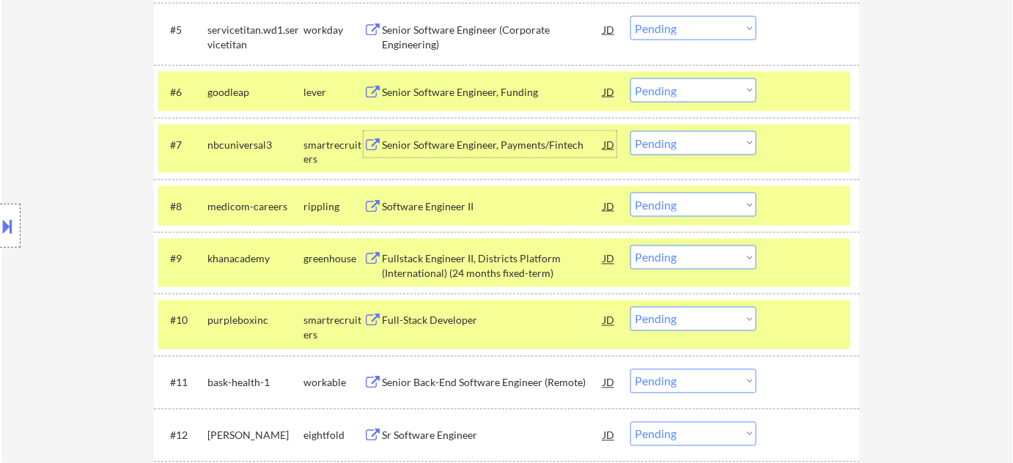
scroll to position [733, 0]
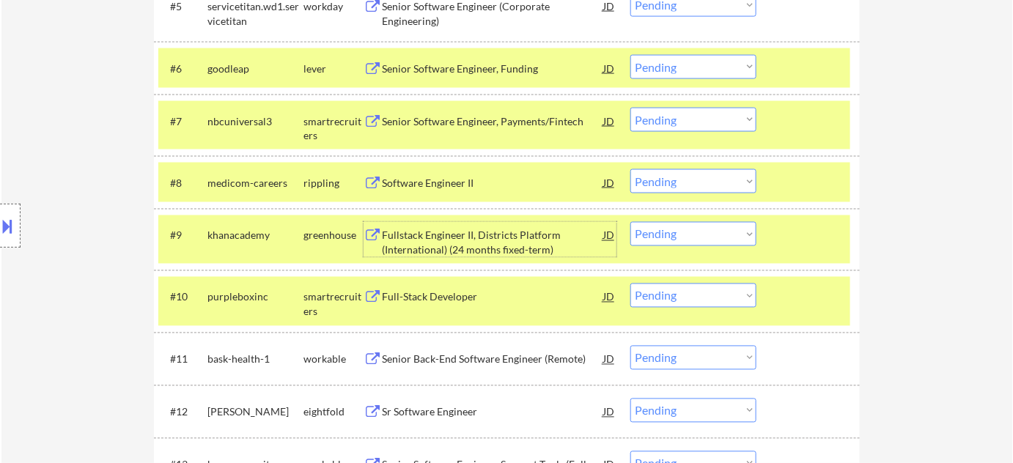
click at [491, 251] on div "Fullstack Engineer II, Districts Platform (International) (24 months fixed-term)" at bounding box center [492, 243] width 221 height 29
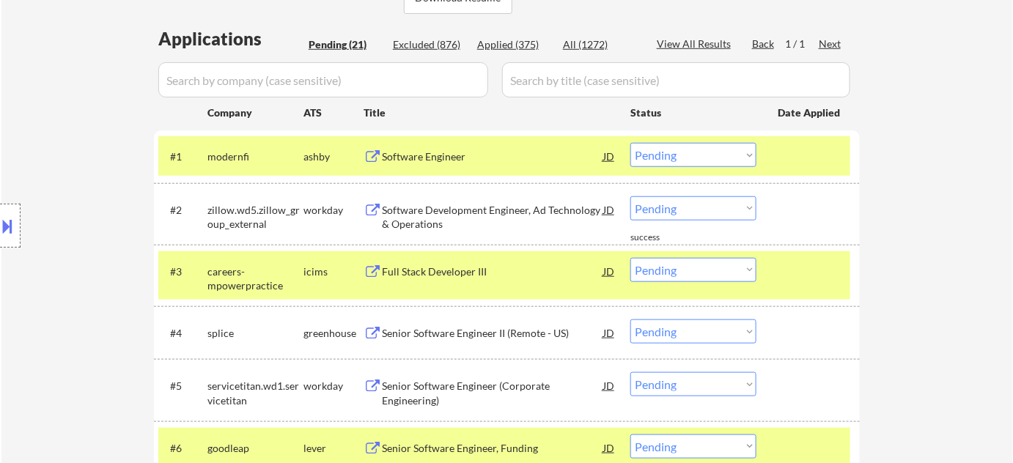
scroll to position [333, 0]
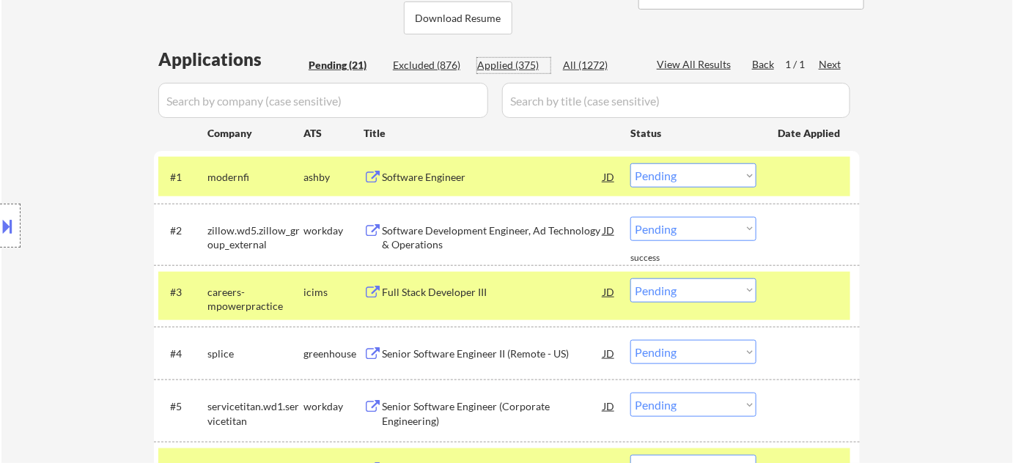
click at [510, 67] on div "Applied (375)" at bounding box center [513, 65] width 73 height 15
click at [436, 91] on input "input" at bounding box center [323, 100] width 330 height 35
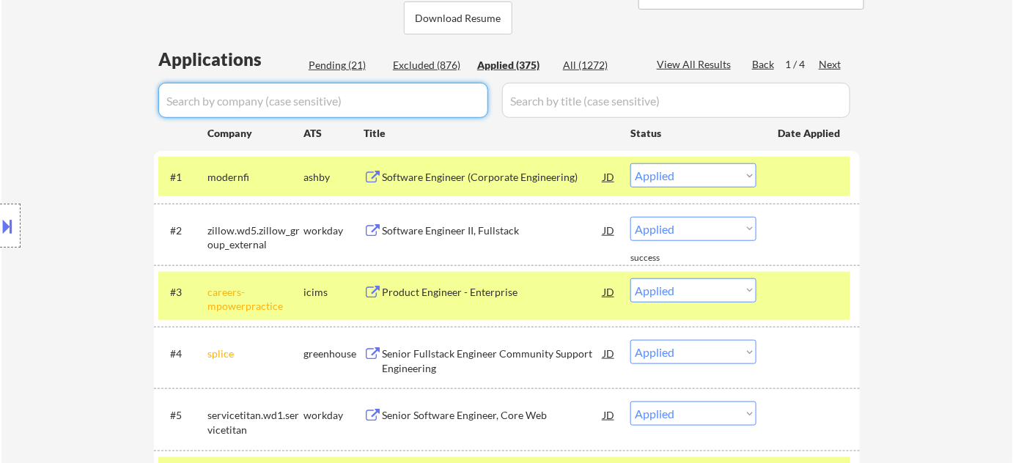
click at [436, 91] on input "input" at bounding box center [323, 100] width 330 height 35
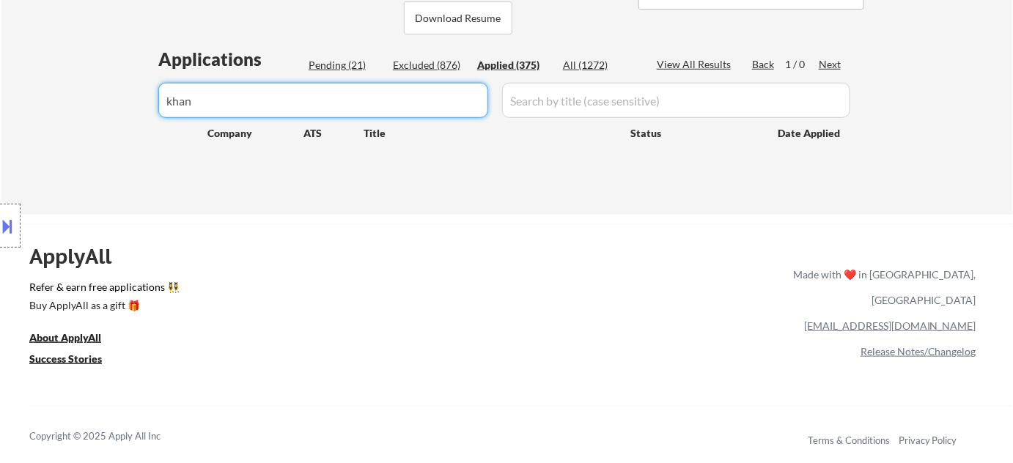
click at [346, 60] on div "Pending (21)" at bounding box center [345, 65] width 73 height 15
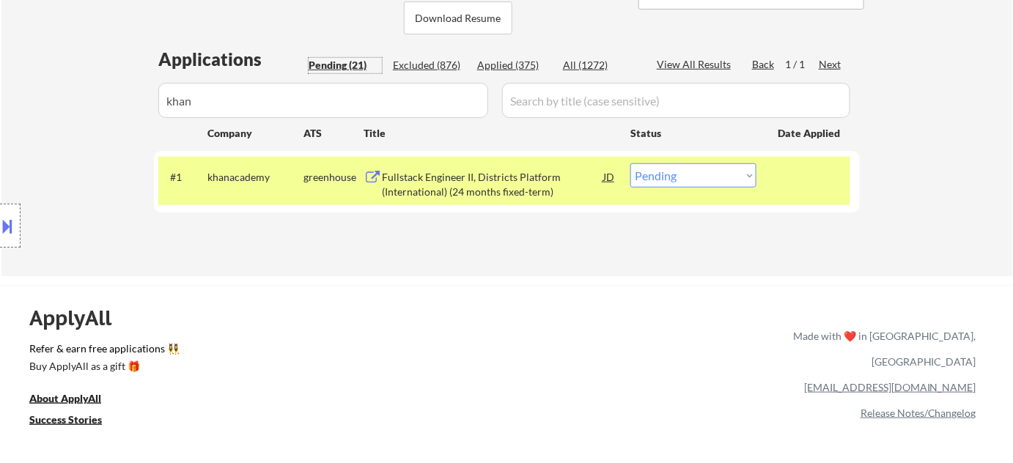
click at [693, 185] on select "Choose an option... Pending Applied Excluded (Questions) Excluded (Expired) Exc…" at bounding box center [693, 175] width 126 height 24
click at [630, 163] on select "Choose an option... Pending Applied Excluded (Questions) Excluded (Expired) Exc…" at bounding box center [693, 175] width 126 height 24
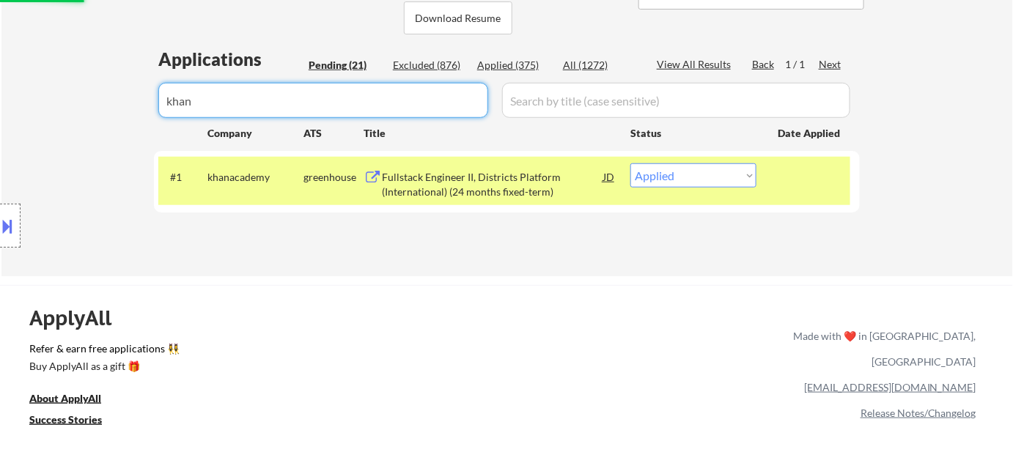
drag, startPoint x: 352, startPoint y: 94, endPoint x: 35, endPoint y: 105, distance: 316.9
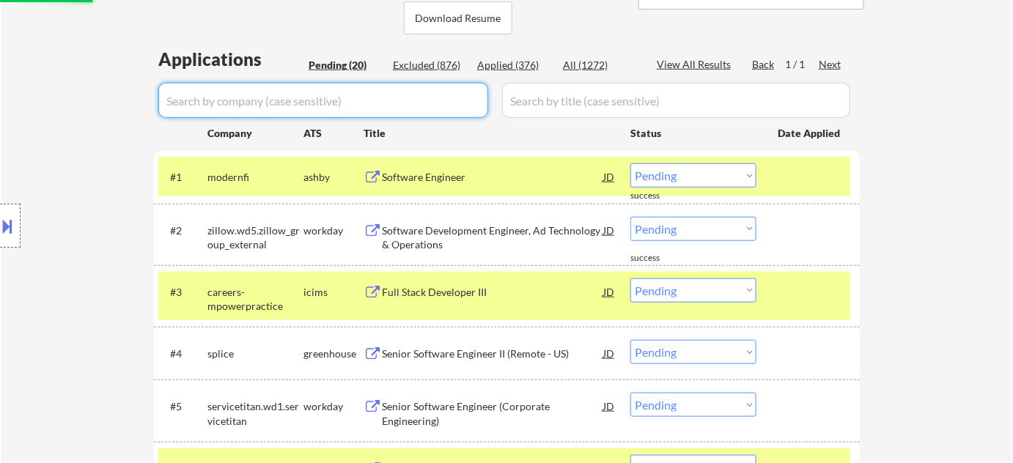
click at [355, 64] on div "Pending (20)" at bounding box center [345, 65] width 73 height 15
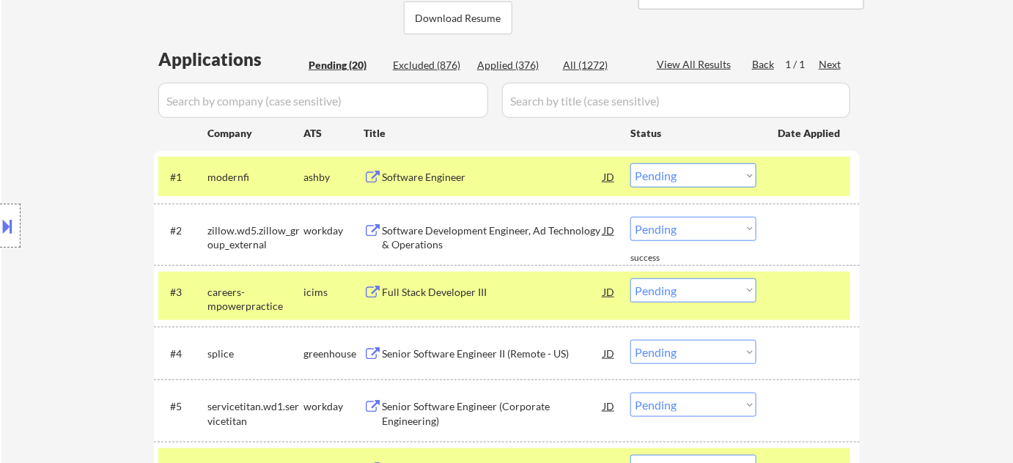
click at [461, 178] on div "Software Engineer" at bounding box center [492, 177] width 221 height 15
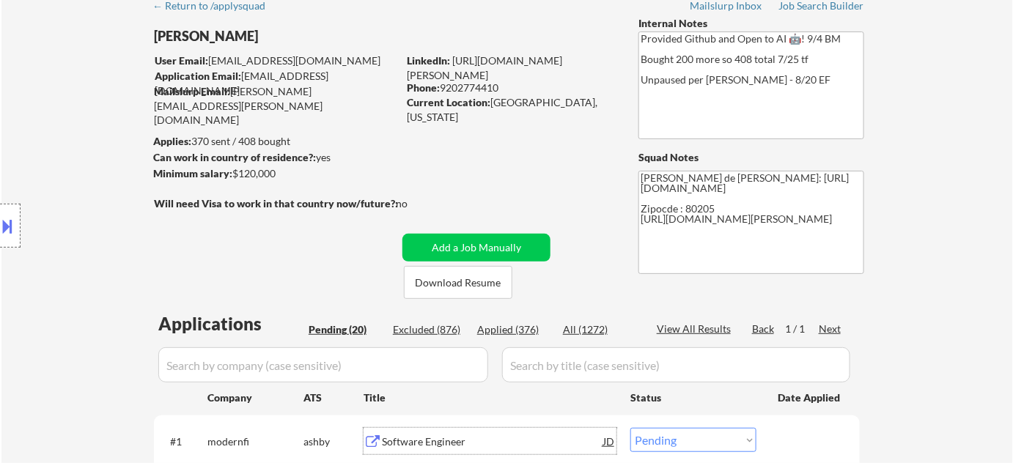
scroll to position [66, 0]
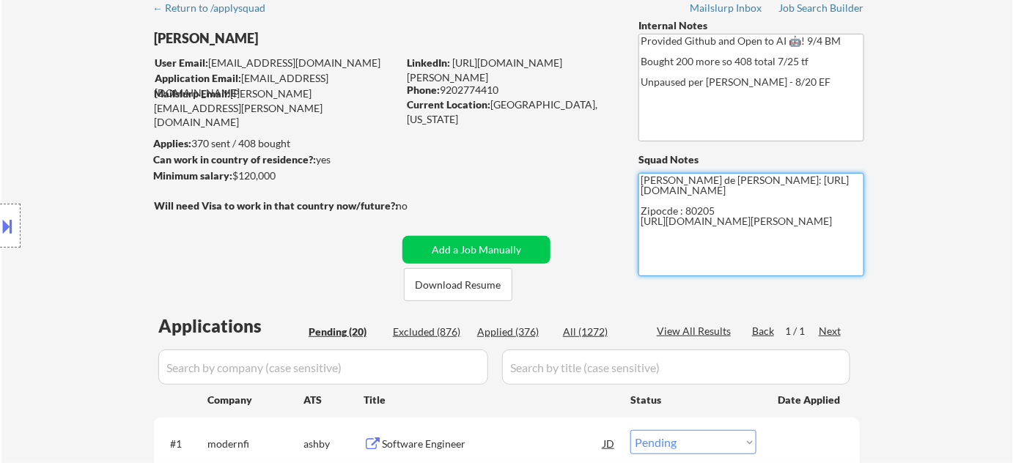
drag, startPoint x: 644, startPoint y: 222, endPoint x: 701, endPoint y: 233, distance: 57.5
click at [701, 233] on textarea "Flor de Mae Github: https://github.com/adamgusky Zipocde : 80205 https://www.li…" at bounding box center [752, 224] width 226 height 103
drag, startPoint x: 639, startPoint y: 221, endPoint x: 699, endPoint y: 232, distance: 61.1
click at [699, 232] on textarea "Flor de Mae Github: https://github.com/adamgusky Zipocde : 80205 https://www.li…" at bounding box center [752, 224] width 226 height 103
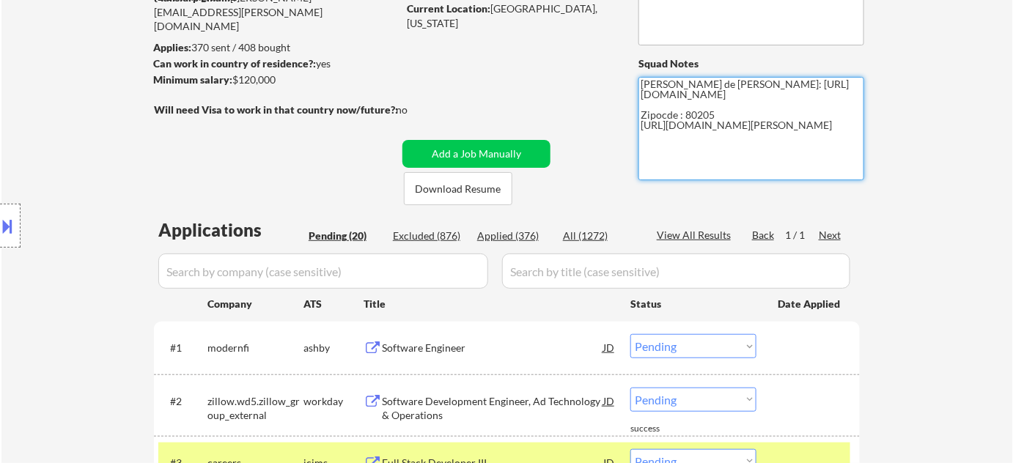
scroll to position [199, 0]
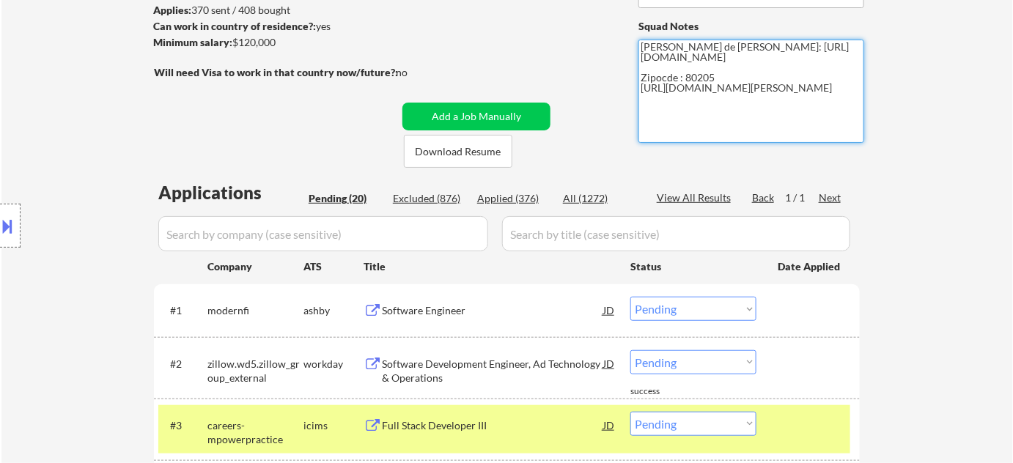
click at [706, 306] on select "Choose an option... Pending Applied Excluded (Questions) Excluded (Expired) Exc…" at bounding box center [693, 309] width 126 height 24
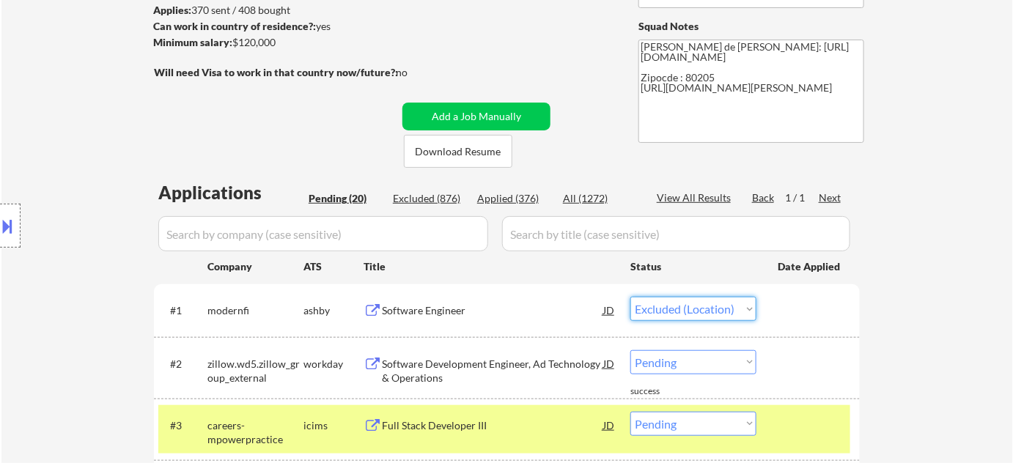
click at [630, 297] on select "Choose an option... Pending Applied Excluded (Questions) Excluded (Expired) Exc…" at bounding box center [693, 309] width 126 height 24
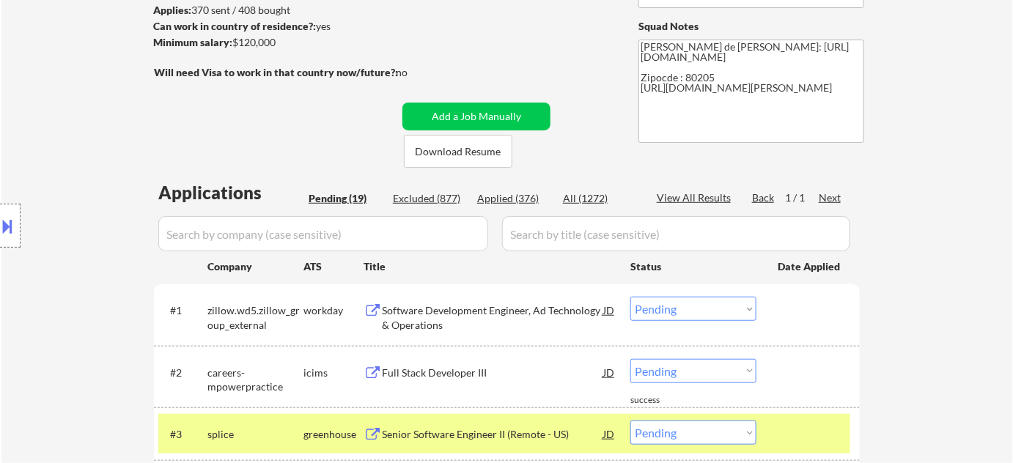
click at [518, 201] on div "Applied (376)" at bounding box center [513, 198] width 73 height 15
click at [406, 230] on input "input" at bounding box center [323, 233] width 330 height 35
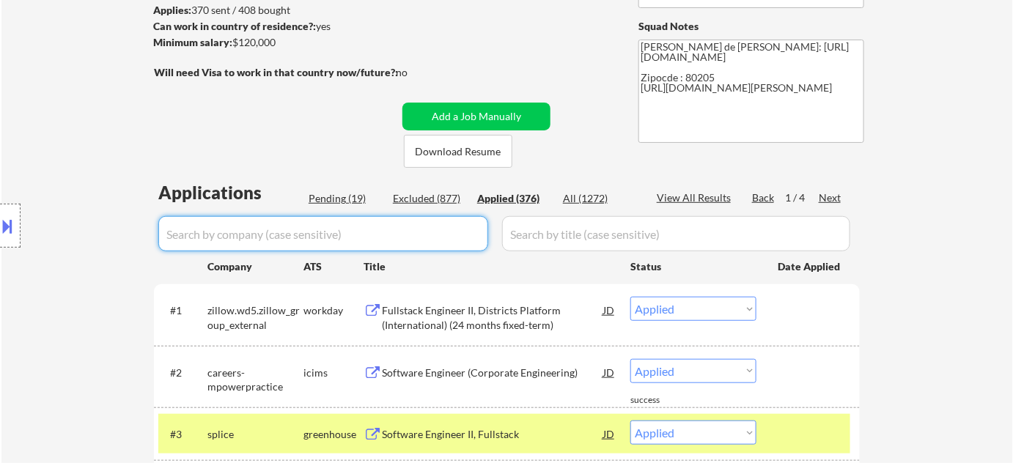
click at [412, 236] on input "input" at bounding box center [323, 233] width 330 height 35
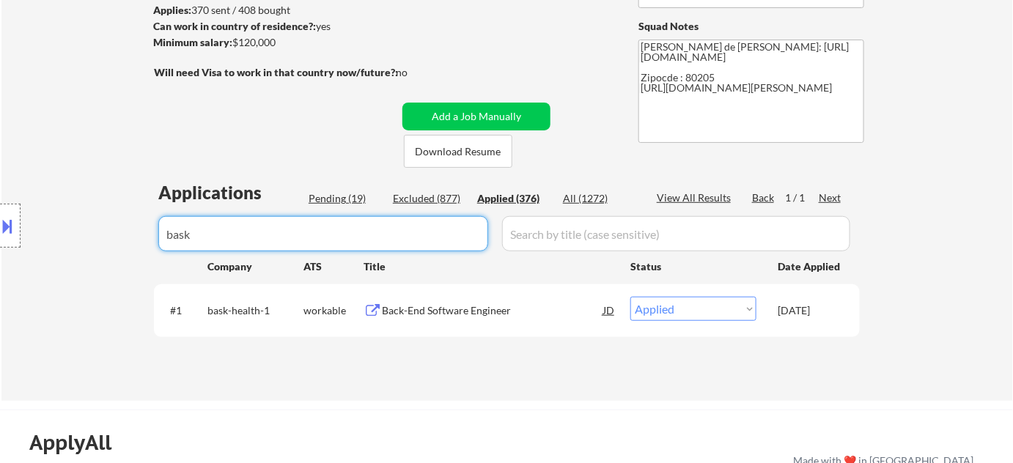
click at [348, 195] on div "Pending (19)" at bounding box center [345, 198] width 73 height 15
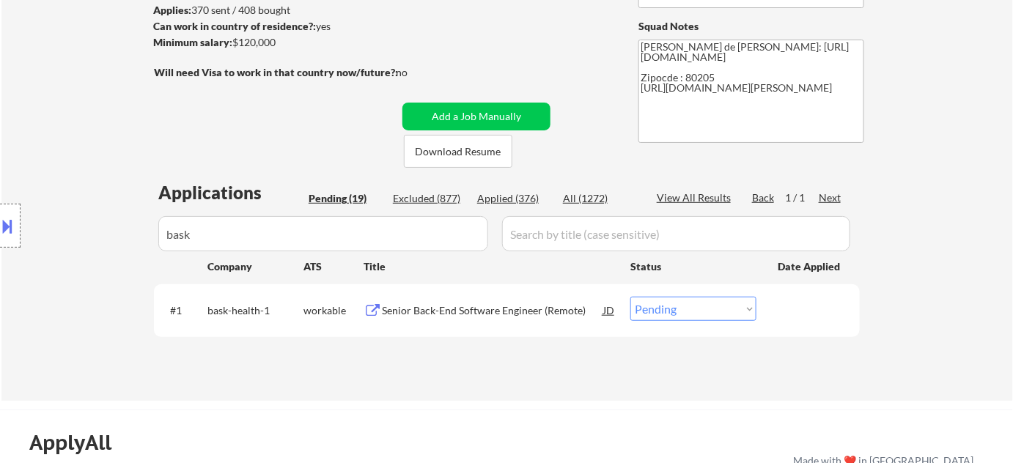
click at [485, 314] on div "Senior Back-End Software Engineer (Remote)" at bounding box center [492, 310] width 221 height 15
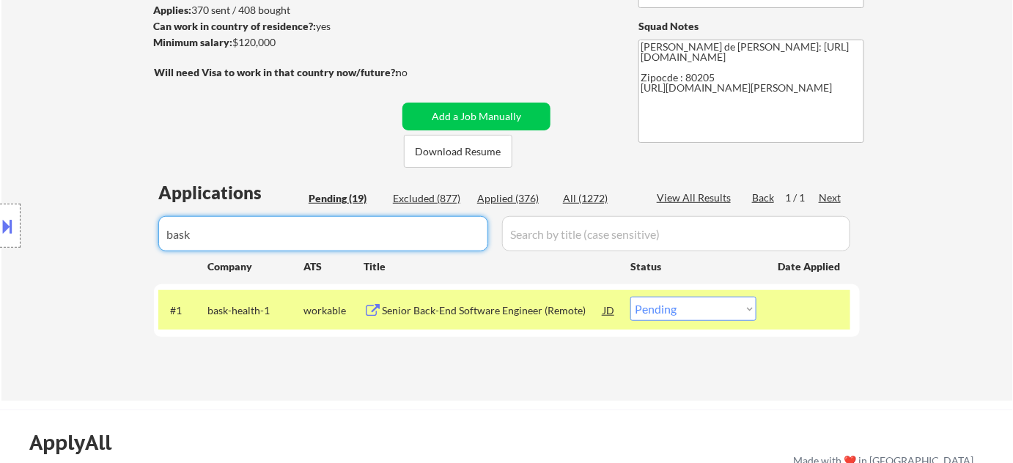
drag, startPoint x: 322, startPoint y: 234, endPoint x: 12, endPoint y: 218, distance: 310.5
click at [35, 229] on body "← Return to /applysquad Mailslurp Inbox Job Search Builder Adam Gusky User Emai…" at bounding box center [506, 32] width 1013 height 463
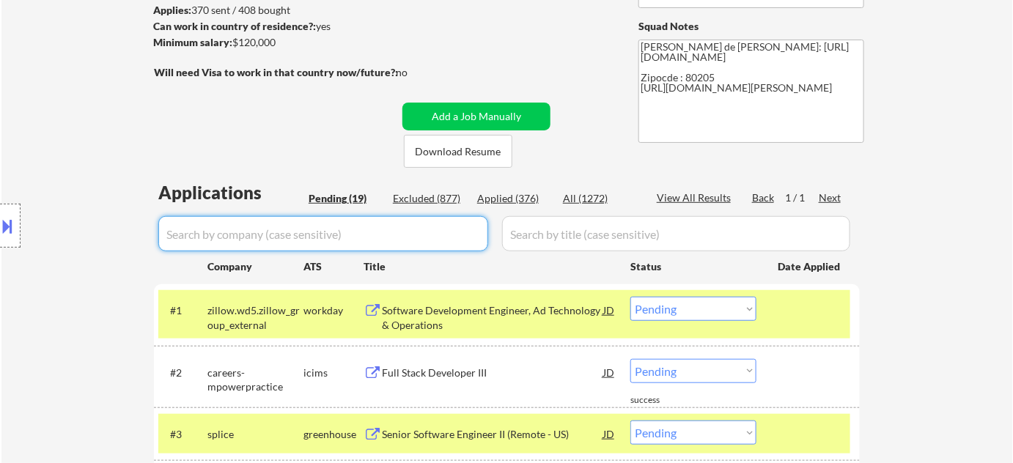
click at [344, 191] on div "Pending (19)" at bounding box center [345, 198] width 73 height 15
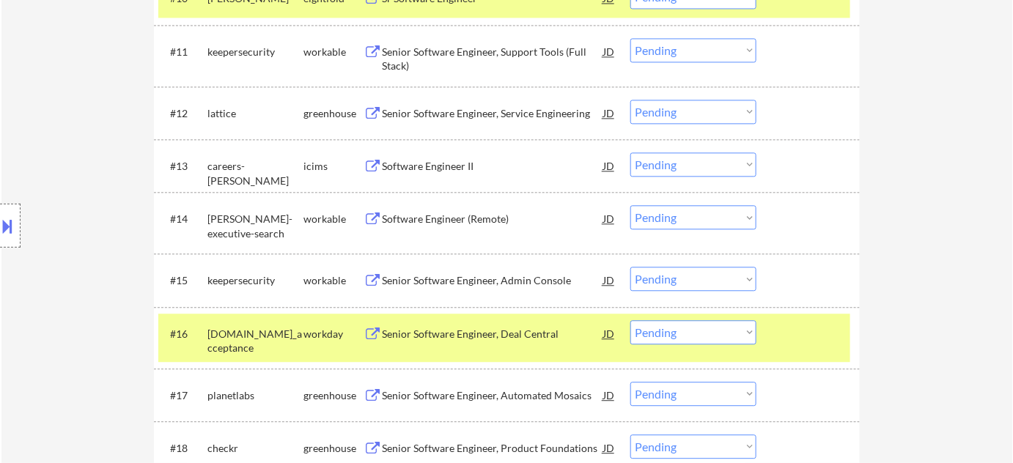
scroll to position [1066, 0]
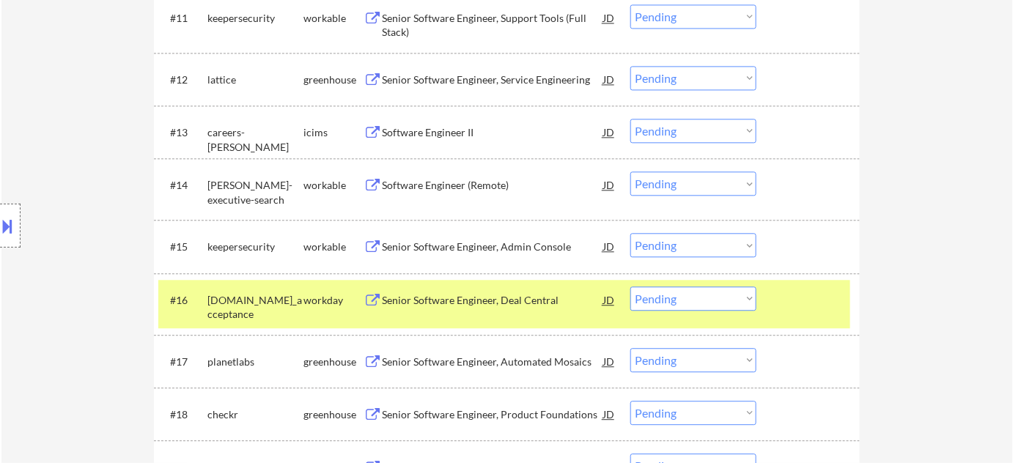
click at [466, 249] on div "Senior Software Engineer, Admin Console" at bounding box center [492, 247] width 221 height 15
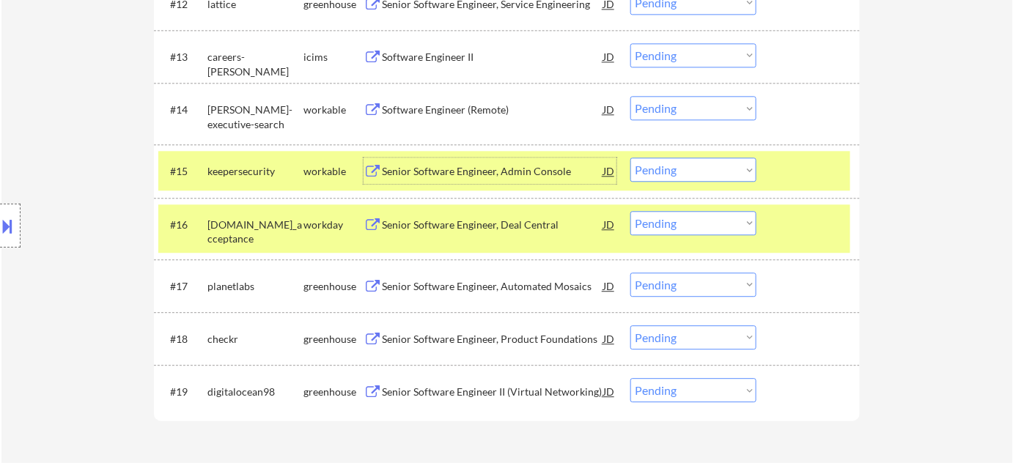
scroll to position [1199, 0]
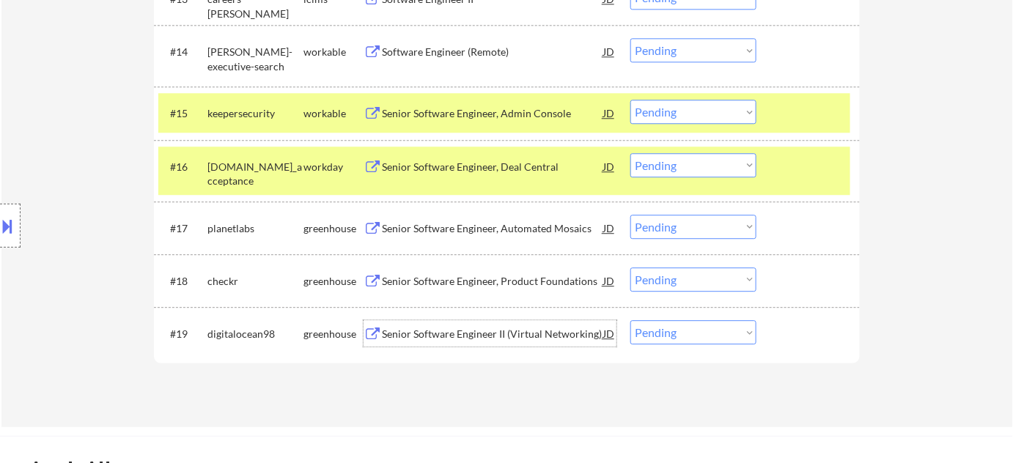
click at [411, 330] on div "Senior Software Engineer II (Virtual Networking)" at bounding box center [492, 334] width 221 height 15
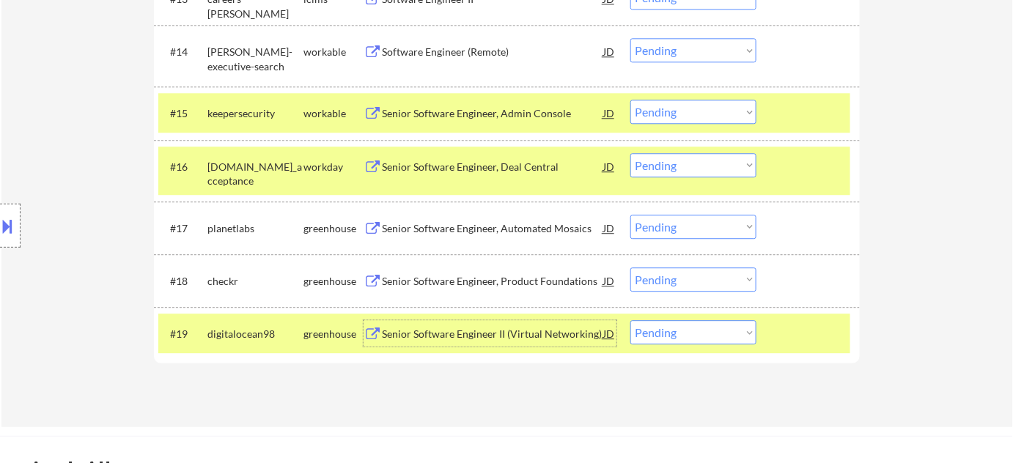
click at [702, 329] on select "Choose an option... Pending Applied Excluded (Questions) Excluded (Expired) Exc…" at bounding box center [693, 332] width 126 height 24
click at [630, 320] on select "Choose an option... Pending Applied Excluded (Questions) Excluded (Expired) Exc…" at bounding box center [693, 332] width 126 height 24
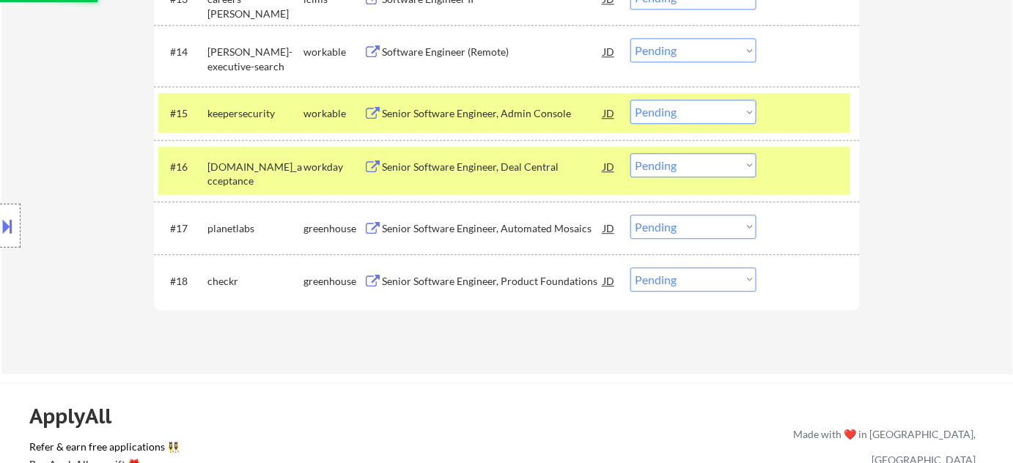
click at [461, 227] on div "Senior Software Engineer, Automated Mosaics" at bounding box center [492, 228] width 221 height 15
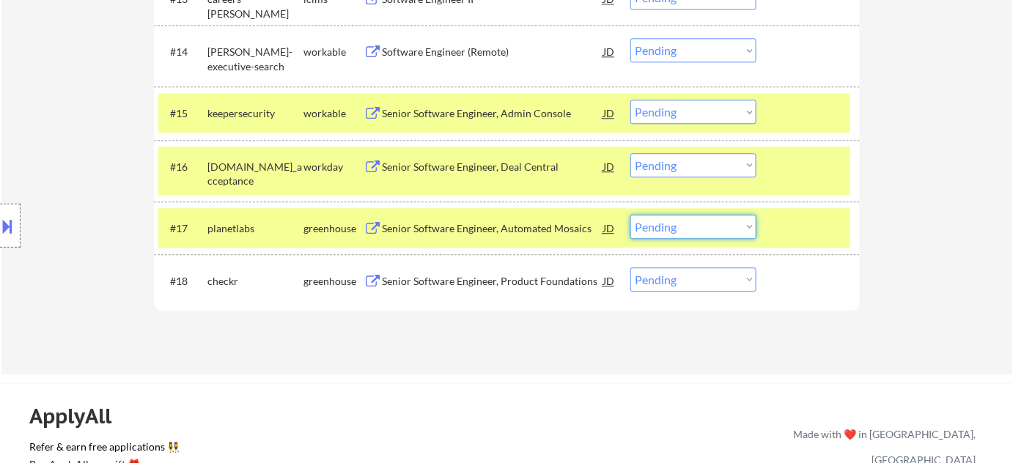
click at [693, 234] on select "Choose an option... Pending Applied Excluded (Questions) Excluded (Expired) Exc…" at bounding box center [693, 227] width 126 height 24
click at [630, 215] on select "Choose an option... Pending Applied Excluded (Questions) Excluded (Expired) Exc…" at bounding box center [693, 227] width 126 height 24
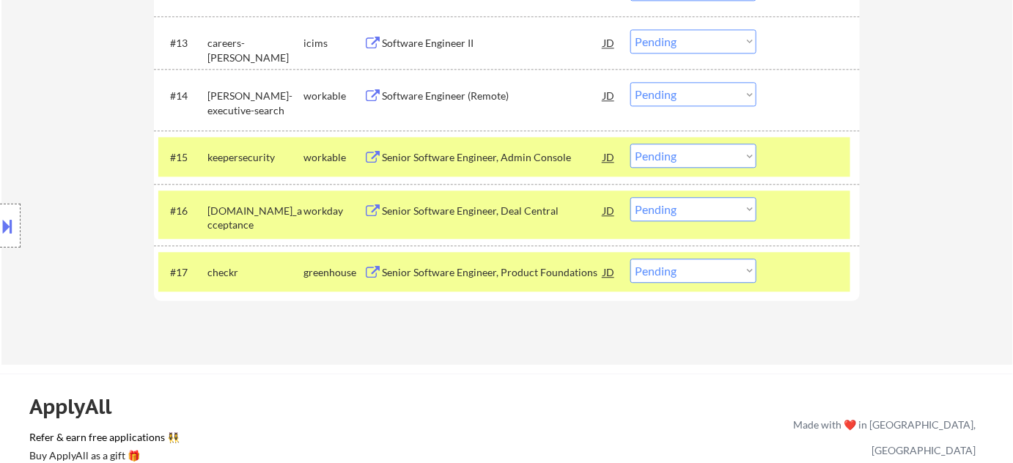
scroll to position [1133, 0]
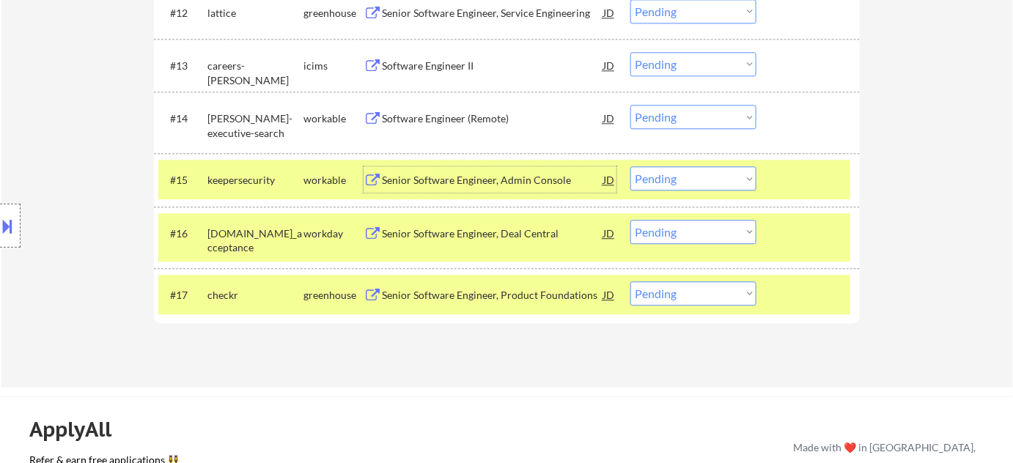
click at [465, 177] on div "Senior Software Engineer, Admin Console" at bounding box center [492, 180] width 221 height 15
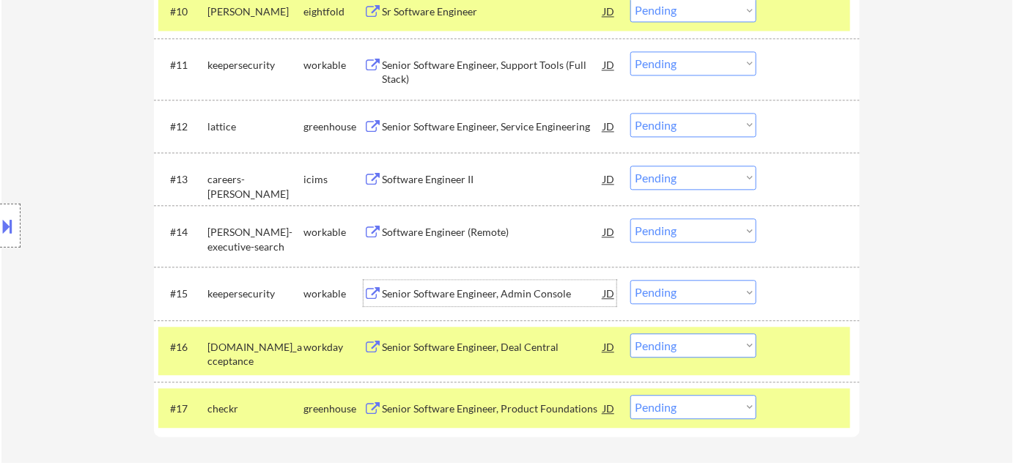
scroll to position [999, 0]
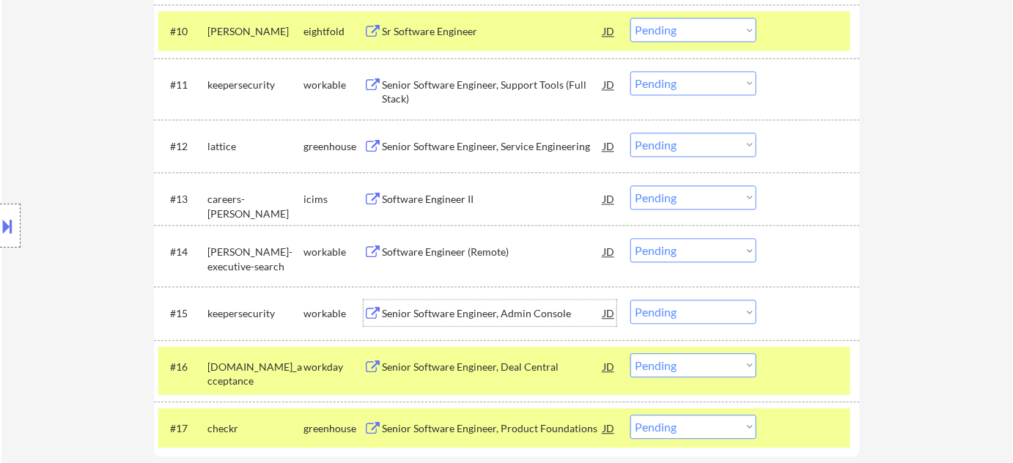
click at [454, 251] on div "Software Engineer (Remote)" at bounding box center [492, 252] width 221 height 15
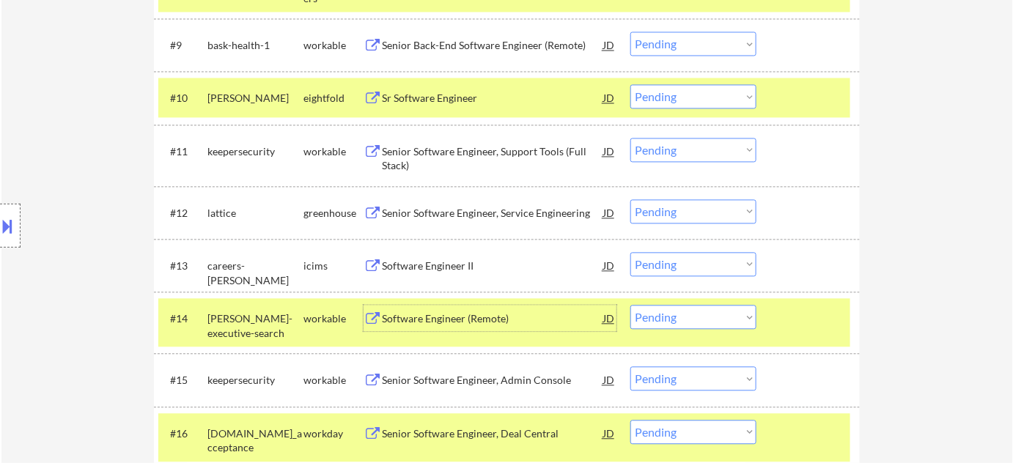
scroll to position [866, 0]
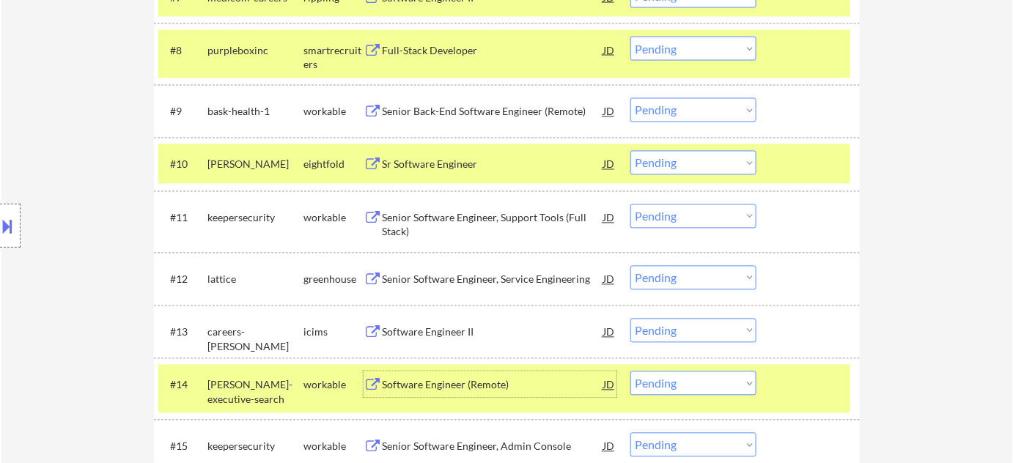
click at [427, 159] on div "Sr Software Engineer" at bounding box center [492, 165] width 221 height 15
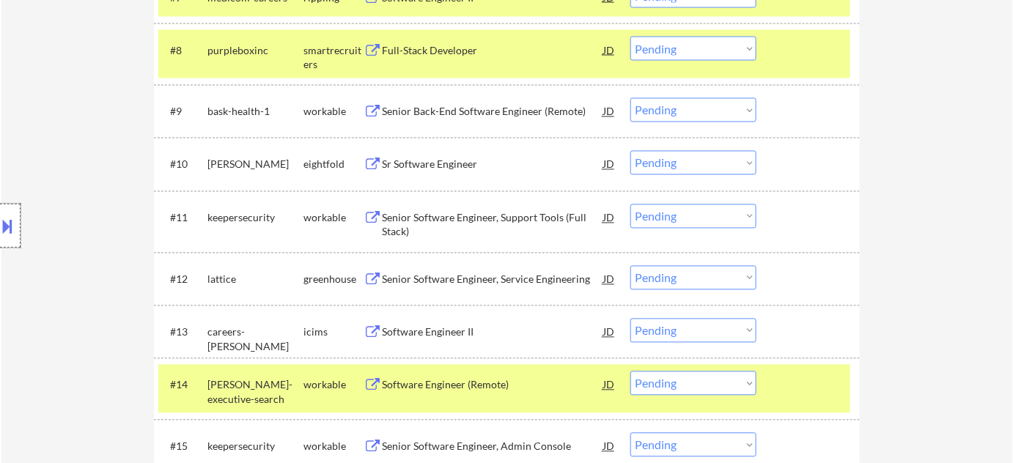
click at [0, 241] on div at bounding box center [10, 226] width 21 height 44
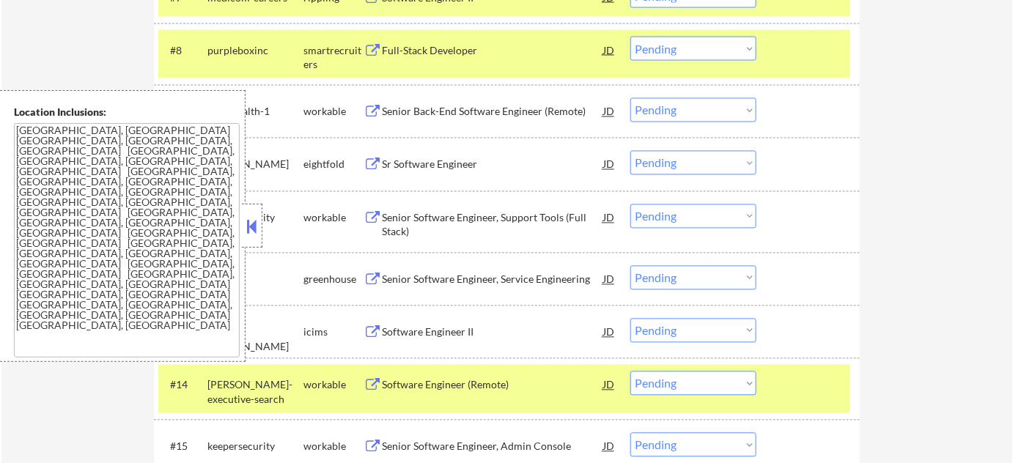
click at [249, 235] on button at bounding box center [252, 227] width 16 height 22
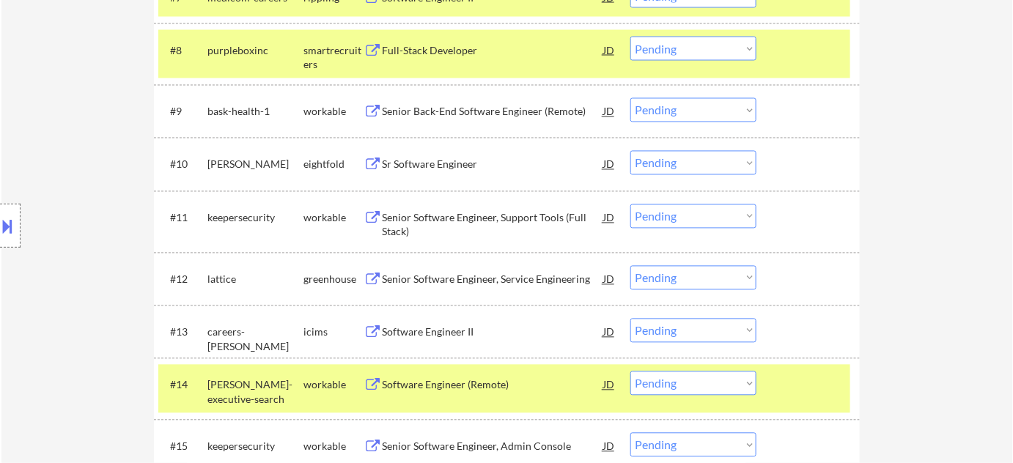
drag, startPoint x: 682, startPoint y: 160, endPoint x: 671, endPoint y: 171, distance: 16.1
click at [682, 160] on select "Choose an option... Pending Applied Excluded (Questions) Excluded (Expired) Exc…" at bounding box center [693, 163] width 126 height 24
click at [630, 151] on select "Choose an option... Pending Applied Excluded (Questions) Excluded (Expired) Exc…" at bounding box center [693, 163] width 126 height 24
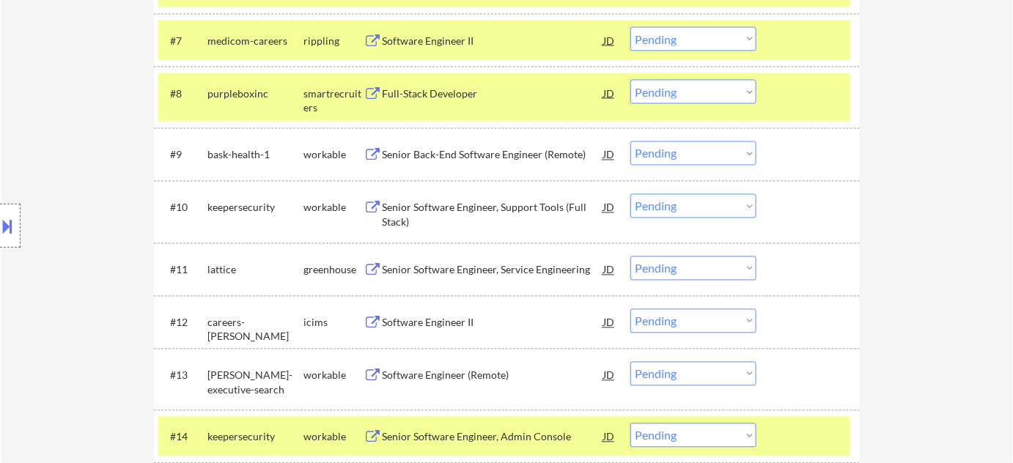
scroll to position [799, 0]
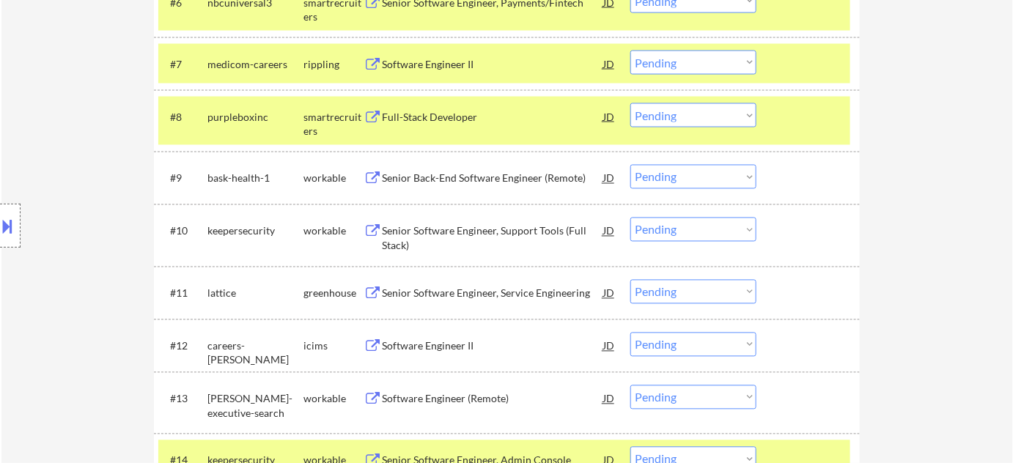
click at [416, 120] on div "Full-Stack Developer" at bounding box center [492, 117] width 221 height 15
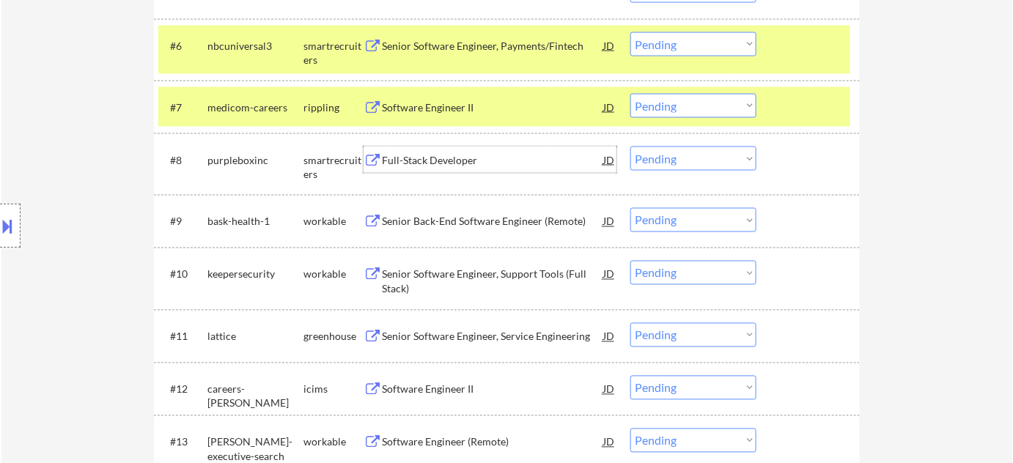
scroll to position [733, 0]
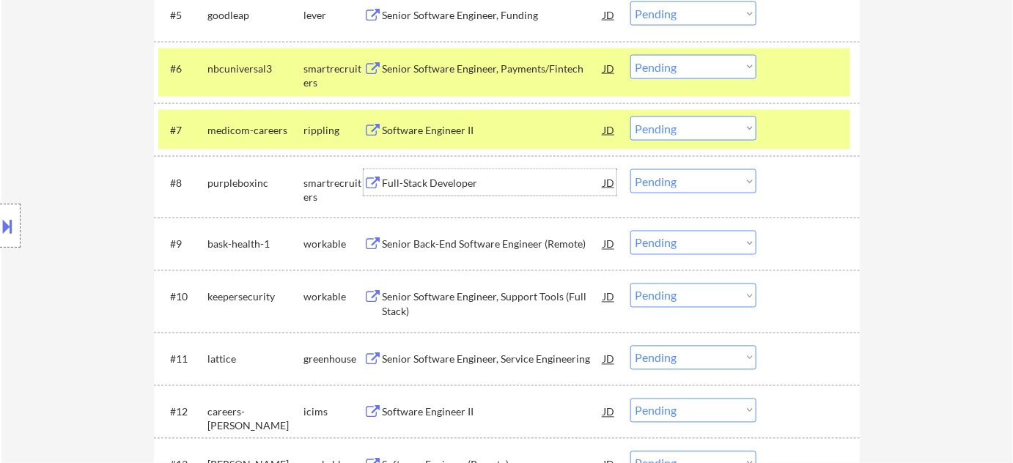
click at [697, 179] on select "Choose an option... Pending Applied Excluded (Questions) Excluded (Expired) Exc…" at bounding box center [693, 181] width 126 height 24
click at [630, 169] on select "Choose an option... Pending Applied Excluded (Questions) Excluded (Expired) Exc…" at bounding box center [693, 181] width 126 height 24
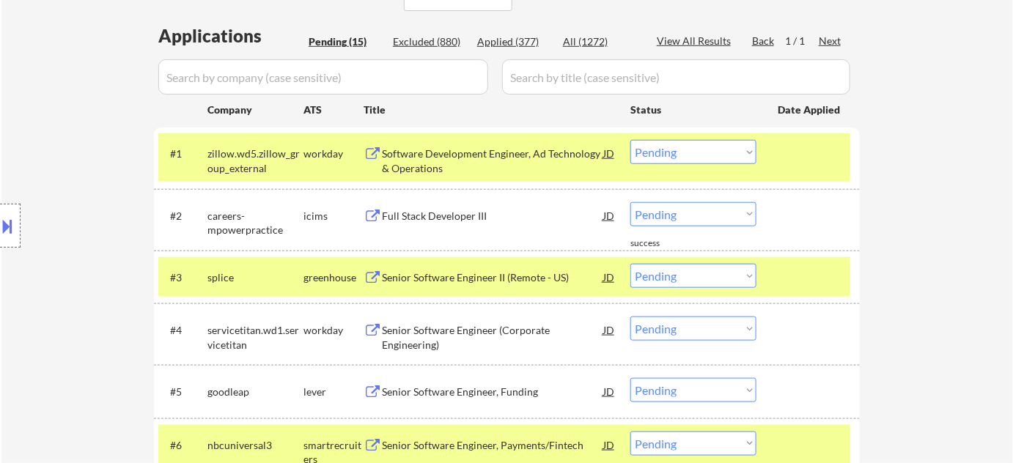
scroll to position [333, 0]
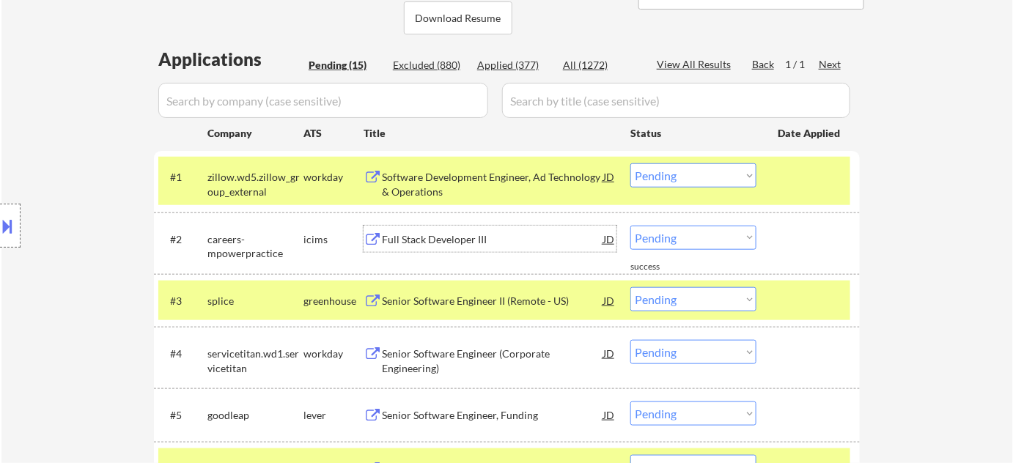
drag, startPoint x: 417, startPoint y: 234, endPoint x: 446, endPoint y: 227, distance: 30.1
click at [418, 234] on div "Full Stack Developer III" at bounding box center [492, 239] width 221 height 15
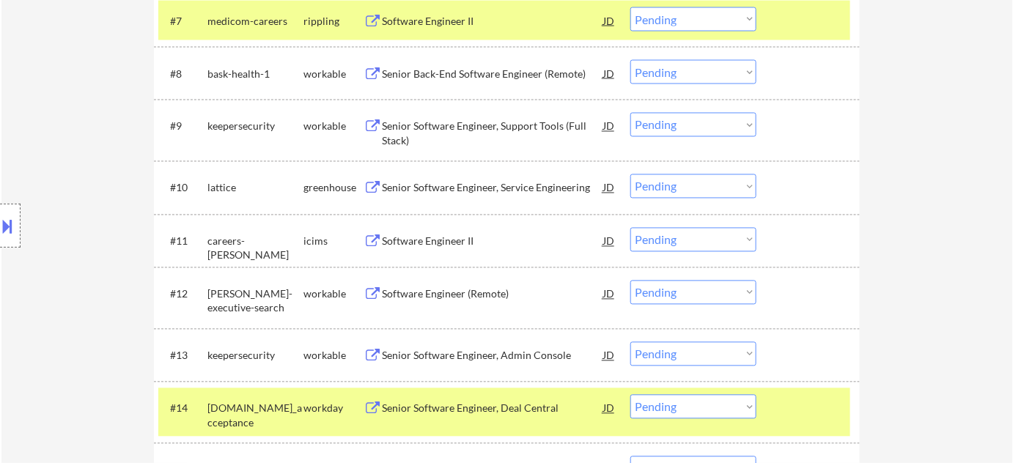
scroll to position [866, 0]
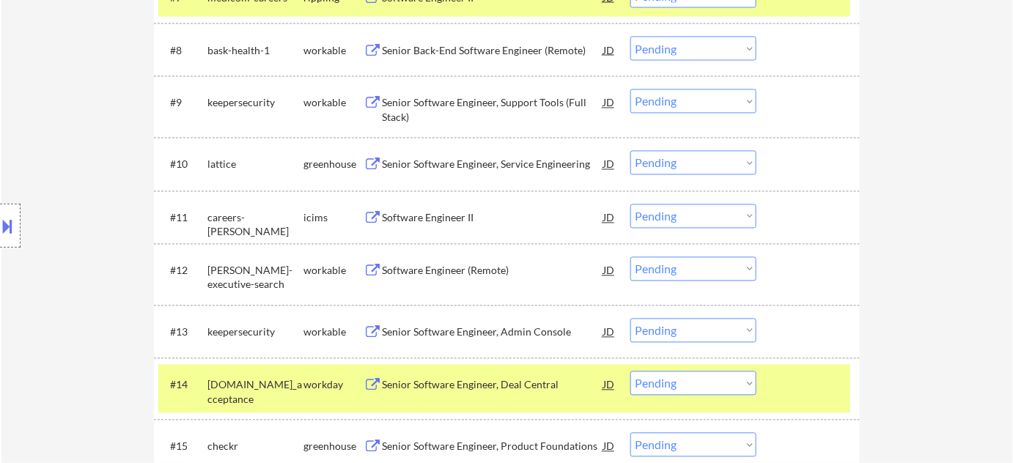
click at [430, 213] on div "Software Engineer II" at bounding box center [492, 218] width 221 height 15
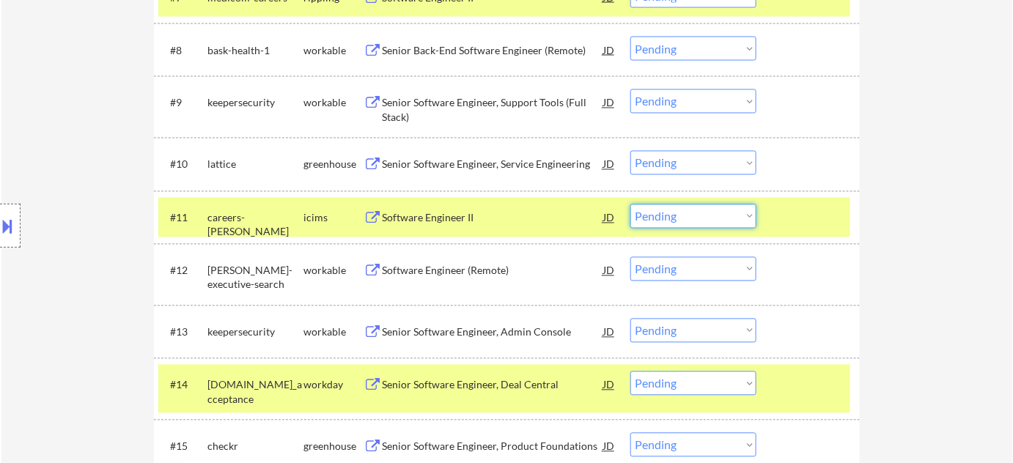
click at [713, 214] on select "Choose an option... Pending Applied Excluded (Questions) Excluded (Expired) Exc…" at bounding box center [693, 217] width 126 height 24
click at [630, 205] on select "Choose an option... Pending Applied Excluded (Questions) Excluded (Expired) Exc…" at bounding box center [693, 217] width 126 height 24
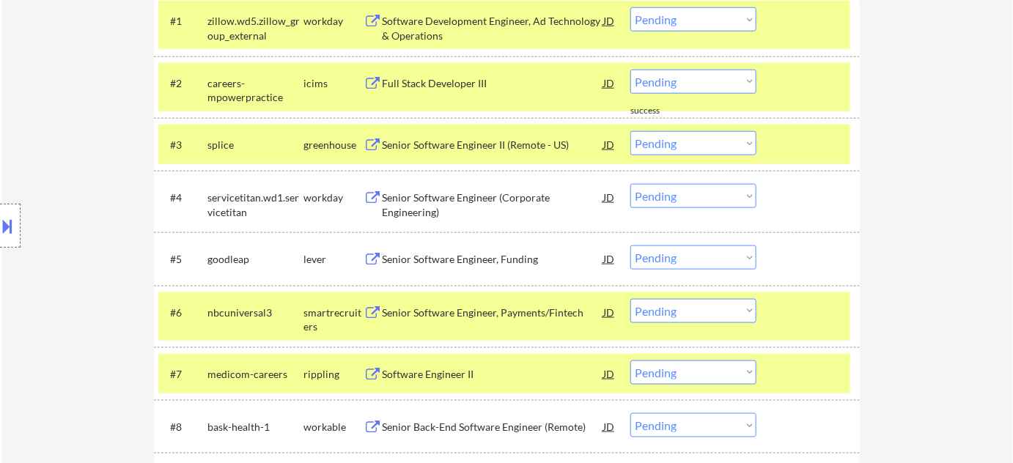
scroll to position [466, 0]
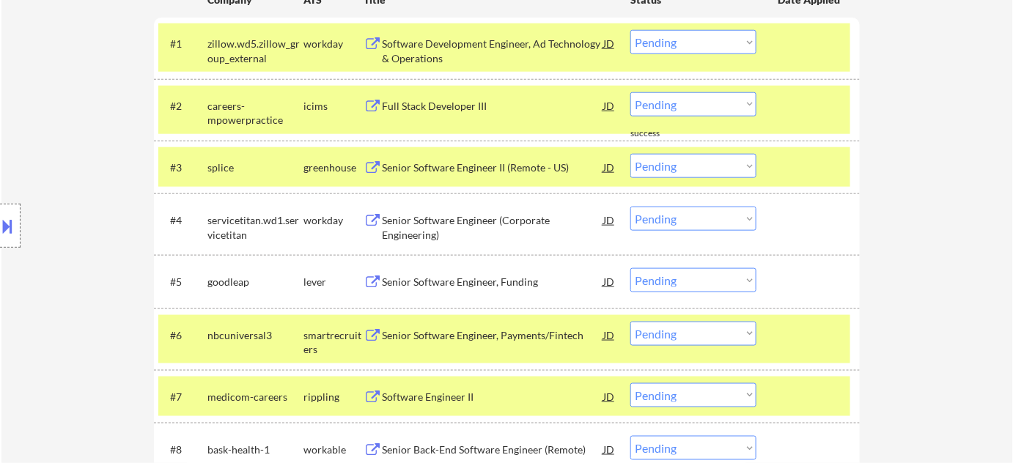
click at [469, 166] on div "Senior Software Engineer II (Remote - US)" at bounding box center [492, 168] width 221 height 15
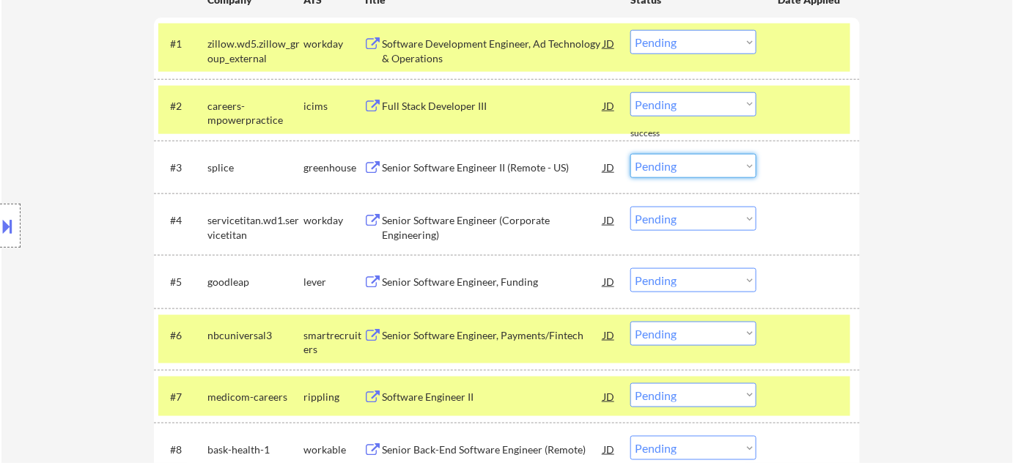
click at [707, 161] on select "Choose an option... Pending Applied Excluded (Questions) Excluded (Expired) Exc…" at bounding box center [693, 166] width 126 height 24
click at [630, 154] on select "Choose an option... Pending Applied Excluded (Questions) Excluded (Expired) Exc…" at bounding box center [693, 166] width 126 height 24
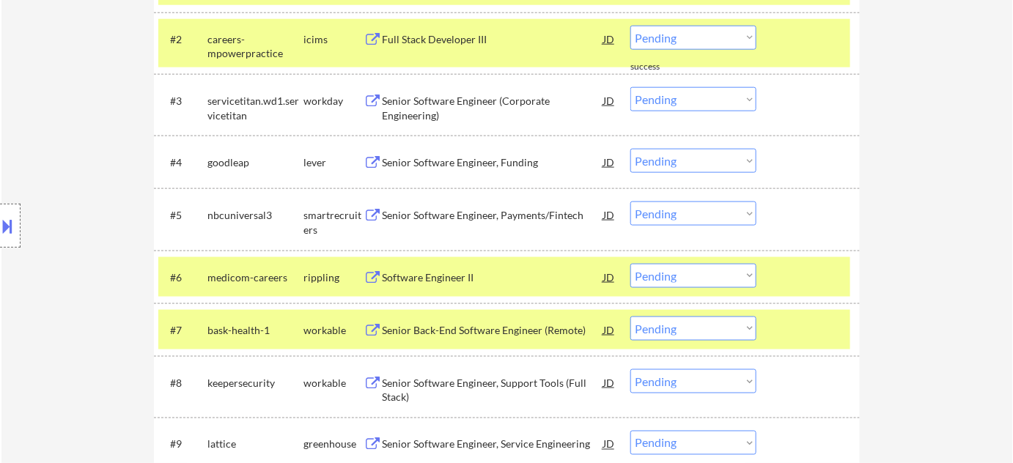
scroll to position [600, 0]
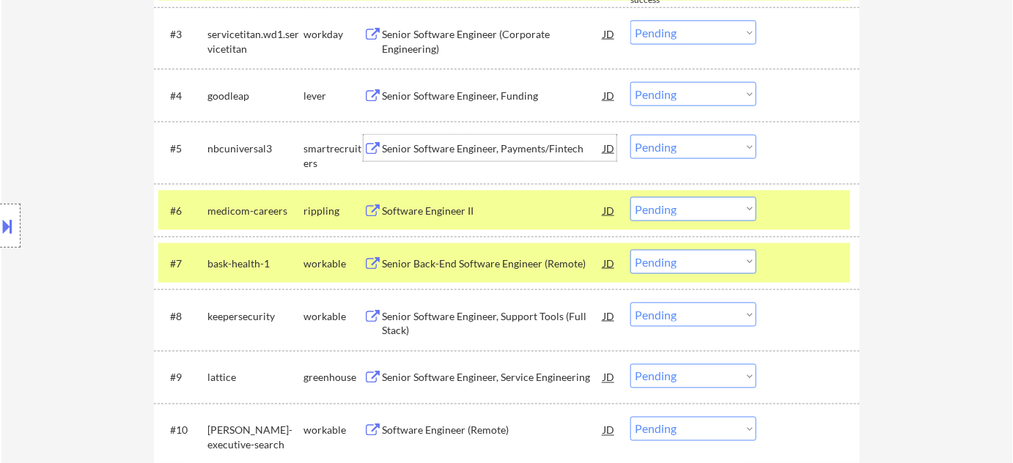
click at [501, 150] on div "Senior Software Engineer, Payments/Fintech" at bounding box center [492, 148] width 221 height 15
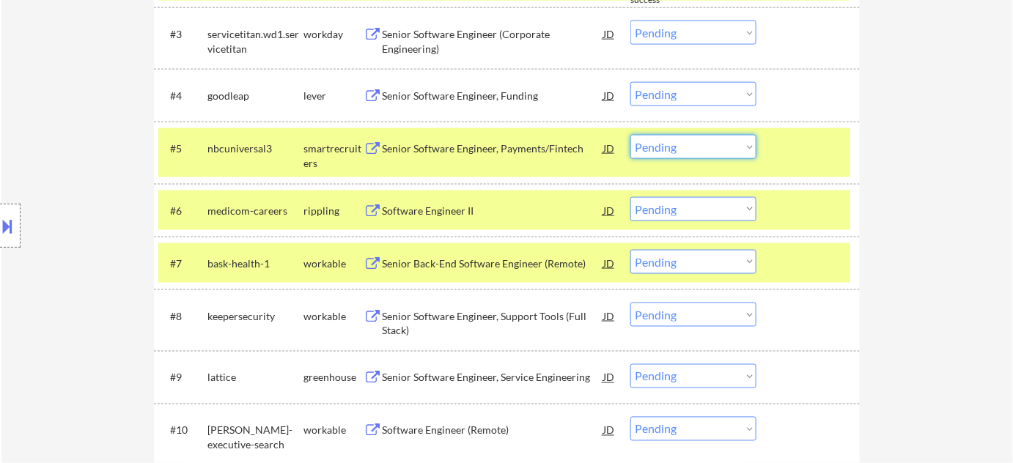
drag, startPoint x: 718, startPoint y: 146, endPoint x: 717, endPoint y: 158, distance: 11.8
click at [718, 146] on select "Choose an option... Pending Applied Excluded (Questions) Excluded (Expired) Exc…" at bounding box center [693, 147] width 126 height 24
click at [630, 135] on select "Choose an option... Pending Applied Excluded (Questions) Excluded (Expired) Exc…" at bounding box center [693, 147] width 126 height 24
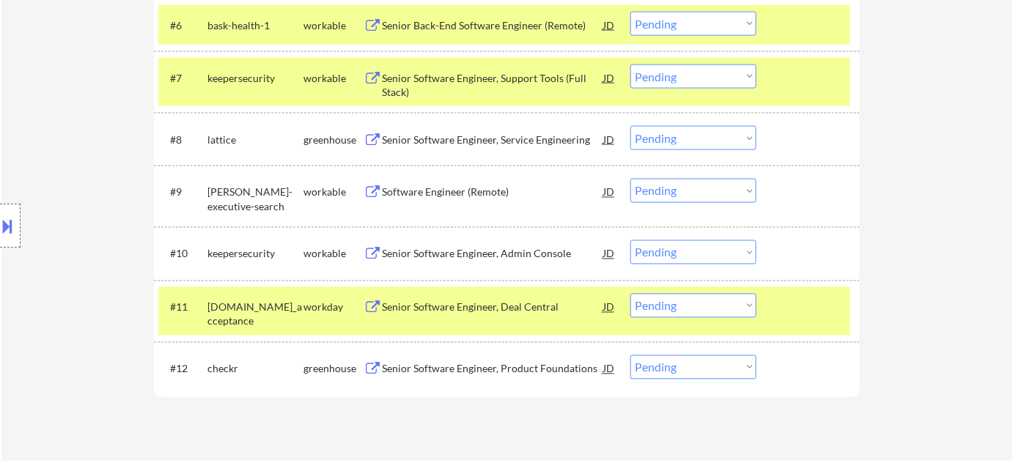
scroll to position [799, 0]
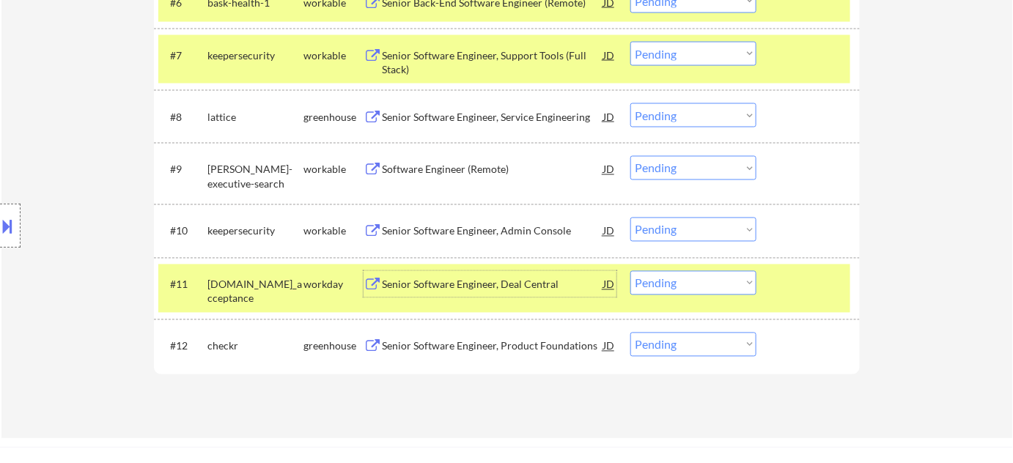
click at [467, 278] on div "Senior Software Engineer, Deal Central" at bounding box center [492, 285] width 221 height 15
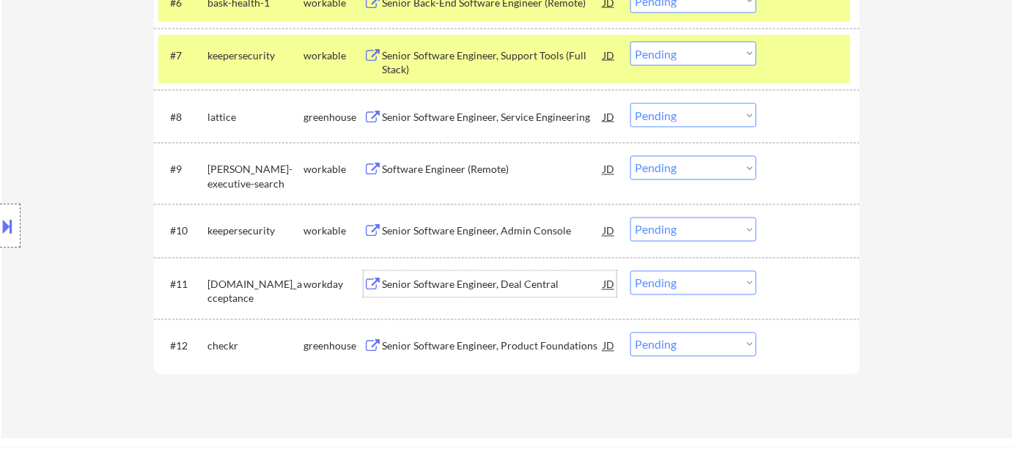
click at [680, 284] on select "Choose an option... Pending Applied Excluded (Questions) Excluded (Expired) Exc…" at bounding box center [693, 283] width 126 height 24
click at [630, 271] on select "Choose an option... Pending Applied Excluded (Questions) Excluded (Expired) Exc…" at bounding box center [693, 283] width 126 height 24
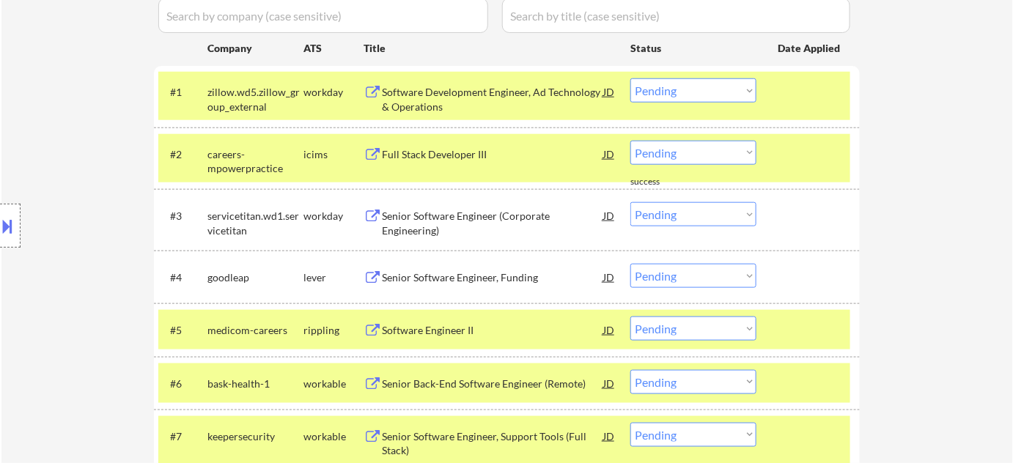
scroll to position [266, 0]
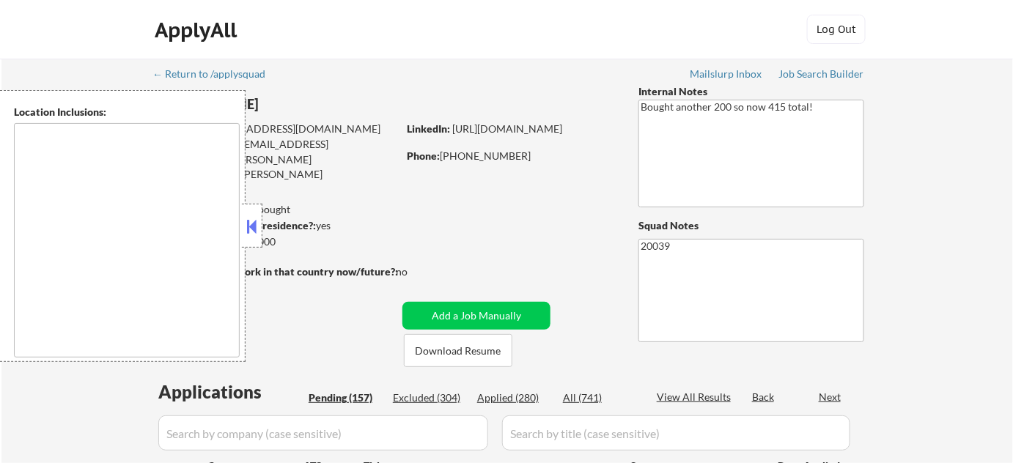
type textarea "[GEOGRAPHIC_DATA], [GEOGRAPHIC_DATA] [GEOGRAPHIC_DATA], [GEOGRAPHIC_DATA] [GEOG…"
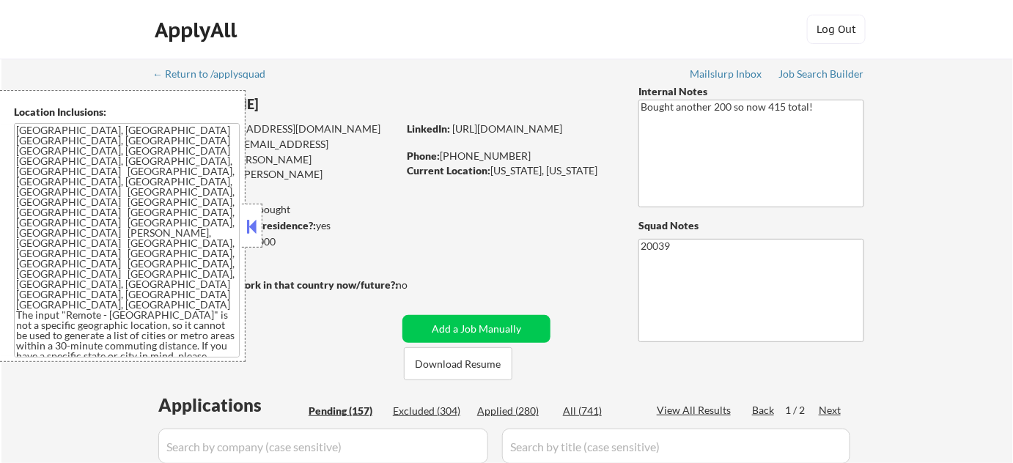
select select ""pending""
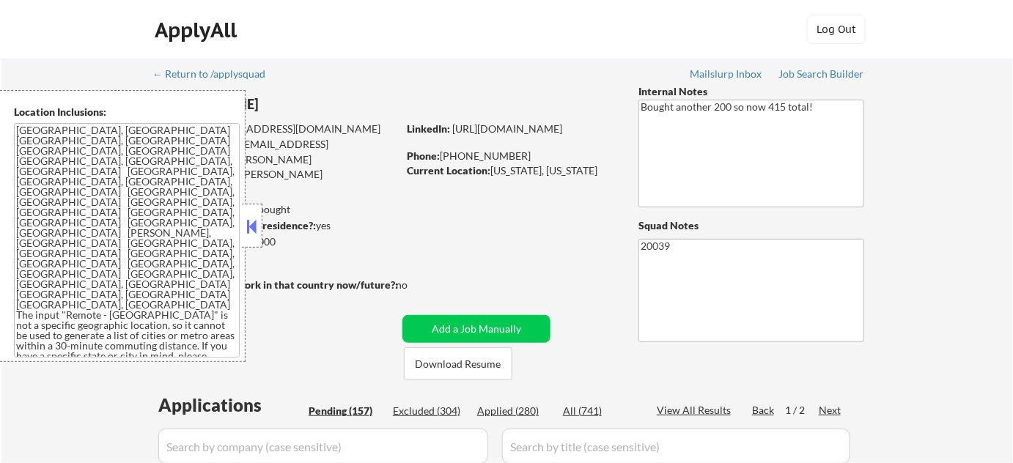
select select ""pending""
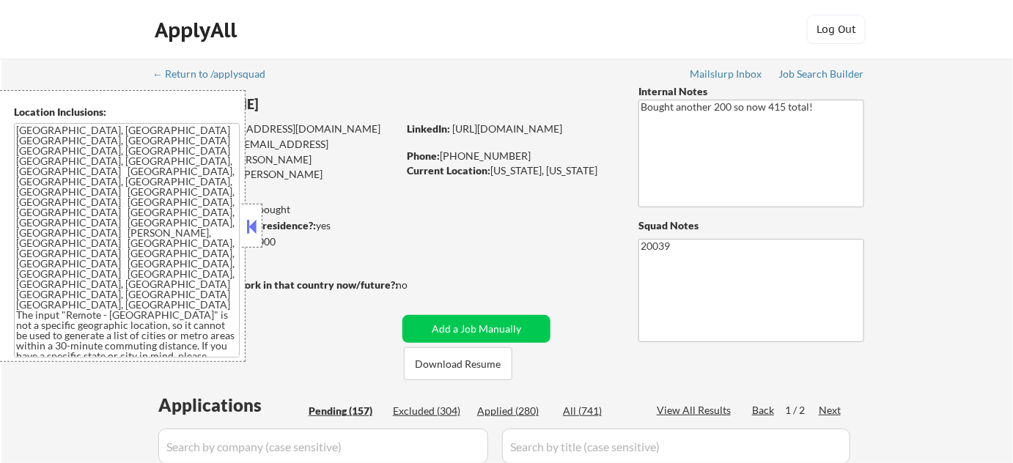
select select ""pending""
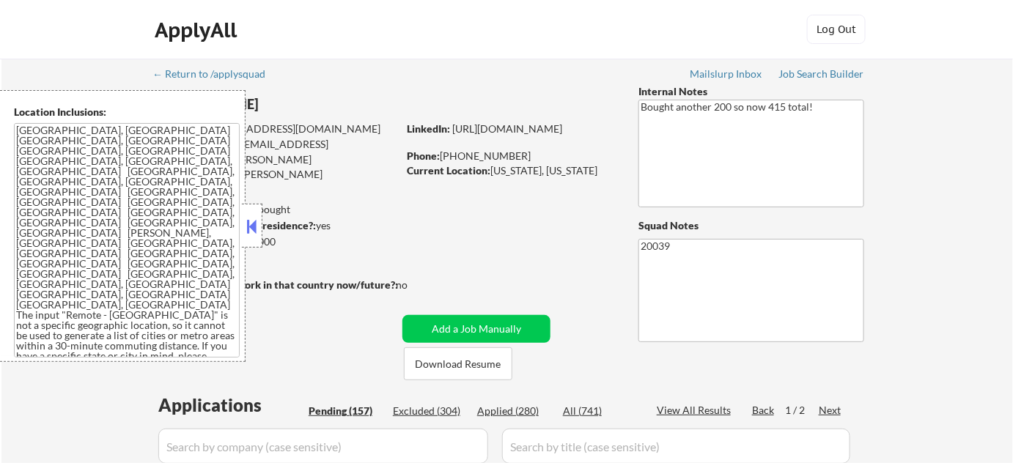
select select ""pending""
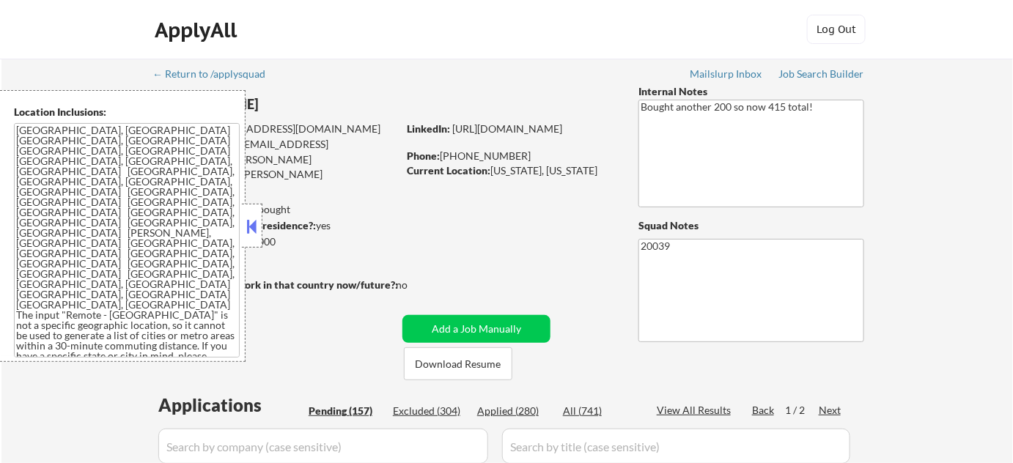
select select ""pending""
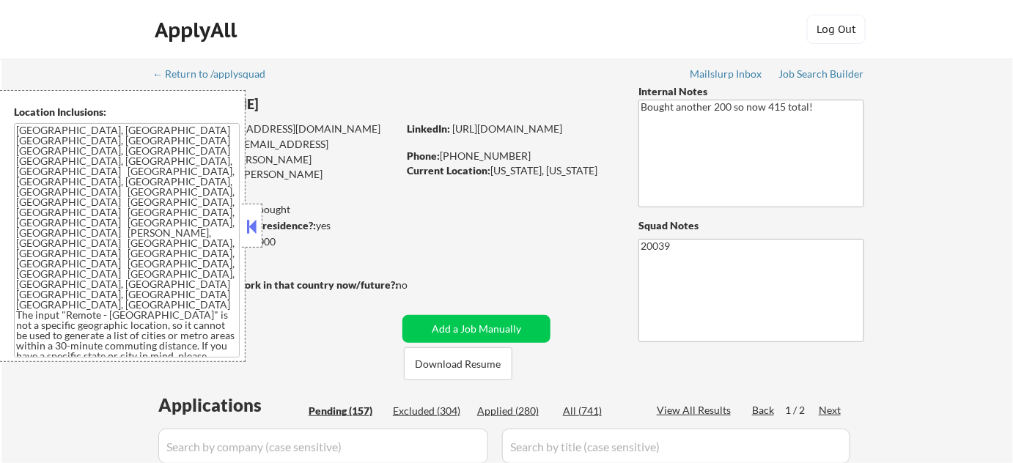
select select ""pending""
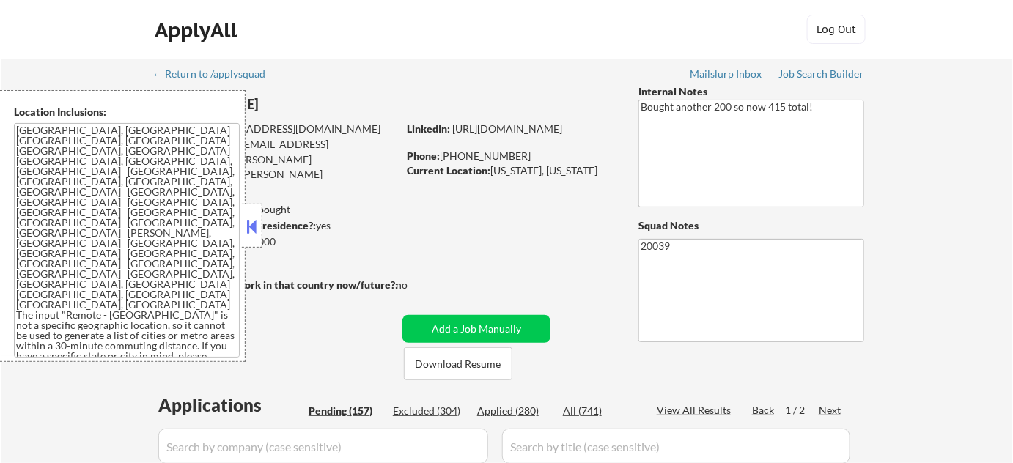
select select ""pending""
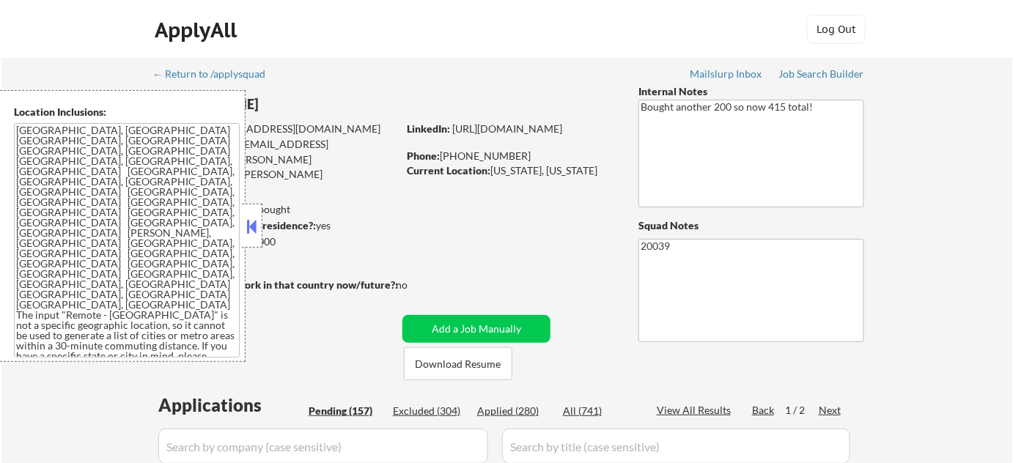
select select ""pending""
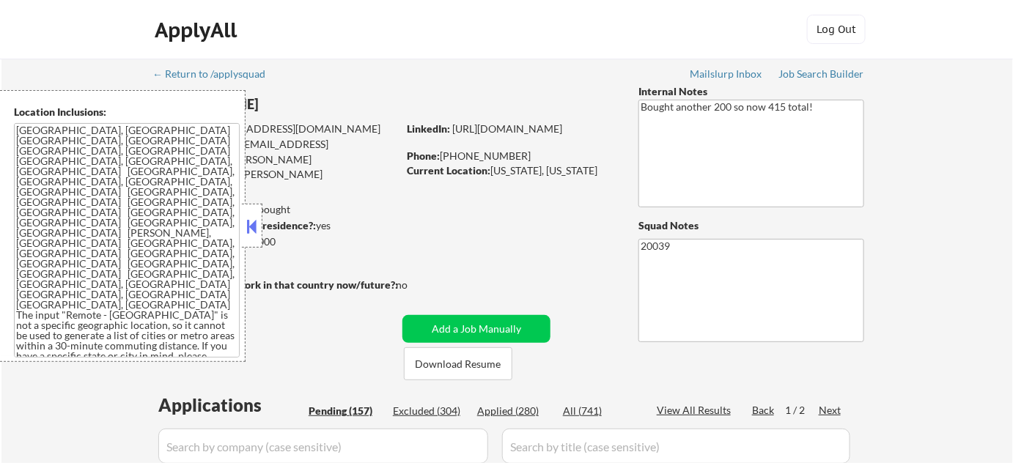
select select ""pending""
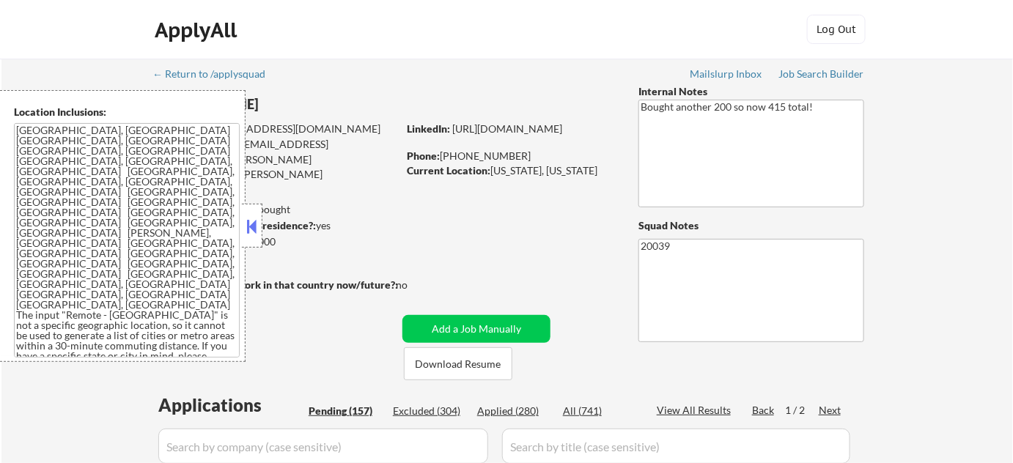
select select ""pending""
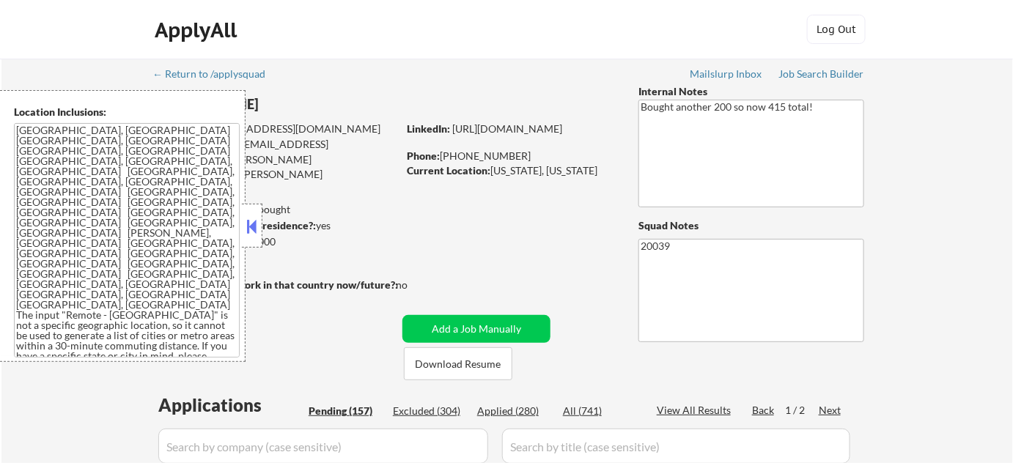
select select ""pending""
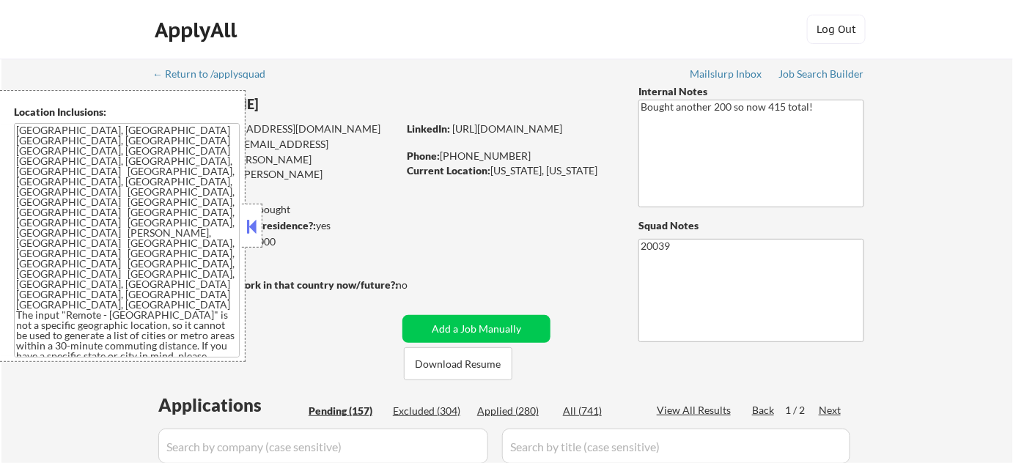
select select ""pending""
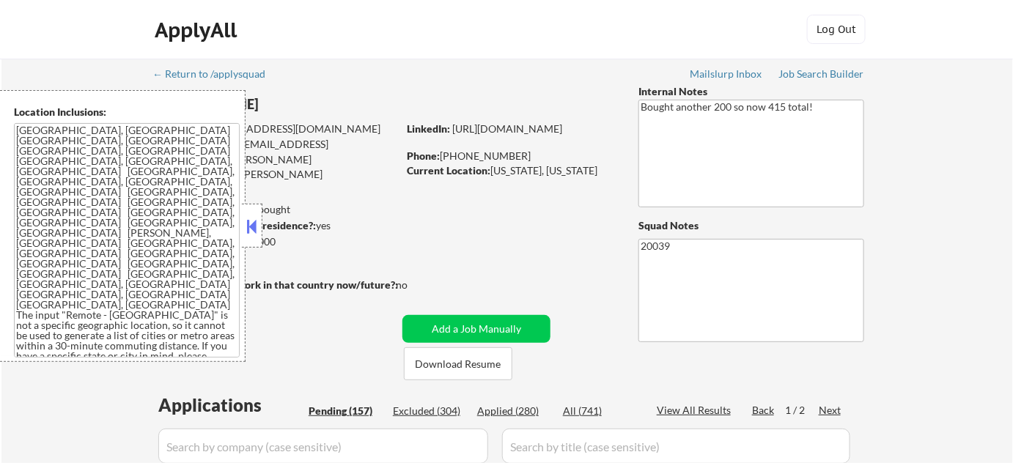
select select ""pending""
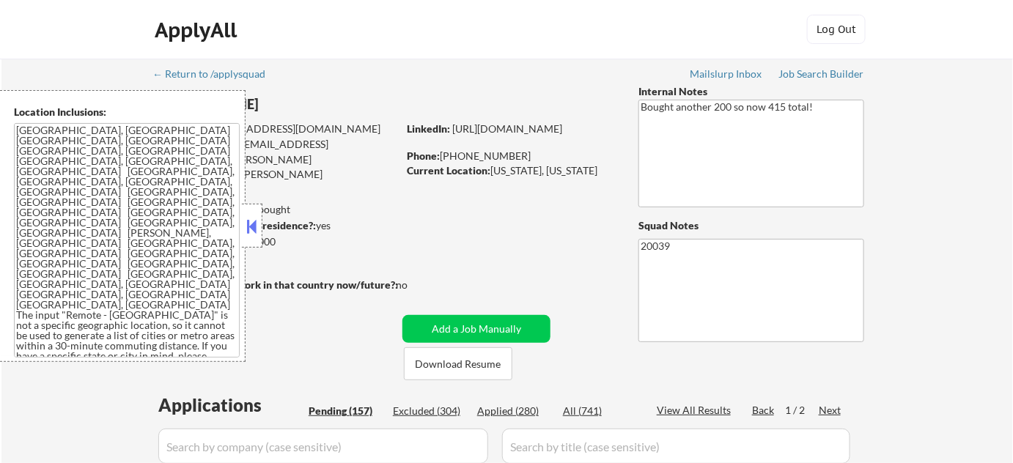
select select ""pending""
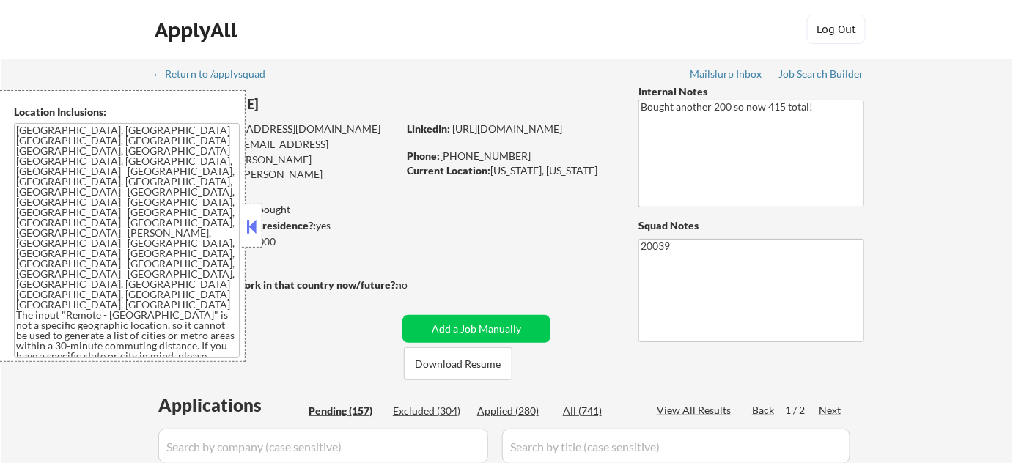
select select ""pending""
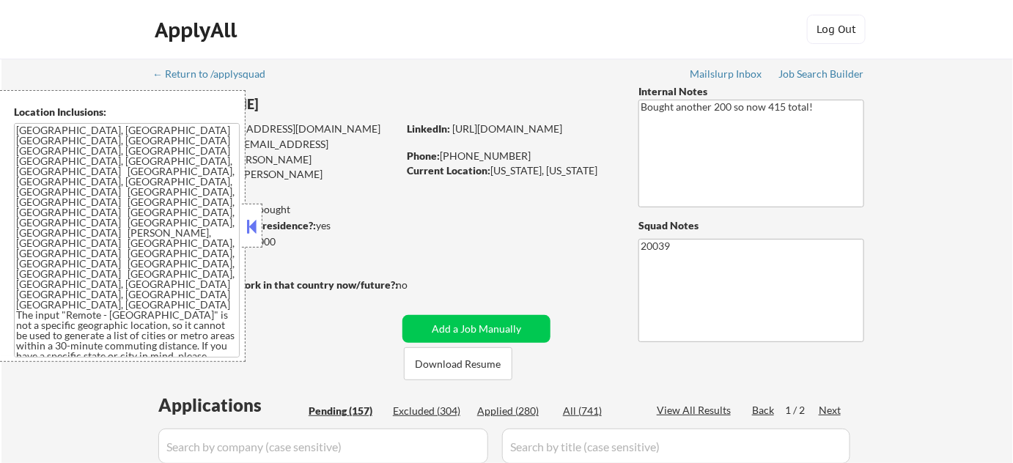
select select ""pending""
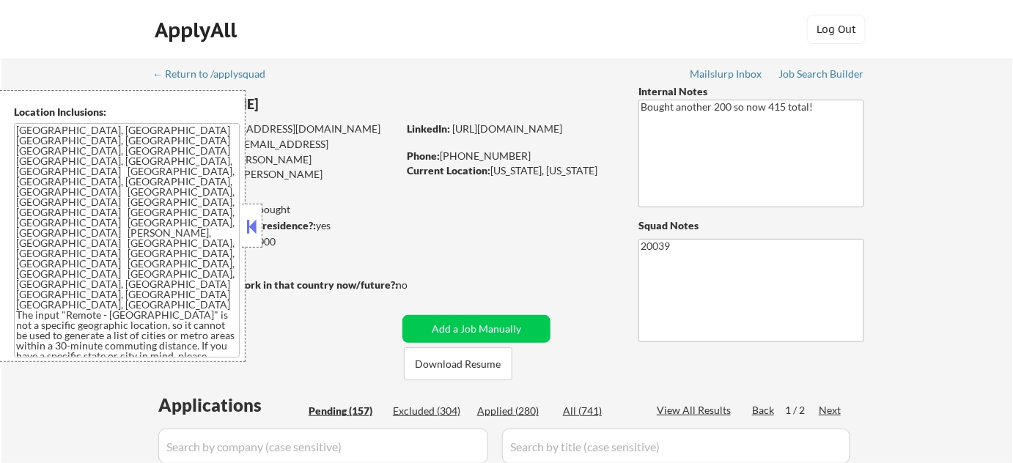
select select ""pending""
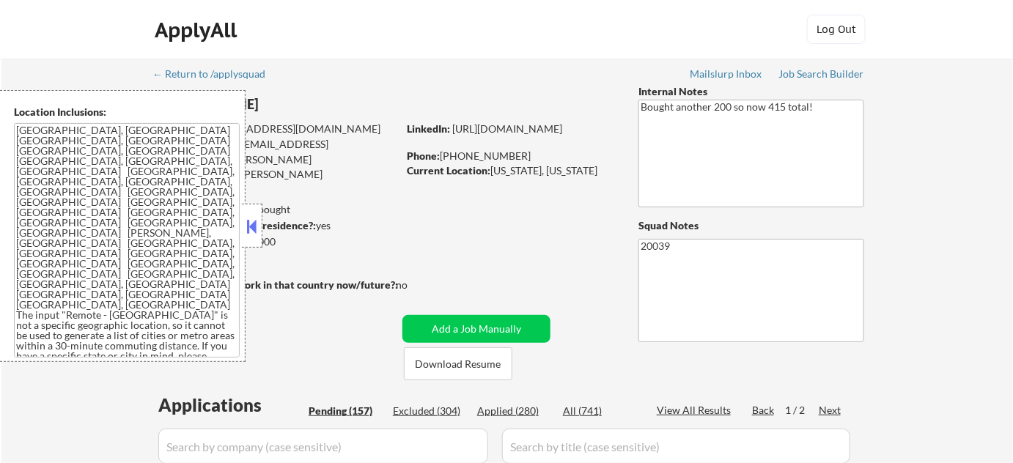
select select ""pending""
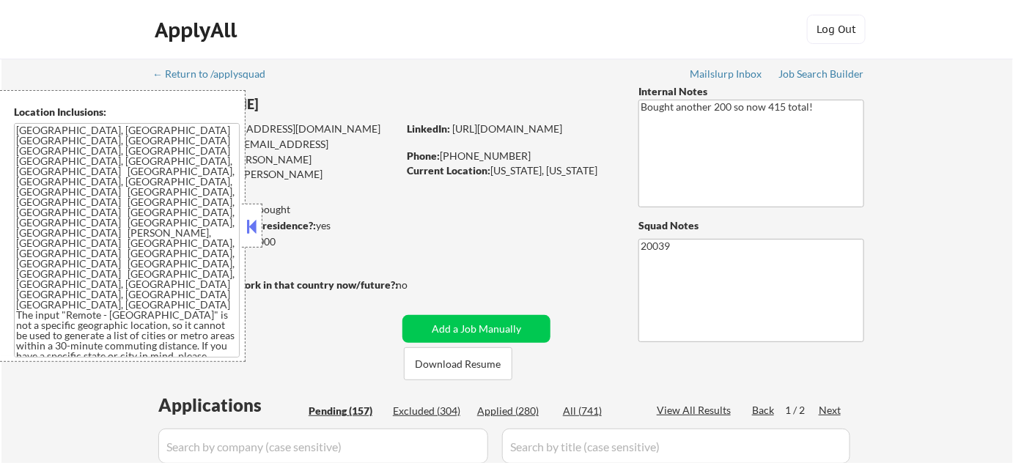
select select ""pending""
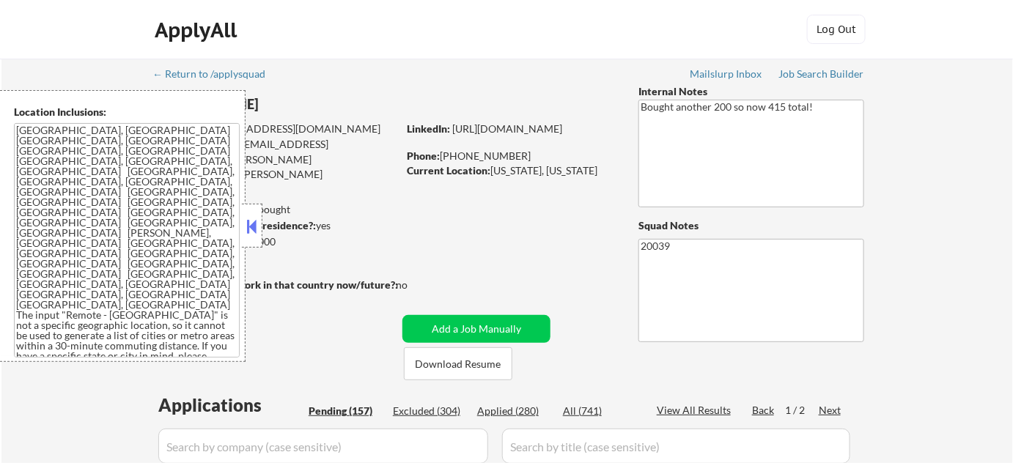
select select ""pending""
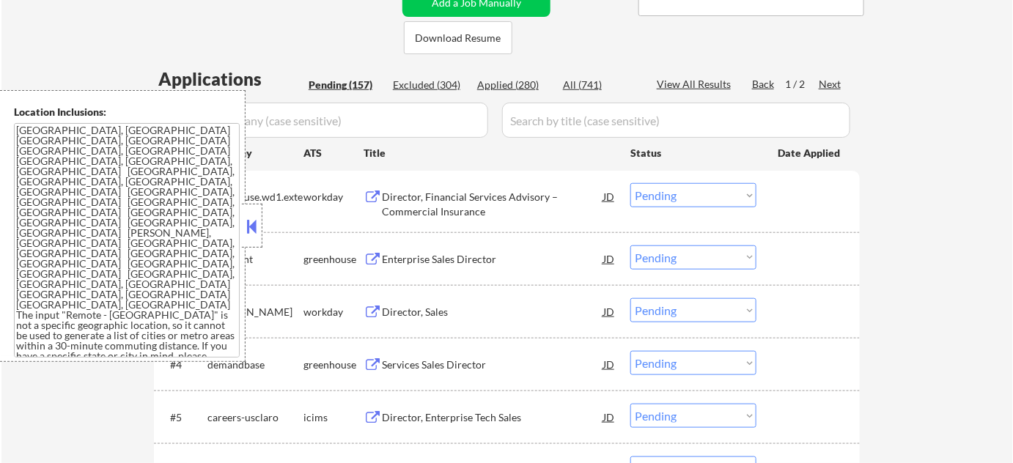
scroll to position [333, 0]
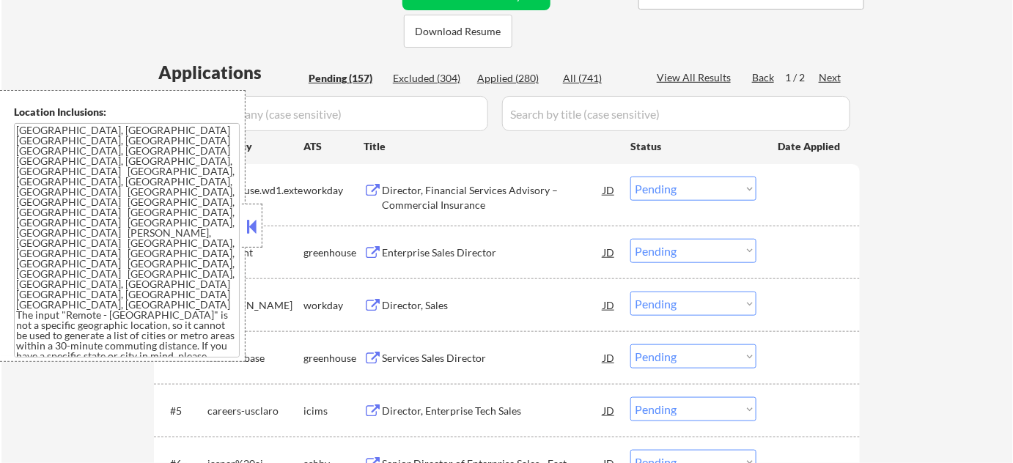
click at [254, 228] on button at bounding box center [252, 227] width 16 height 22
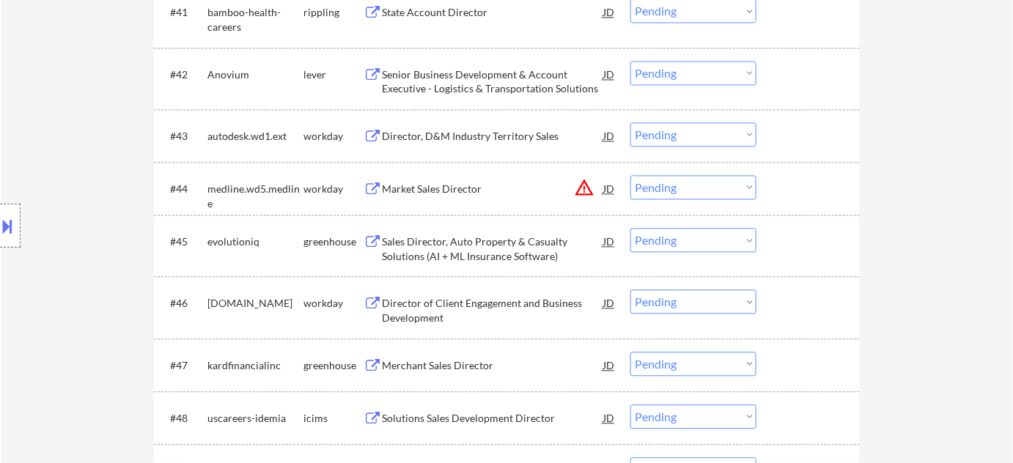
scroll to position [2874, 0]
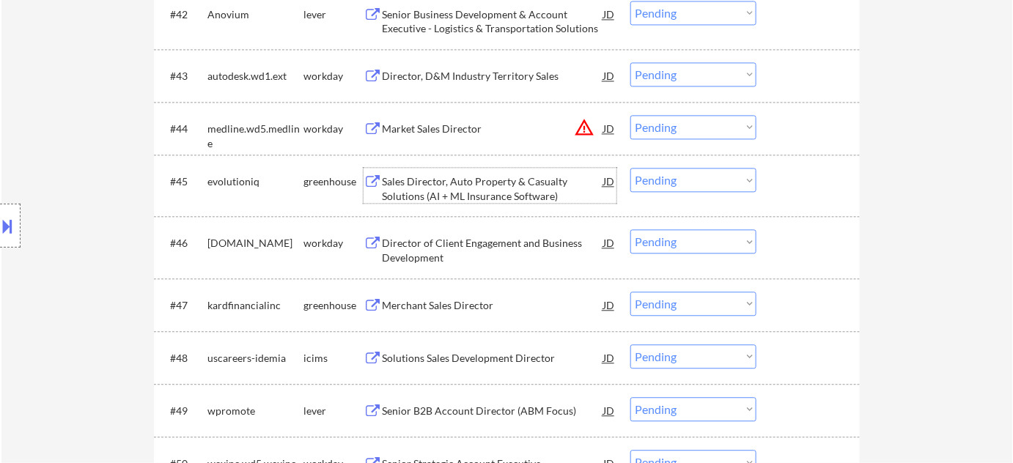
click at [488, 178] on div "Sales Director, Auto Property & Casualty Solutions (AI + ML Insurance Software)" at bounding box center [492, 188] width 221 height 29
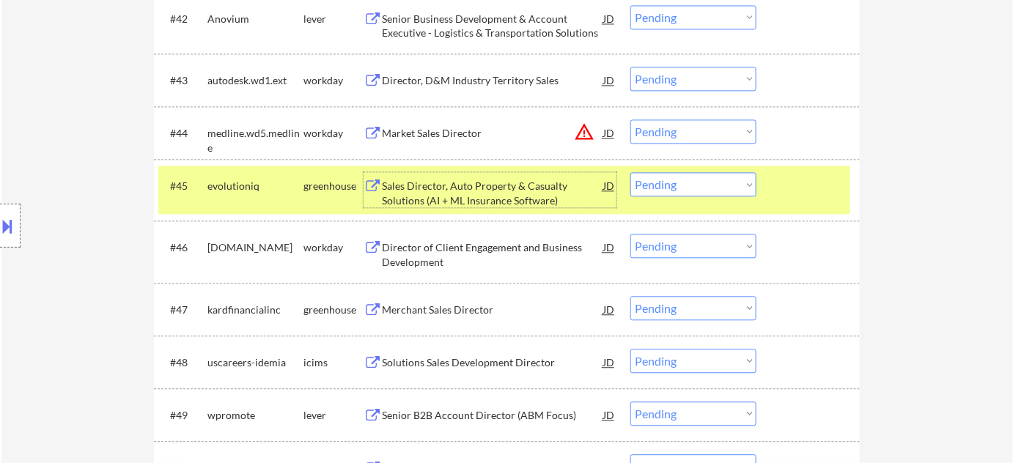
scroll to position [2807, 0]
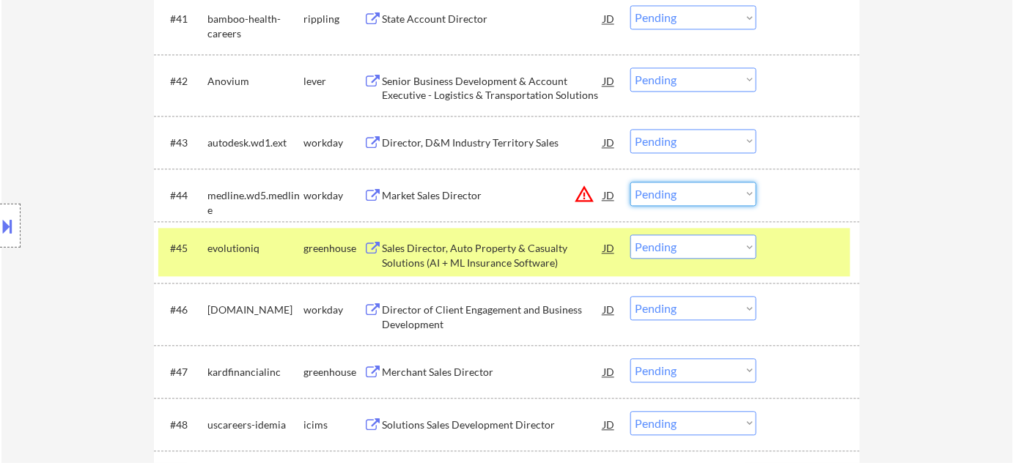
click at [676, 199] on select "Choose an option... Pending Applied Excluded (Questions) Excluded (Expired) Exc…" at bounding box center [693, 194] width 126 height 24
click at [630, 182] on select "Choose an option... Pending Applied Excluded (Questions) Excluded (Expired) Exc…" at bounding box center [693, 194] width 126 height 24
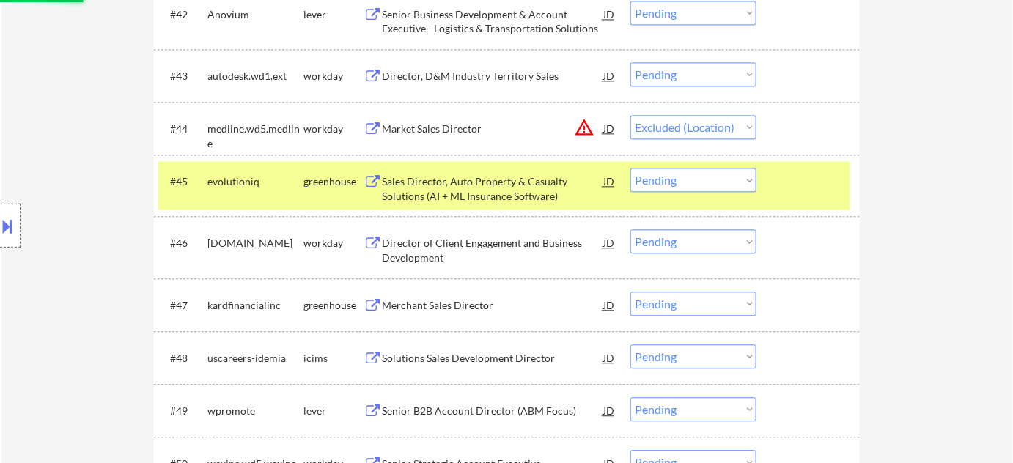
scroll to position [3279, 0]
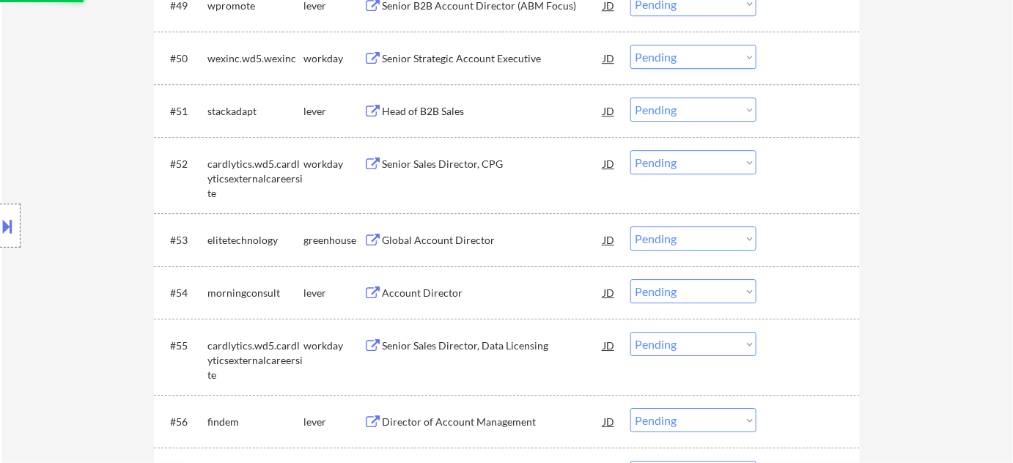
click at [471, 236] on div "Global Account Director" at bounding box center [492, 240] width 221 height 15
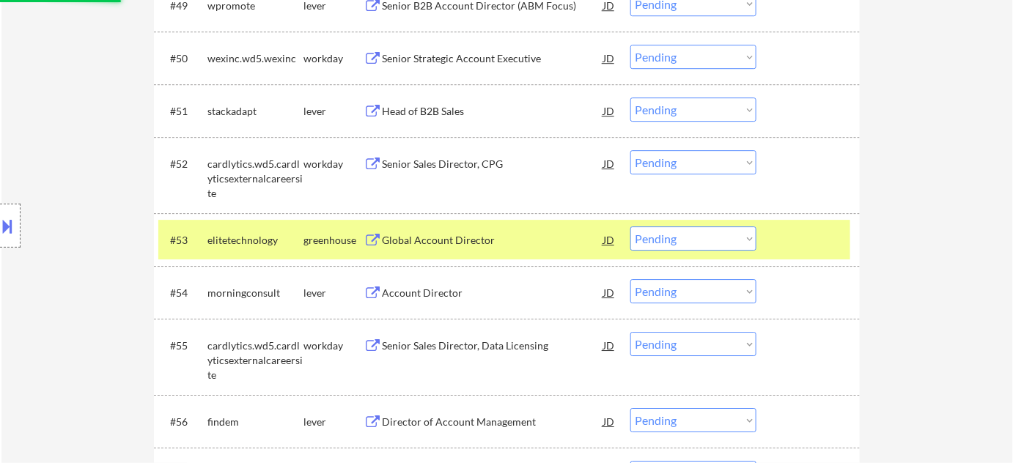
select select ""pending""
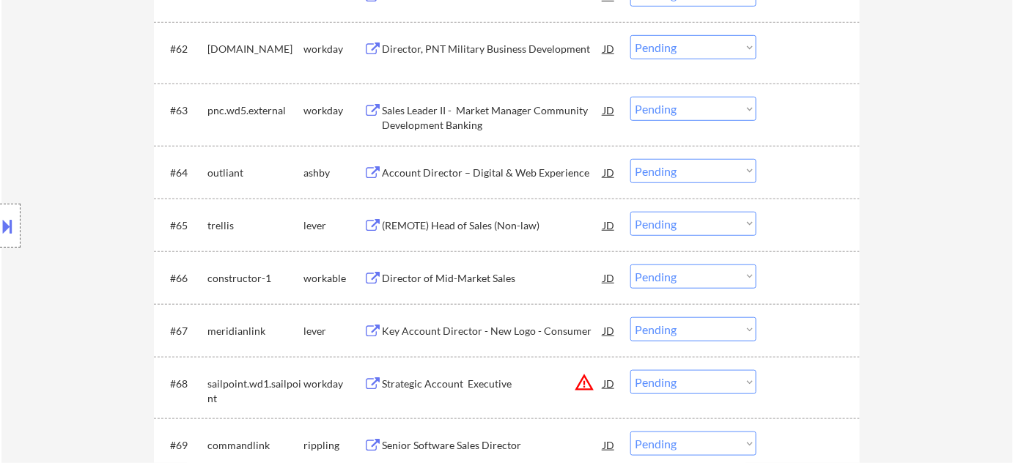
scroll to position [4012, 0]
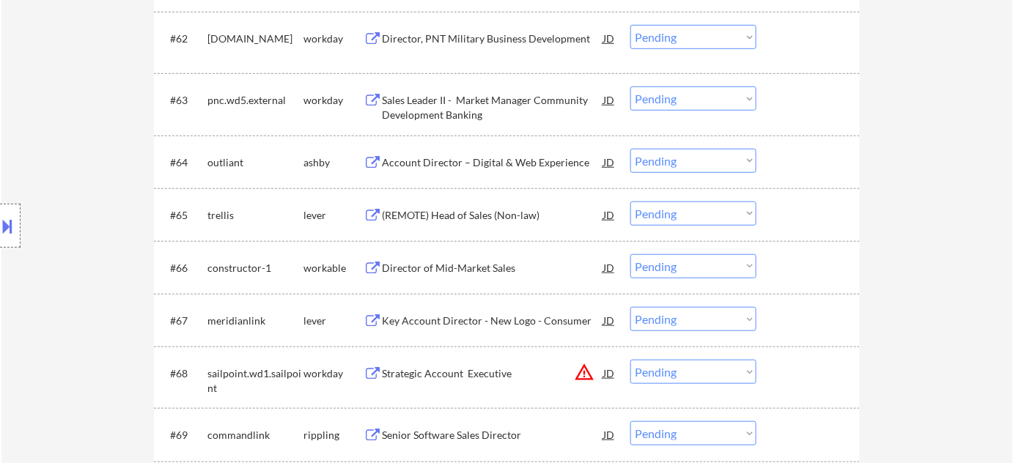
click at [667, 371] on select "Choose an option... Pending Applied Excluded (Questions) Excluded (Expired) Exc…" at bounding box center [693, 372] width 126 height 24
click at [630, 360] on select "Choose an option... Pending Applied Excluded (Questions) Excluded (Expired) Exc…" at bounding box center [693, 372] width 126 height 24
select select ""pending""
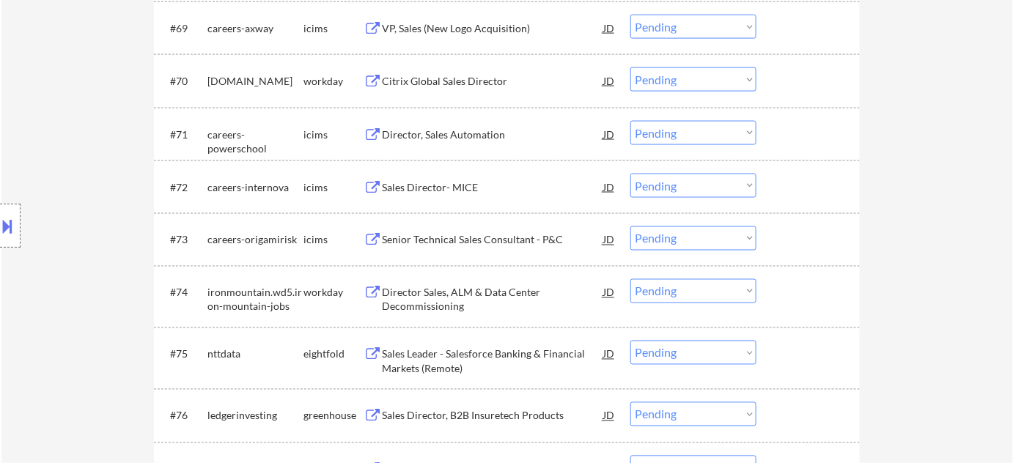
scroll to position [4346, 0]
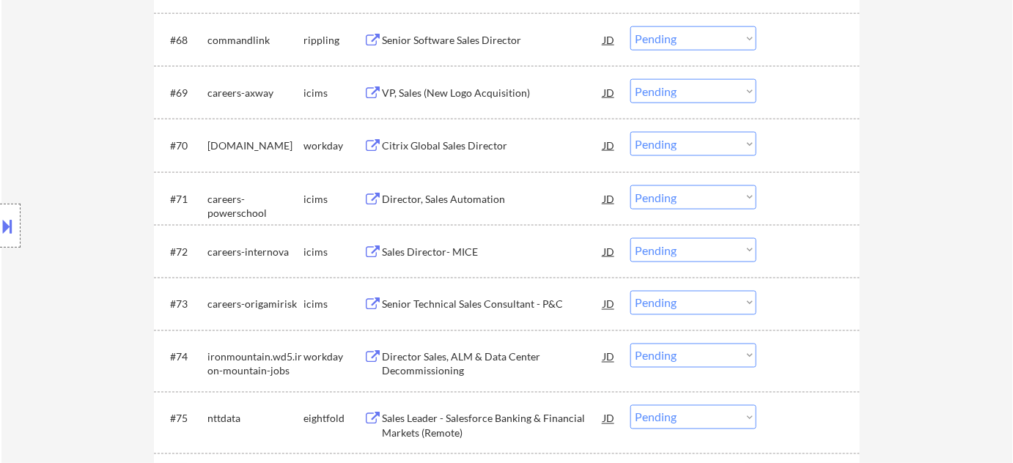
click at [463, 306] on div "Senior Technical Sales Consultant - P&C" at bounding box center [492, 305] width 221 height 15
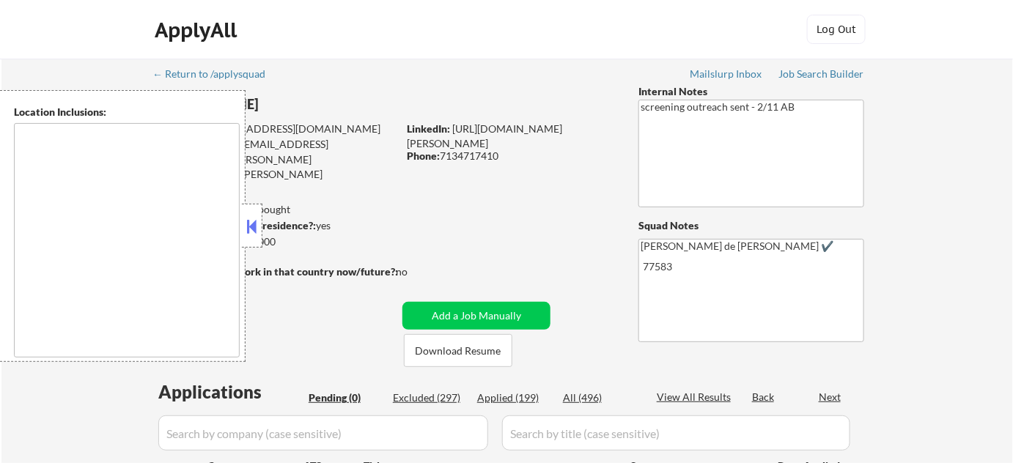
type textarea "remote"
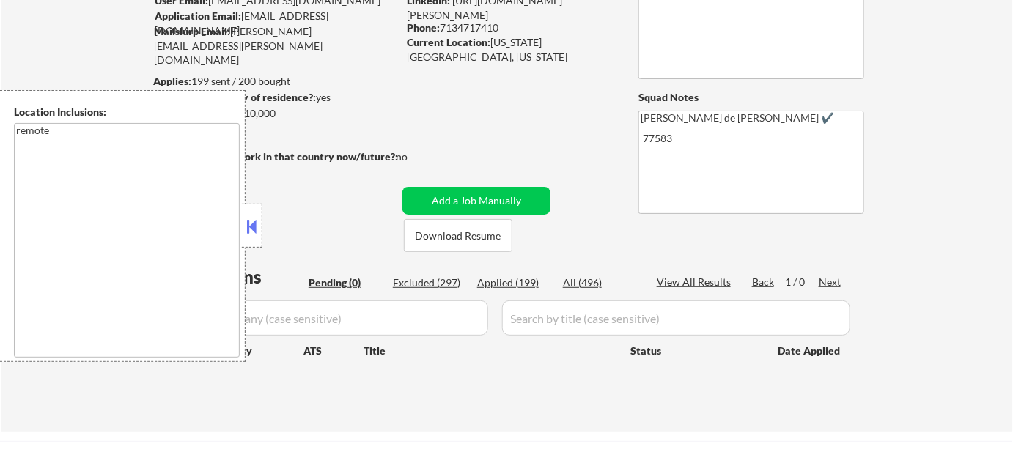
scroll to position [133, 0]
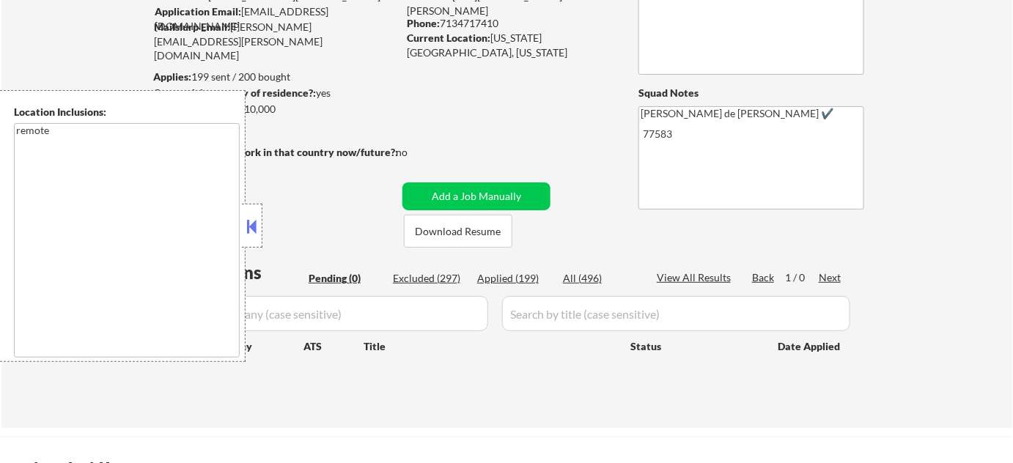
click at [252, 237] on button at bounding box center [252, 227] width 16 height 22
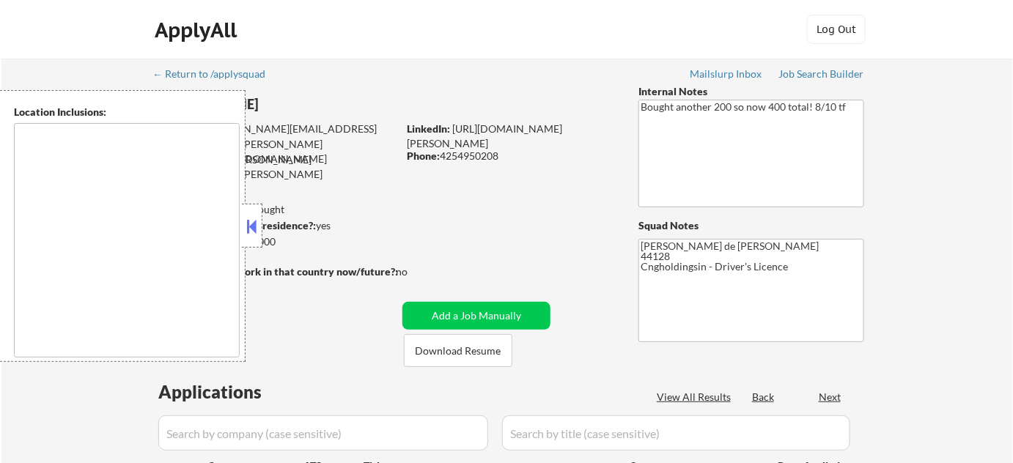
type textarea "[GEOGRAPHIC_DATA], [GEOGRAPHIC_DATA] [GEOGRAPHIC_DATA], [GEOGRAPHIC_DATA] [GEOG…"
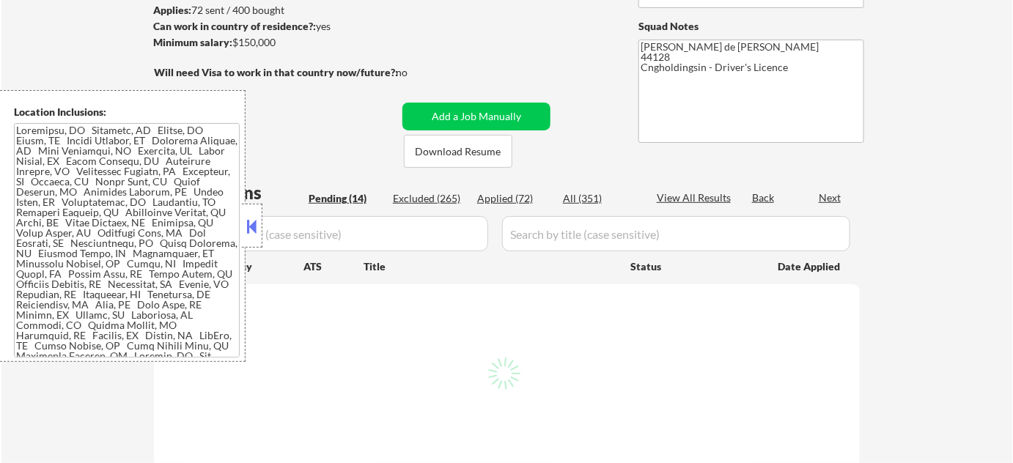
scroll to position [199, 0]
select select ""pending""
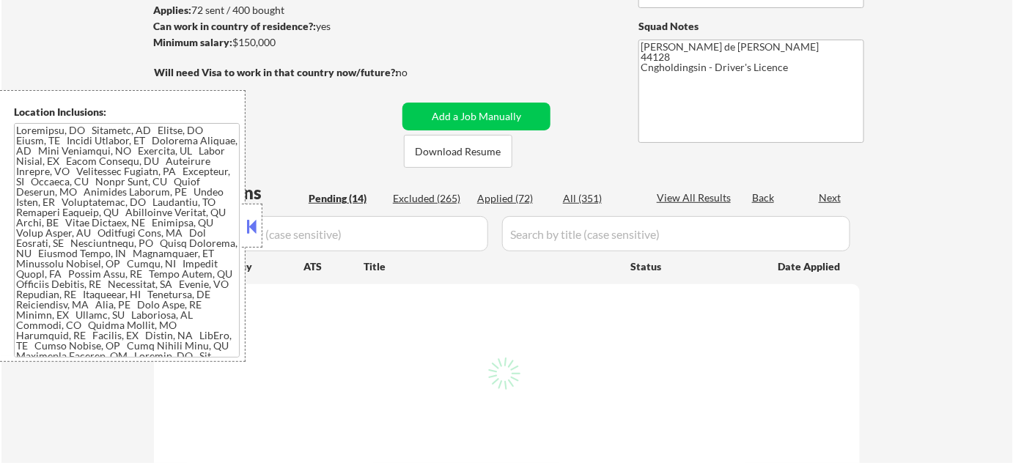
select select ""pending""
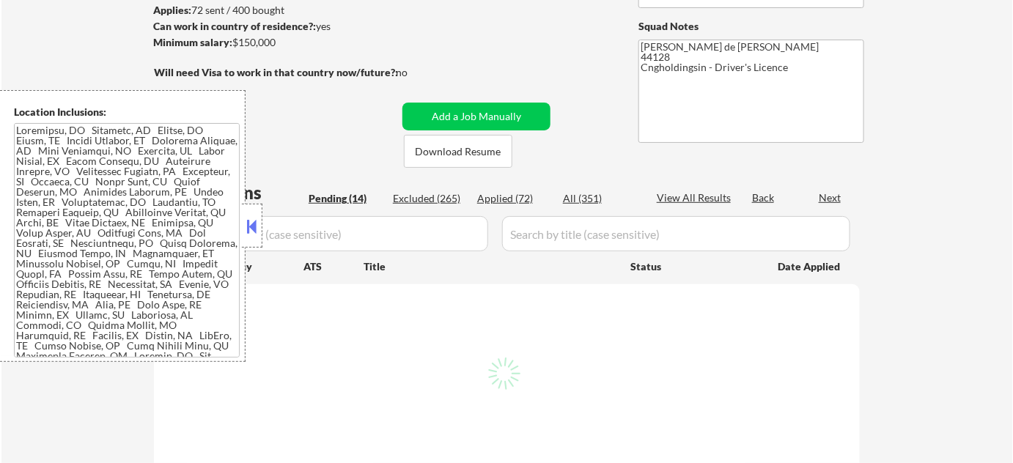
select select ""pending""
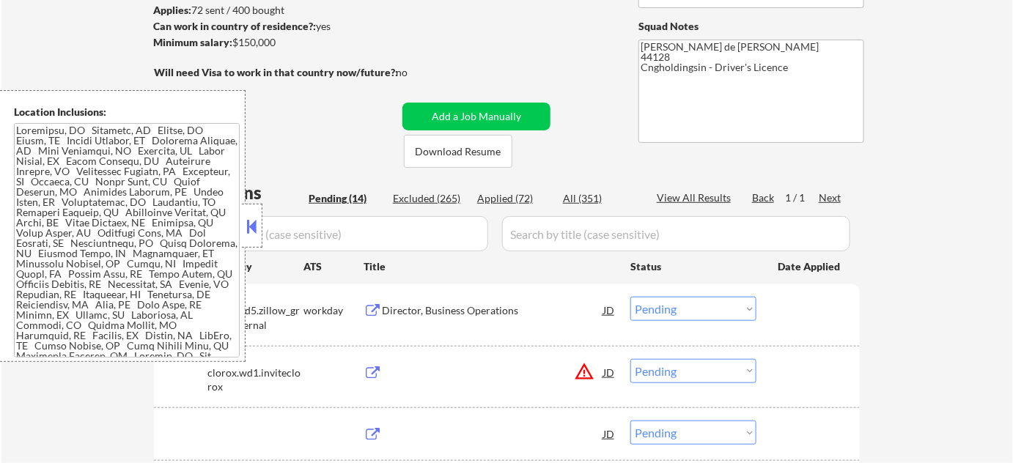
click at [252, 229] on button at bounding box center [252, 227] width 16 height 22
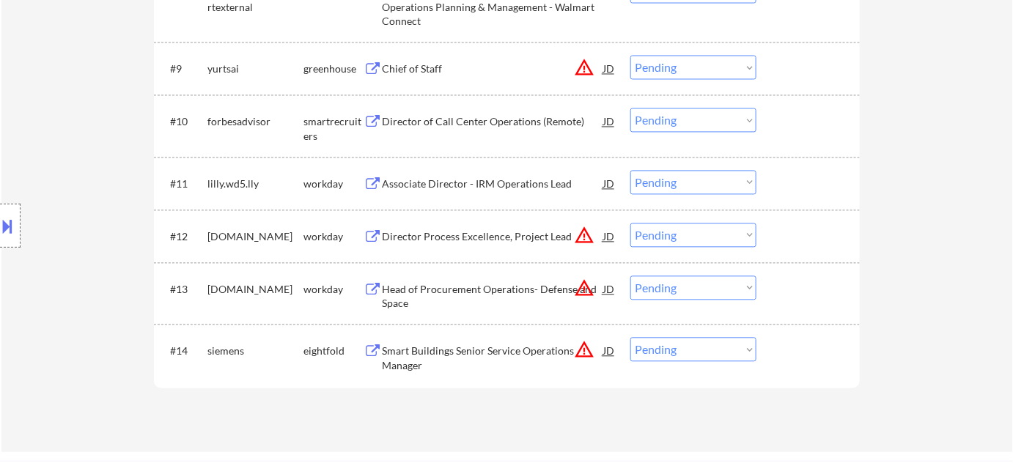
scroll to position [999, 0]
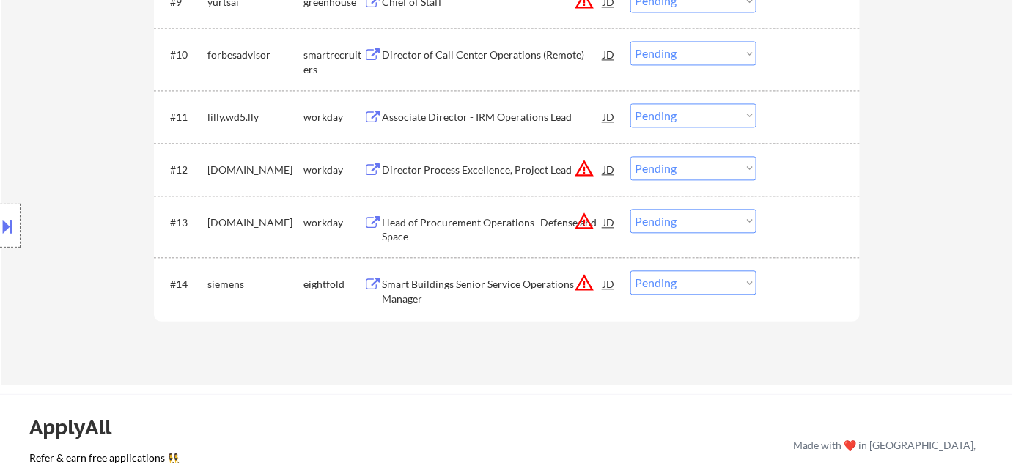
click at [648, 220] on select "Choose an option... Pending Applied Excluded (Questions) Excluded (Expired) Exc…" at bounding box center [693, 221] width 126 height 24
click at [630, 209] on select "Choose an option... Pending Applied Excluded (Questions) Excluded (Expired) Exc…" at bounding box center [693, 221] width 126 height 24
select select ""pending""
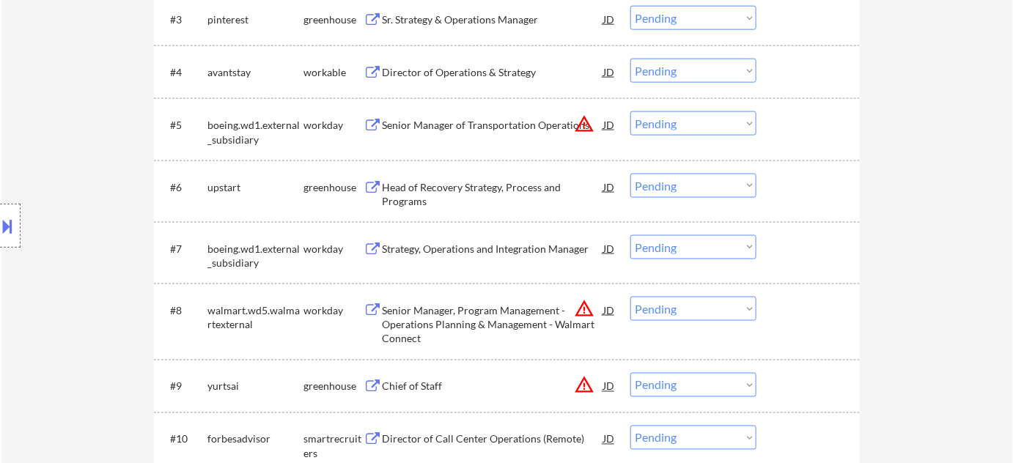
scroll to position [600, 0]
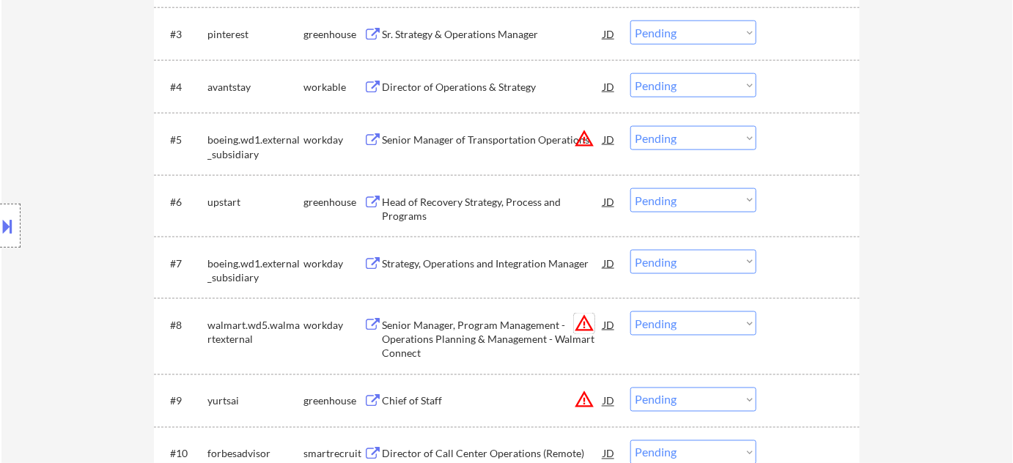
click at [584, 324] on button "warning_amber" at bounding box center [584, 324] width 21 height 21
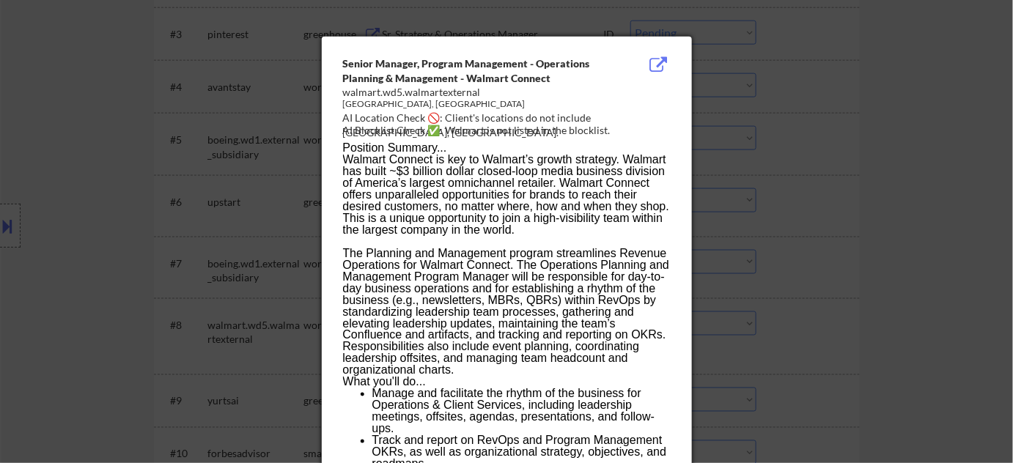
click at [858, 301] on div at bounding box center [506, 231] width 1013 height 463
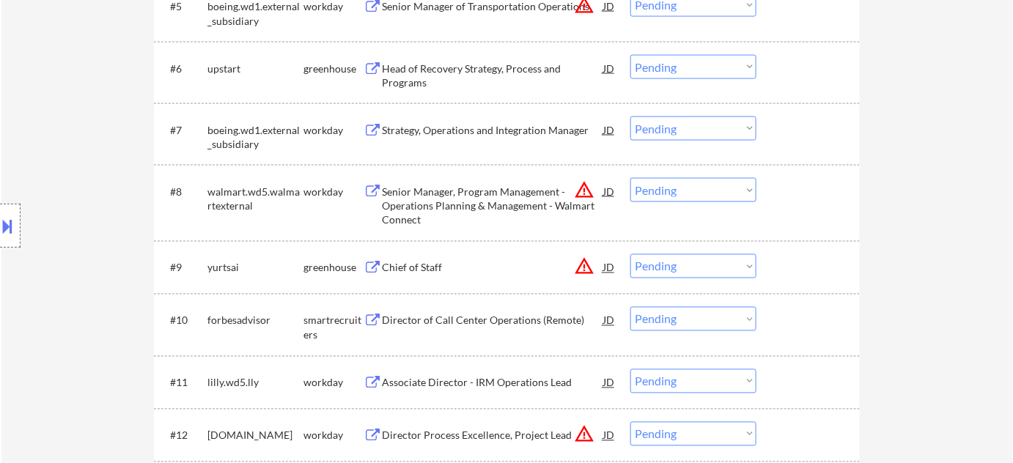
scroll to position [666, 0]
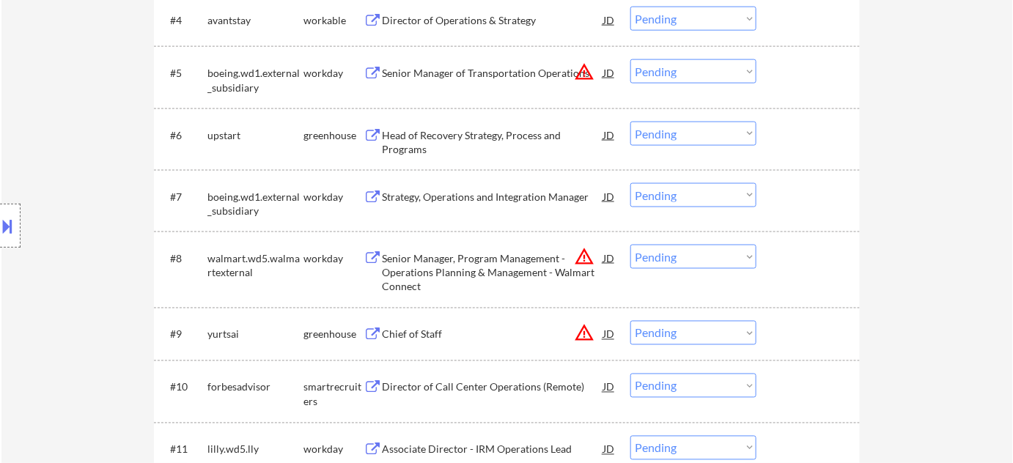
click at [430, 388] on div "Director of Call Center Operations (Remote)" at bounding box center [492, 387] width 221 height 15
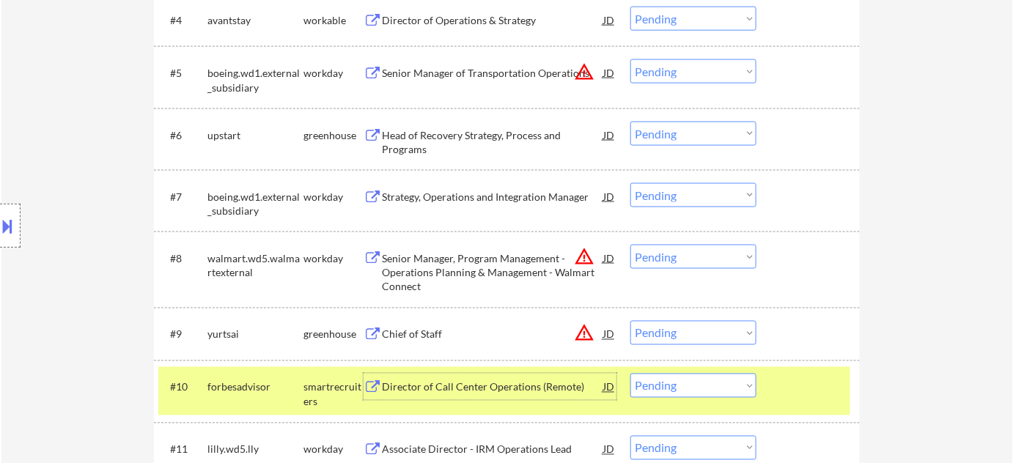
click at [660, 384] on select "Choose an option... Pending Applied Excluded (Questions) Excluded (Expired) Exc…" at bounding box center [693, 386] width 126 height 24
click at [630, 374] on select "Choose an option... Pending Applied Excluded (Questions) Excluded (Expired) Exc…" at bounding box center [693, 386] width 126 height 24
select select ""pending""
